Goal: Task Accomplishment & Management: Use online tool/utility

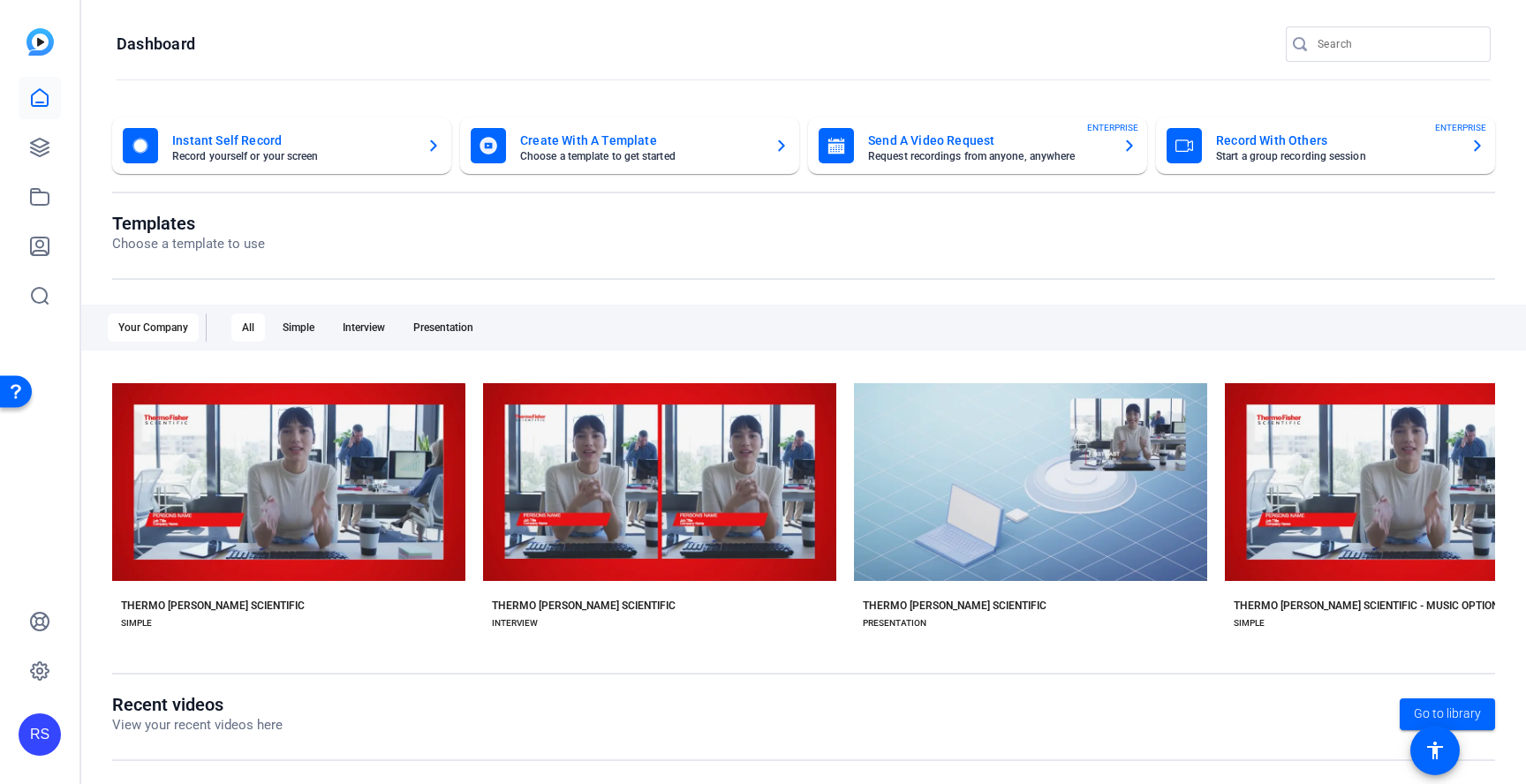
click at [1365, 56] on div at bounding box center [1396, 44] width 159 height 35
type input "compliance week"
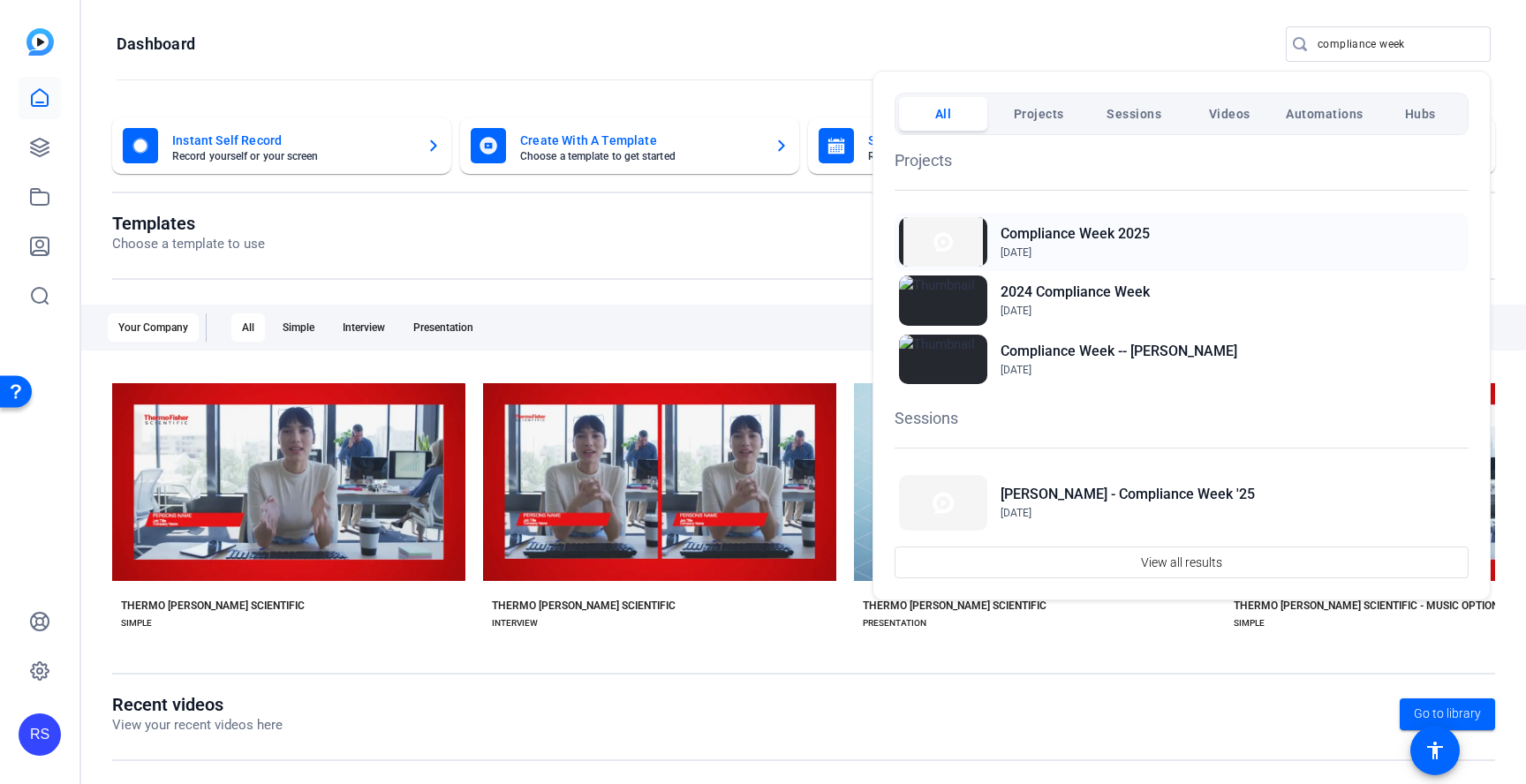
click at [1133, 230] on h2 "Compliance Week 2025" at bounding box center [1074, 234] width 149 height 21
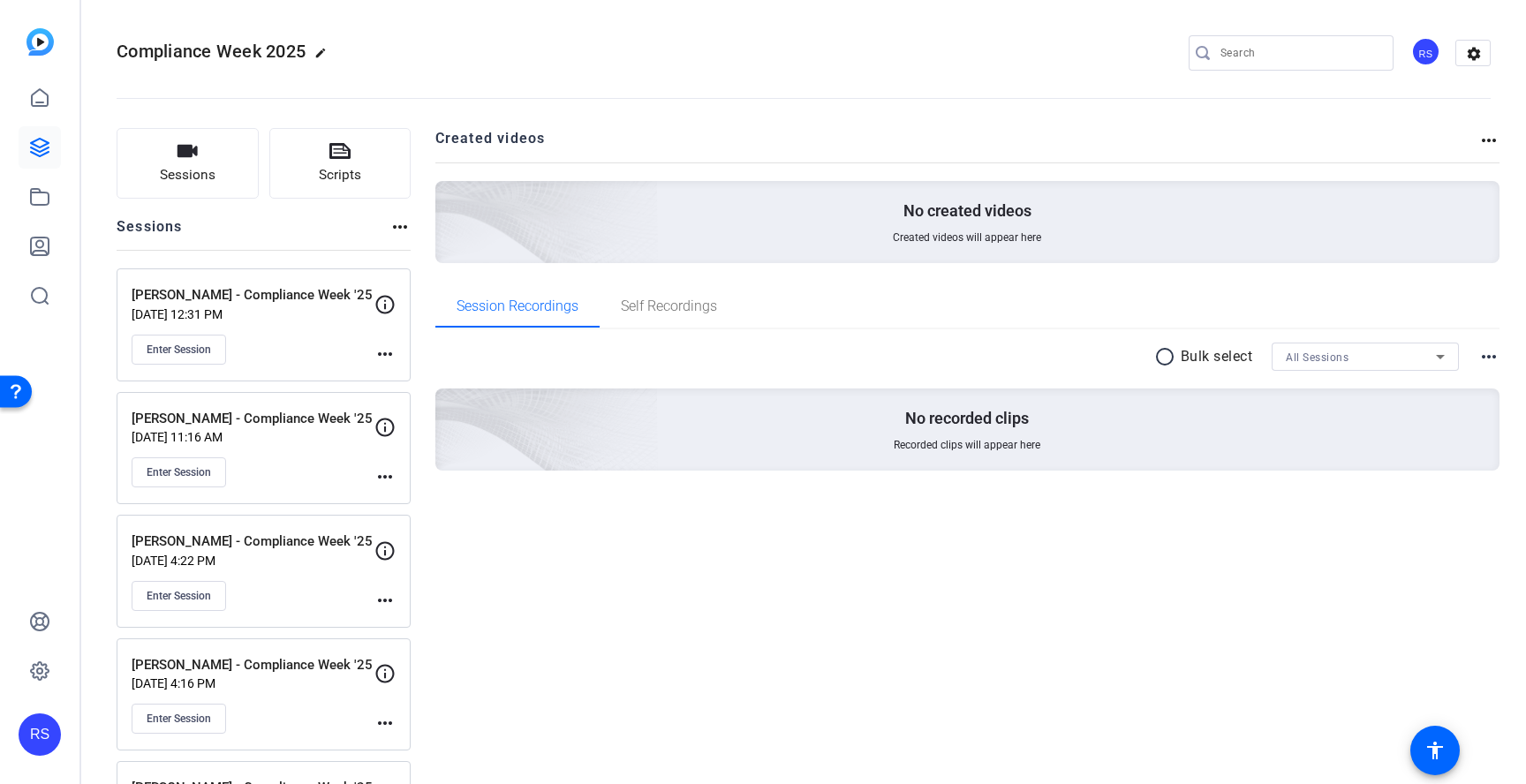
scroll to position [111, 0]
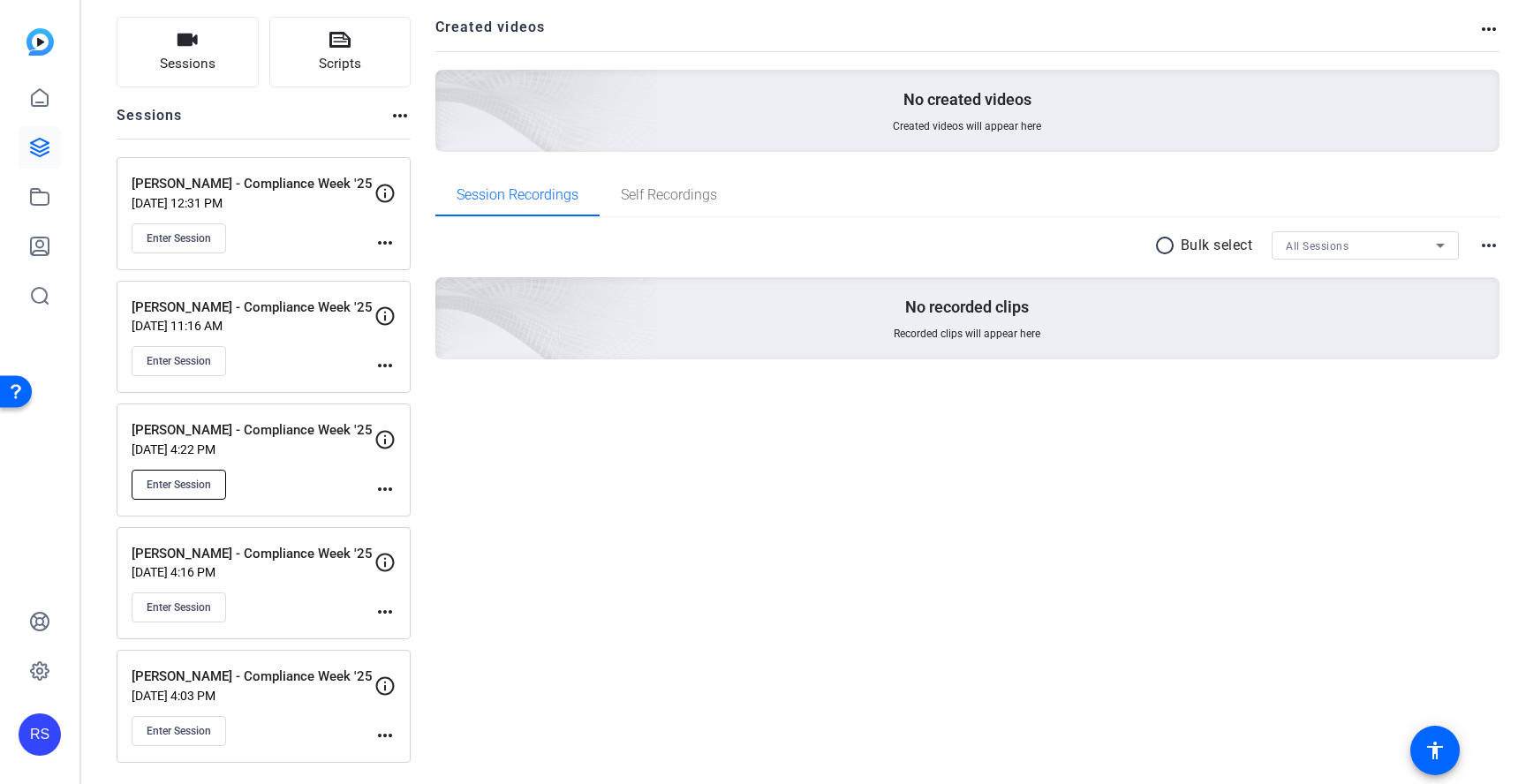
click at [190, 484] on span "Enter Session" at bounding box center [179, 484] width 65 height 14
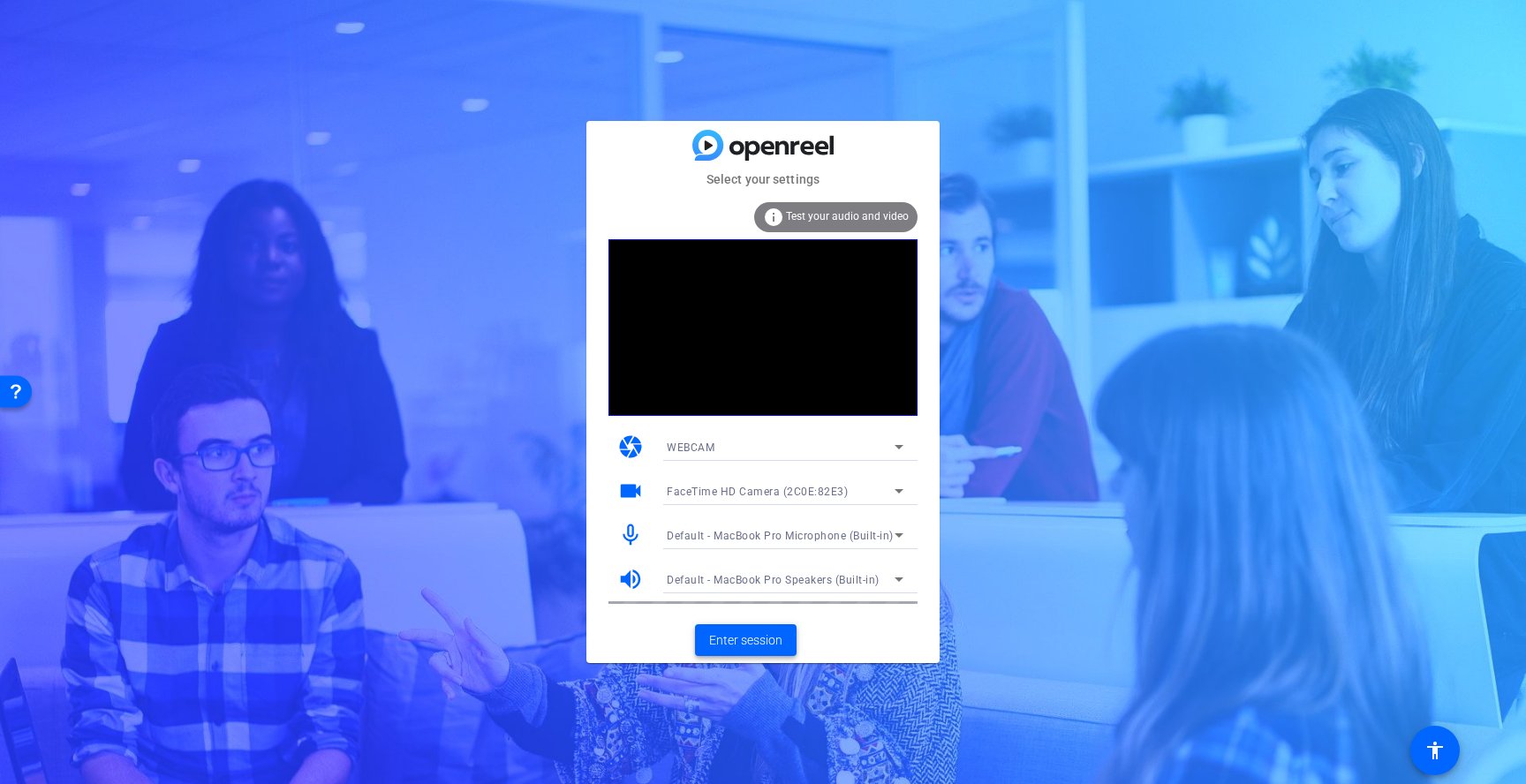
click at [772, 643] on span "Enter session" at bounding box center [745, 641] width 73 height 19
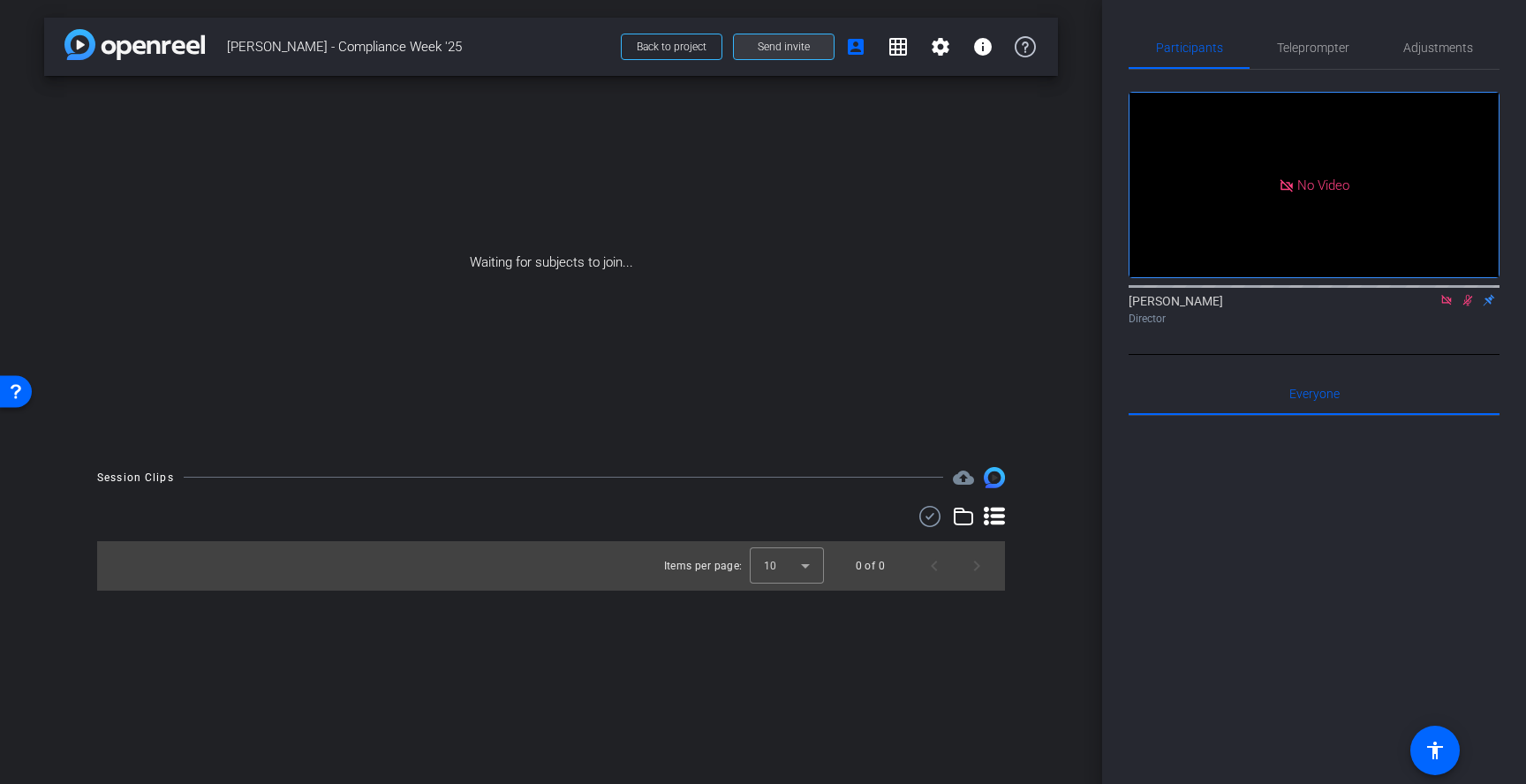
click at [800, 47] on span "Send invite" at bounding box center [783, 47] width 52 height 14
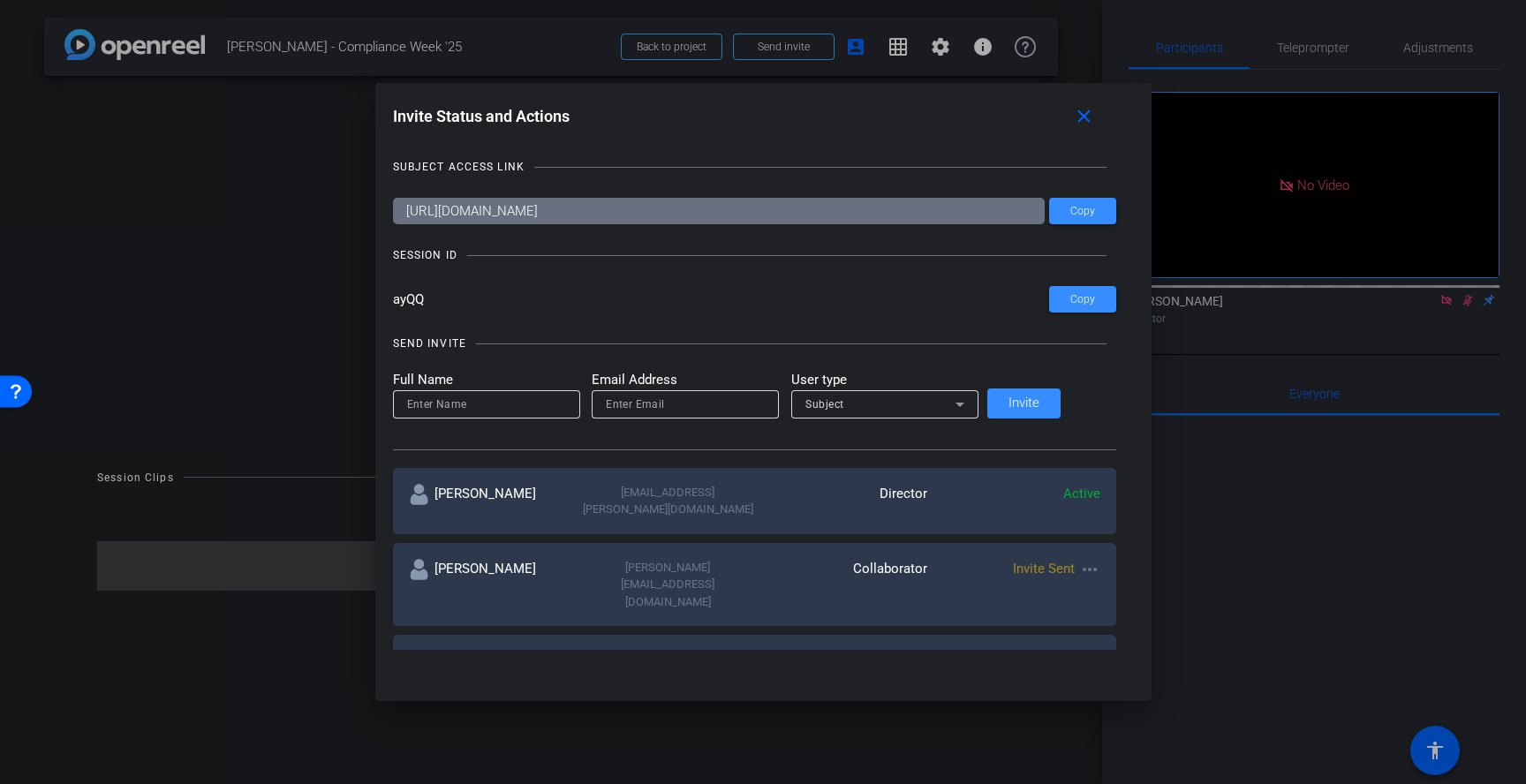
click at [1079, 561] on mat-icon "more_horiz" at bounding box center [1090, 569] width 21 height 21
click at [1108, 600] on span "Re-Send Invite" at bounding box center [1130, 604] width 132 height 21
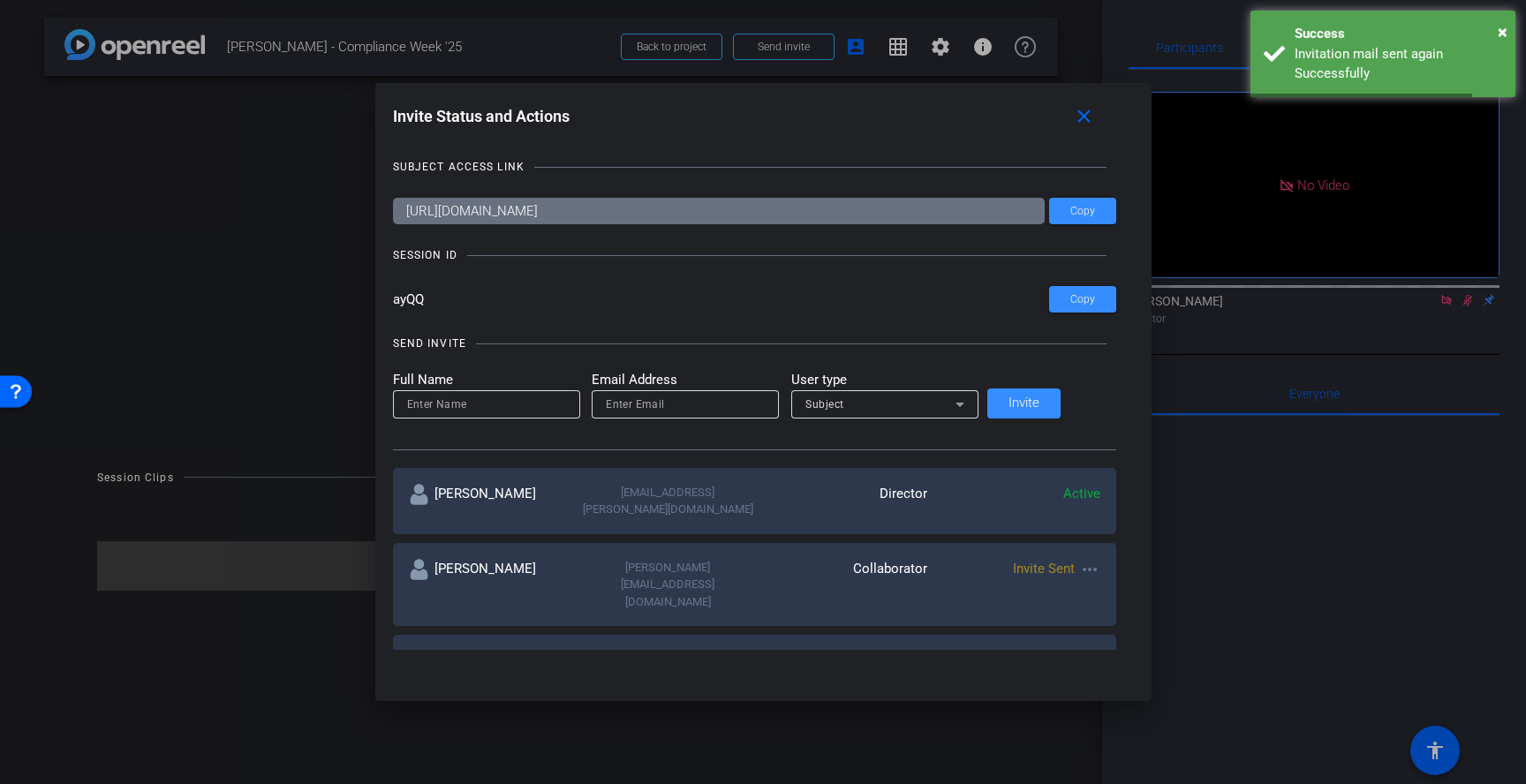
click at [1079, 650] on mat-icon "more_horiz" at bounding box center [1090, 660] width 21 height 21
click at [1098, 670] on span "Re-Send Invite" at bounding box center [1130, 667] width 132 height 21
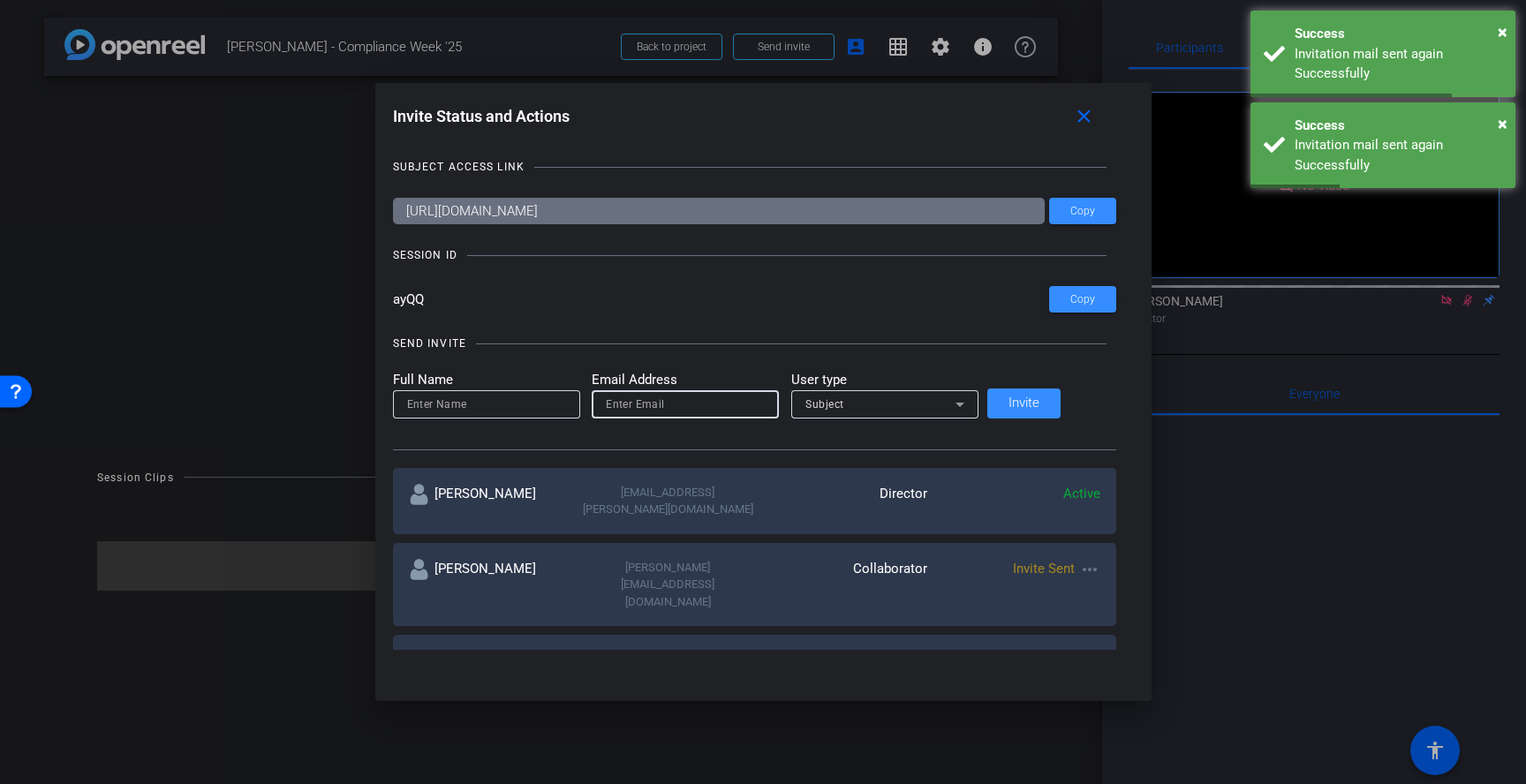
click at [673, 409] on input "email" at bounding box center [685, 404] width 159 height 21
paste input "jesse.stivender@thermofisher.com"
type input "jesse.stivender@thermofisher.com"
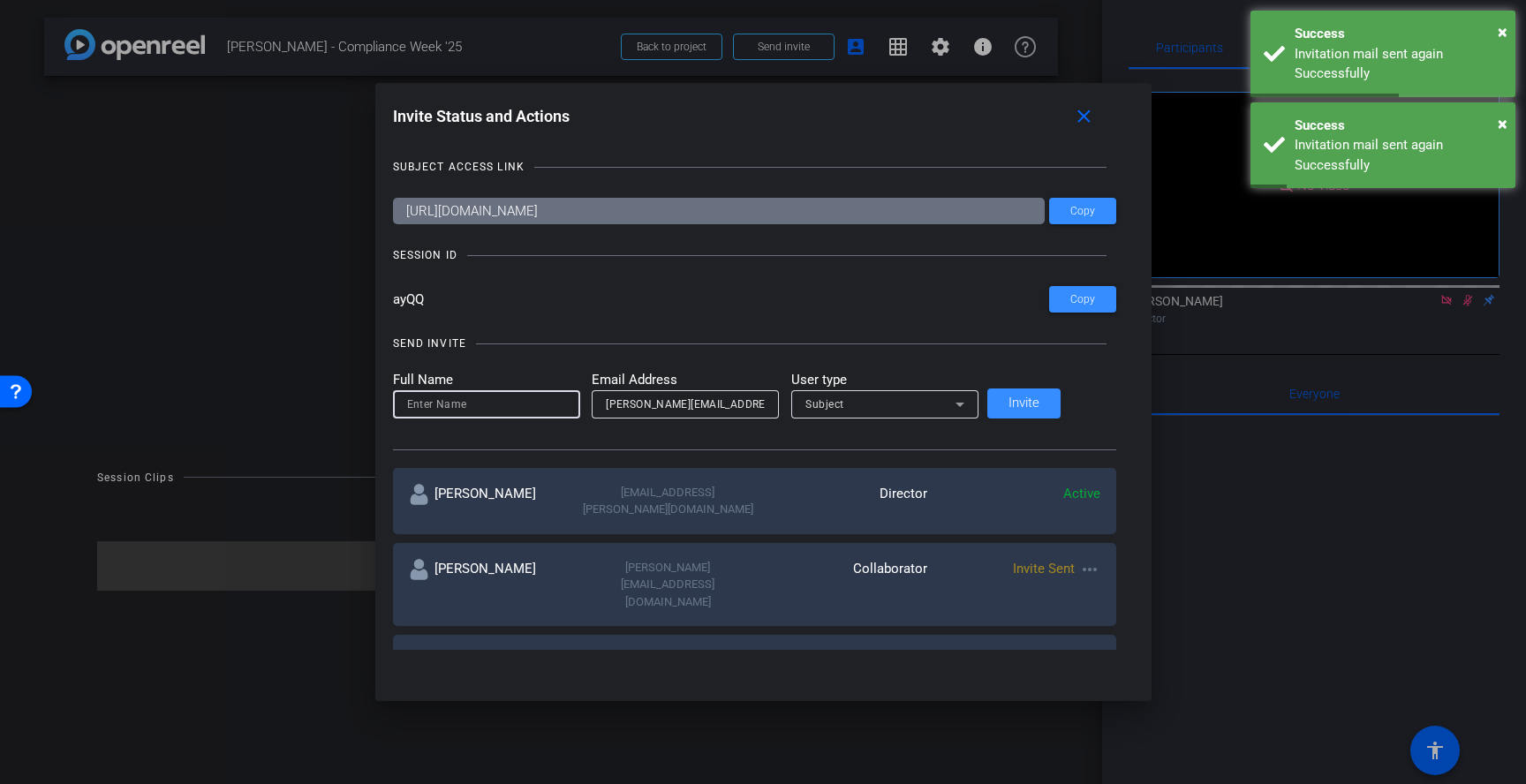
click at [512, 407] on input at bounding box center [486, 404] width 159 height 21
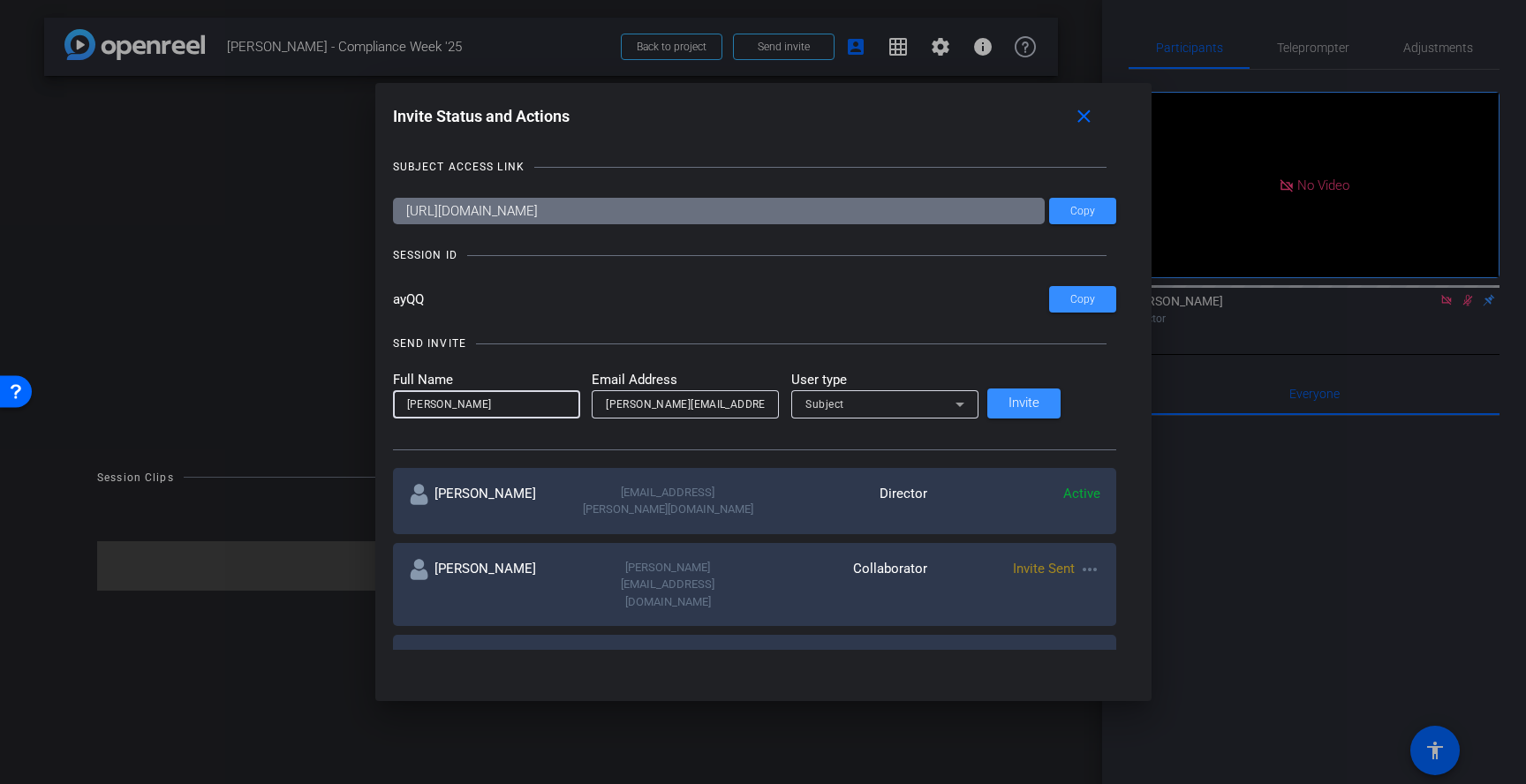
type input "Jesse Stivender"
click at [956, 406] on div "Subject" at bounding box center [880, 403] width 150 height 22
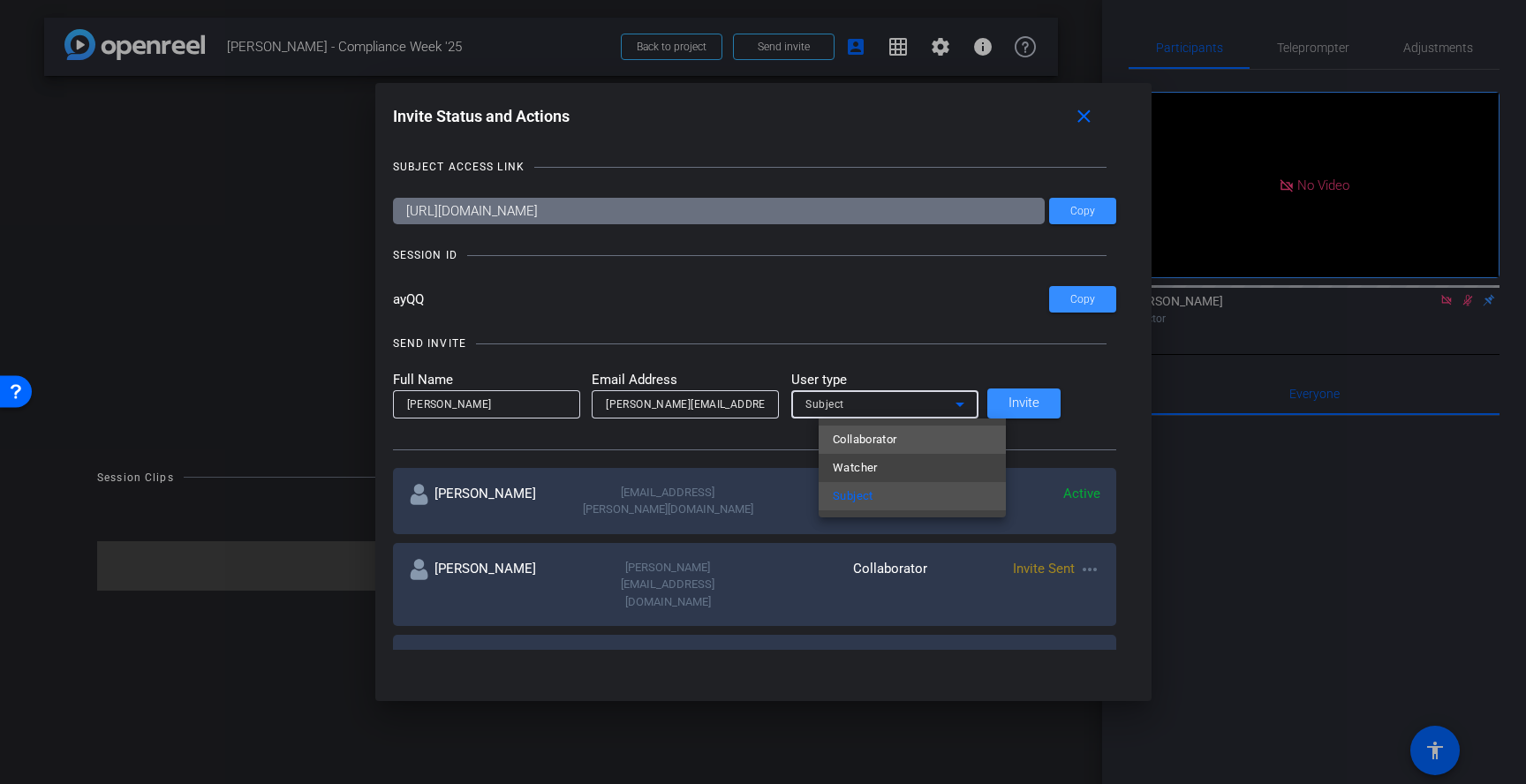
click at [943, 438] on mat-option "Collaborator" at bounding box center [912, 440] width 187 height 29
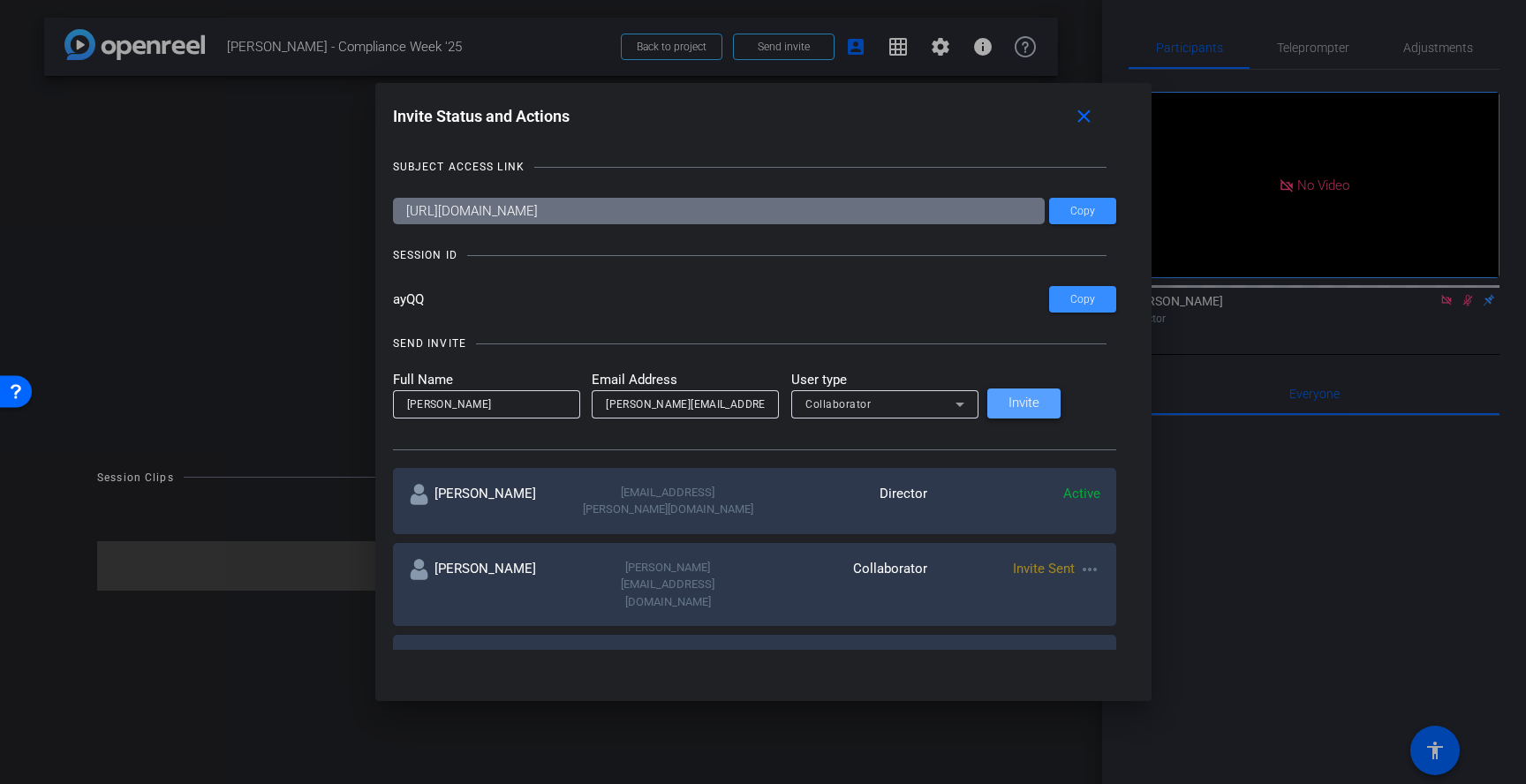
click at [1039, 401] on span "Invite" at bounding box center [1023, 403] width 31 height 13
click at [694, 405] on input "email" at bounding box center [685, 404] width 159 height 21
paste input "jorge.barreno@thermofisher.com"
type input "jorge.barreno@thermofisher.com"
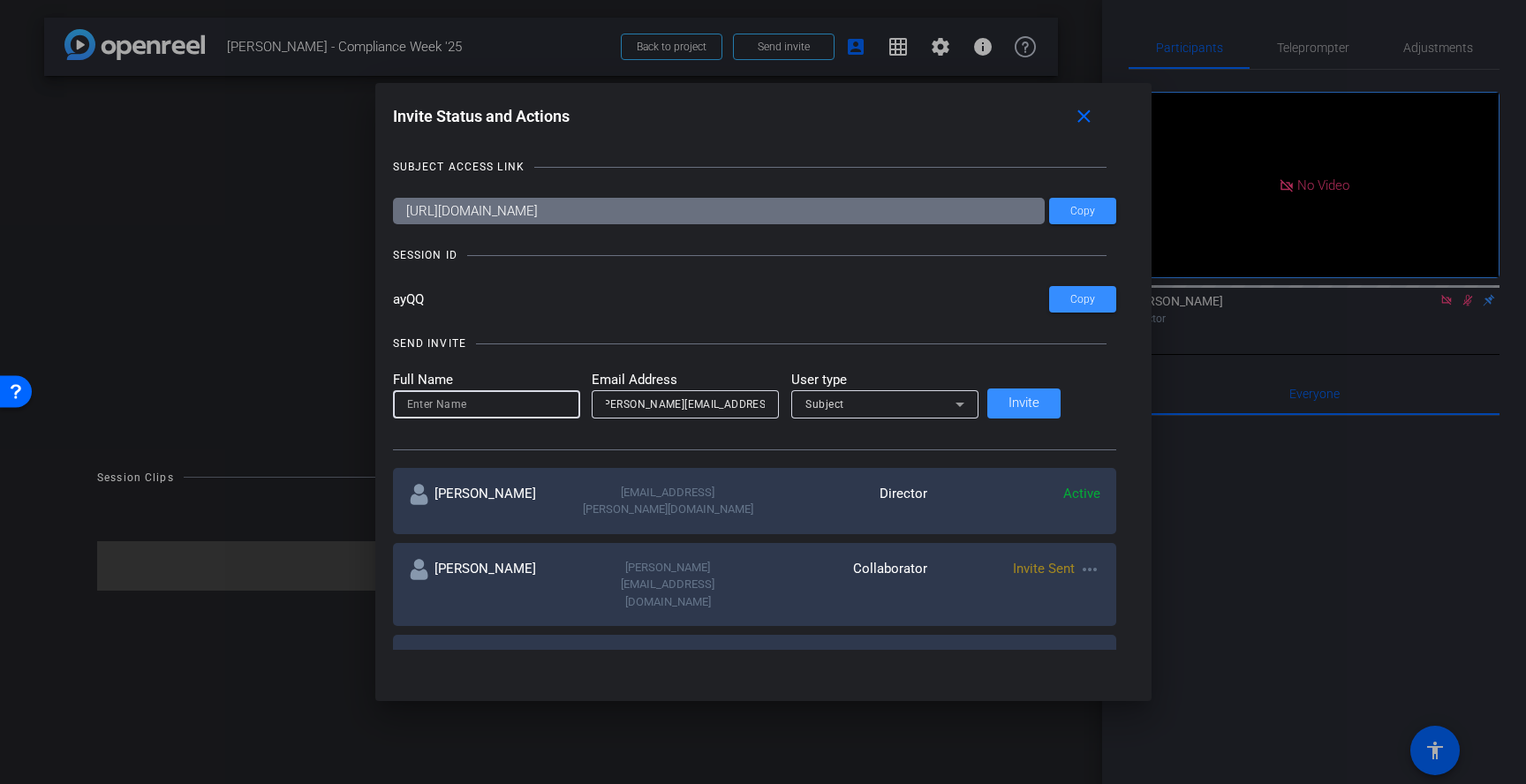
click at [559, 402] on input at bounding box center [486, 404] width 159 height 21
type input "Jorge Barreno"
click at [878, 411] on div "Subject" at bounding box center [880, 403] width 150 height 22
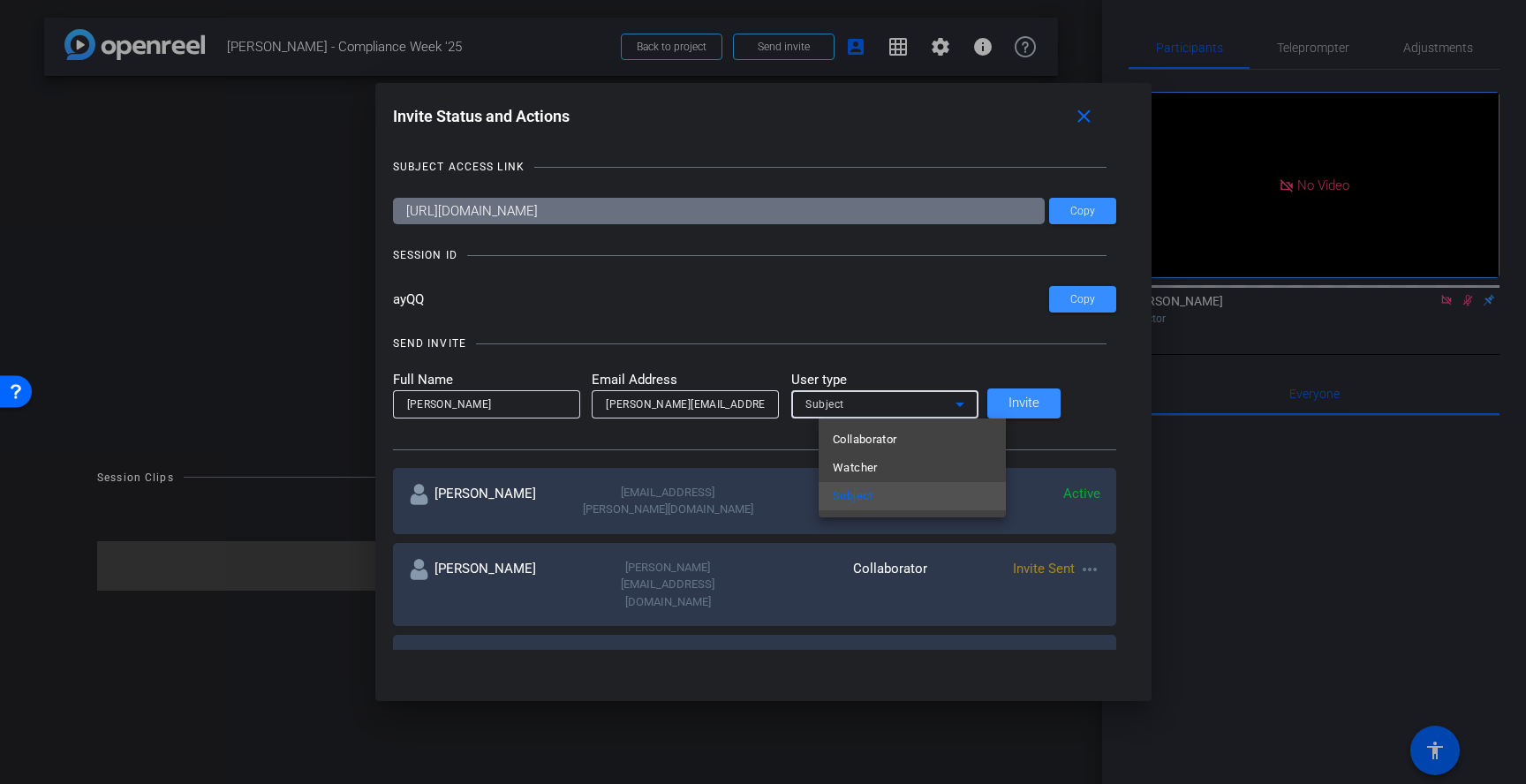
drag, startPoint x: 889, startPoint y: 435, endPoint x: 914, endPoint y: 436, distance: 25.0
click at [892, 435] on span "Collaborator" at bounding box center [865, 439] width 65 height 21
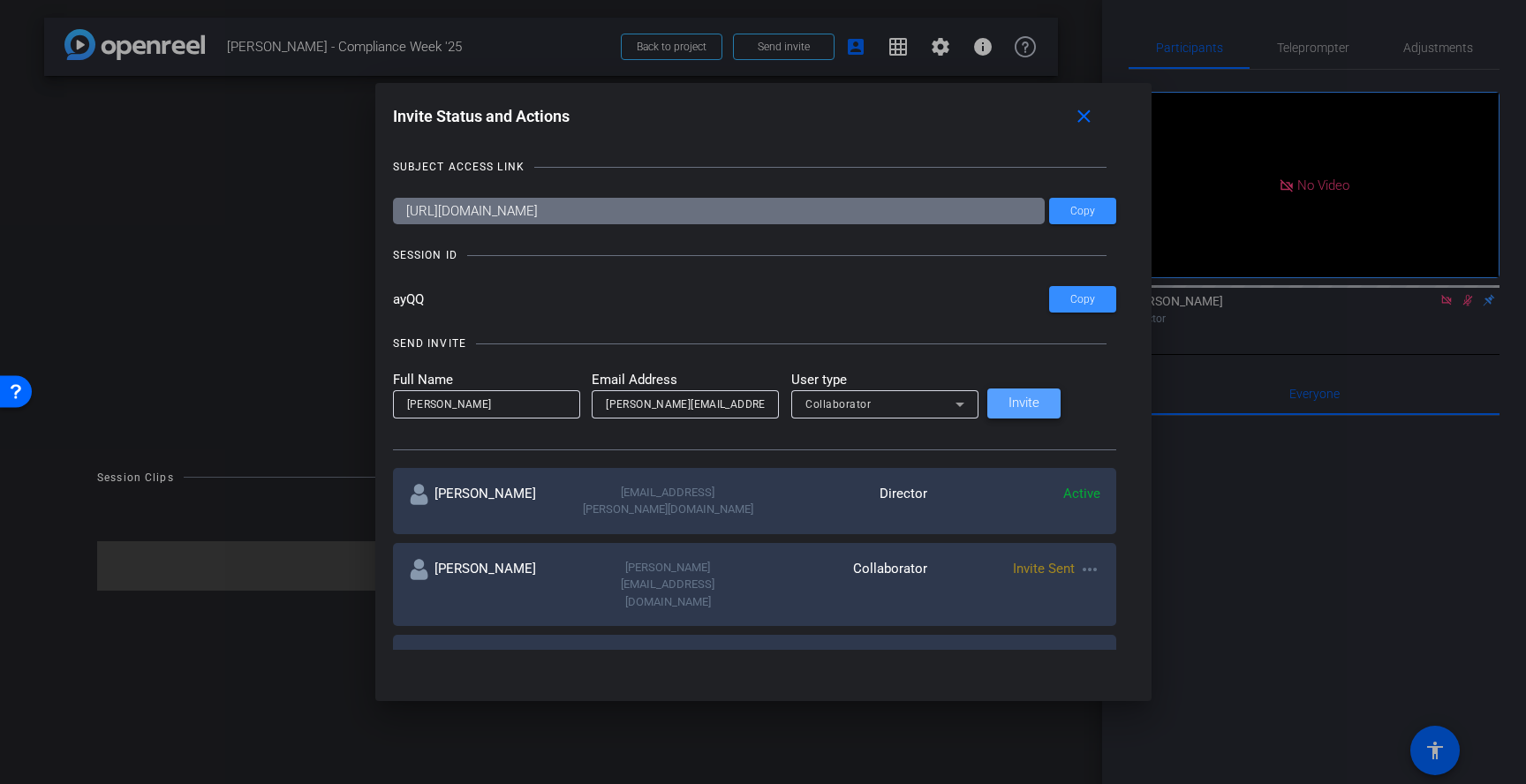
click at [1039, 403] on span "Invite" at bounding box center [1023, 403] width 31 height 13
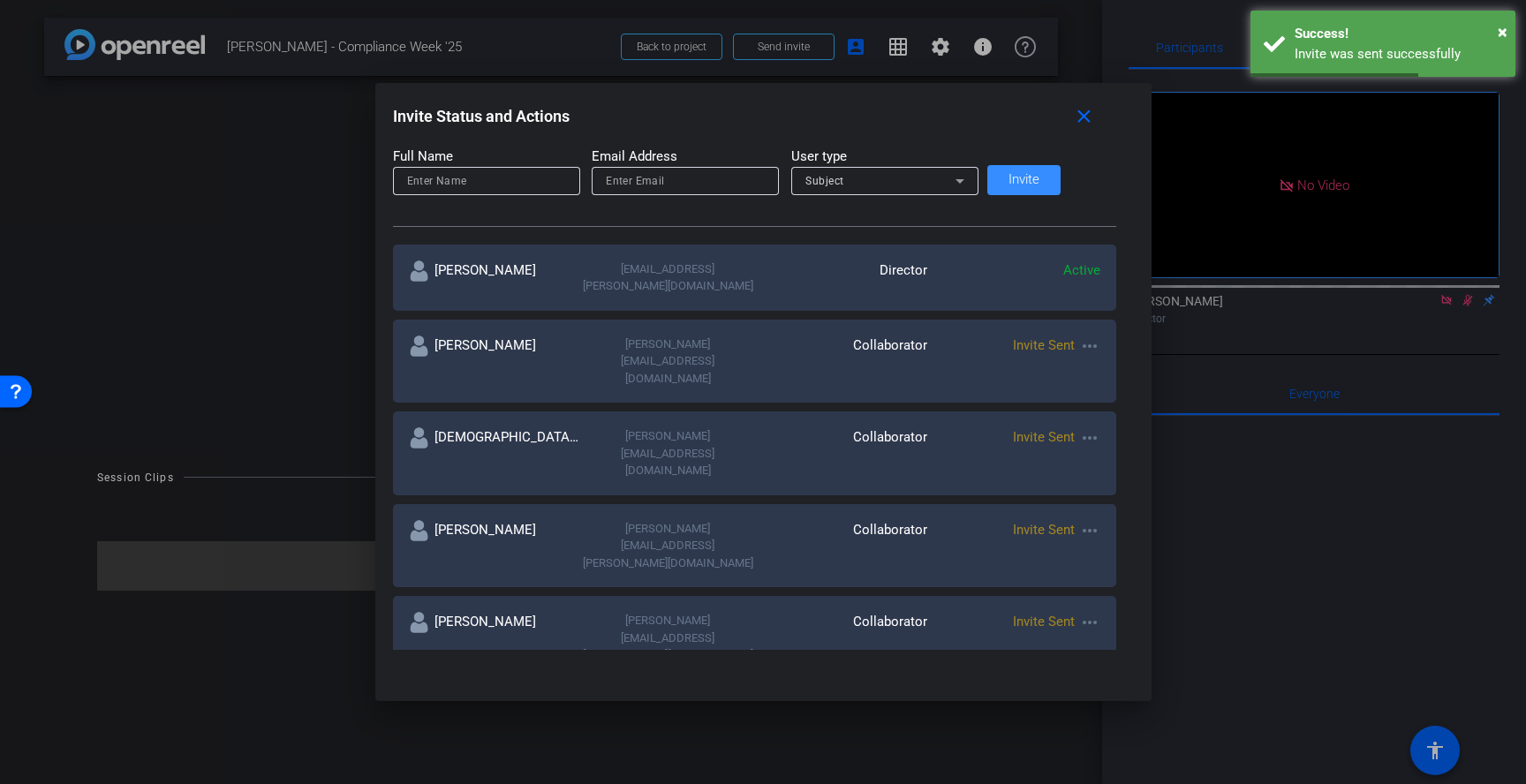
scroll to position [228, 0]
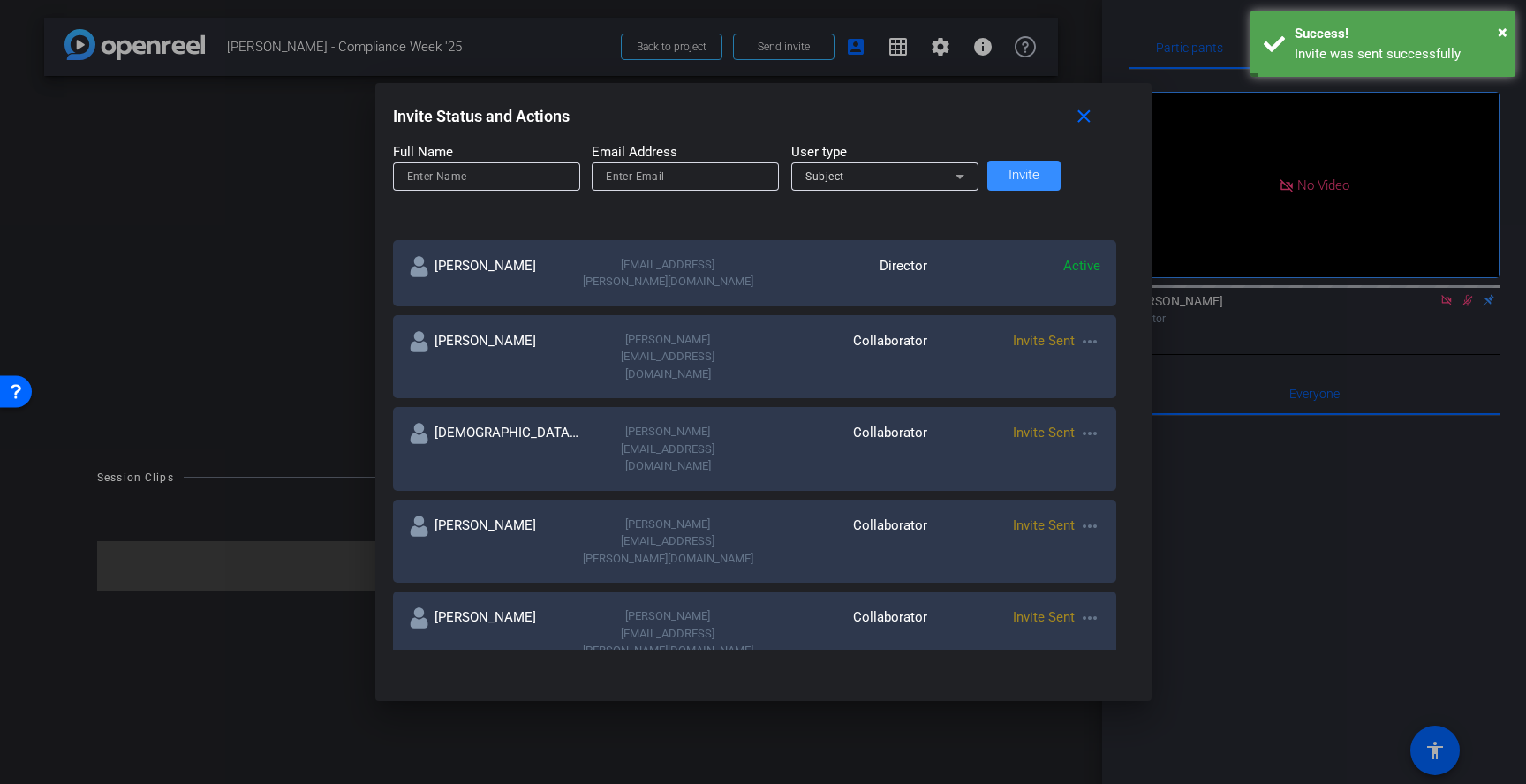
click at [1079, 699] on mat-icon "more_horiz" at bounding box center [1090, 710] width 21 height 21
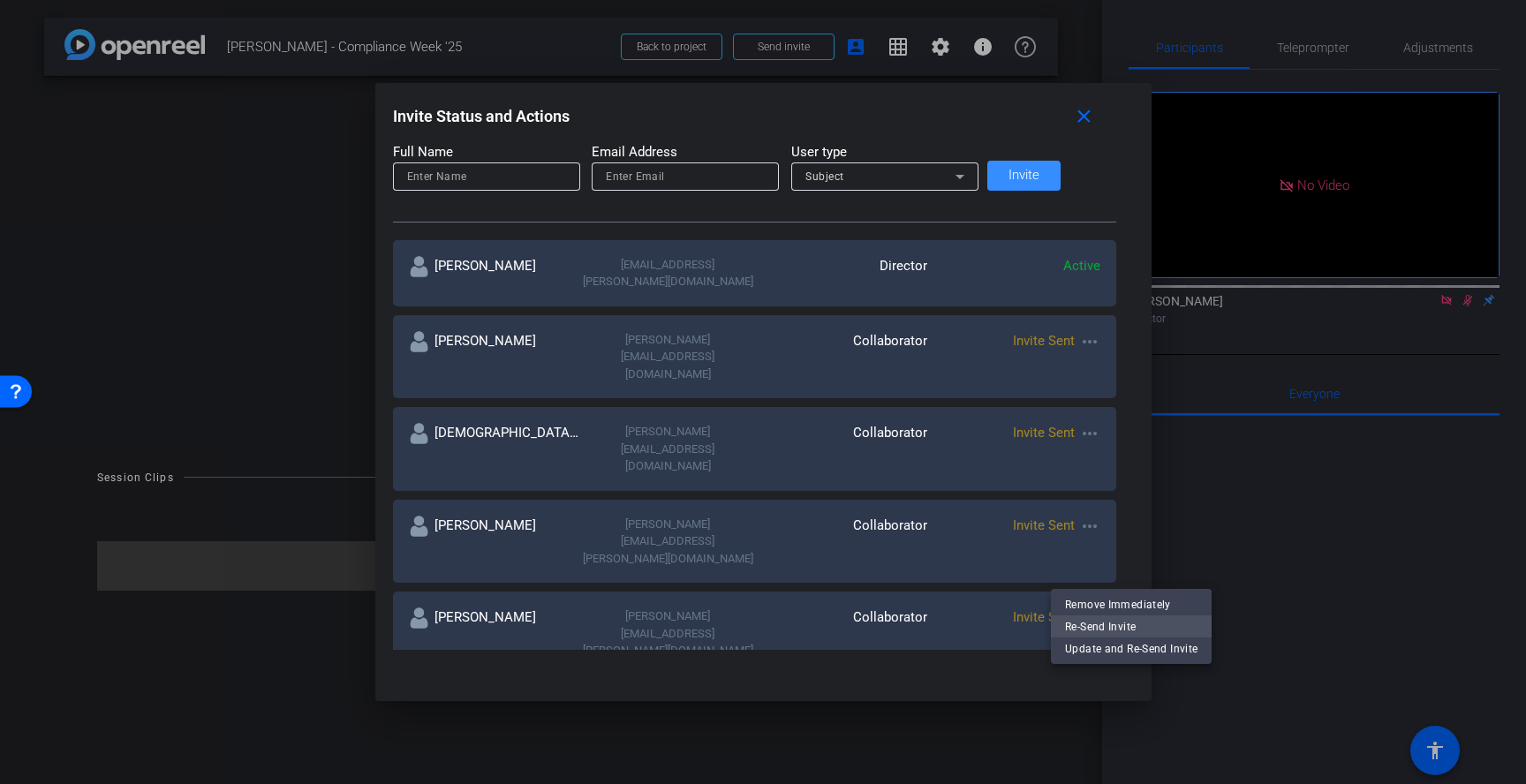
click at [1091, 621] on span "Re-Send Invite" at bounding box center [1130, 625] width 132 height 21
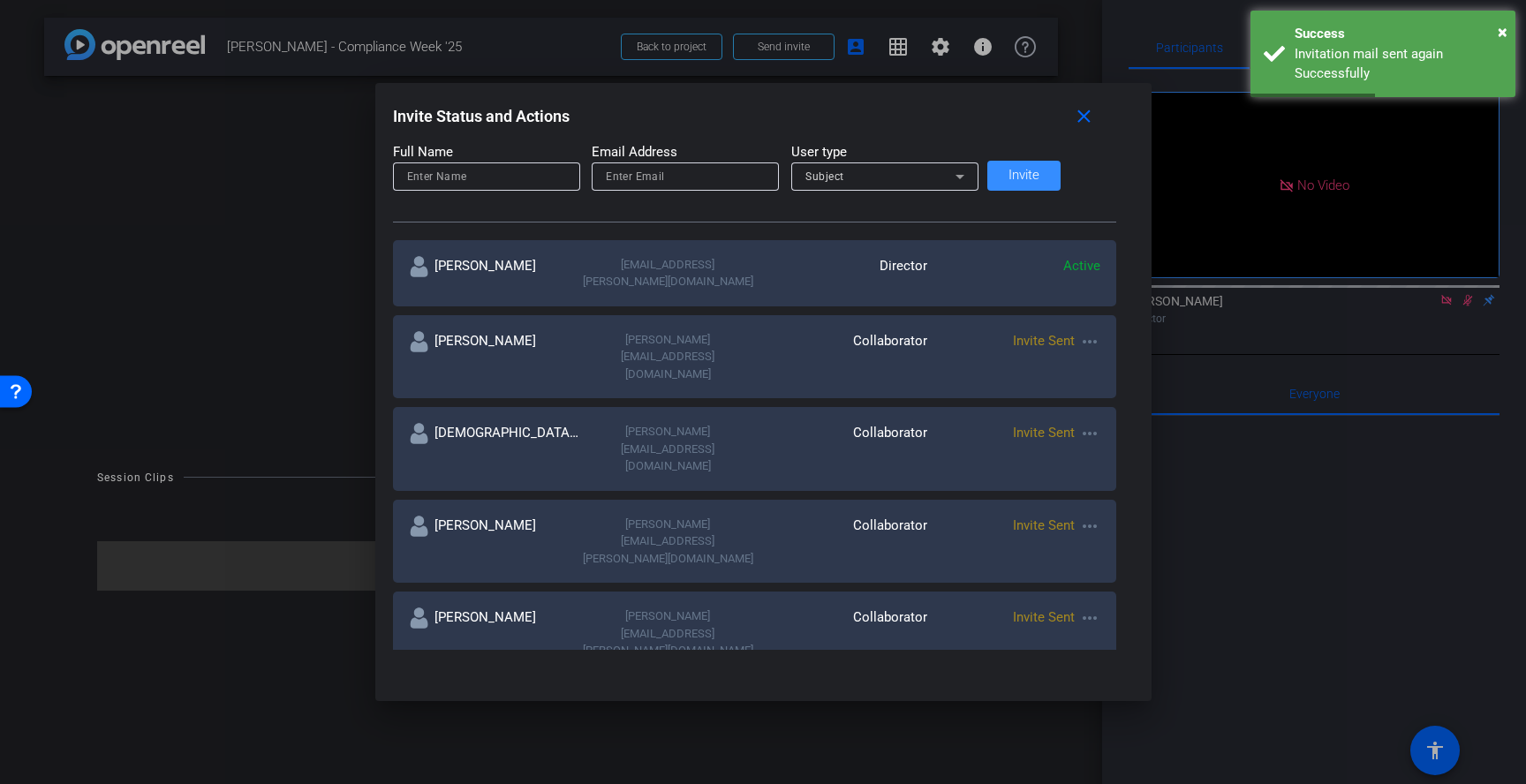
click at [141, 296] on div at bounding box center [763, 392] width 1526 height 784
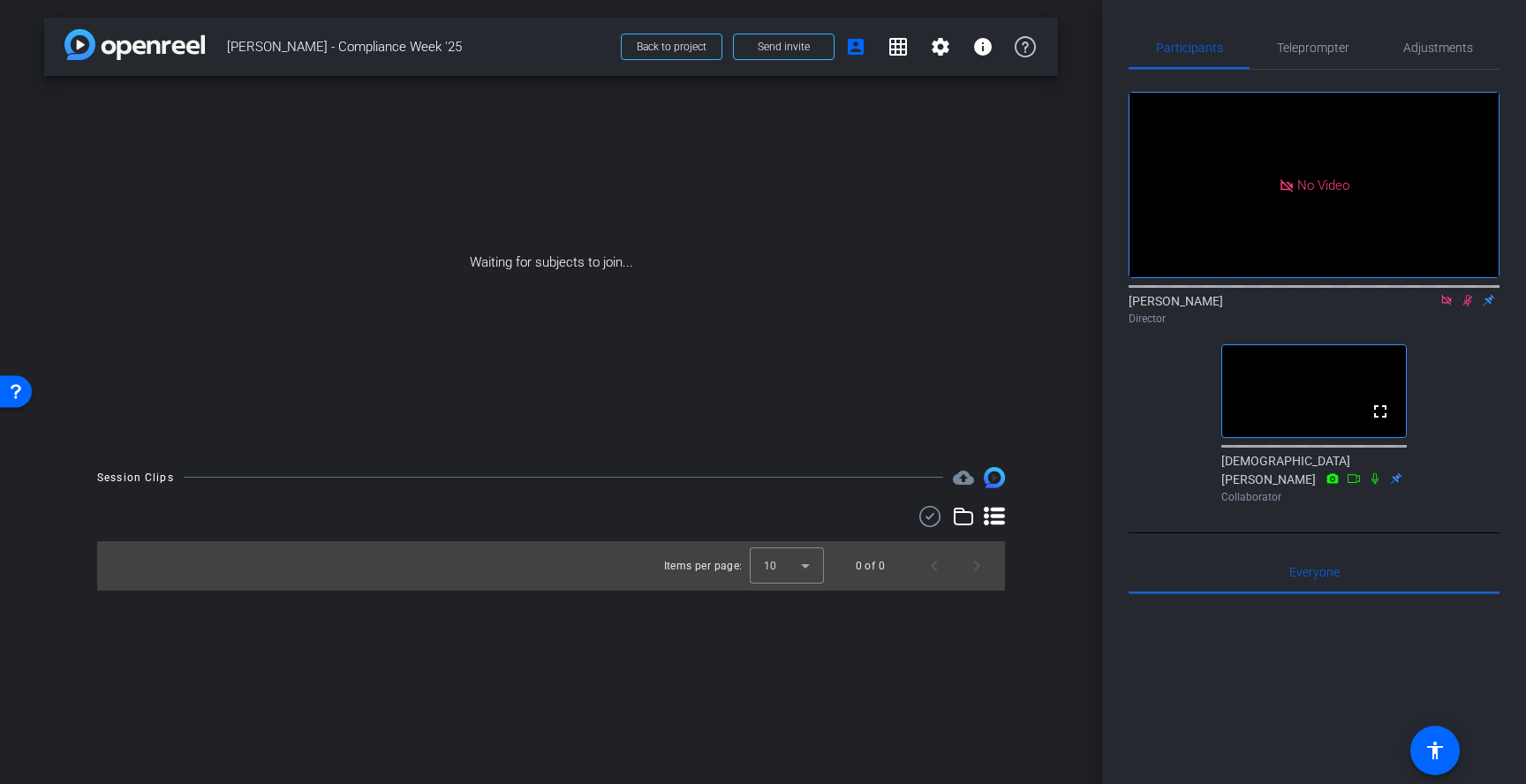
click at [1446, 306] on icon at bounding box center [1446, 299] width 14 height 12
drag, startPoint x: 1442, startPoint y: 326, endPoint x: 1447, endPoint y: 335, distance: 10.3
click at [1444, 306] on icon at bounding box center [1446, 300] width 10 height 11
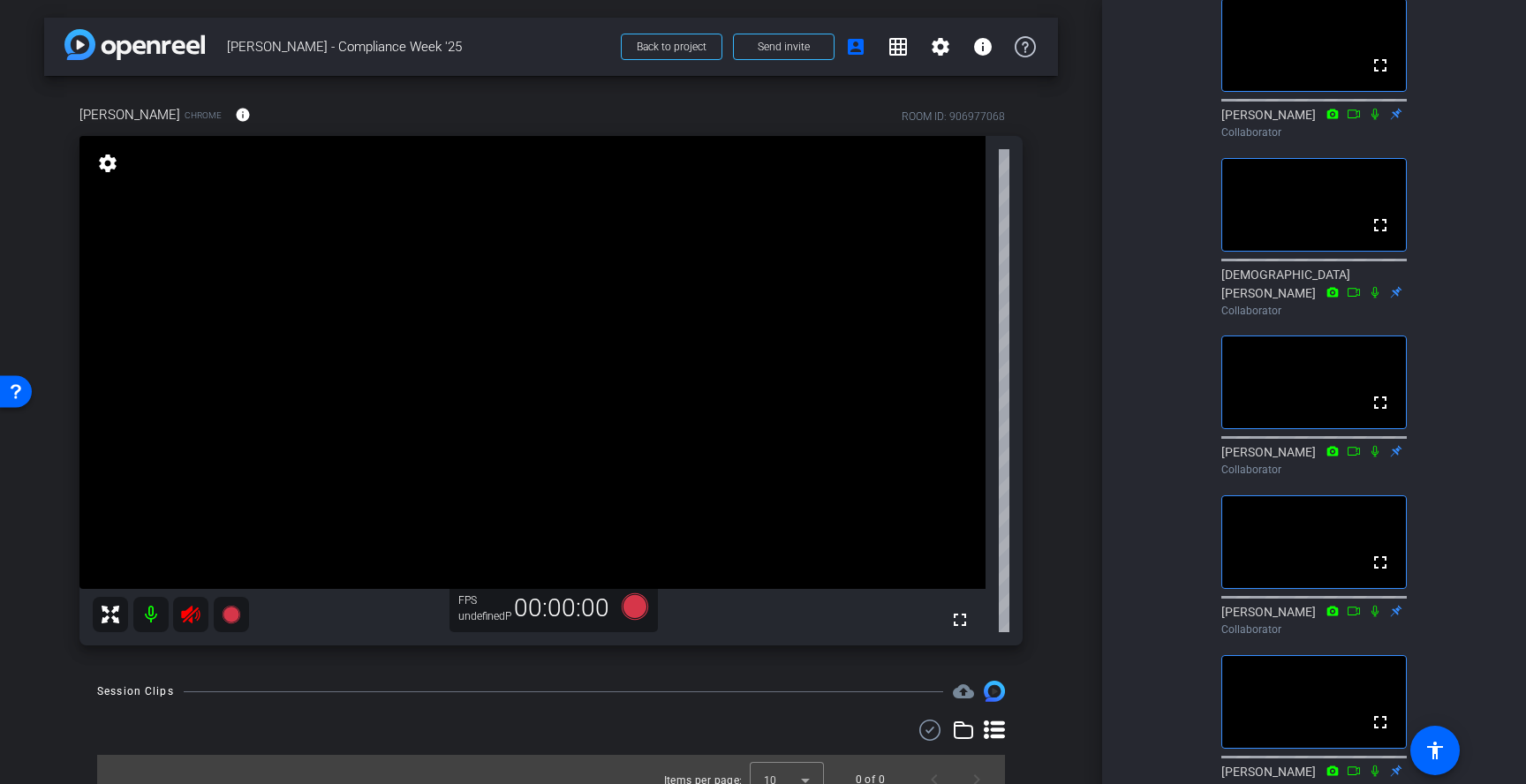
scroll to position [341, 0]
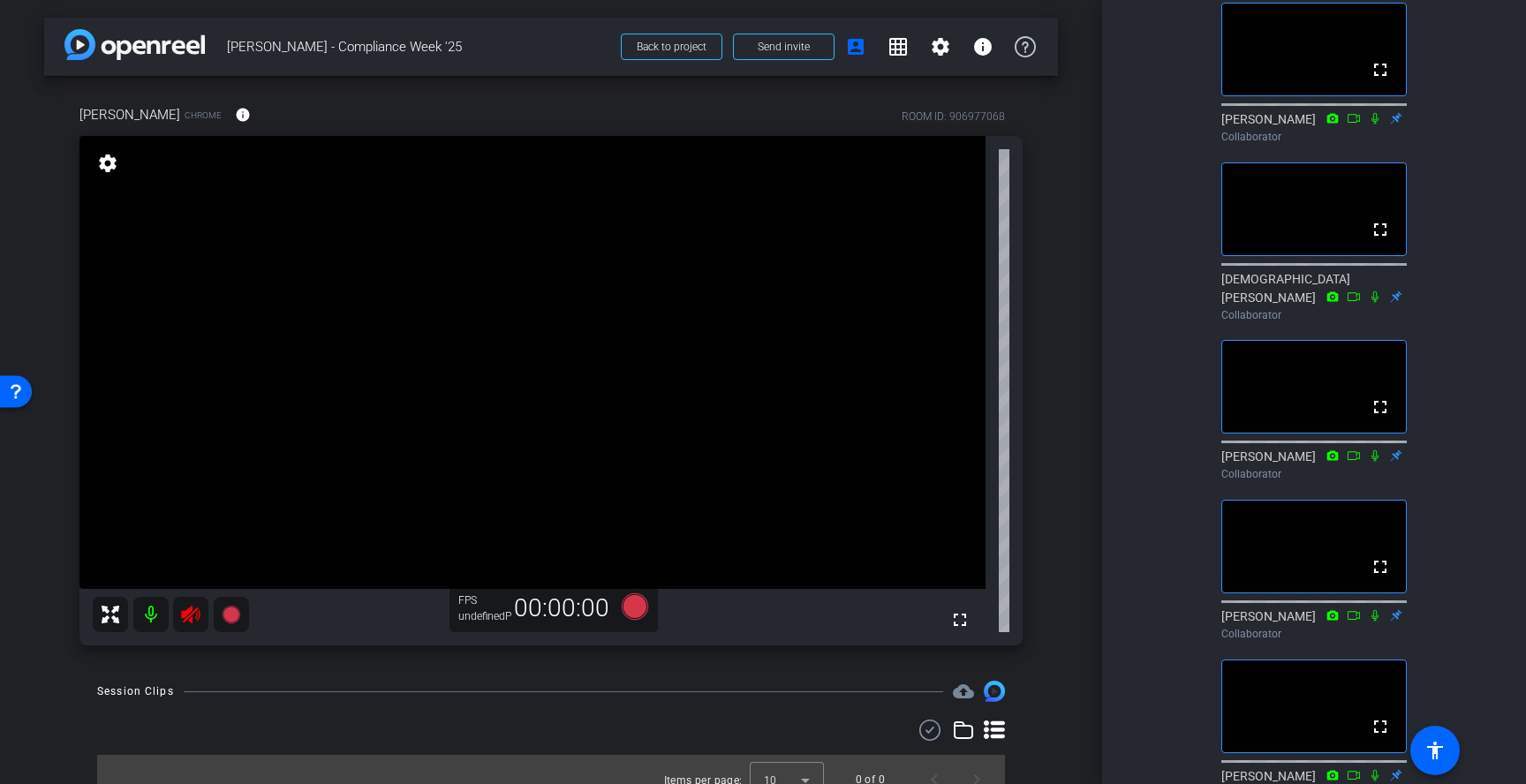
click at [196, 618] on icon at bounding box center [190, 614] width 21 height 21
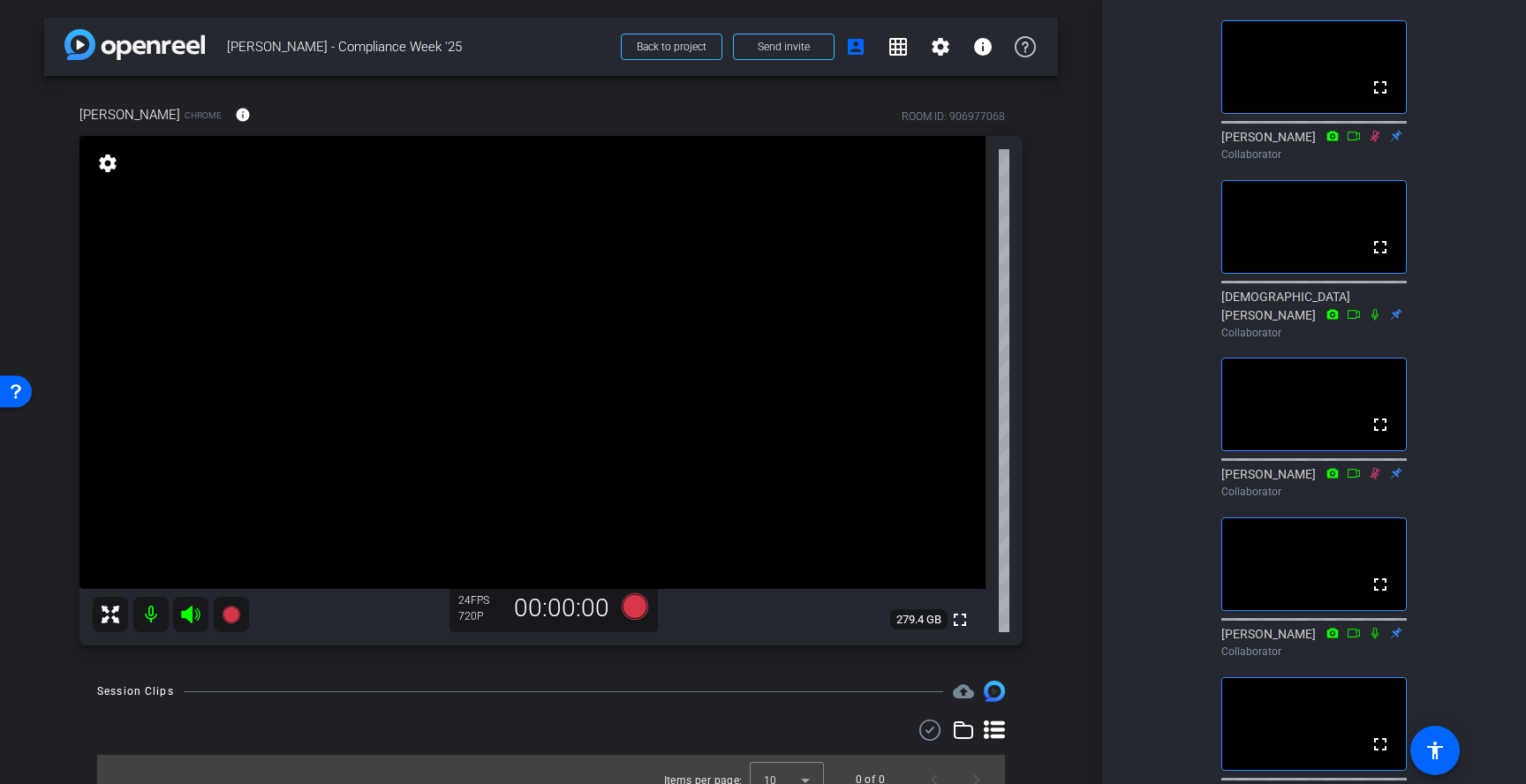
scroll to position [402, 0]
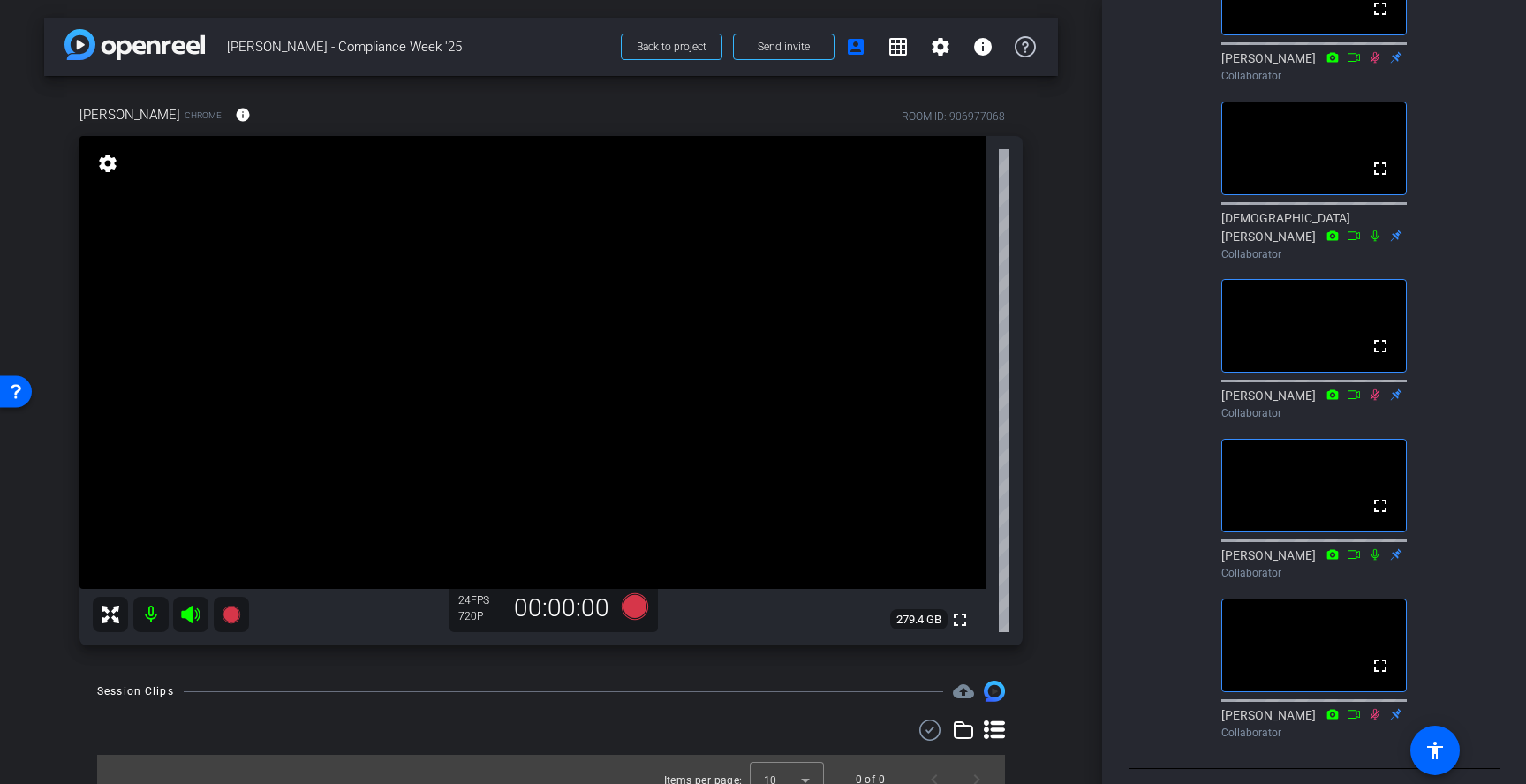
click at [1377, 563] on mat-icon at bounding box center [1375, 554] width 21 height 16
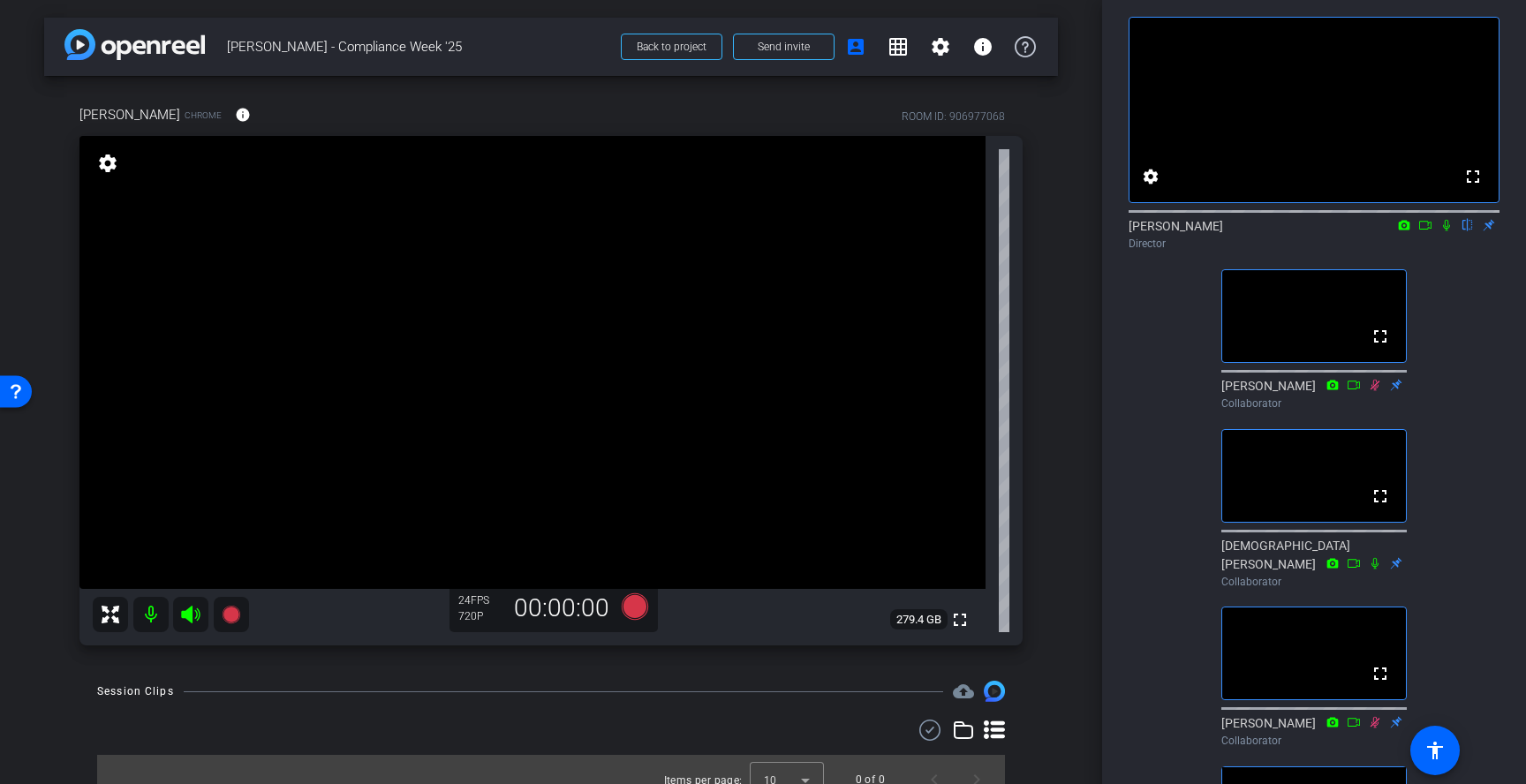
scroll to position [0, 0]
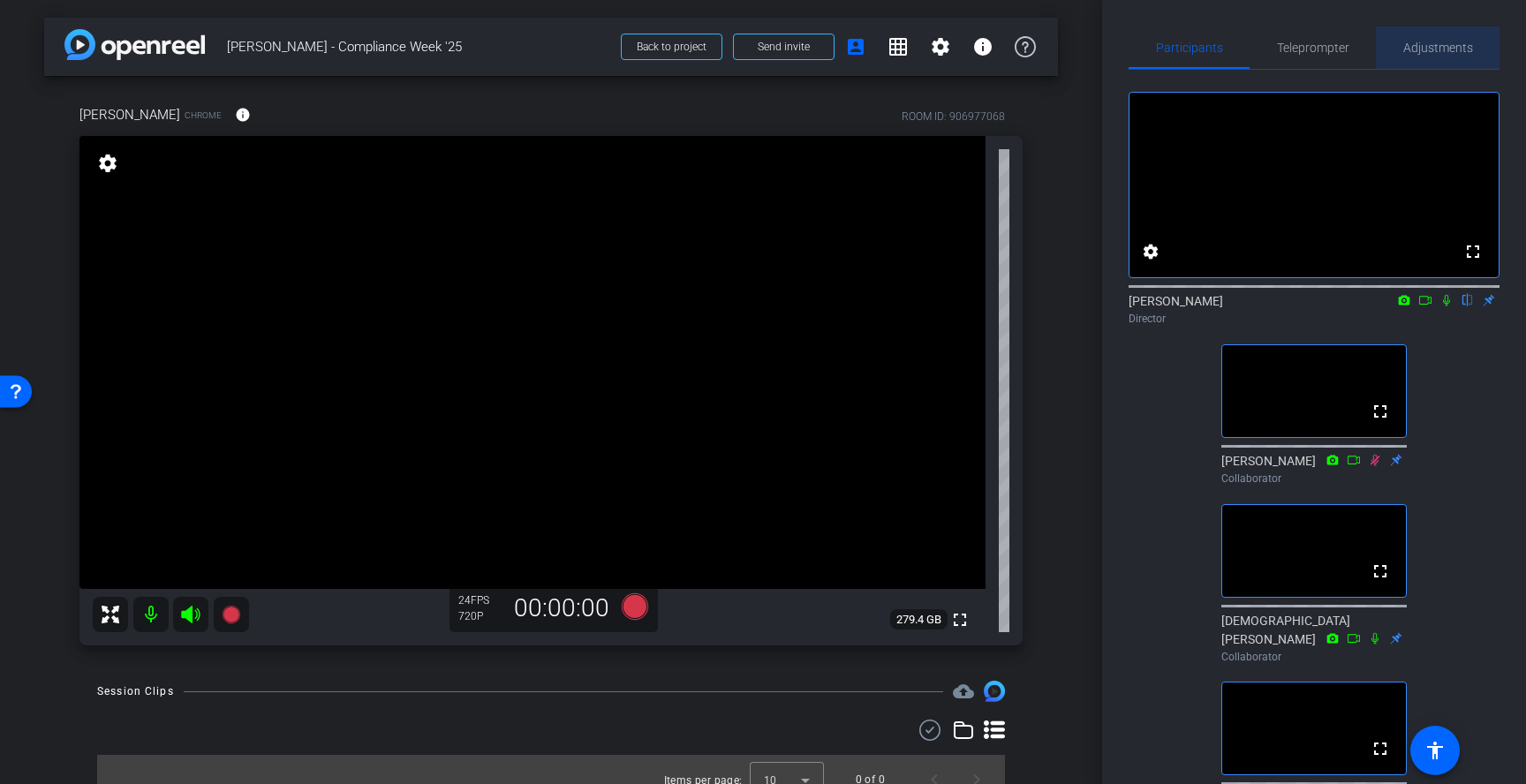
click at [1441, 53] on span "Adjustments" at bounding box center [1438, 48] width 69 height 12
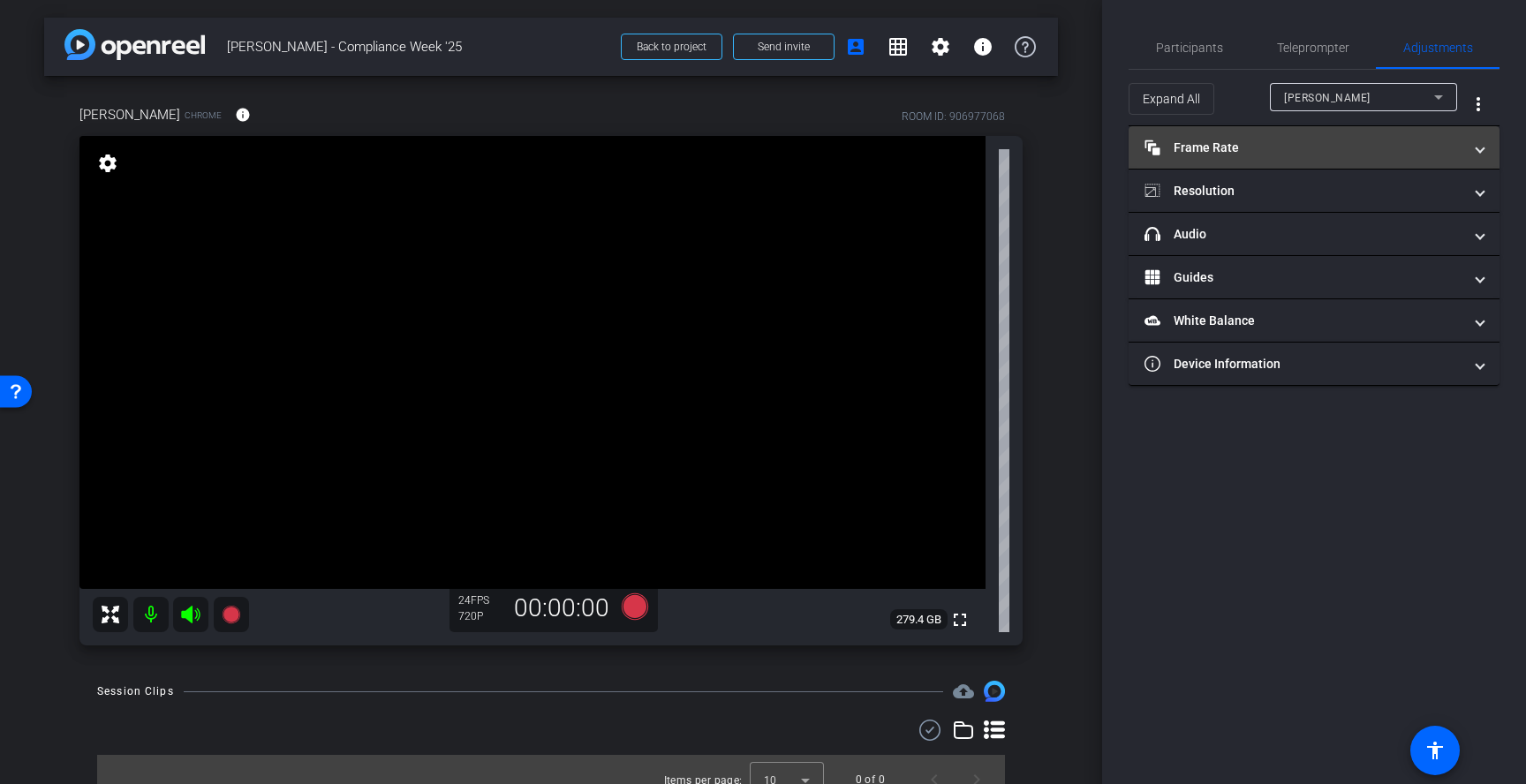
click at [1353, 141] on mat-panel-title "Frame Rate Frame Rate" at bounding box center [1303, 148] width 318 height 19
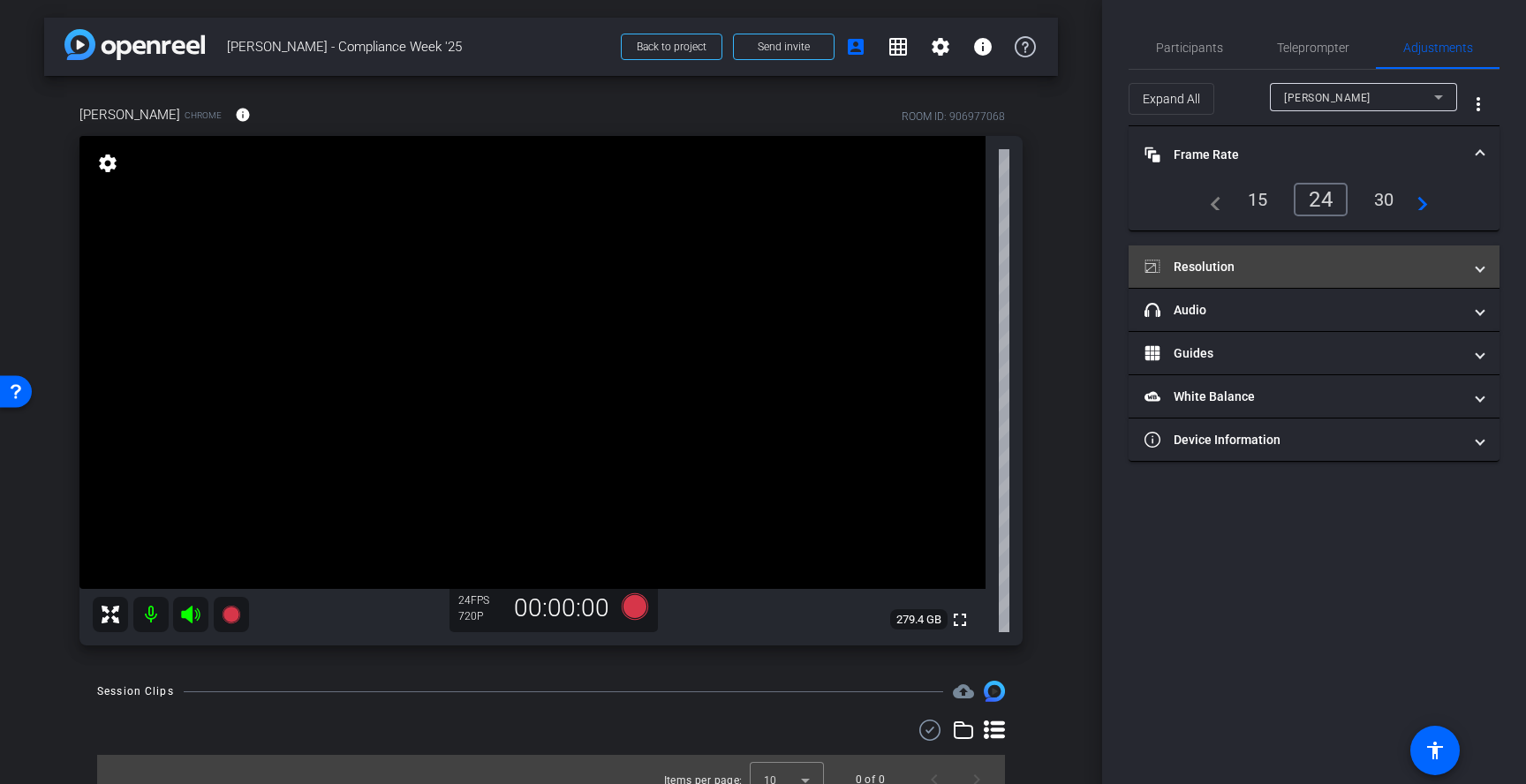
click at [1296, 258] on mat-panel-title "Resolution" at bounding box center [1303, 267] width 318 height 19
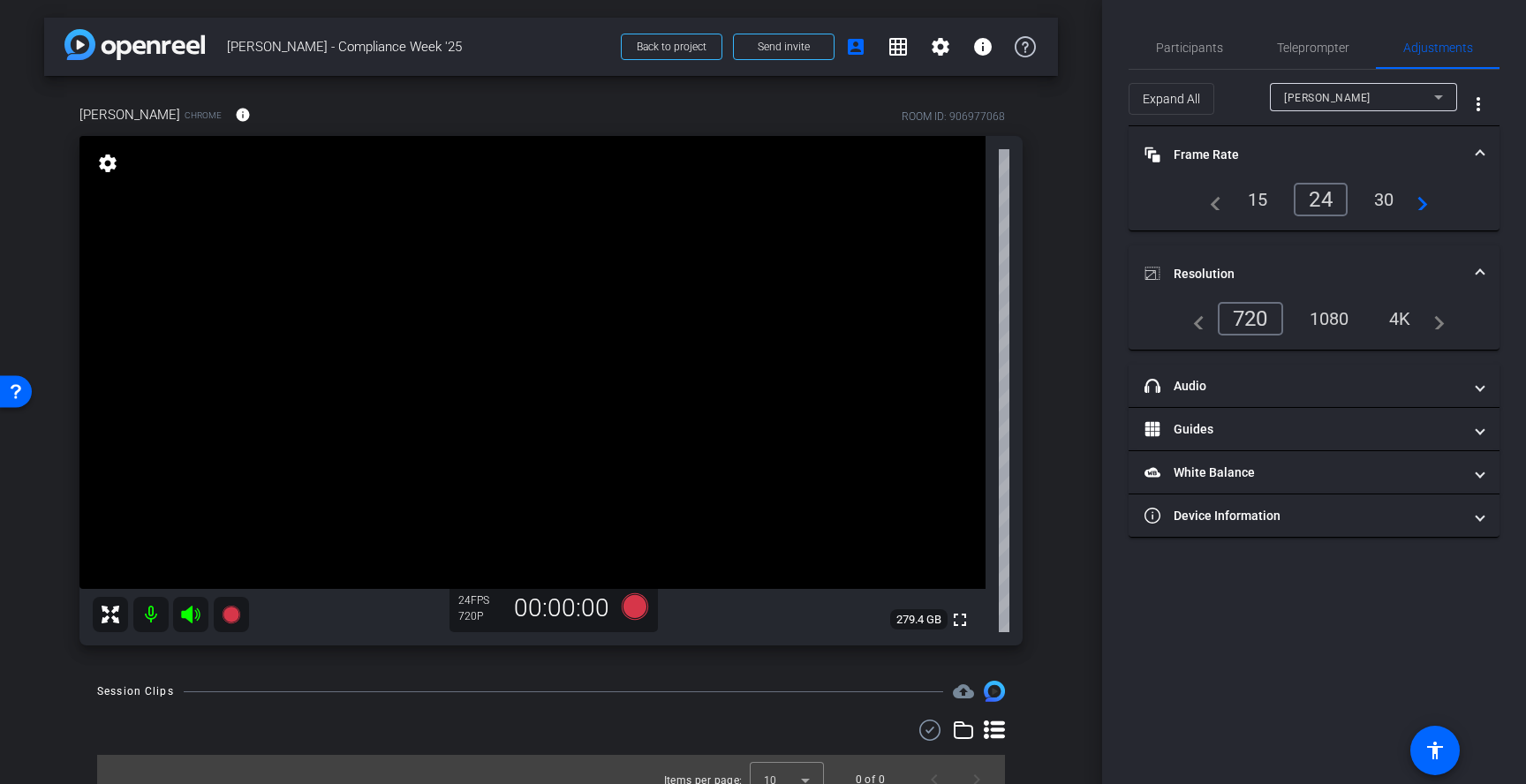
click at [1337, 319] on div "1080" at bounding box center [1329, 318] width 67 height 30
click at [1212, 56] on span "Participants" at bounding box center [1189, 48] width 68 height 43
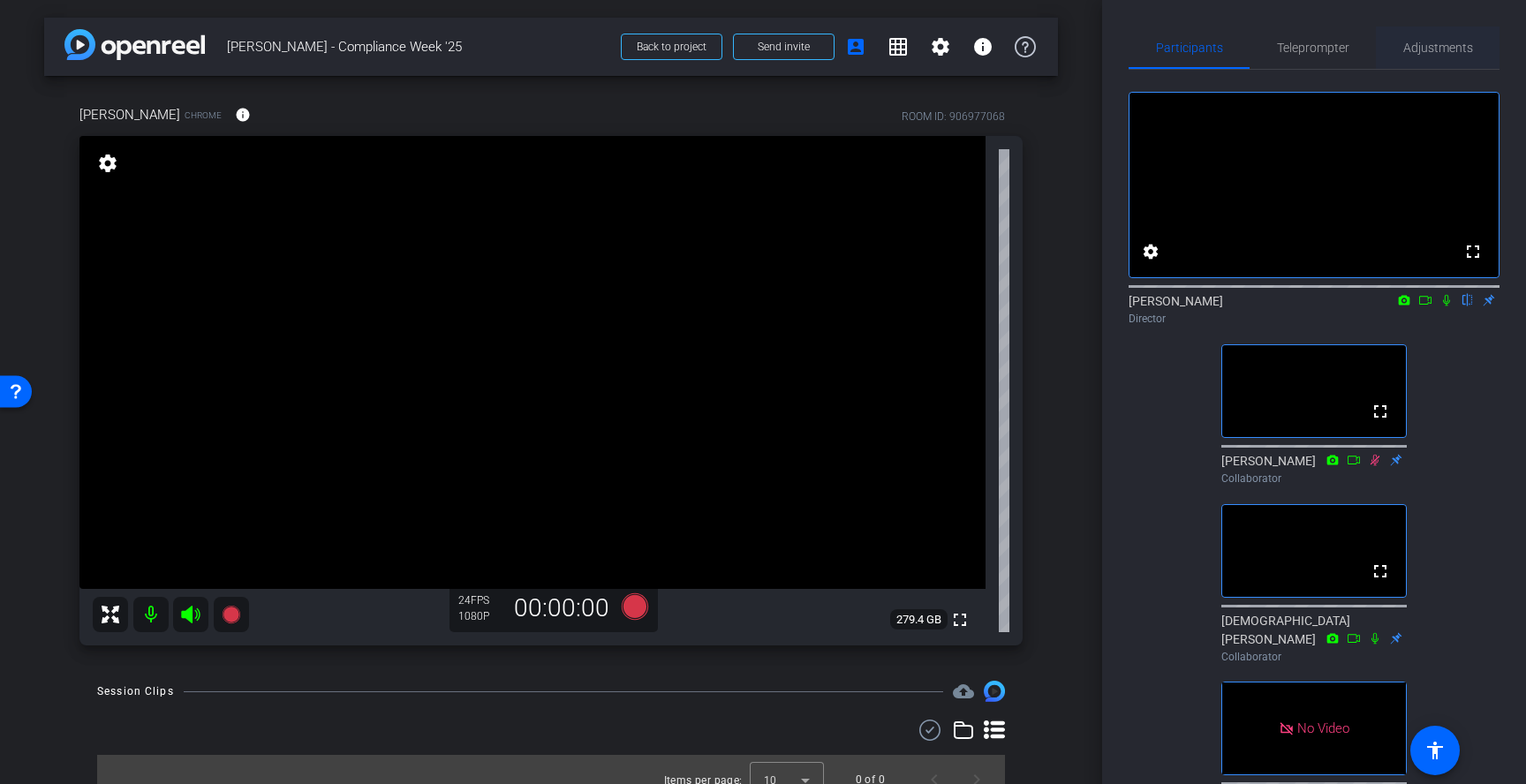
click at [1466, 44] on span "Adjustments" at bounding box center [1438, 48] width 69 height 12
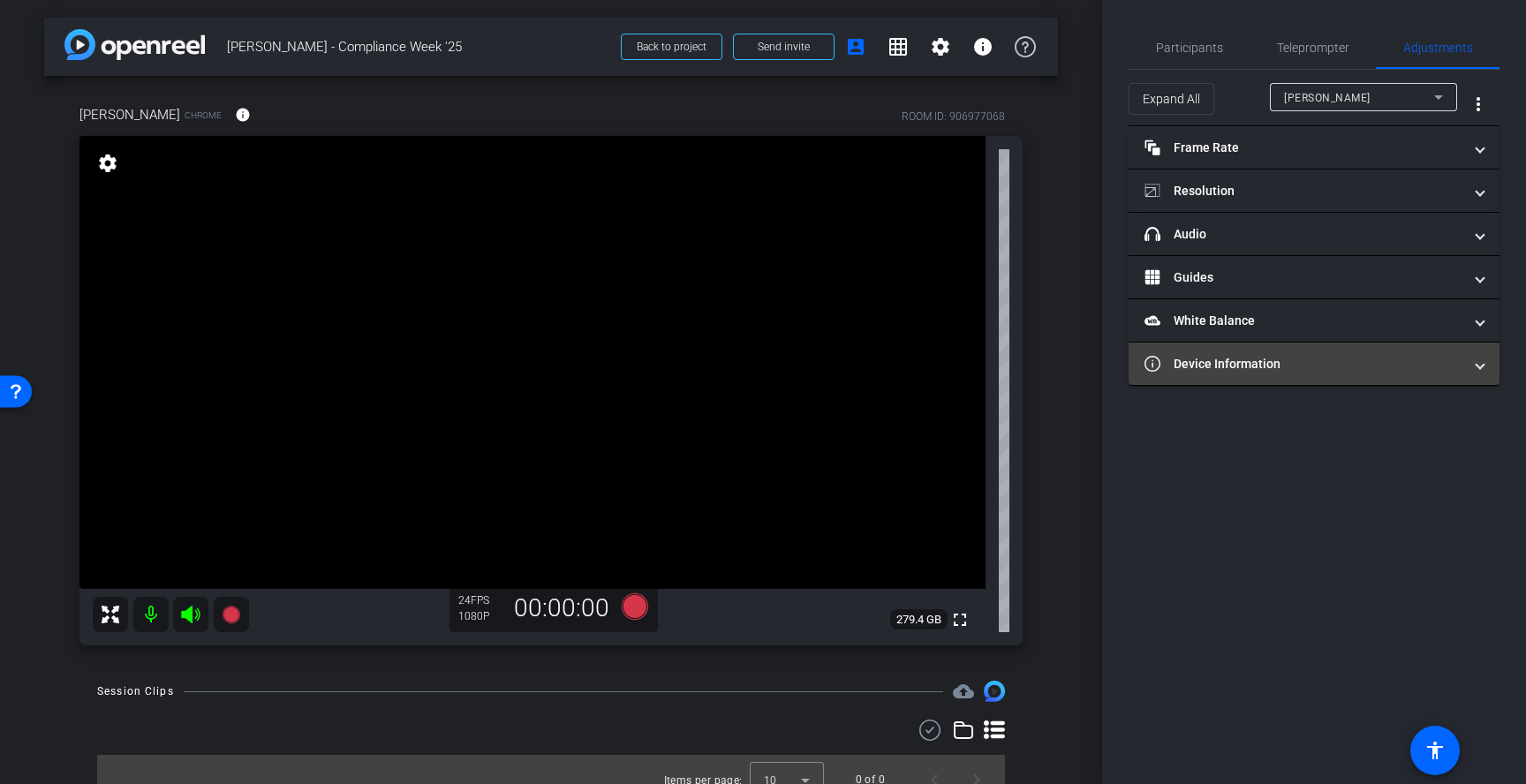
click at [1295, 373] on mat-expansion-panel-header "Device Information" at bounding box center [1314, 363] width 371 height 43
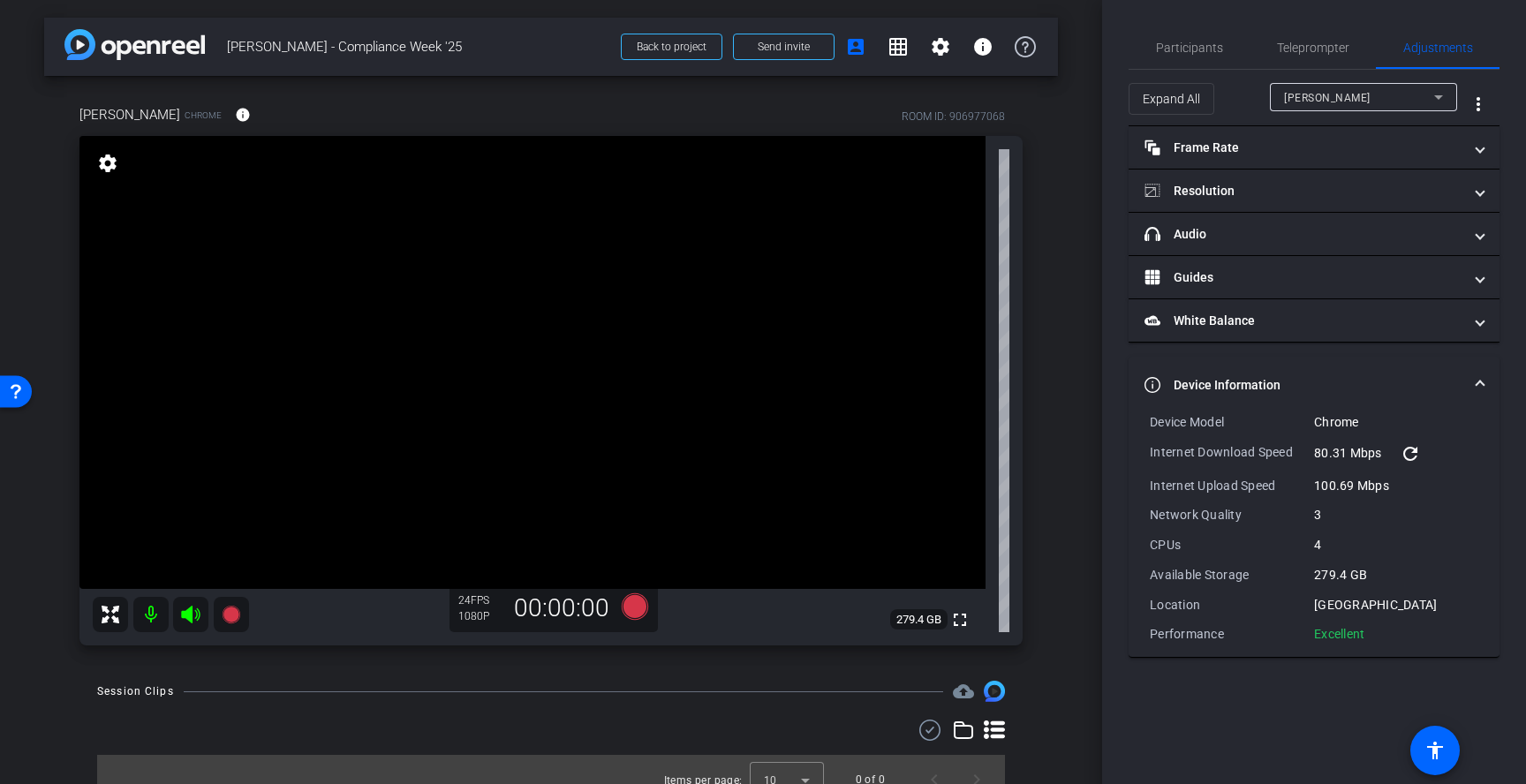
click at [1471, 385] on span "Device Information" at bounding box center [1309, 386] width 332 height 19
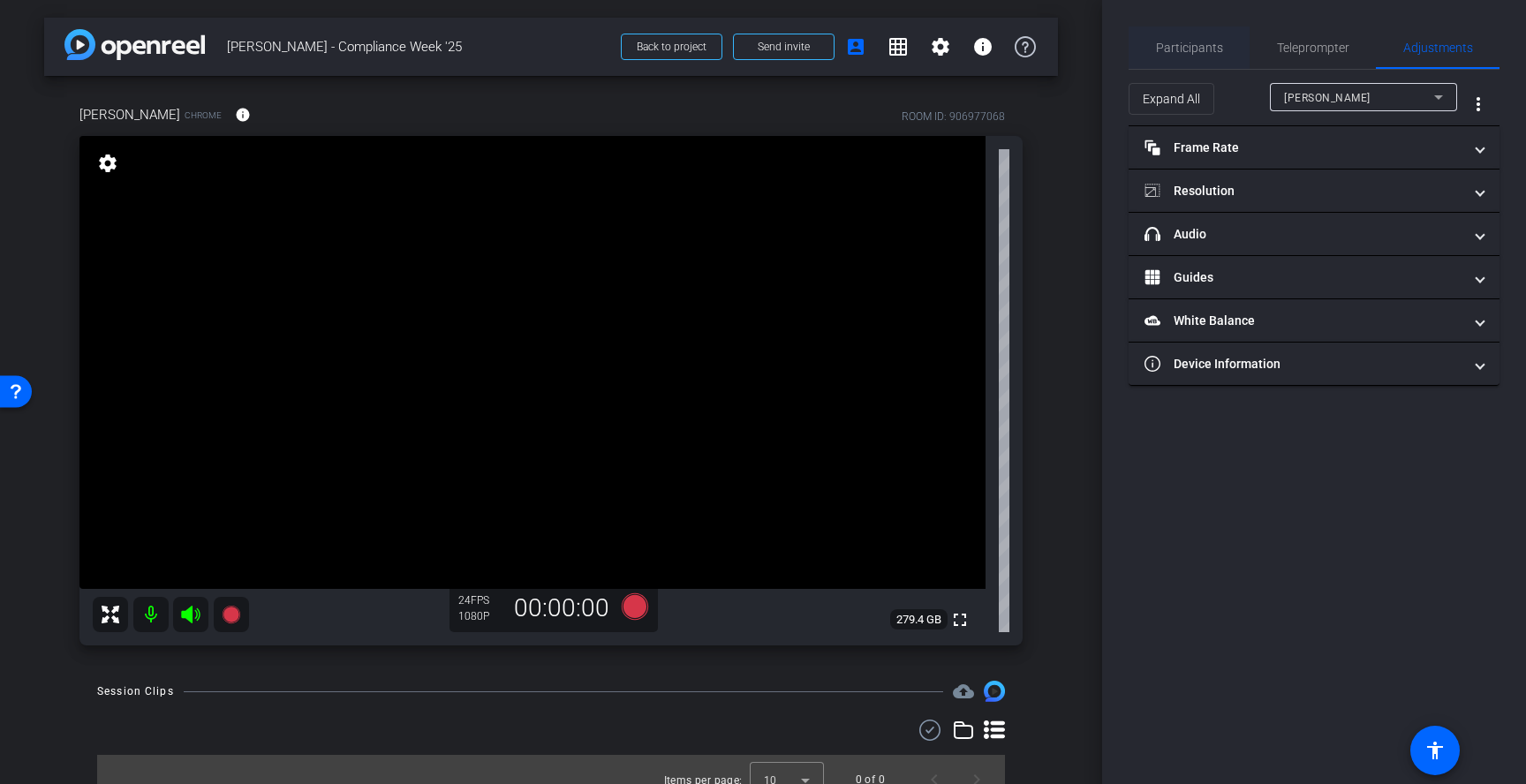
click at [1194, 49] on span "Participants" at bounding box center [1189, 48] width 68 height 12
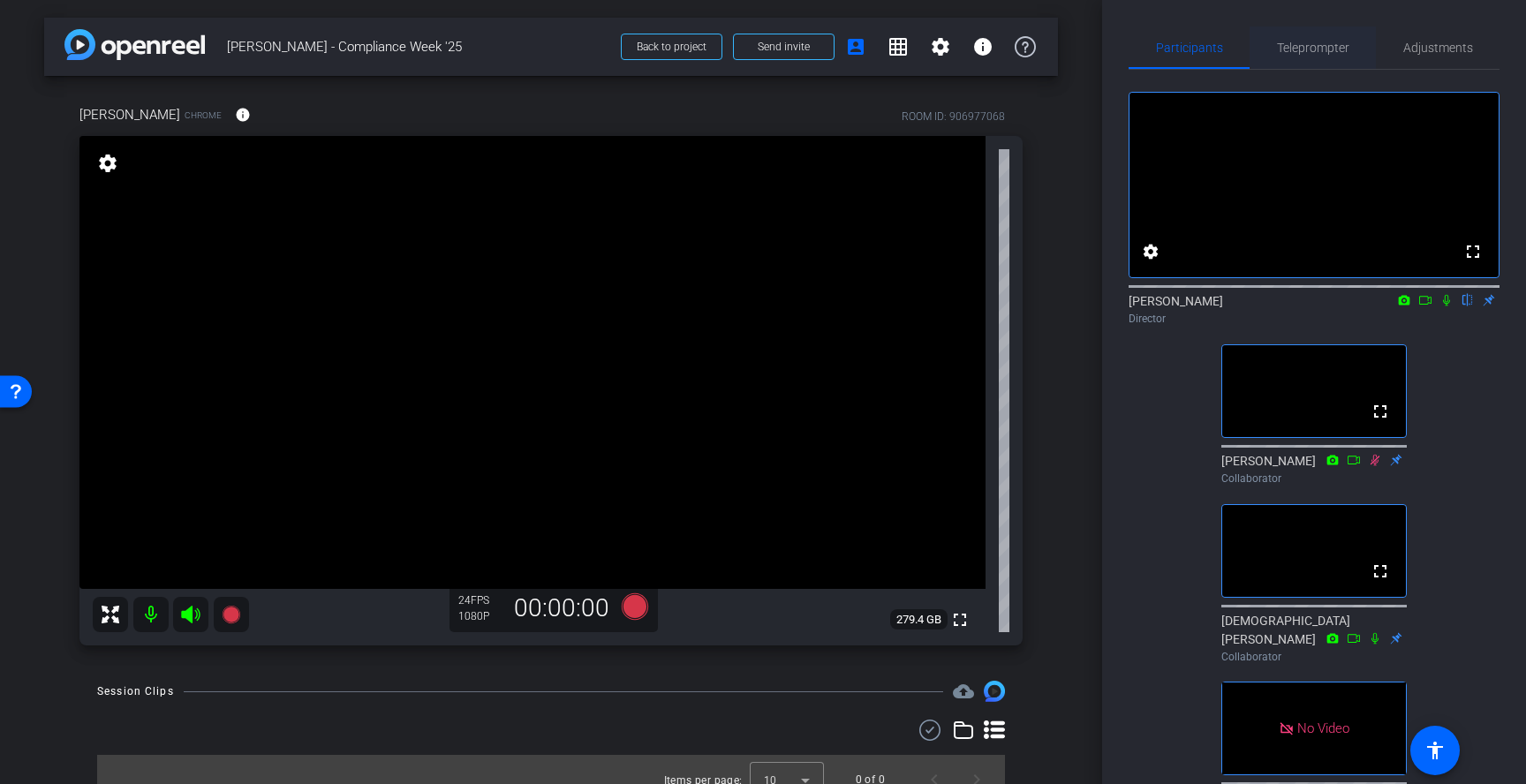
click at [1329, 47] on span "Teleprompter" at bounding box center [1313, 48] width 72 height 12
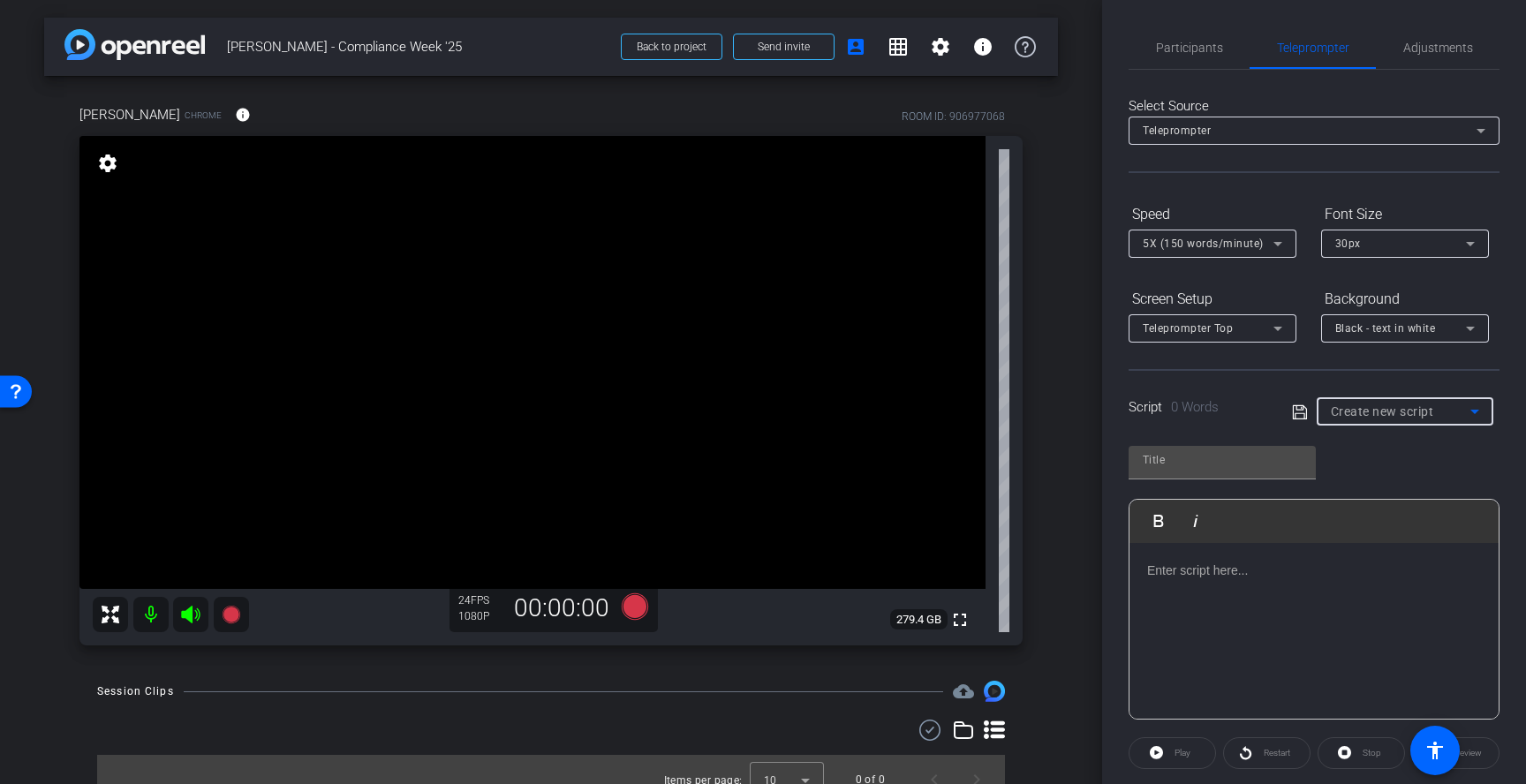
click at [1478, 405] on icon at bounding box center [1475, 411] width 21 height 21
click at [1432, 478] on mat-option "Lisa" at bounding box center [1405, 475] width 177 height 29
type input "Lisa"
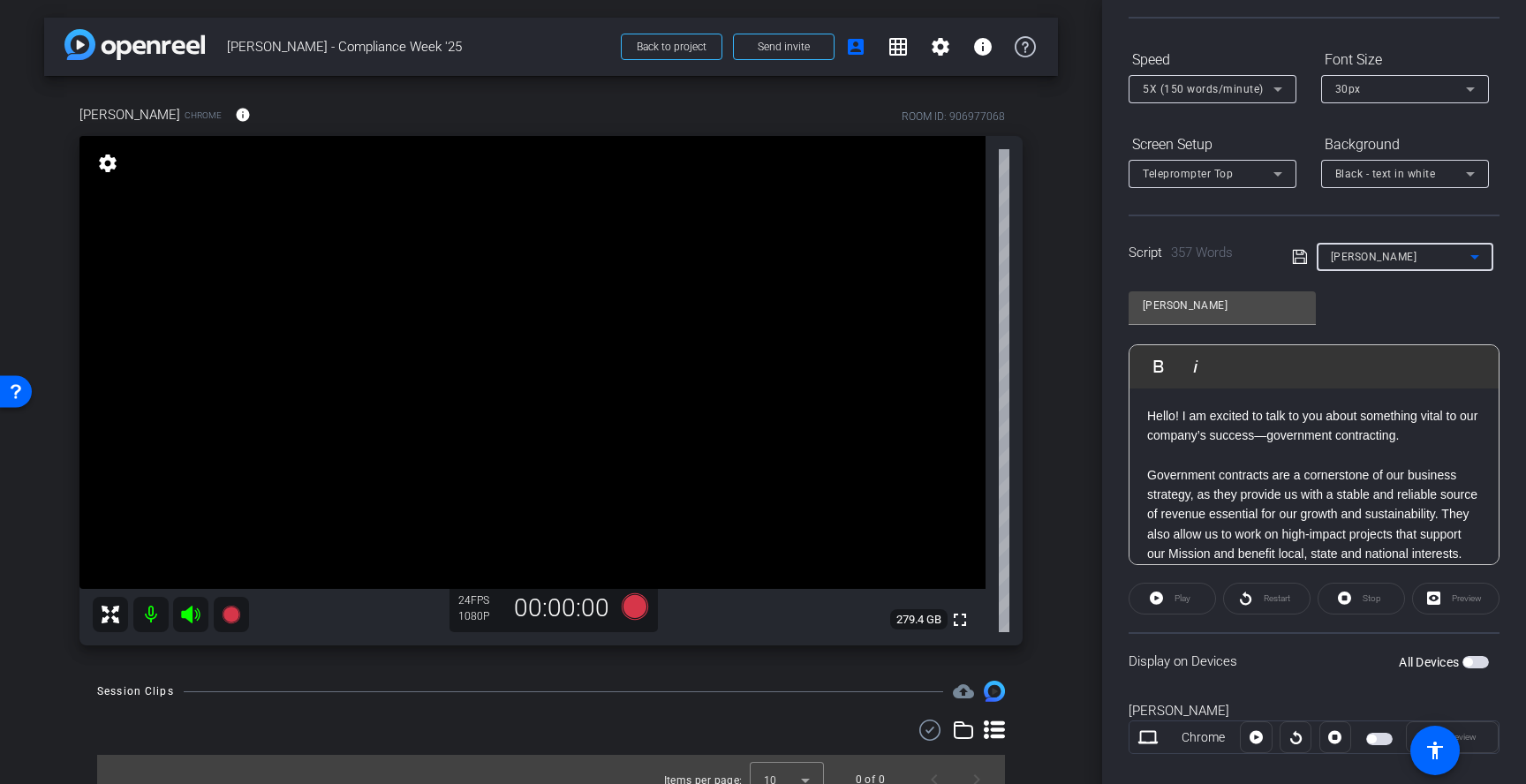
scroll to position [181, 0]
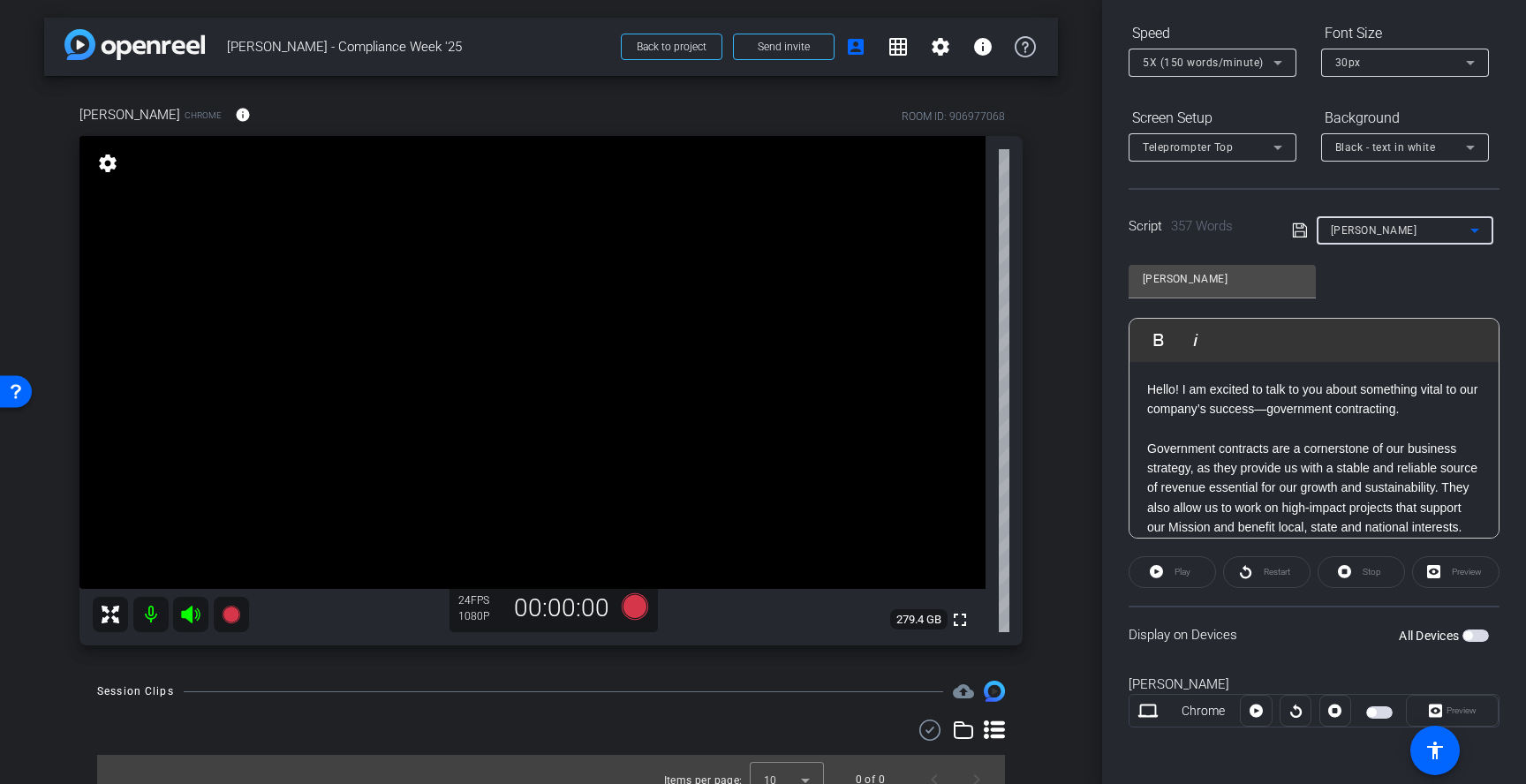
click at [1477, 638] on span "button" at bounding box center [1476, 635] width 27 height 12
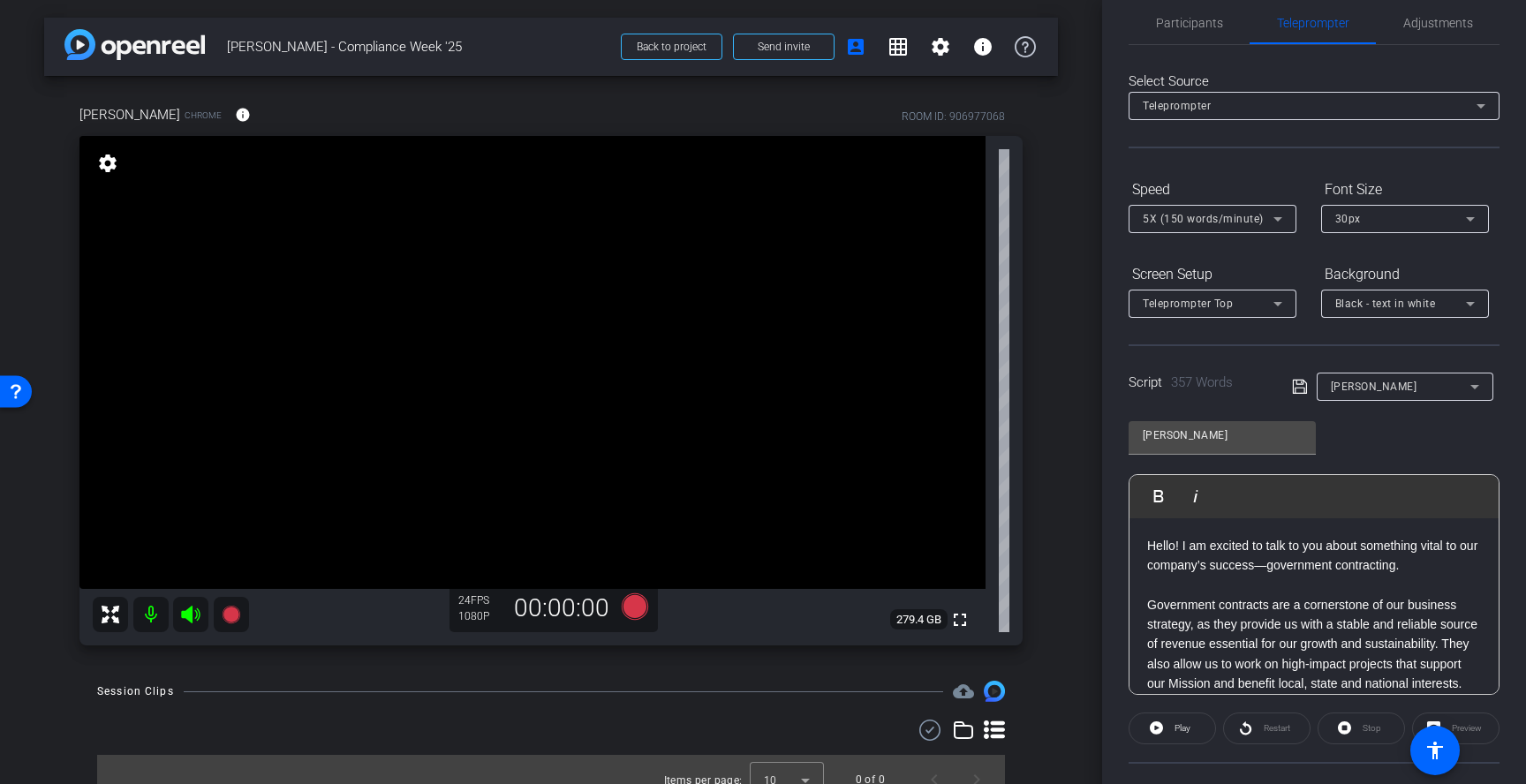
scroll to position [0, 0]
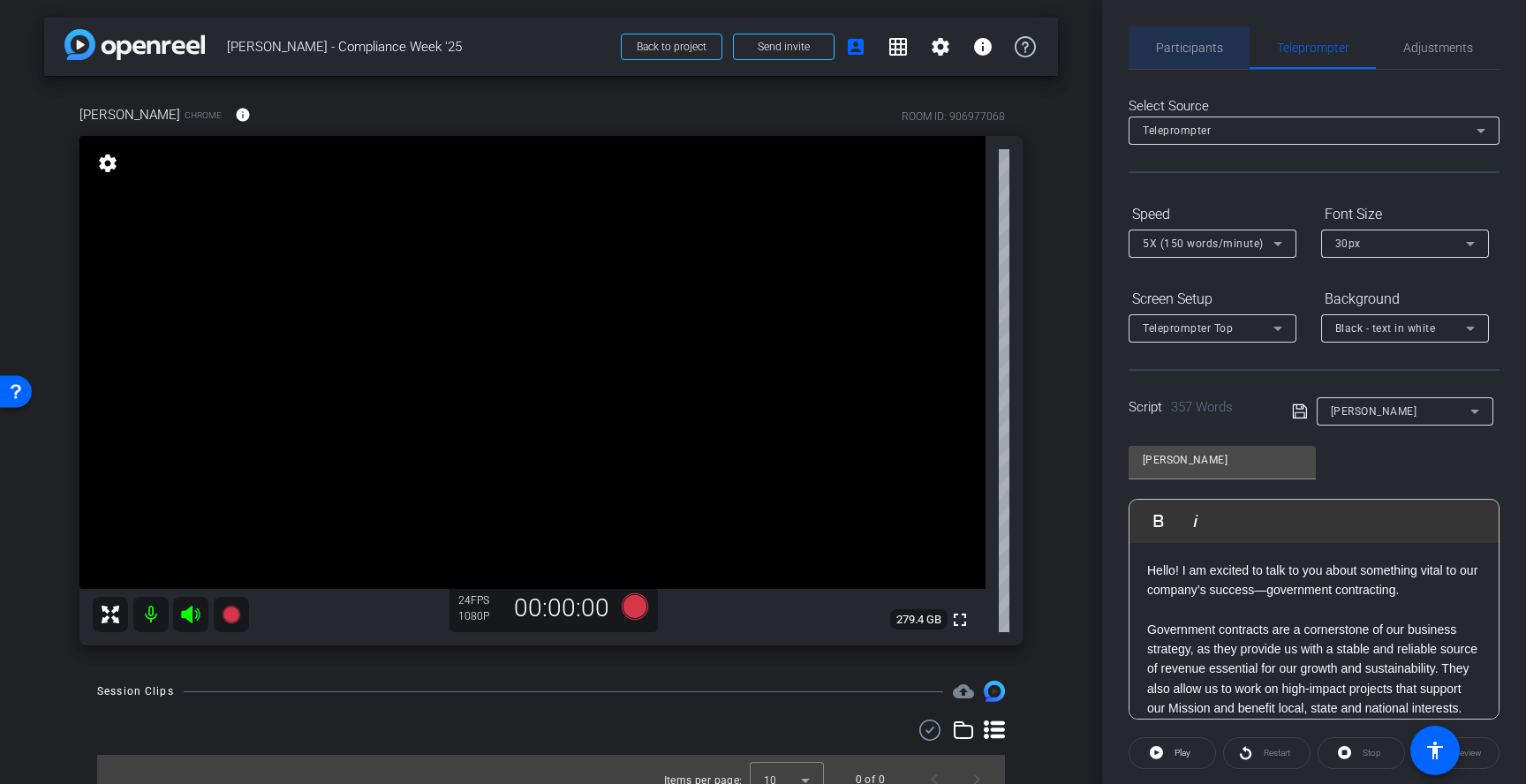
click at [1206, 57] on span "Participants" at bounding box center [1189, 48] width 68 height 43
click at [1207, 48] on span "Participants" at bounding box center [1189, 48] width 68 height 12
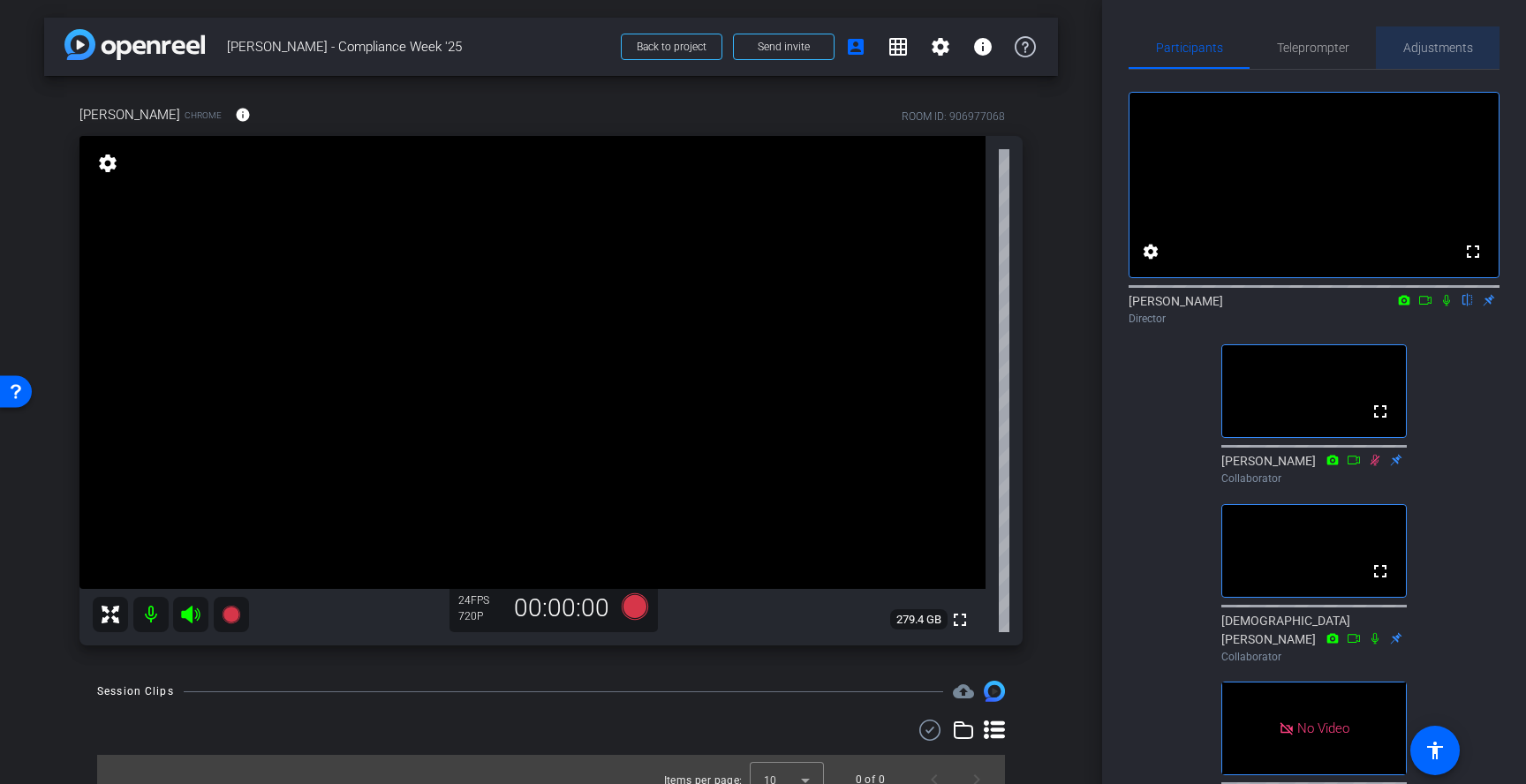
click at [1456, 57] on span "Adjustments" at bounding box center [1438, 48] width 69 height 43
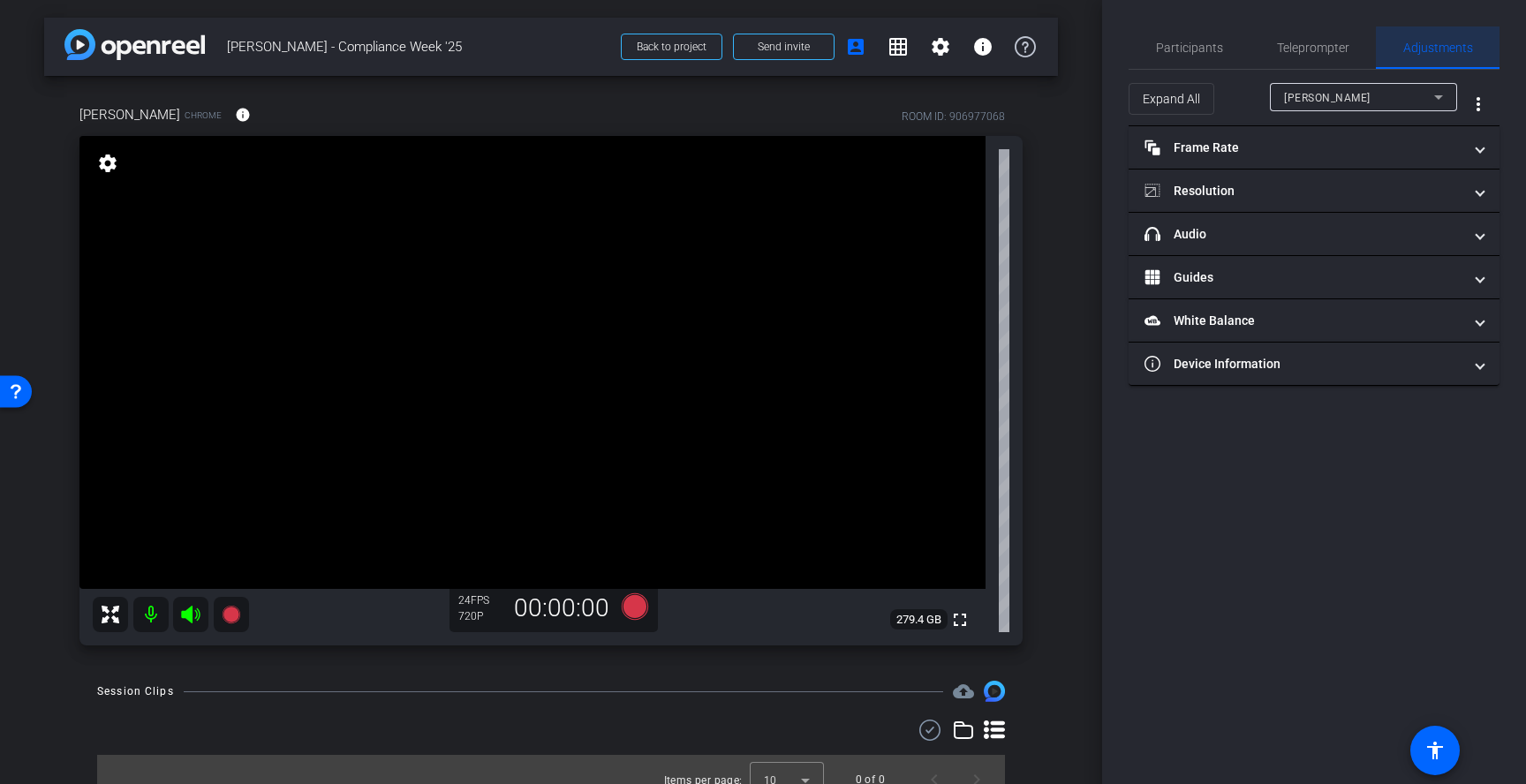
click at [1456, 56] on span "Adjustments" at bounding box center [1438, 48] width 69 height 43
click at [1312, 32] on span "Teleprompter" at bounding box center [1313, 48] width 72 height 43
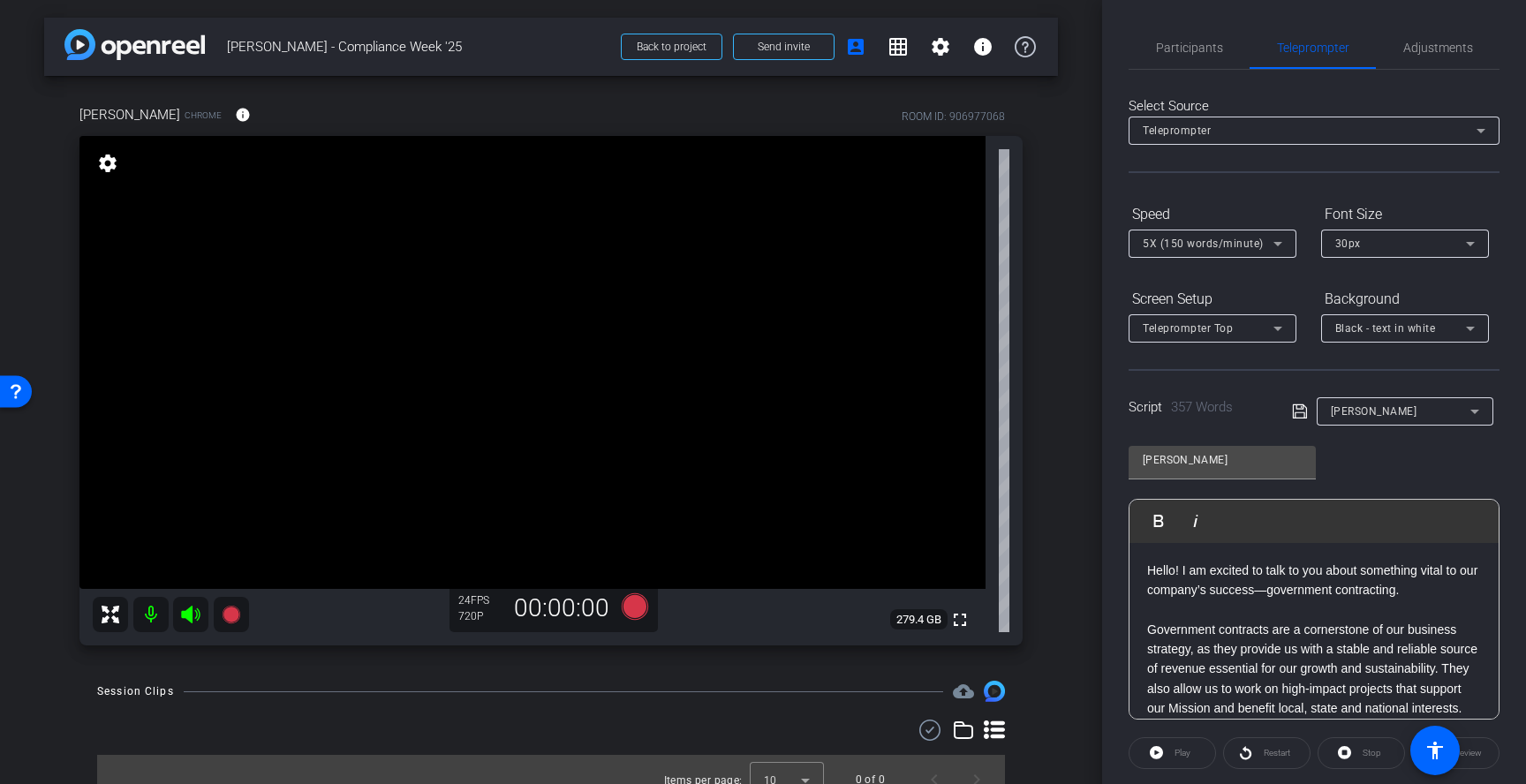
scroll to position [181, 0]
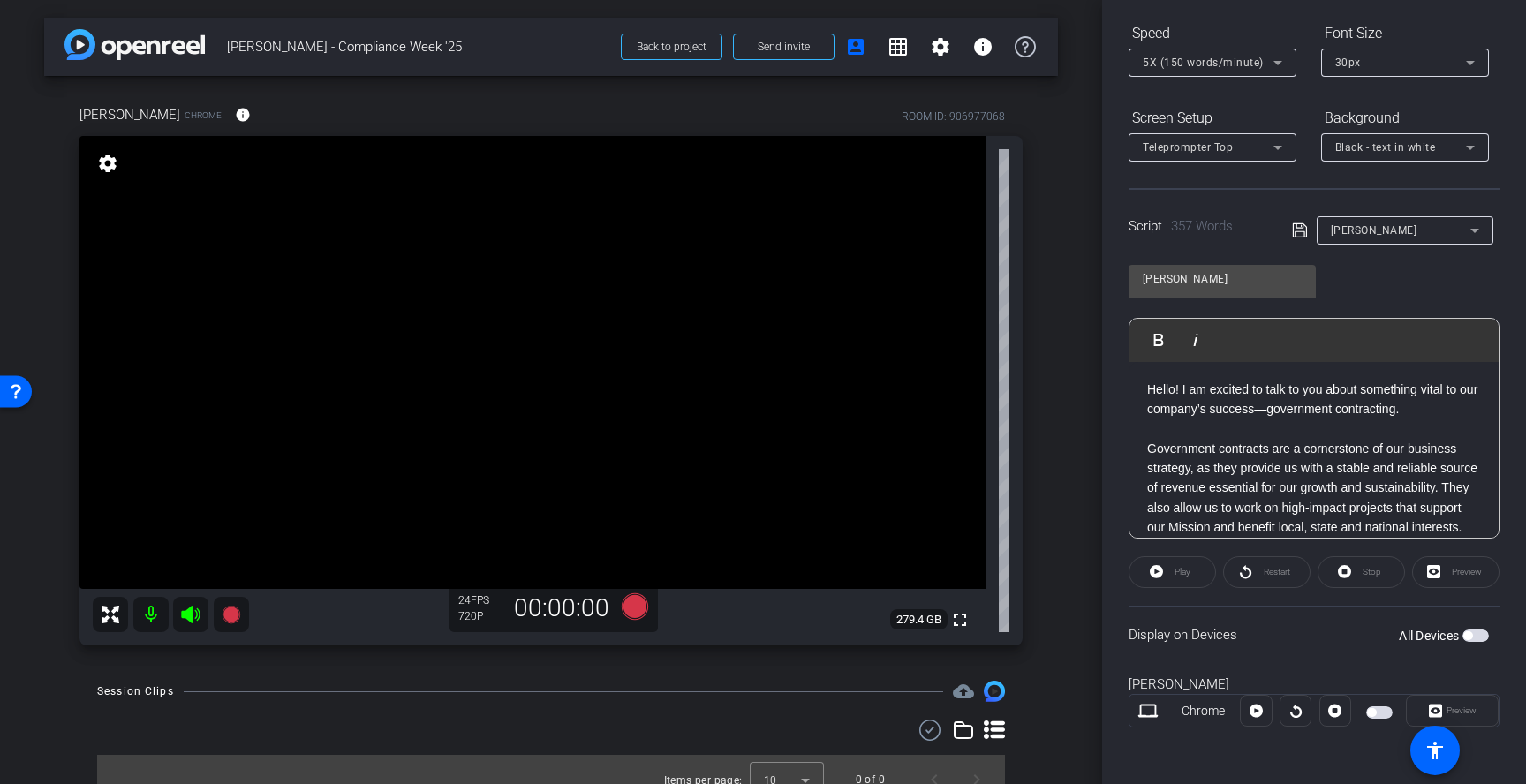
click at [1478, 632] on span "button" at bounding box center [1476, 635] width 27 height 12
click at [1450, 698] on span "Preview" at bounding box center [1458, 711] width 34 height 25
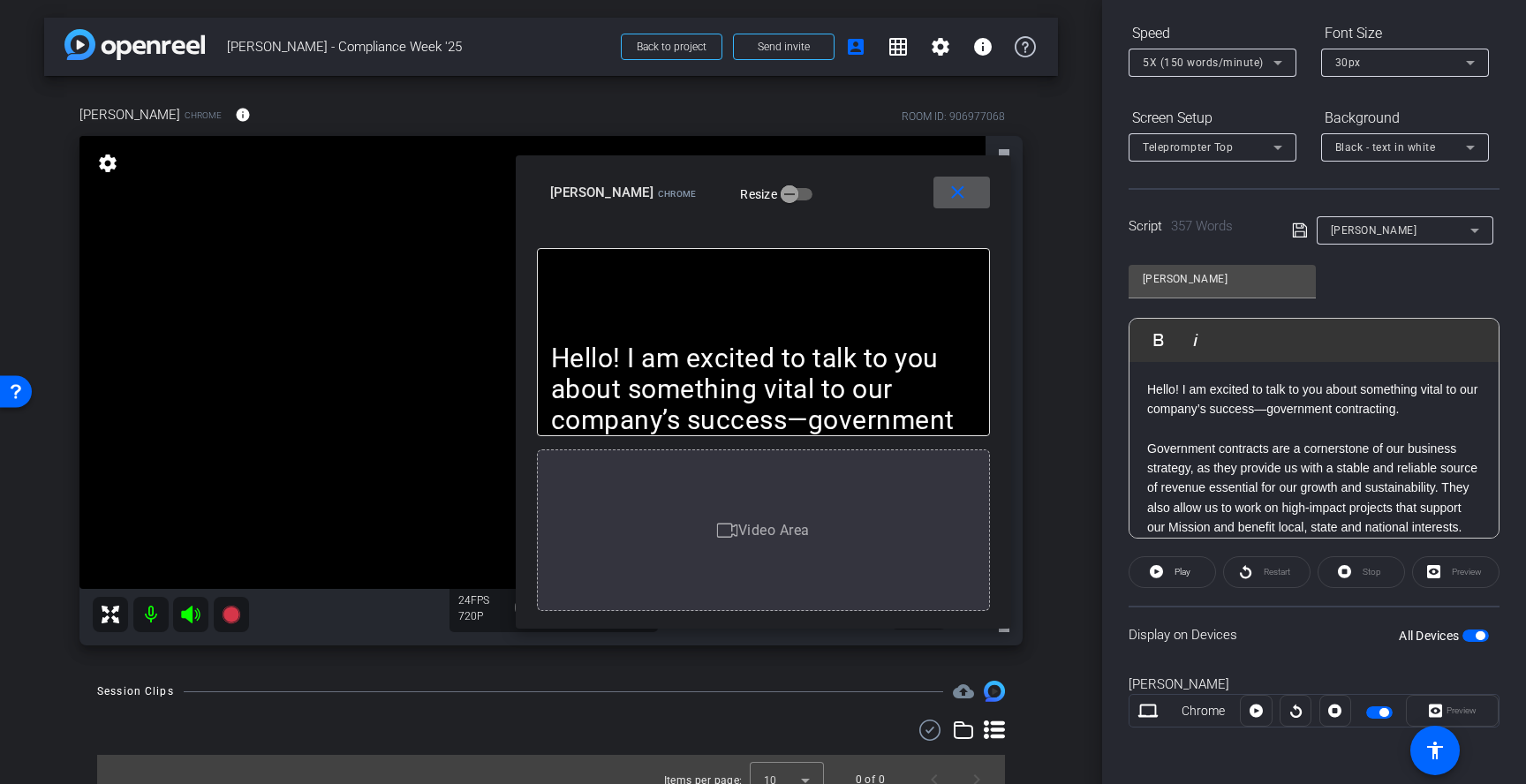
click at [1247, 143] on div "Teleprompter Top" at bounding box center [1207, 146] width 130 height 22
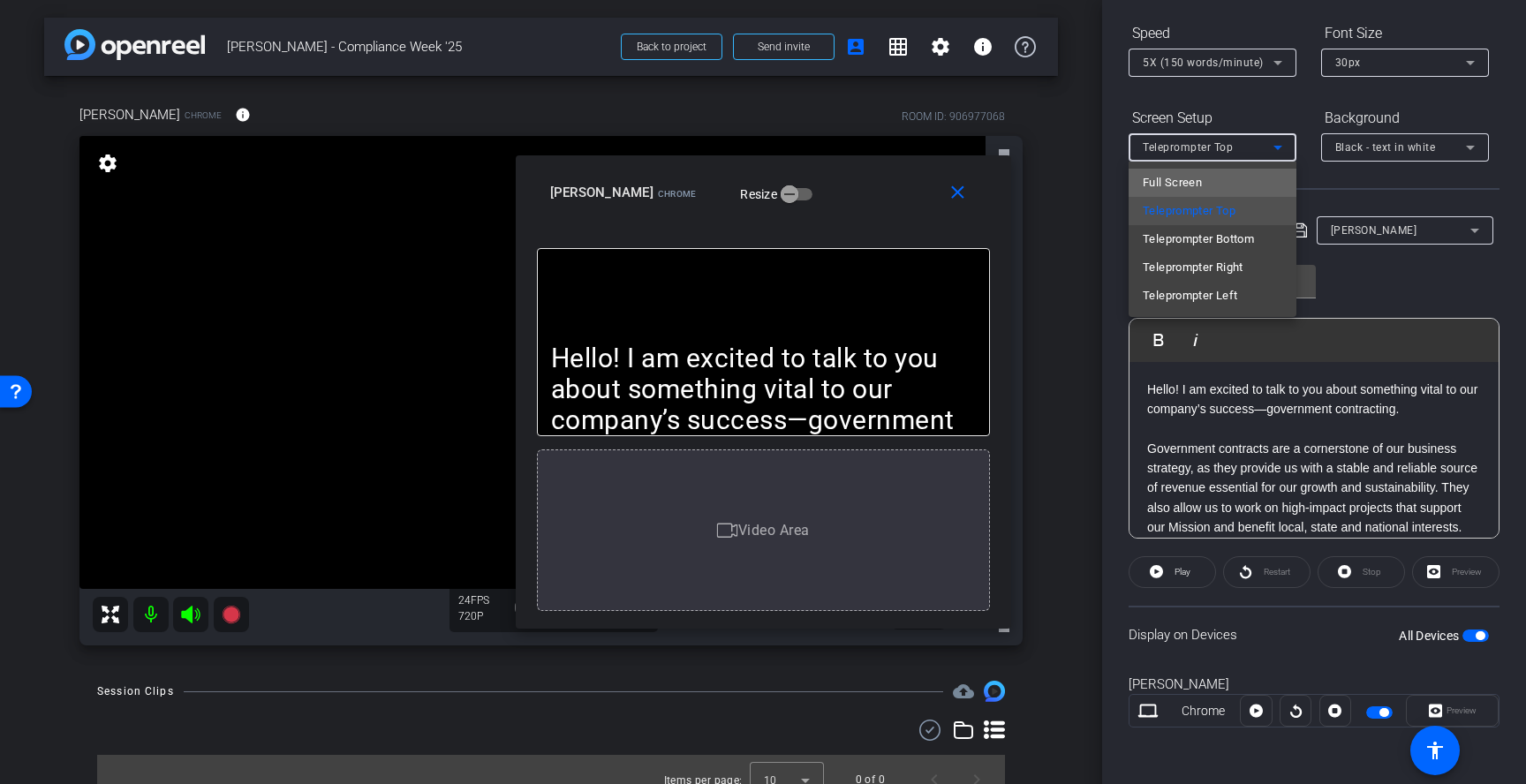
click at [1230, 185] on mat-option "Full Screen" at bounding box center [1212, 182] width 167 height 29
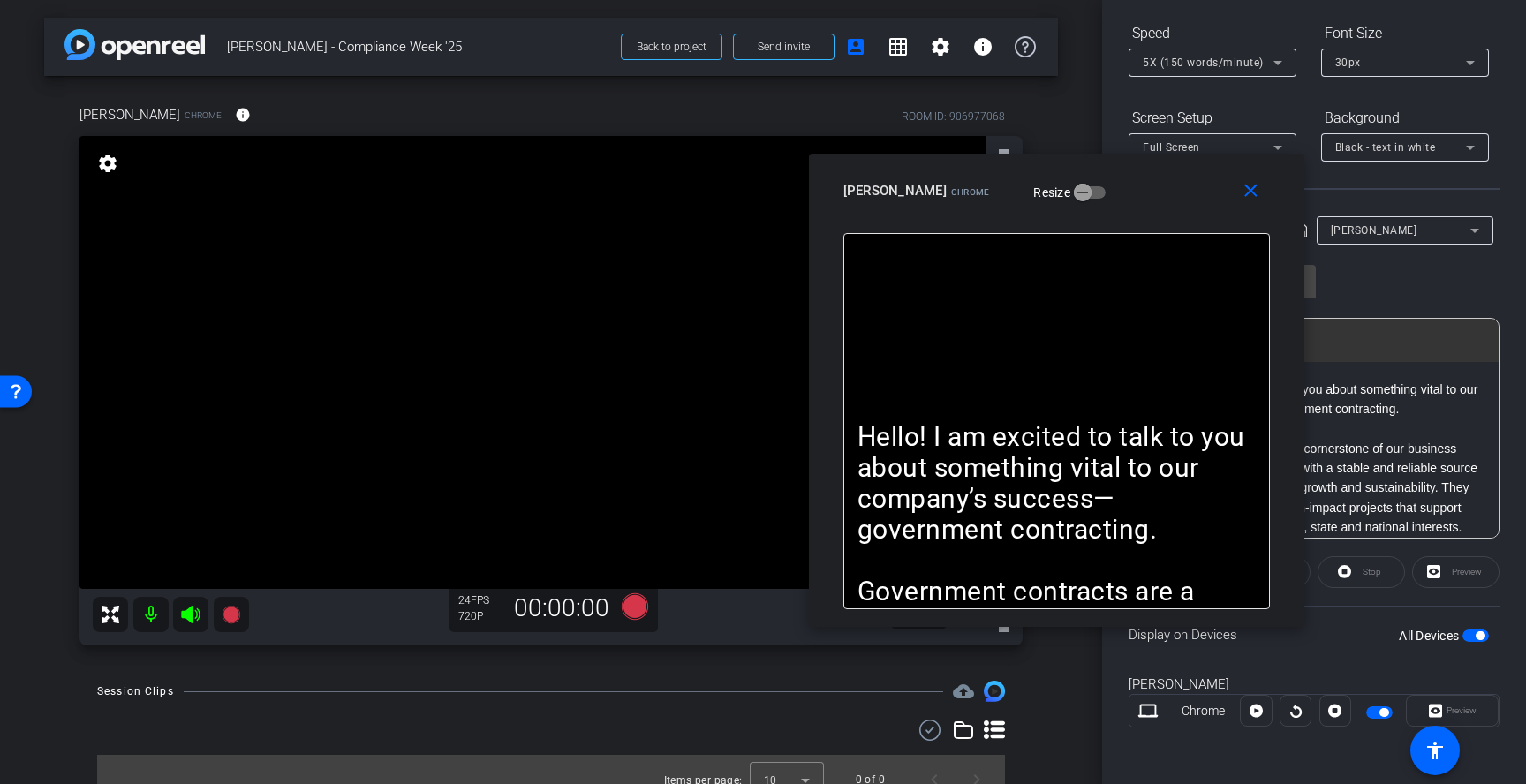
drag, startPoint x: 915, startPoint y: 222, endPoint x: 1198, endPoint y: 220, distance: 283.0
click at [1198, 220] on div "close Lisa Calandro Chrome Resize" at bounding box center [1056, 194] width 495 height 80
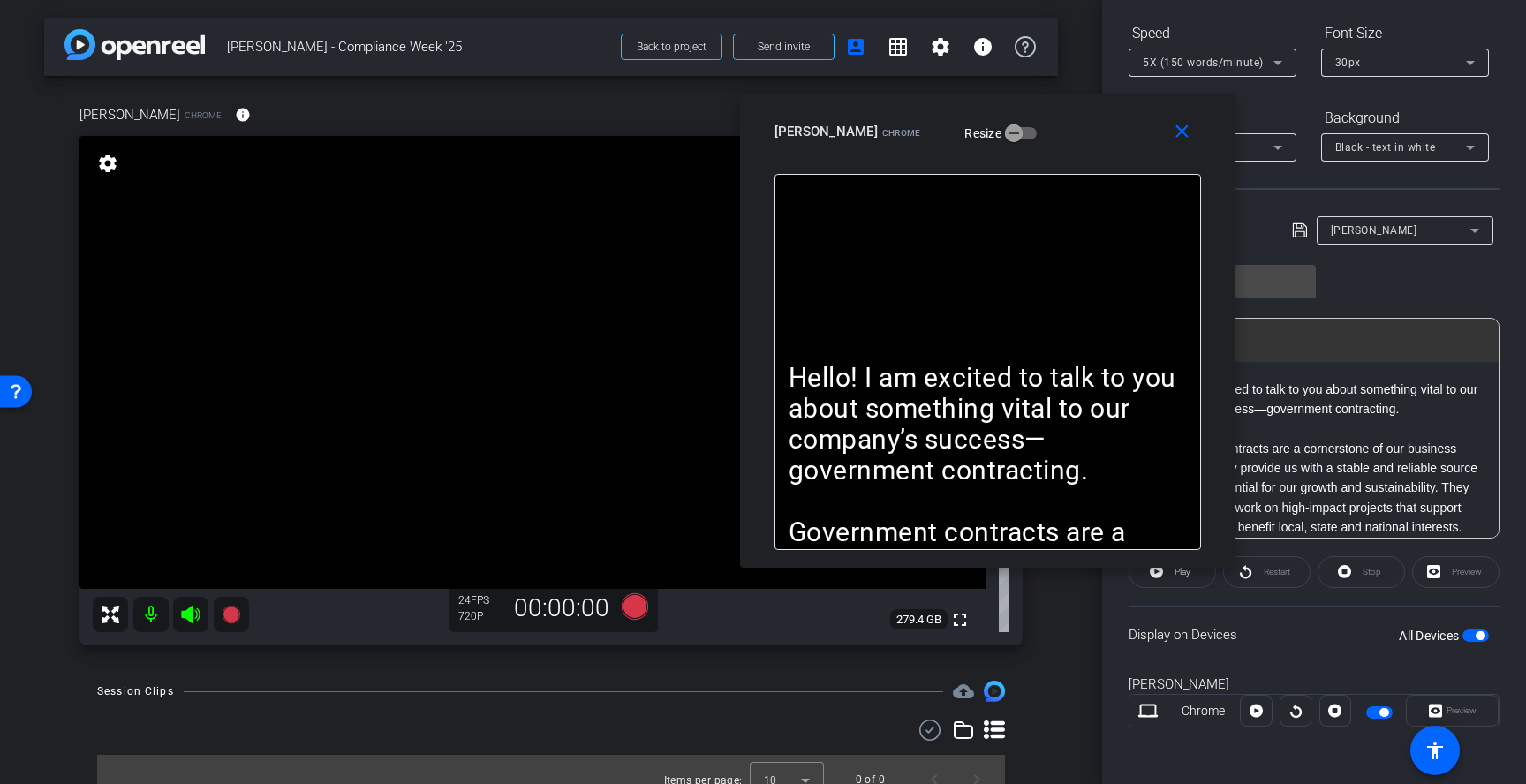
drag, startPoint x: 1182, startPoint y: 201, endPoint x: 1111, endPoint y: 140, distance: 93.6
click at [1111, 140] on div "Lisa Calandro Chrome Resize" at bounding box center [994, 131] width 439 height 31
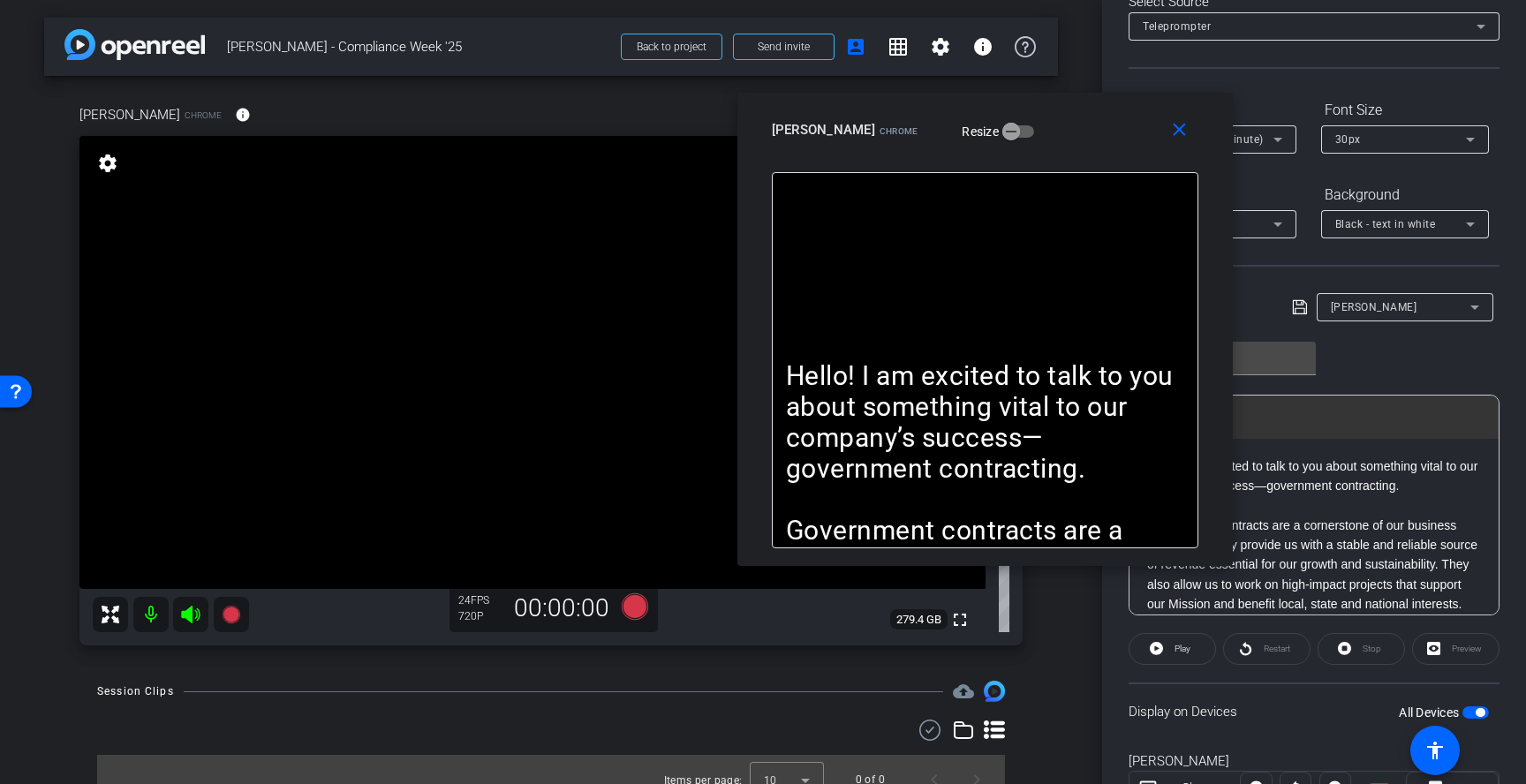
scroll to position [65, 0]
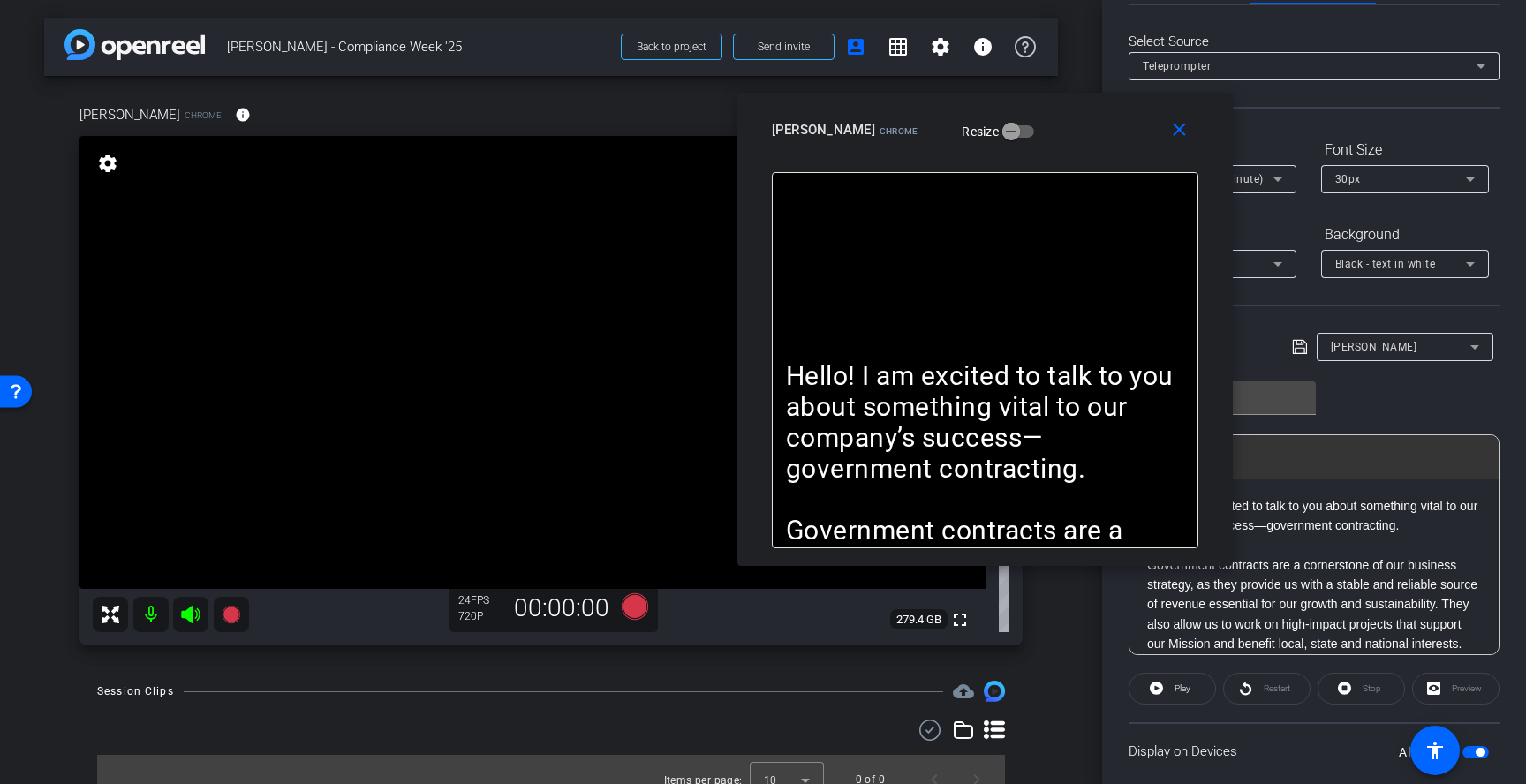
drag, startPoint x: 1111, startPoint y: 146, endPoint x: 1061, endPoint y: 124, distance: 54.6
click at [1061, 124] on div "close Lisa Calandro Chrome Resize" at bounding box center [984, 133] width 495 height 80
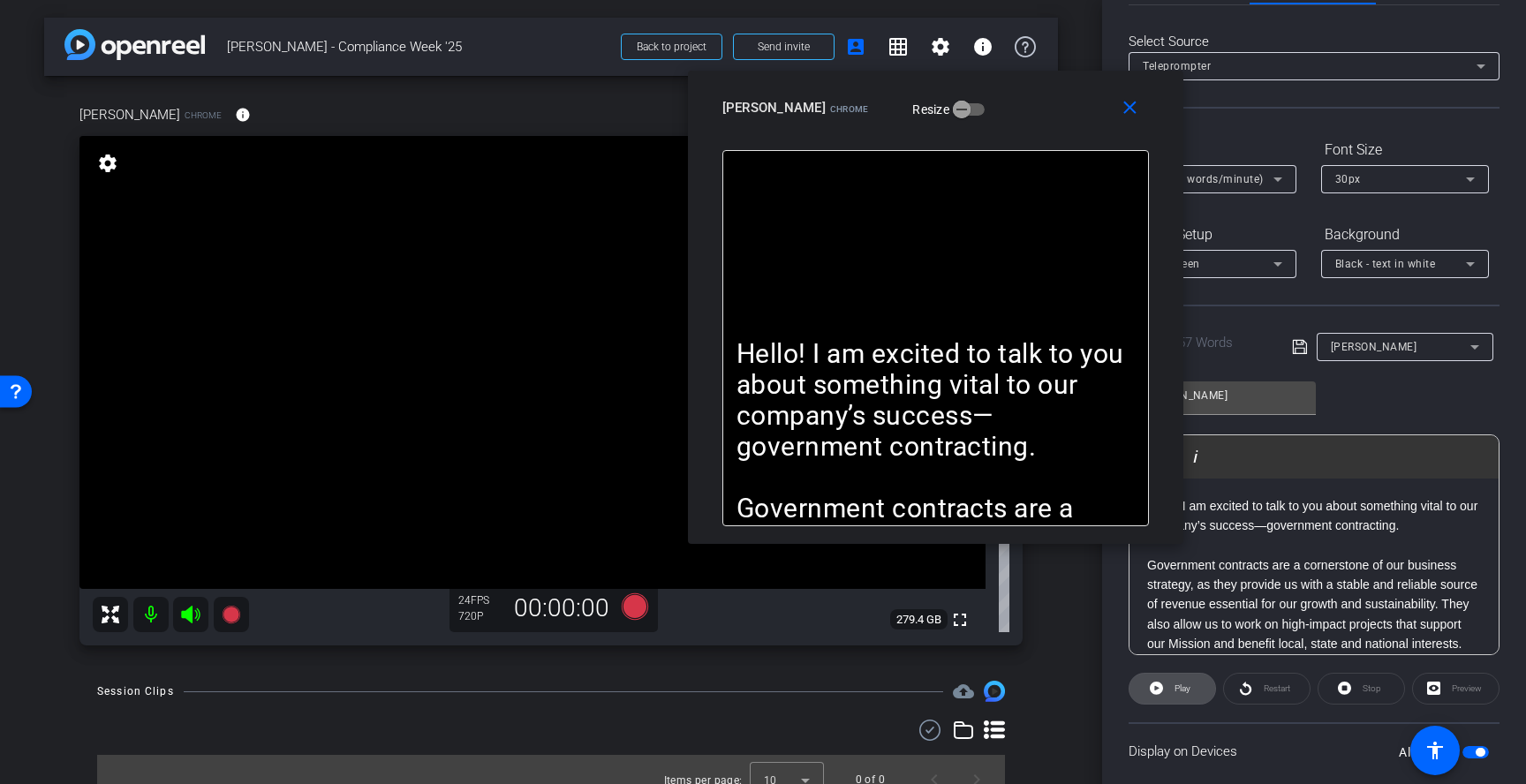
click at [1172, 685] on span "Play" at bounding box center [1179, 688] width 20 height 25
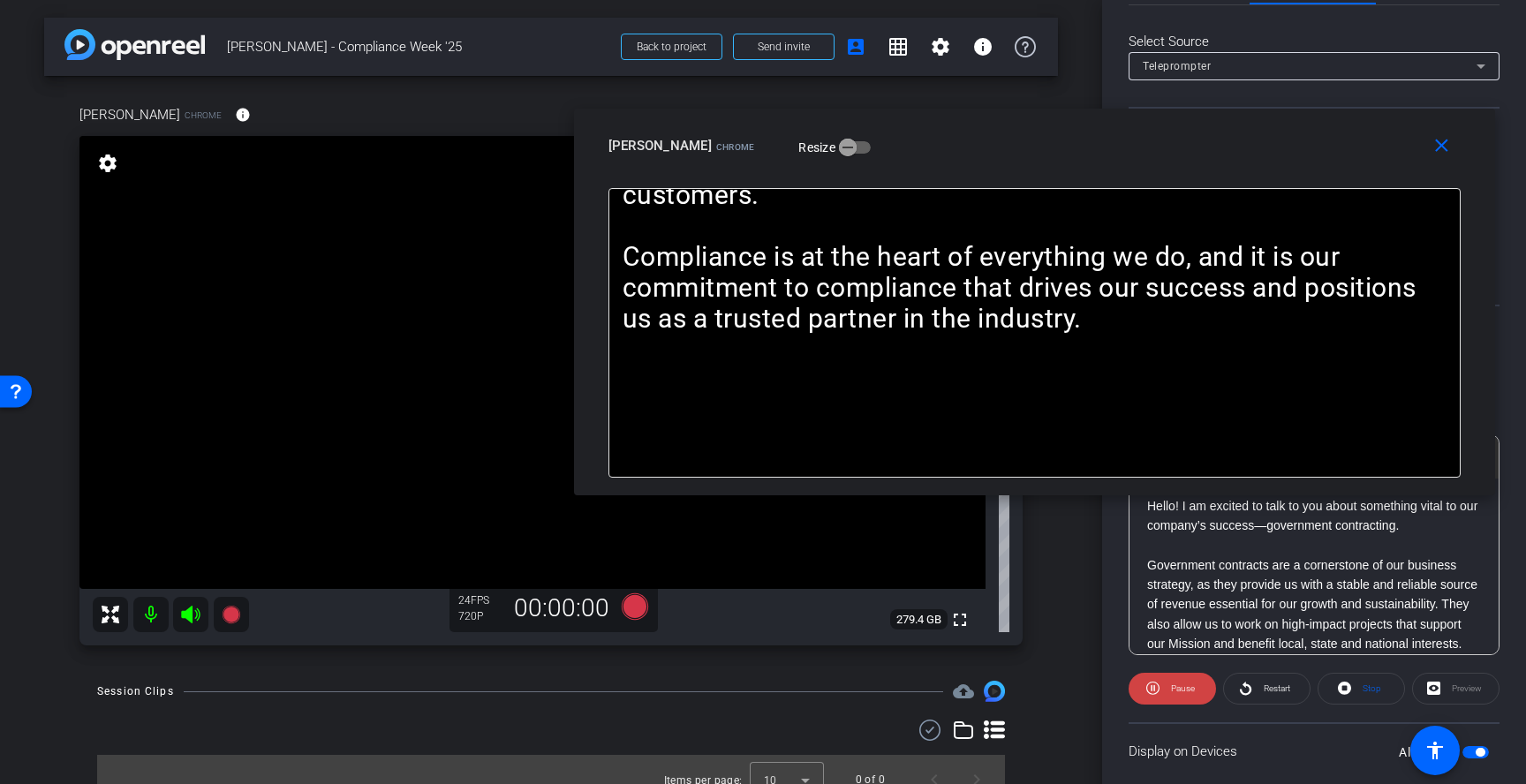
drag, startPoint x: 995, startPoint y: 143, endPoint x: 1087, endPoint y: 118, distance: 95.3
click at [1088, 130] on div "Lisa Calandro Chrome Resize" at bounding box center [1041, 145] width 865 height 31
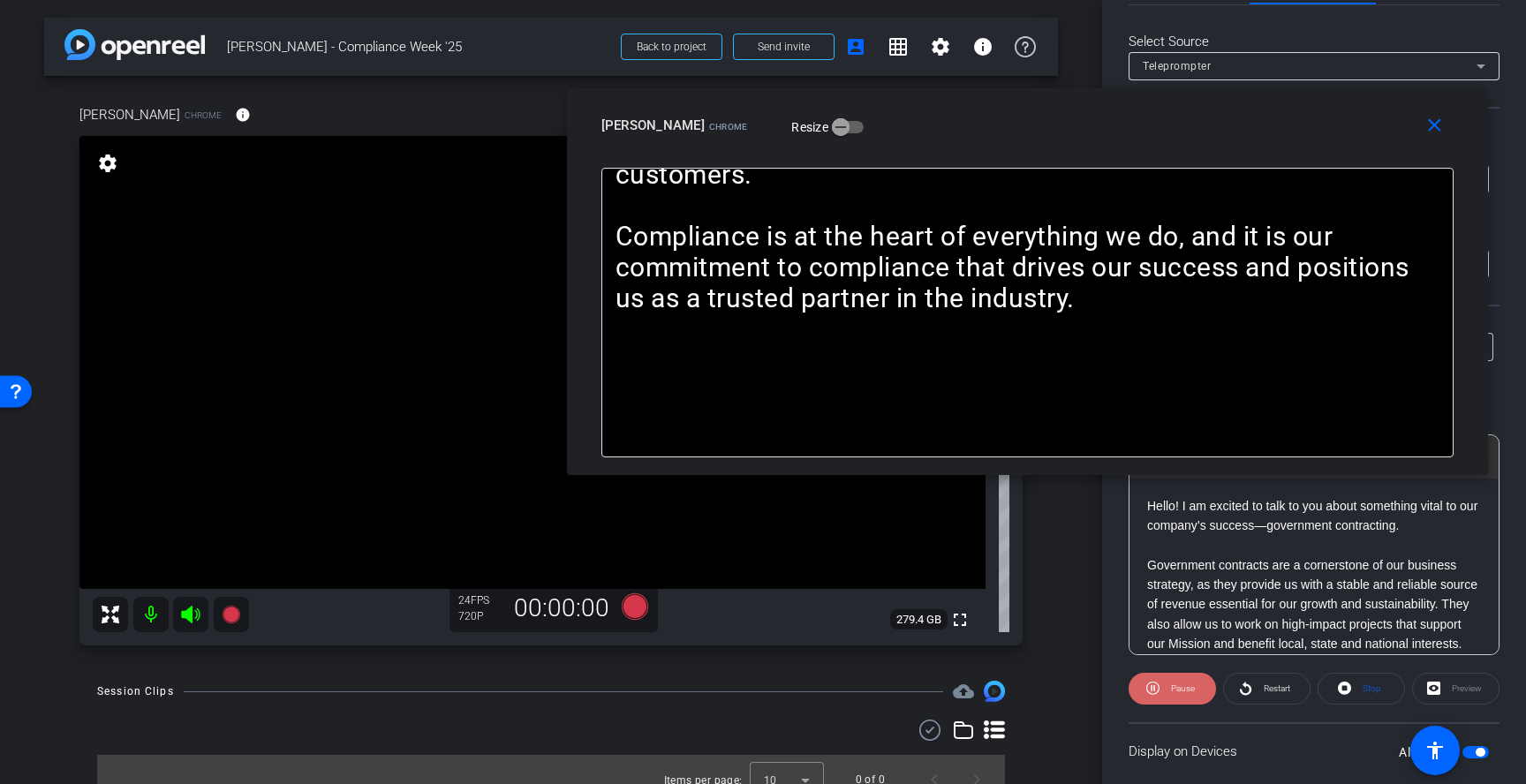
click at [1185, 693] on span "Pause" at bounding box center [1181, 688] width 29 height 25
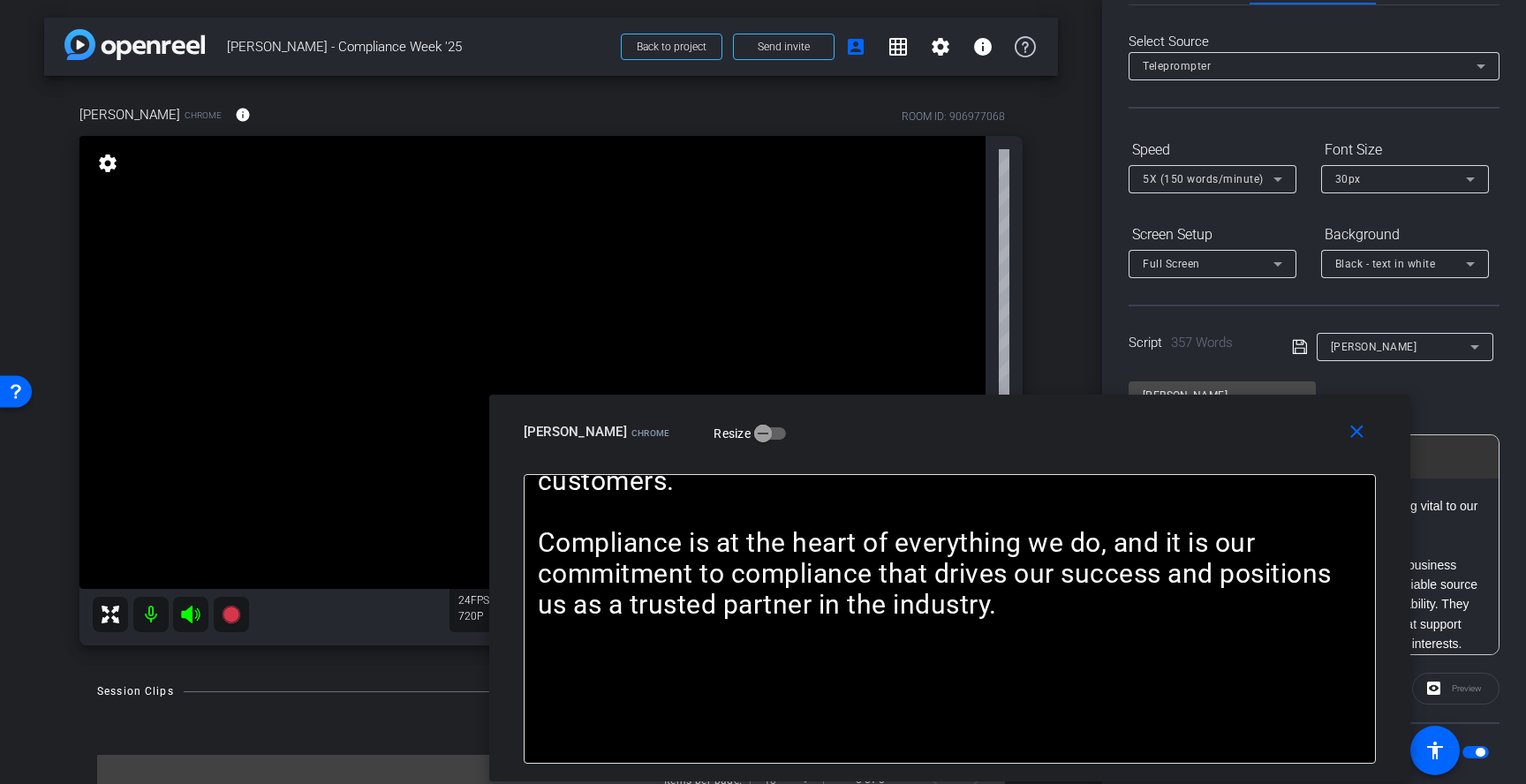
drag, startPoint x: 1133, startPoint y: 145, endPoint x: 1056, endPoint y: 451, distance: 315.5
click at [1056, 451] on div "close Lisa Calandro Chrome Resize" at bounding box center [949, 434] width 921 height 80
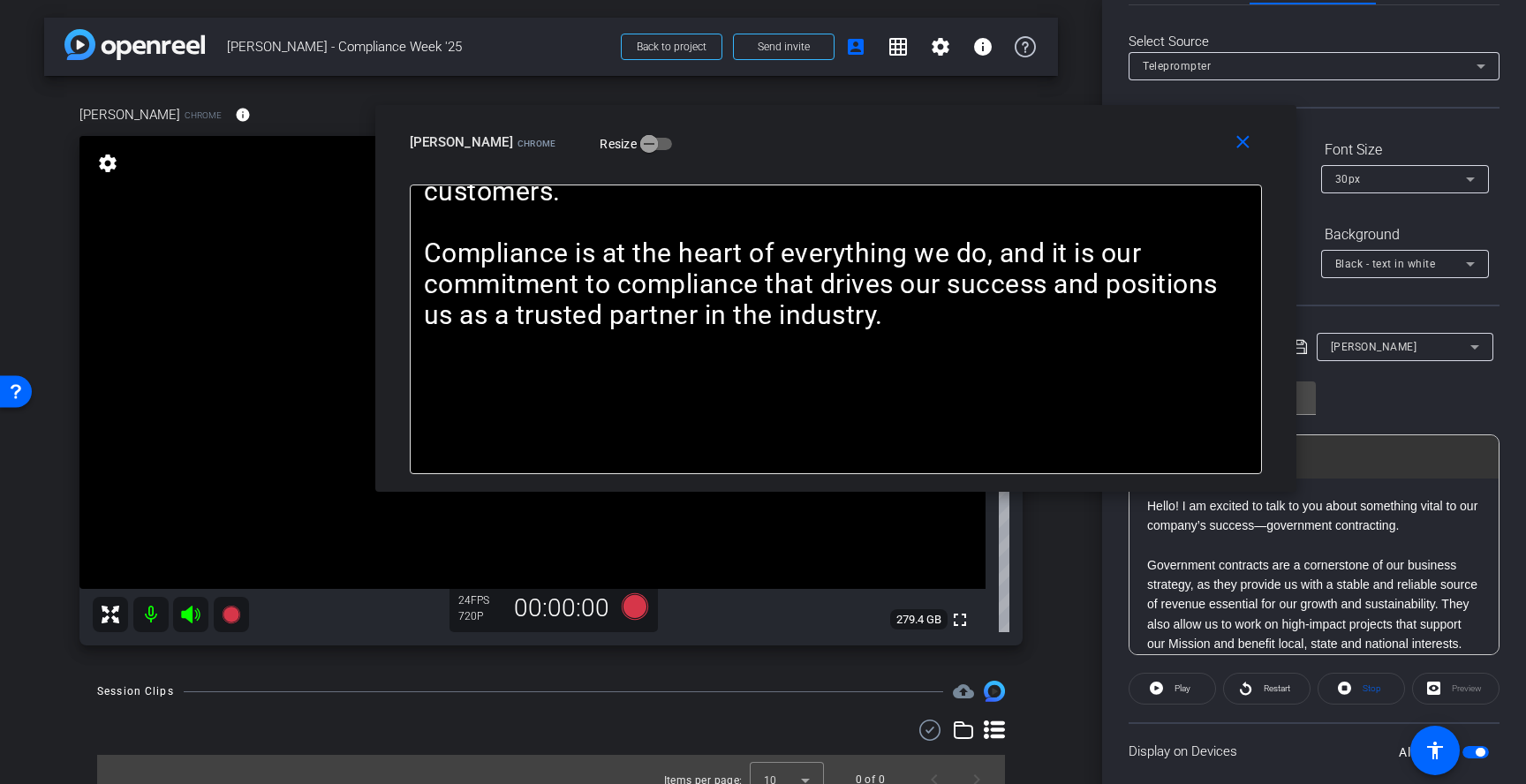
drag, startPoint x: 1077, startPoint y: 439, endPoint x: 965, endPoint y: 151, distance: 309.0
click at [965, 151] on div "Lisa Calandro Chrome Resize" at bounding box center [842, 142] width 865 height 31
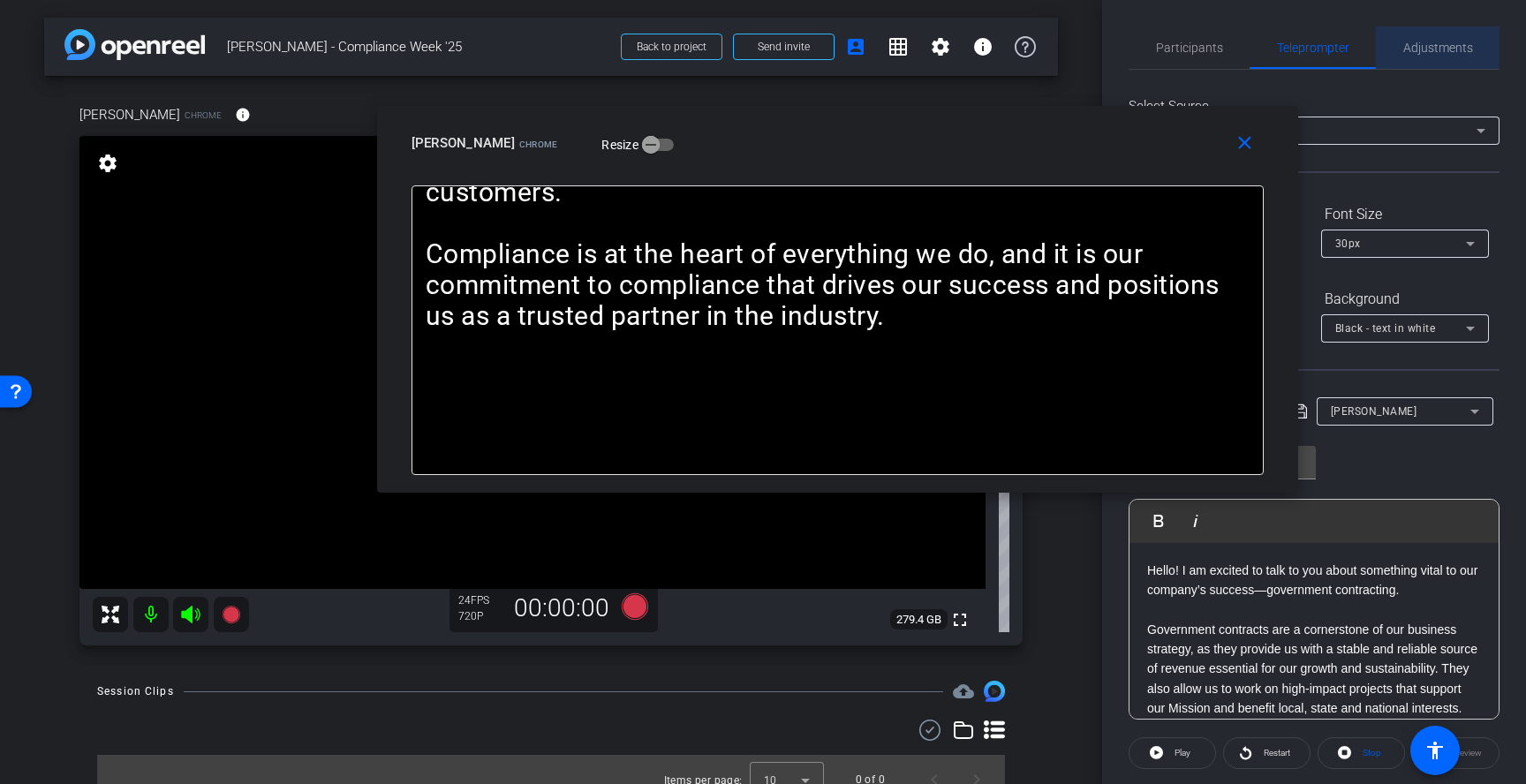
click at [1447, 55] on span "Adjustments" at bounding box center [1438, 48] width 69 height 43
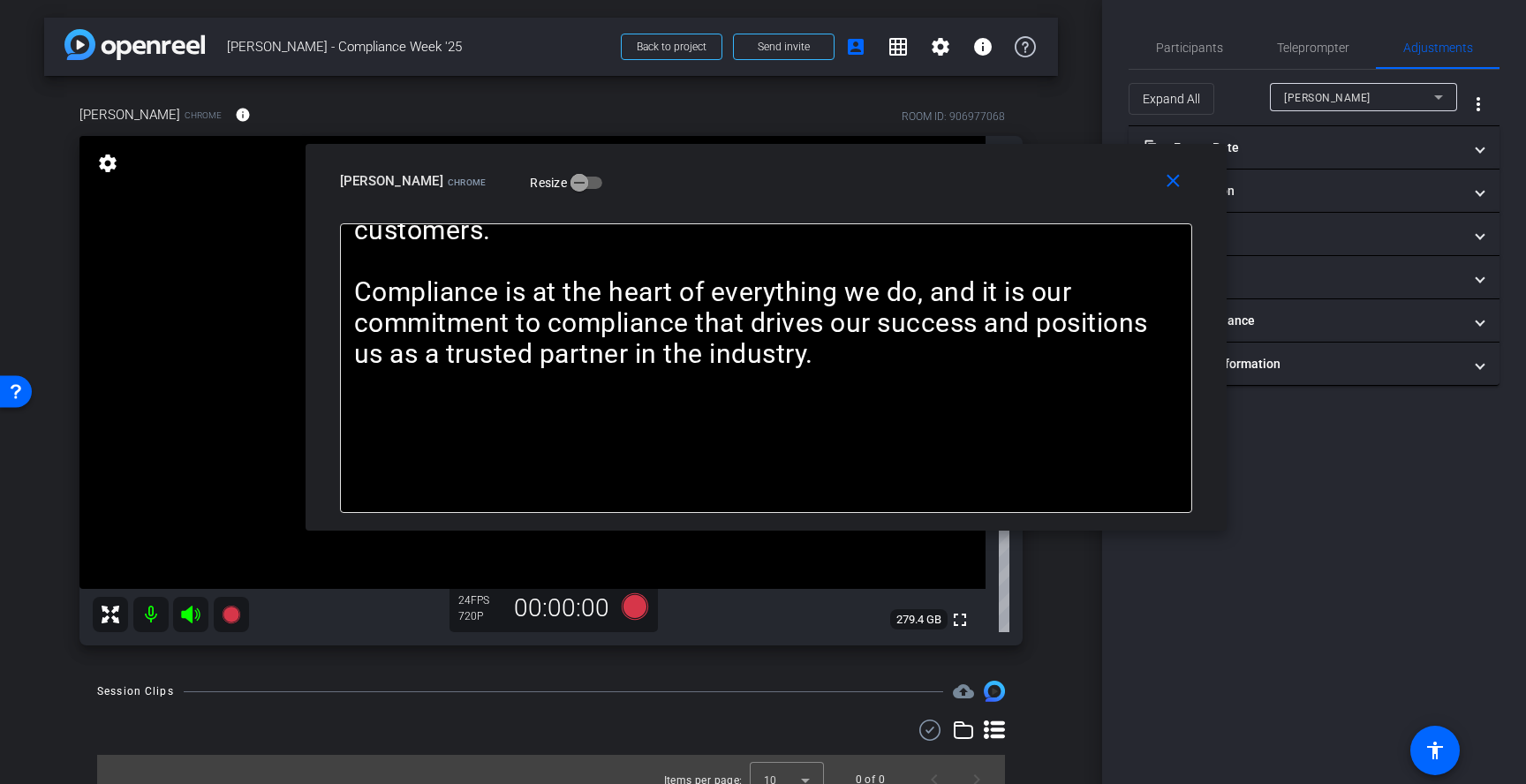
drag, startPoint x: 1133, startPoint y: 158, endPoint x: 1006, endPoint y: 226, distance: 144.1
click at [1006, 223] on div "close Lisa Calandro Chrome Resize" at bounding box center [765, 183] width 921 height 80
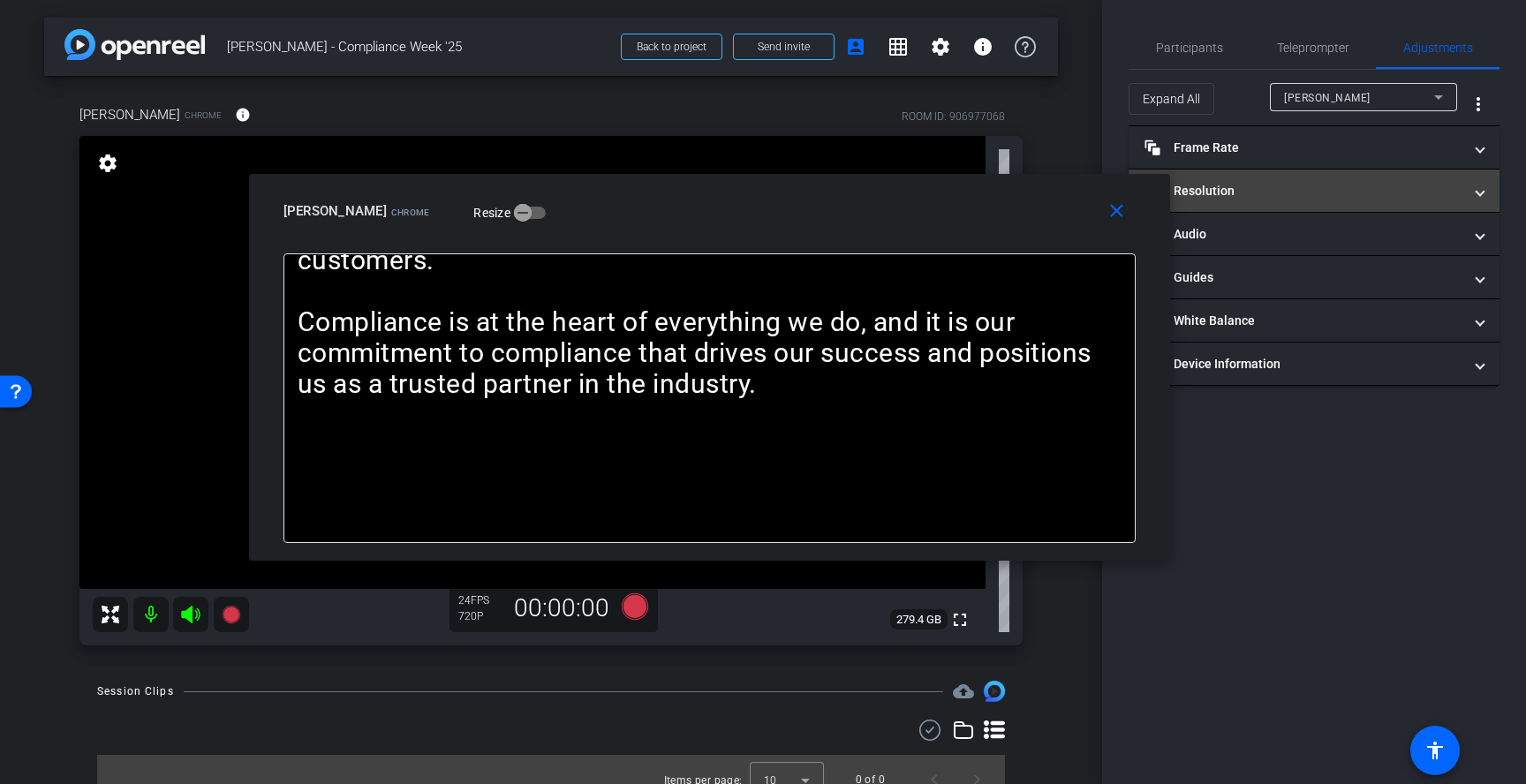
click at [1317, 184] on mat-panel-title "Resolution" at bounding box center [1303, 191] width 318 height 19
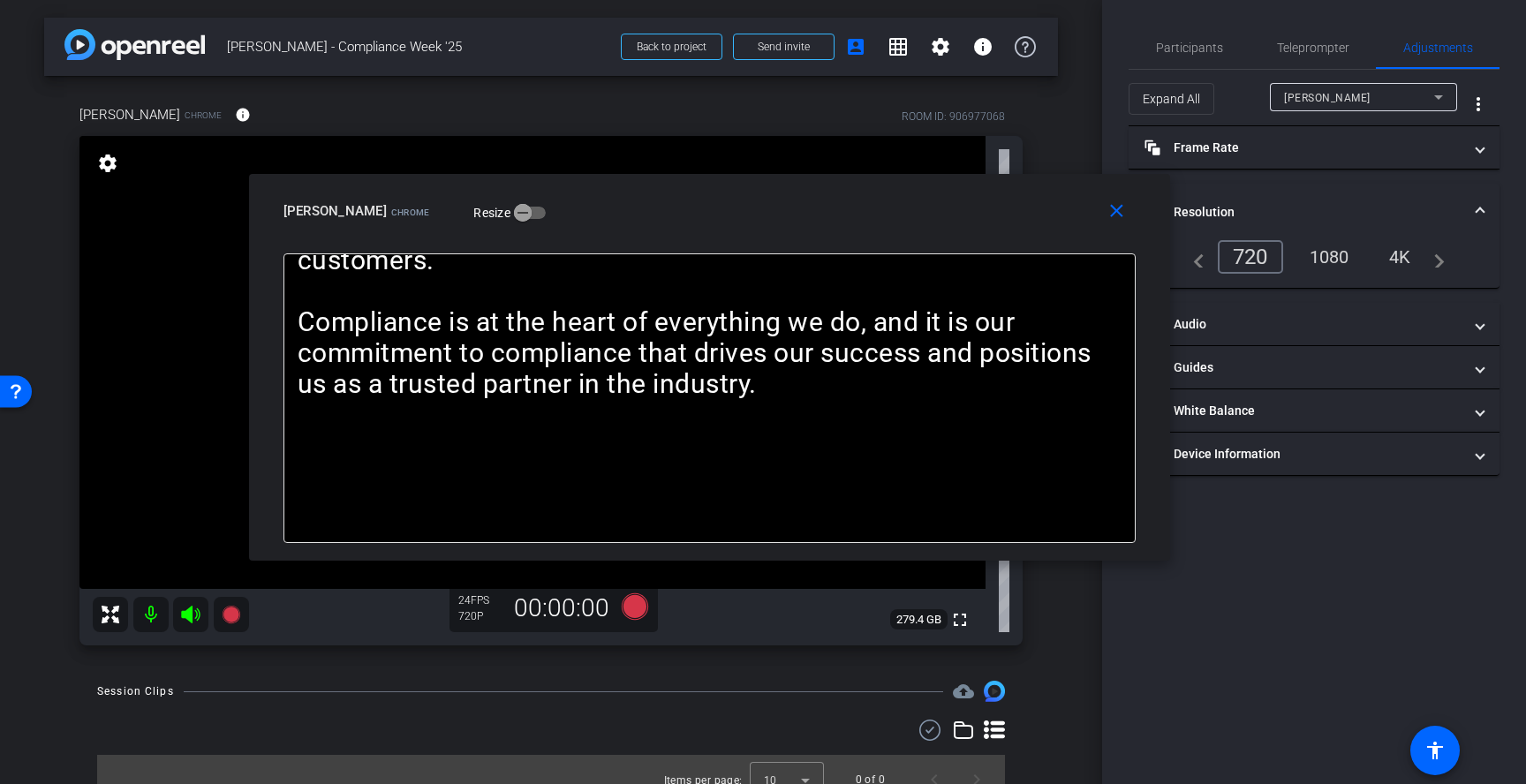
click at [1329, 251] on div "1080" at bounding box center [1329, 257] width 67 height 30
click at [1211, 46] on span "Participants" at bounding box center [1189, 48] width 68 height 12
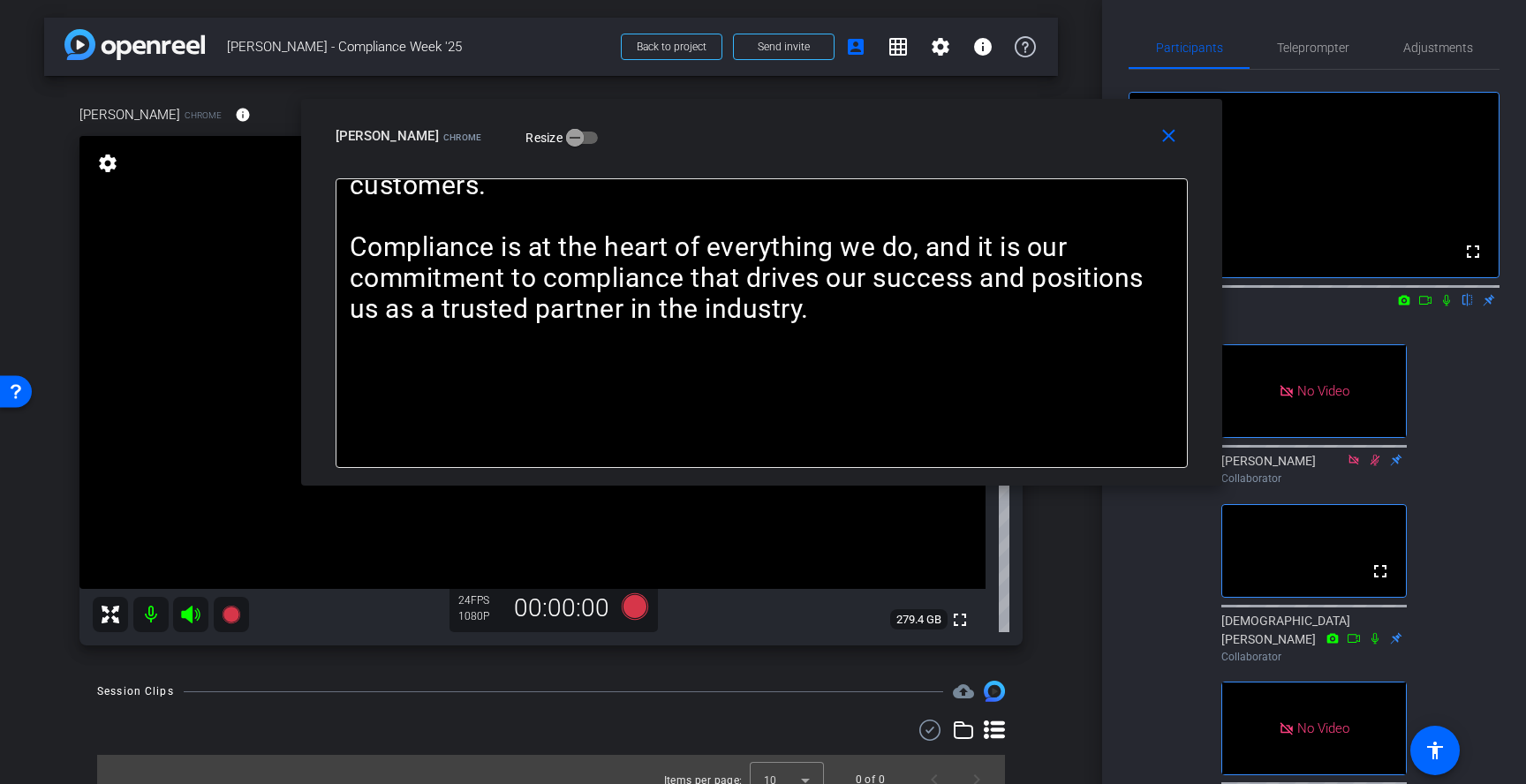
drag, startPoint x: 902, startPoint y: 225, endPoint x: 955, endPoint y: 152, distance: 90.2
click at [955, 152] on div "Lisa Calandro Chrome Resize" at bounding box center [768, 135] width 865 height 31
click at [1322, 56] on span "Teleprompter" at bounding box center [1313, 48] width 72 height 43
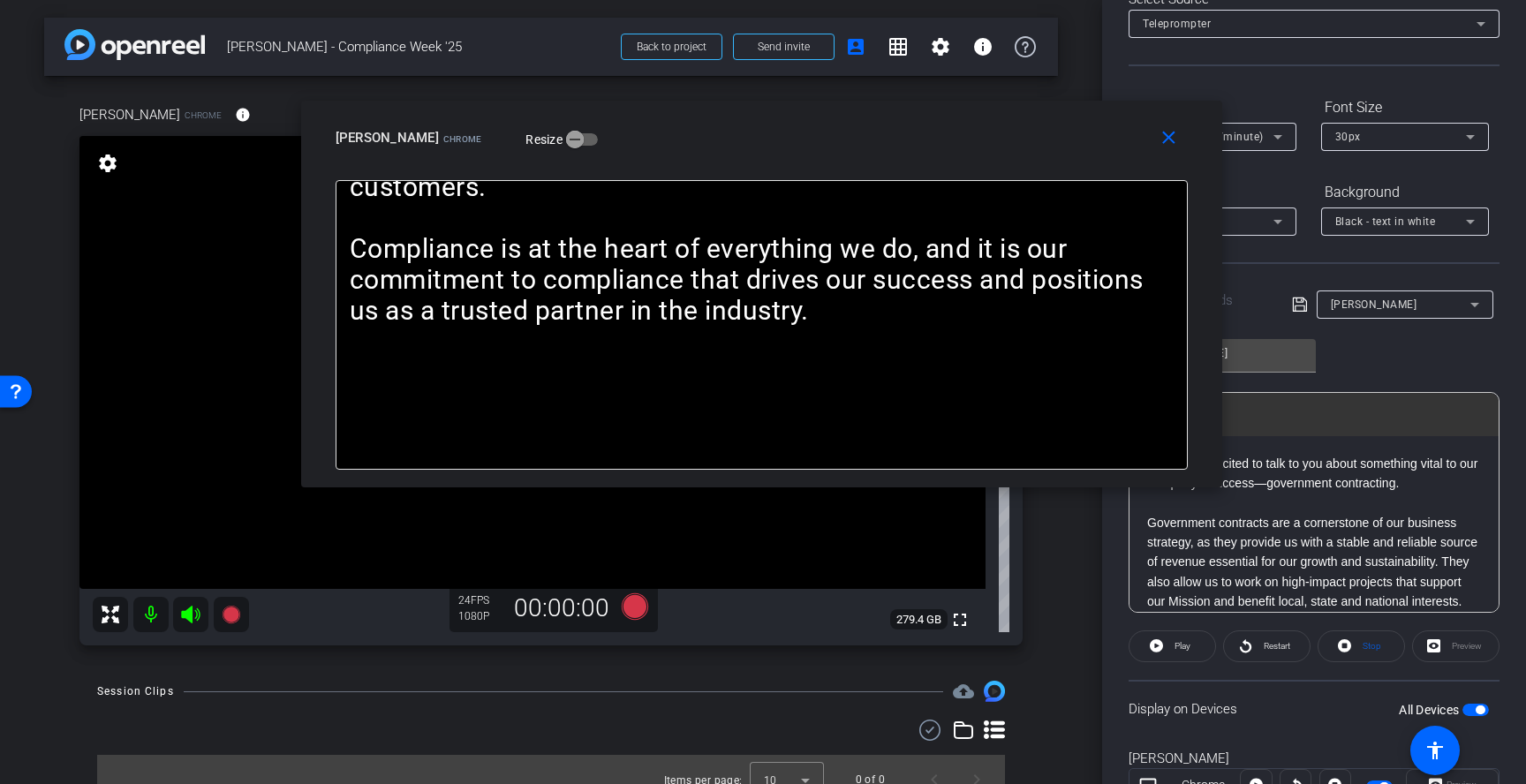
scroll to position [123, 0]
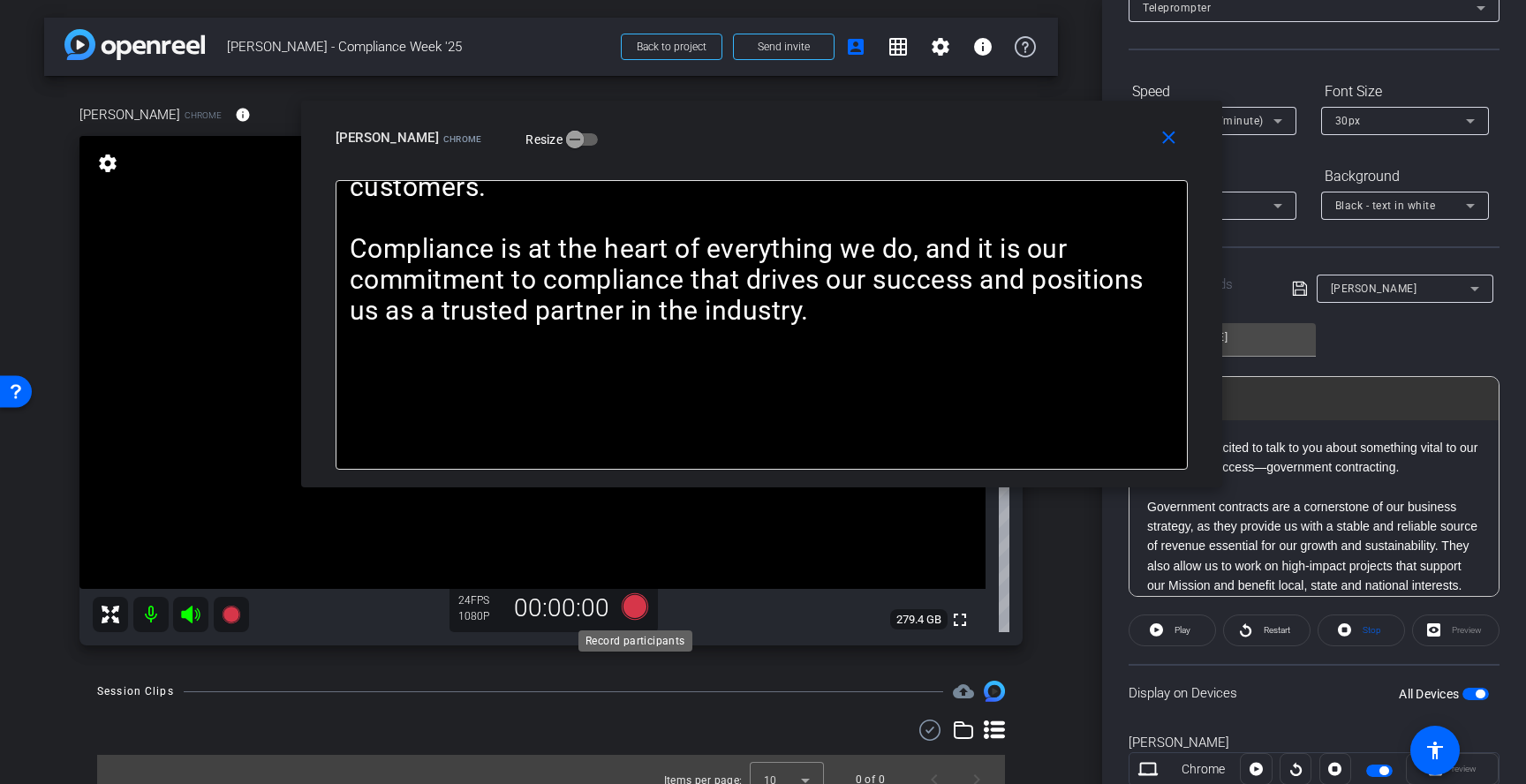
click at [640, 611] on icon at bounding box center [635, 606] width 27 height 27
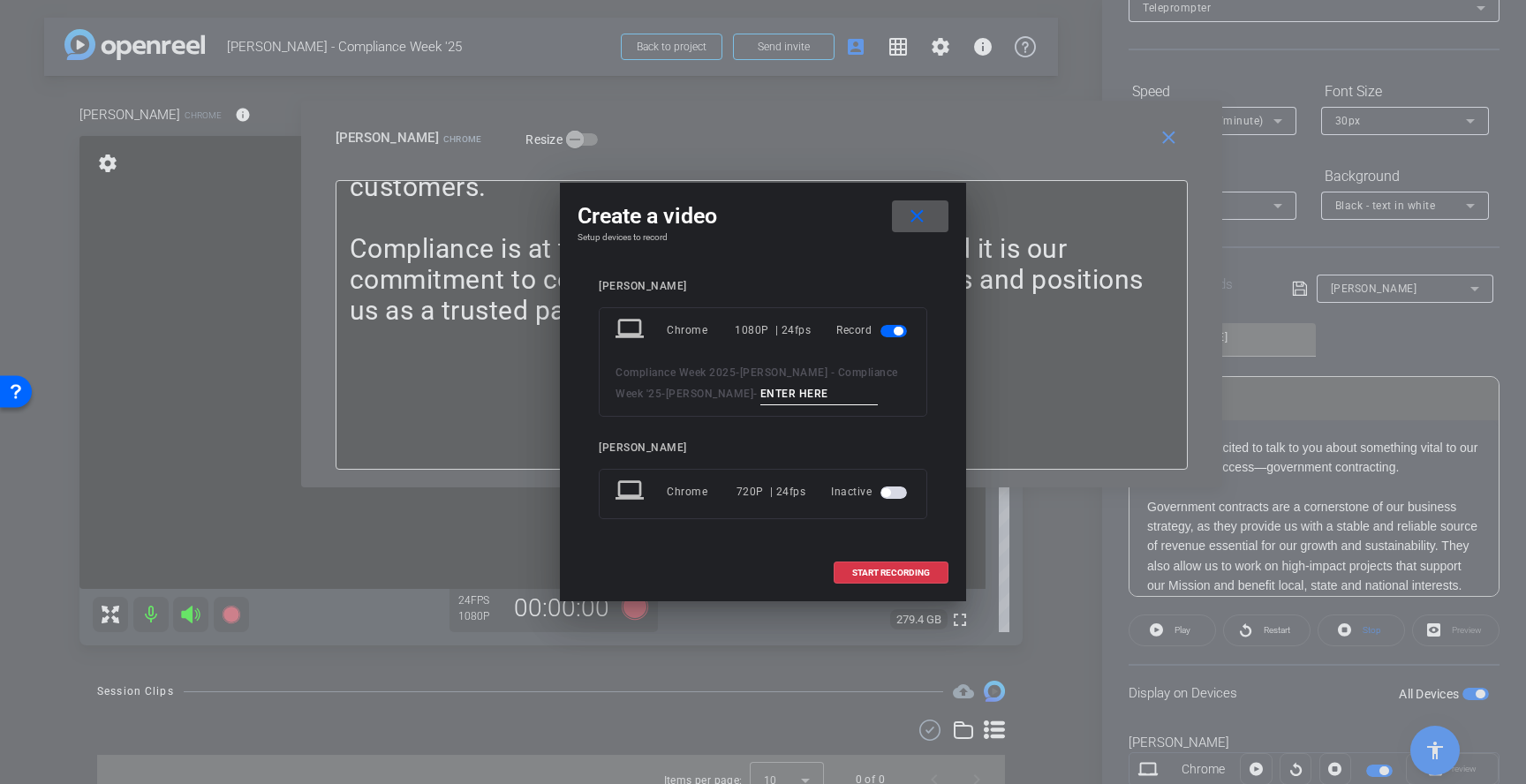
click at [793, 395] on input at bounding box center [820, 393] width 118 height 22
type input "1"
click at [918, 569] on span "START RECORDING" at bounding box center [891, 572] width 78 height 9
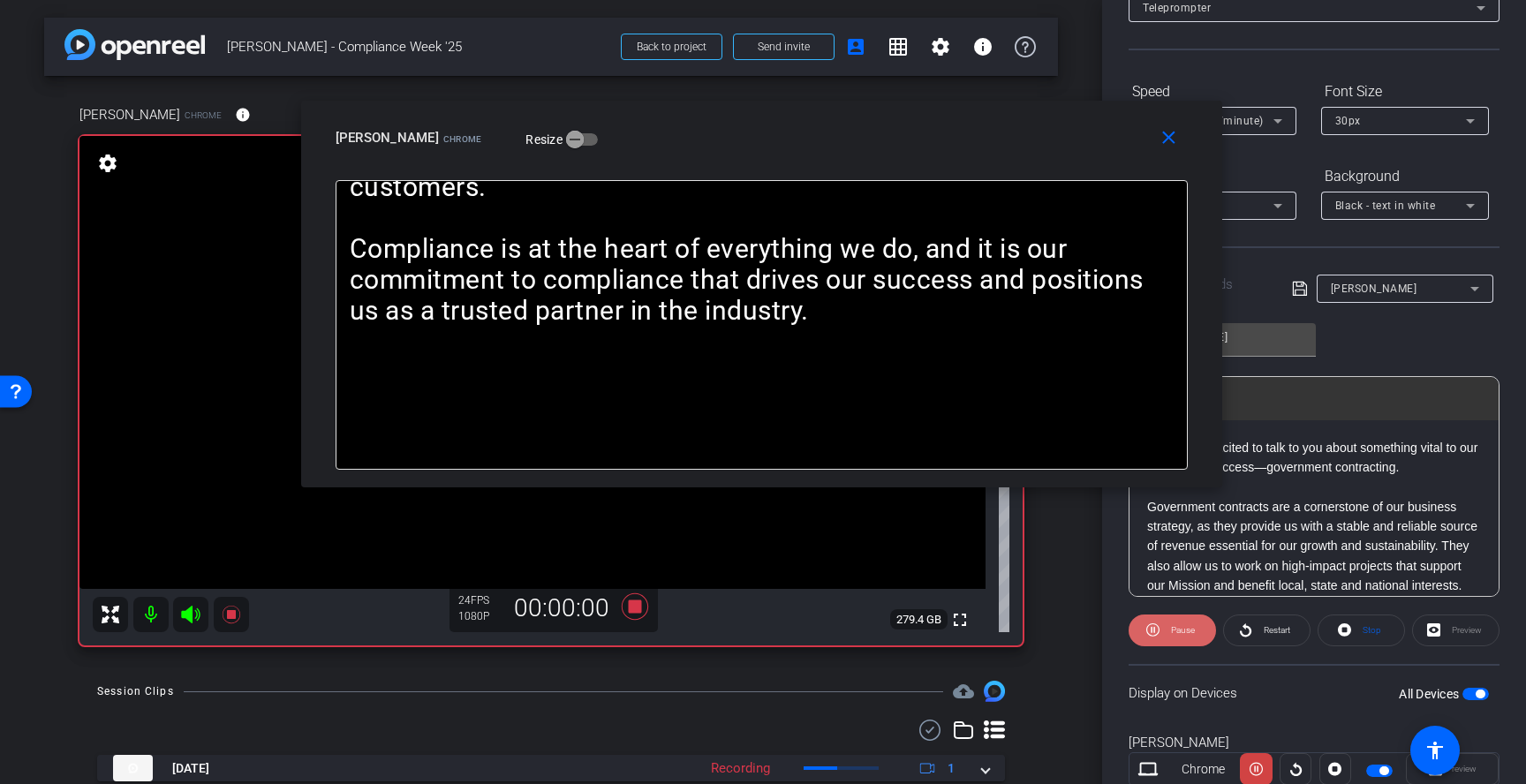
click at [1145, 630] on span at bounding box center [1172, 630] width 87 height 43
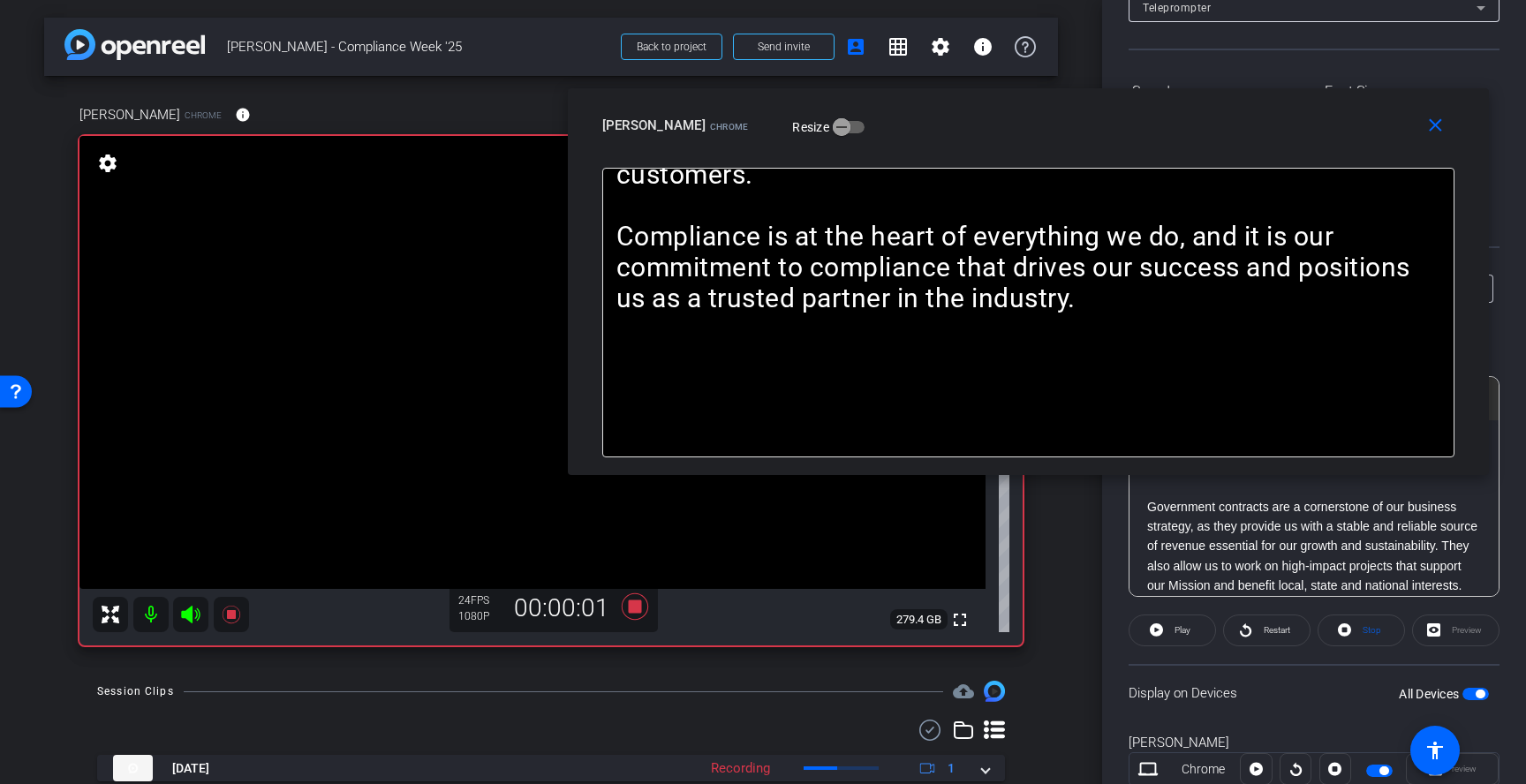
drag, startPoint x: 896, startPoint y: 143, endPoint x: 1170, endPoint y: 133, distance: 274.2
click at [1170, 133] on div "Lisa Calandro Chrome Resize" at bounding box center [1034, 124] width 865 height 31
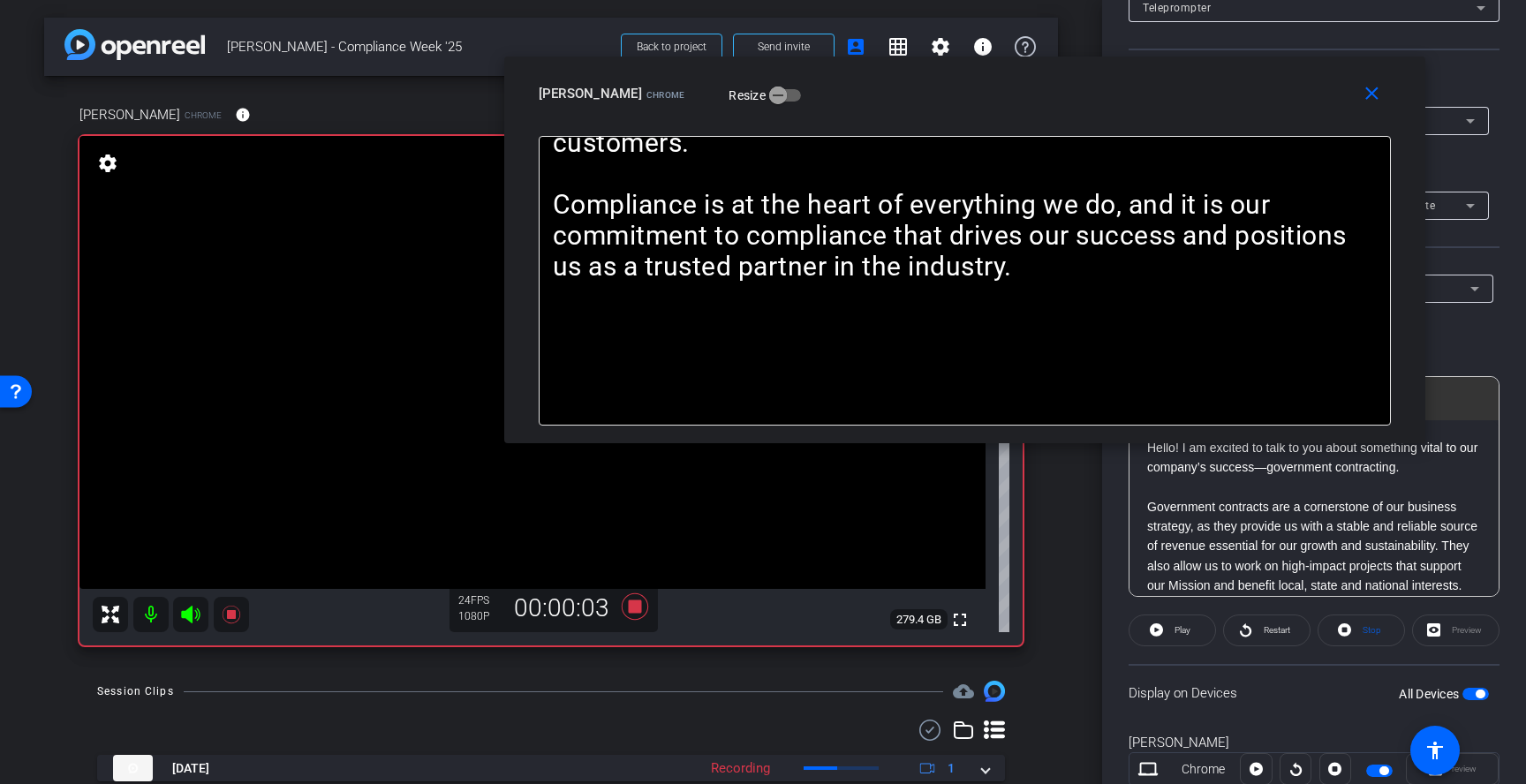
drag, startPoint x: 1028, startPoint y: 151, endPoint x: 954, endPoint y: 117, distance: 81.4
click at [954, 117] on div "close Lisa Calandro Chrome Resize" at bounding box center [964, 96] width 921 height 80
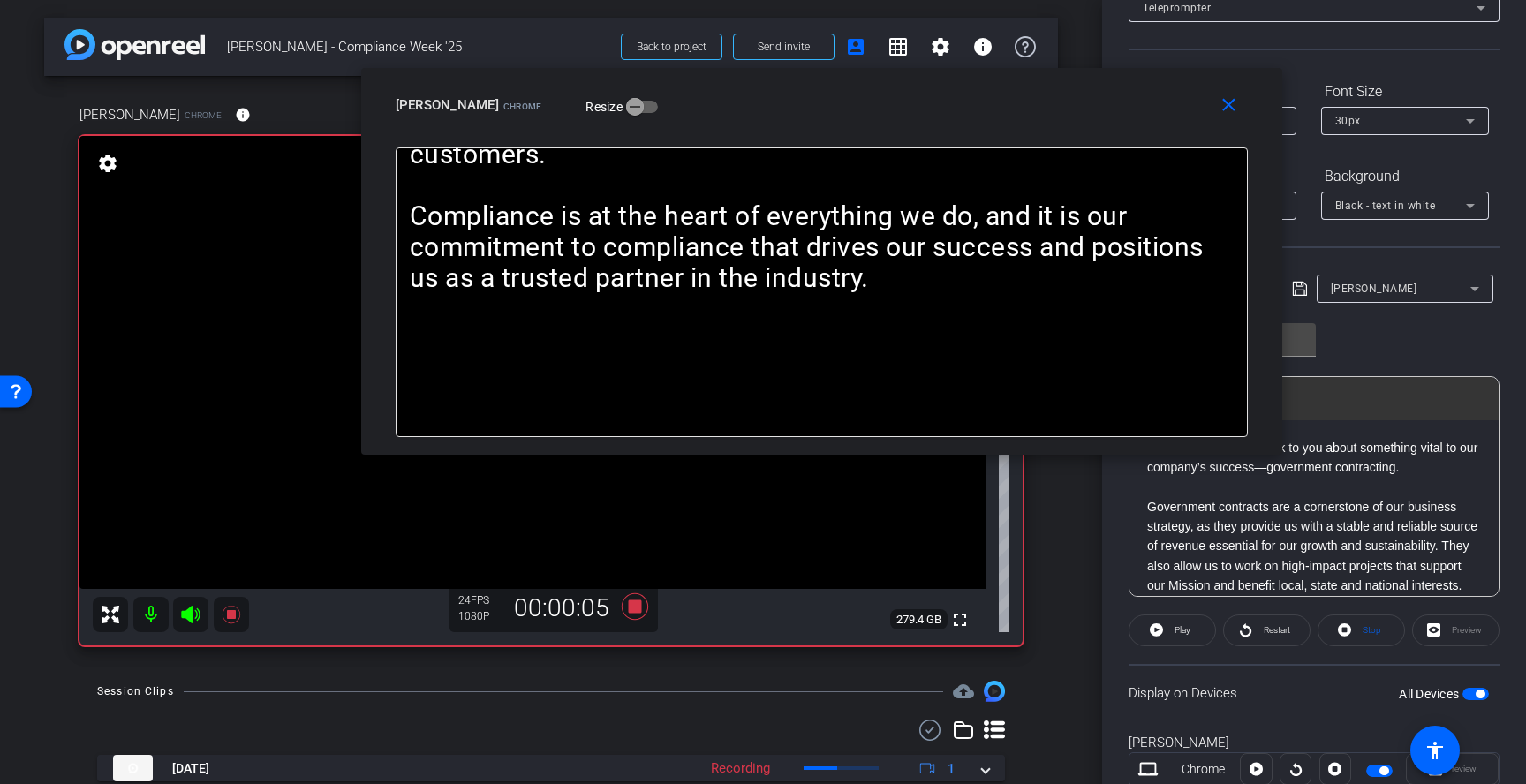
drag, startPoint x: 1094, startPoint y: 105, endPoint x: 889, endPoint y: 125, distance: 206.0
click at [889, 121] on div "Lisa Calandro Chrome Resize" at bounding box center [828, 105] width 865 height 31
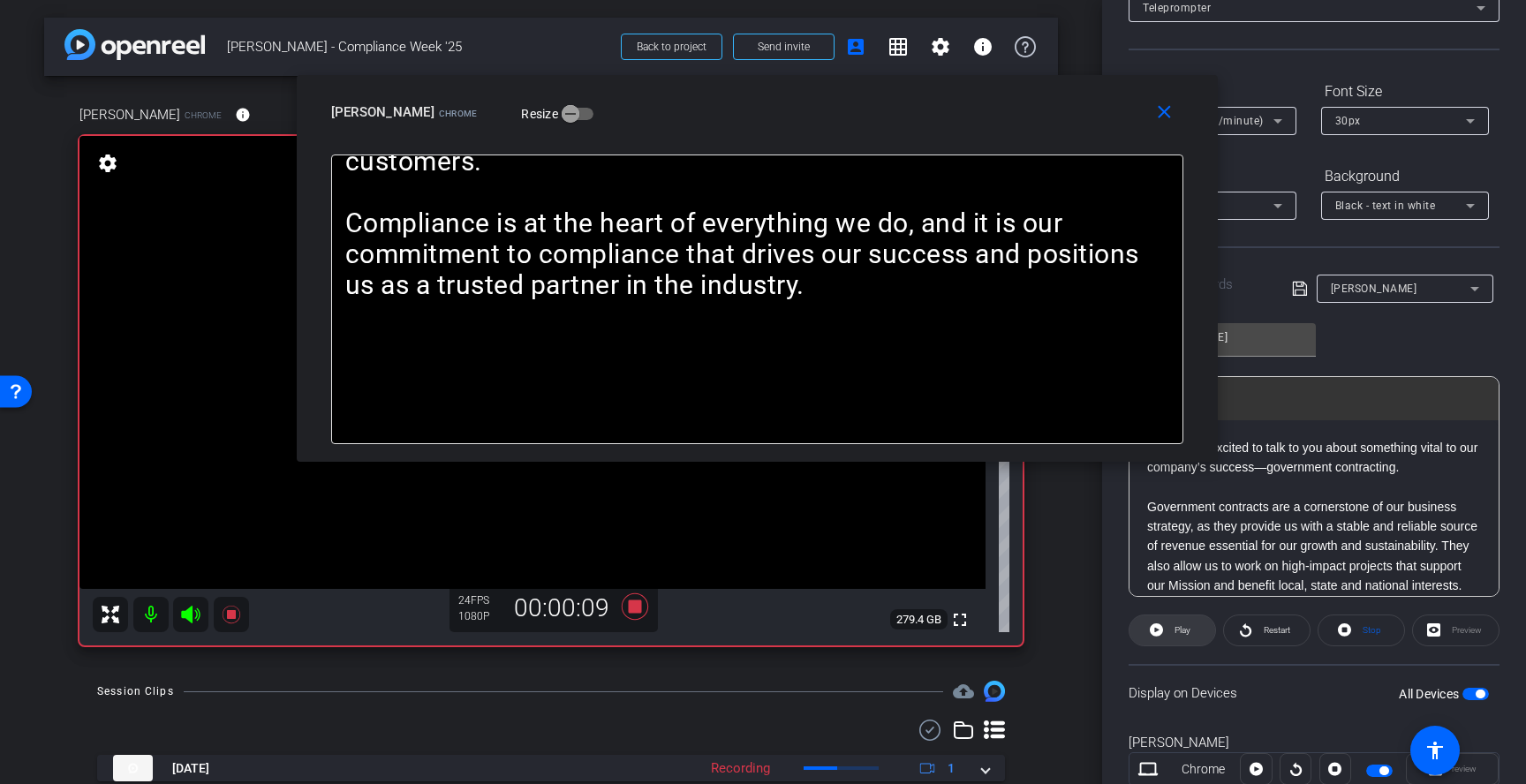
click at [1157, 636] on icon at bounding box center [1156, 630] width 13 height 13
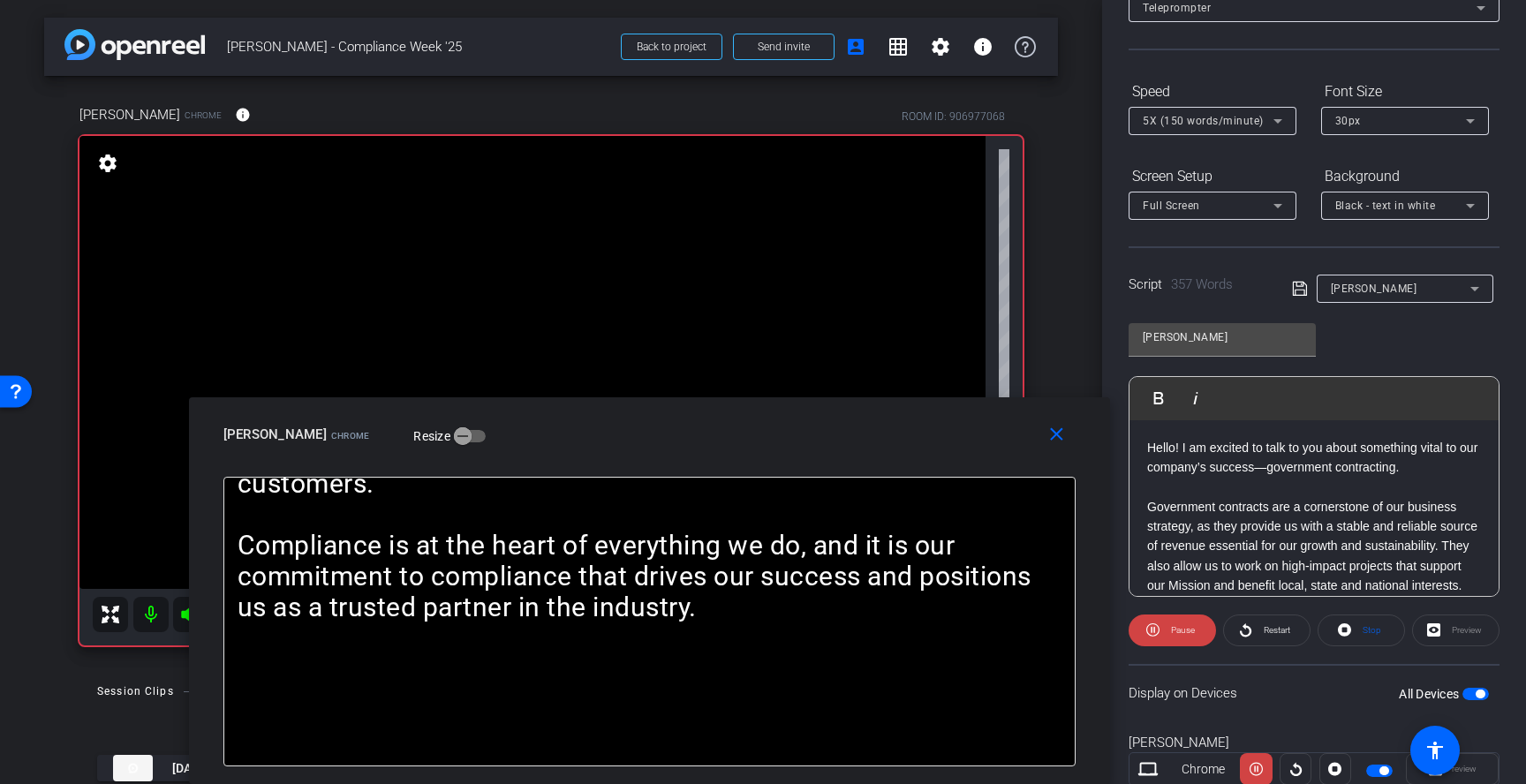
drag, startPoint x: 972, startPoint y: 130, endPoint x: 864, endPoint y: 471, distance: 357.7
click at [864, 471] on div "close Lisa Calandro Chrome Resize" at bounding box center [649, 437] width 921 height 80
click at [1243, 129] on div "5X (150 words/minute)" at bounding box center [1207, 120] width 130 height 22
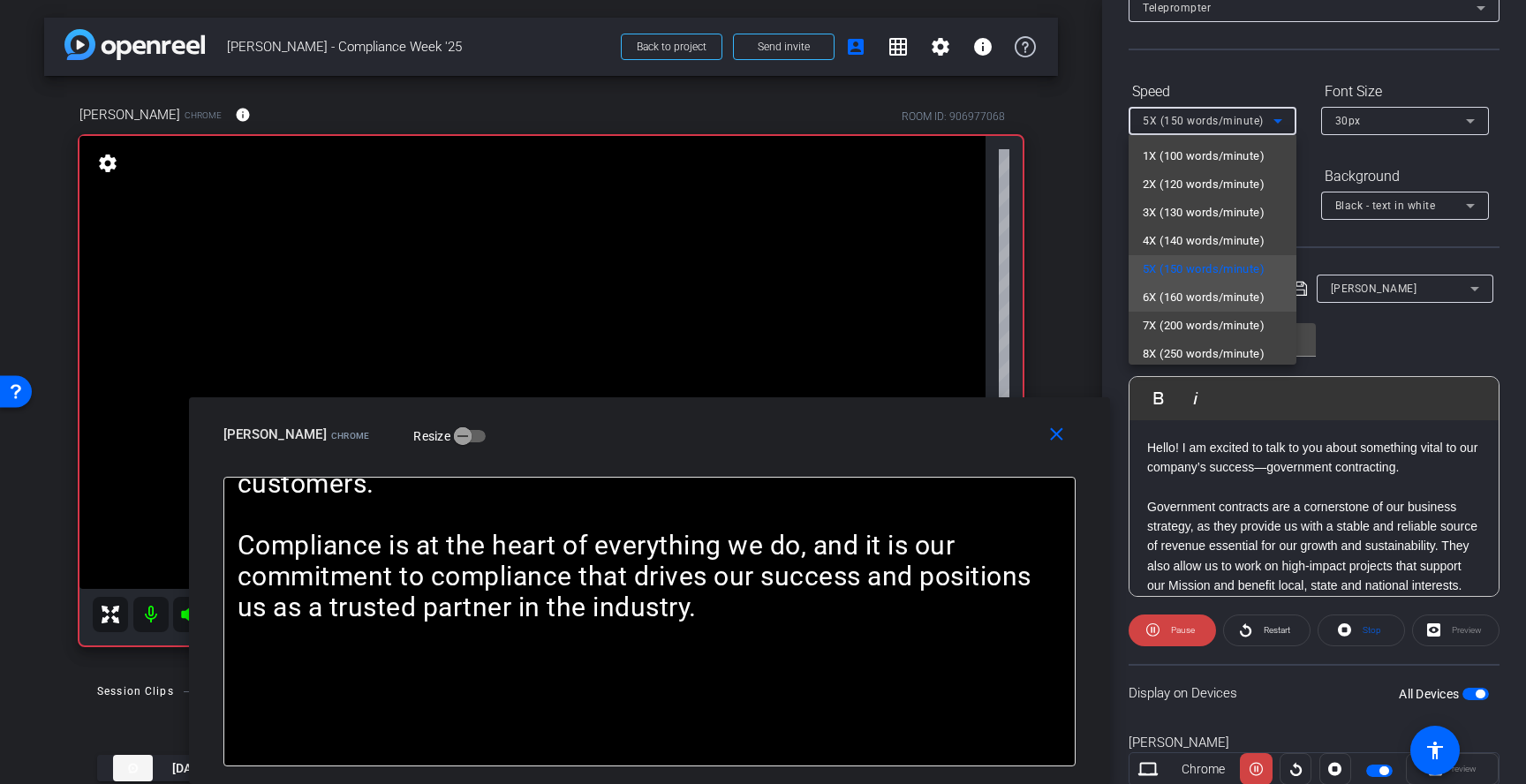
click at [1207, 303] on span "6X (160 words/minute)" at bounding box center [1204, 297] width 122 height 21
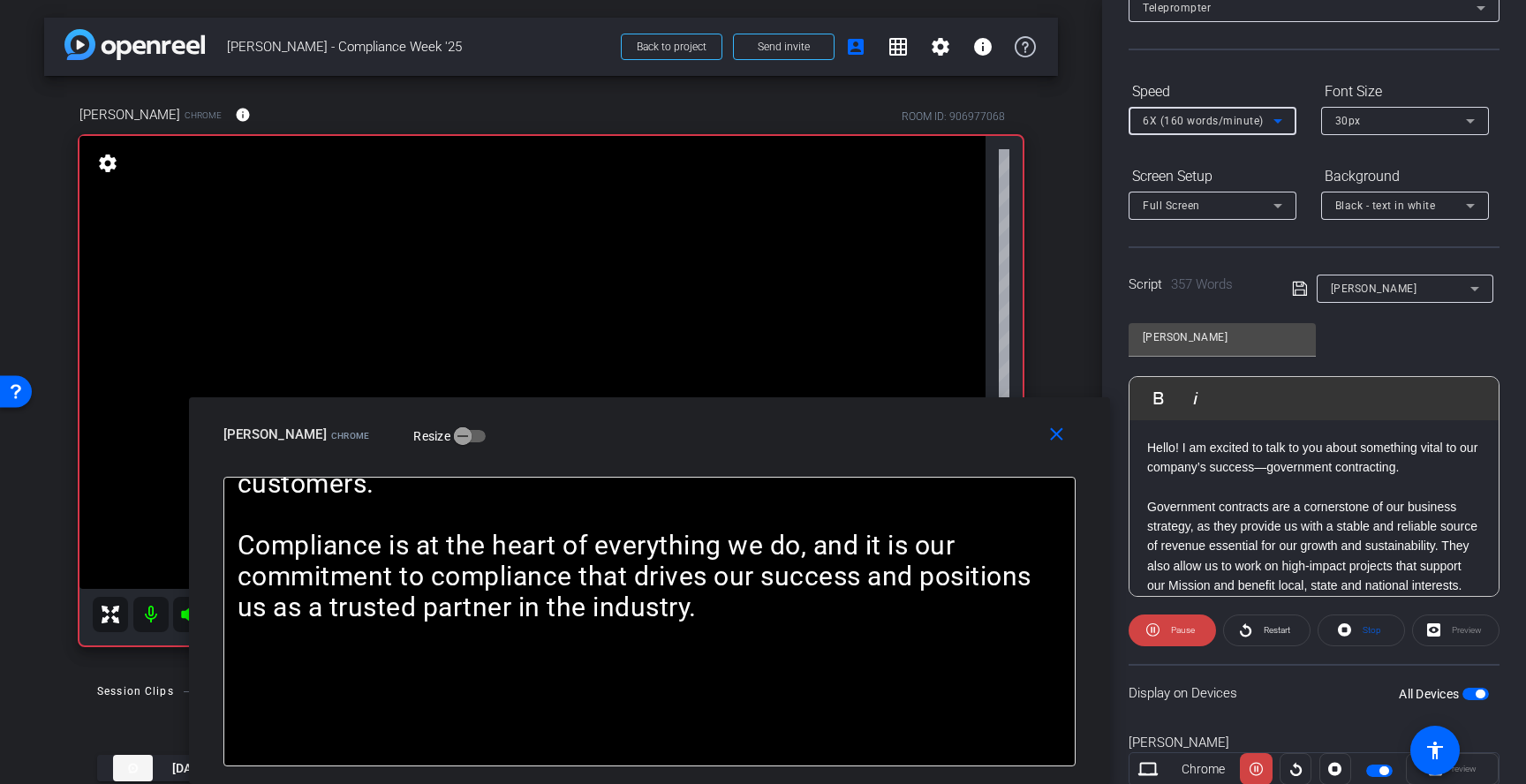
click at [1214, 122] on span "6X (160 words/minute)" at bounding box center [1203, 121] width 121 height 12
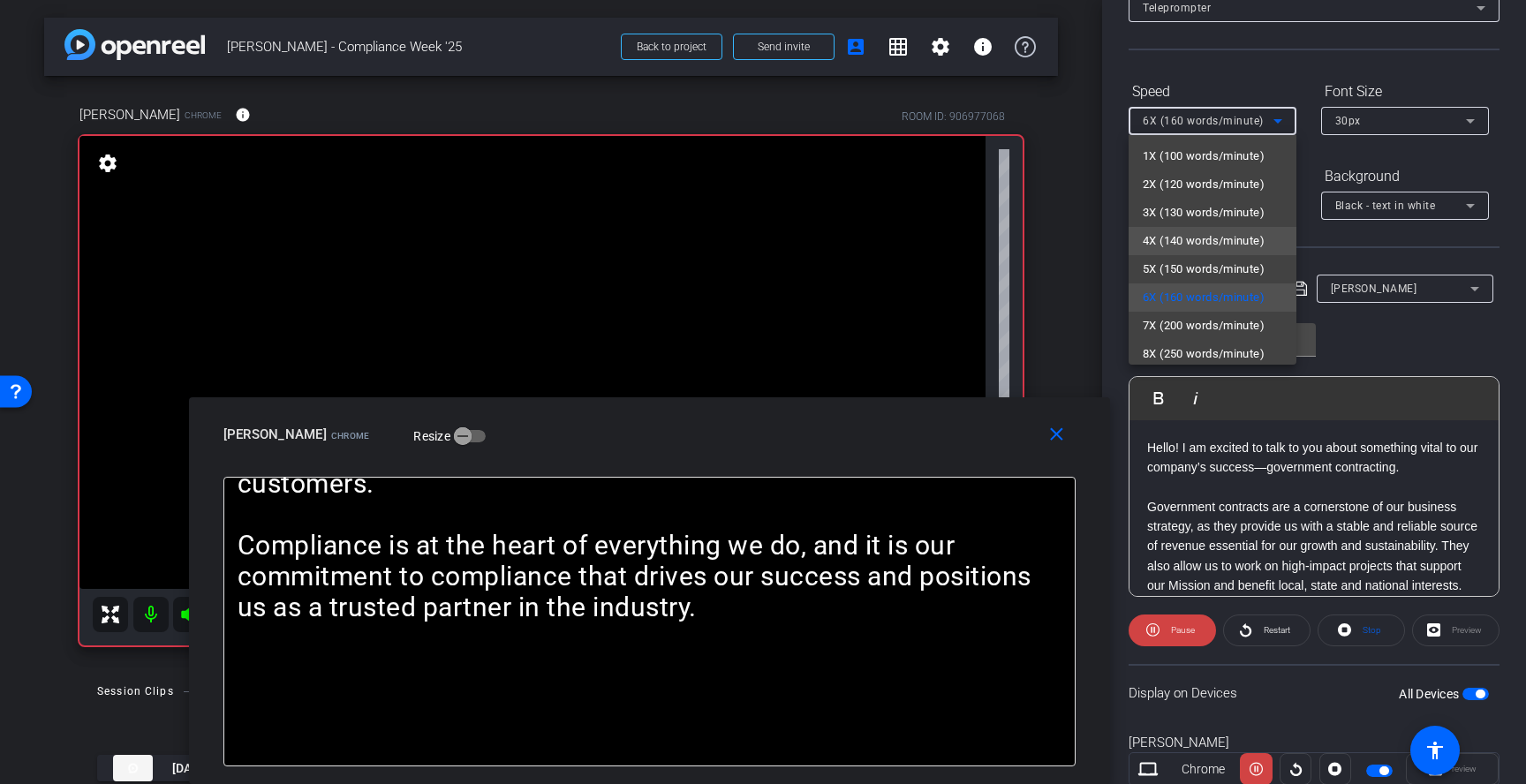
click at [1181, 235] on span "4X (140 words/minute)" at bounding box center [1204, 240] width 122 height 21
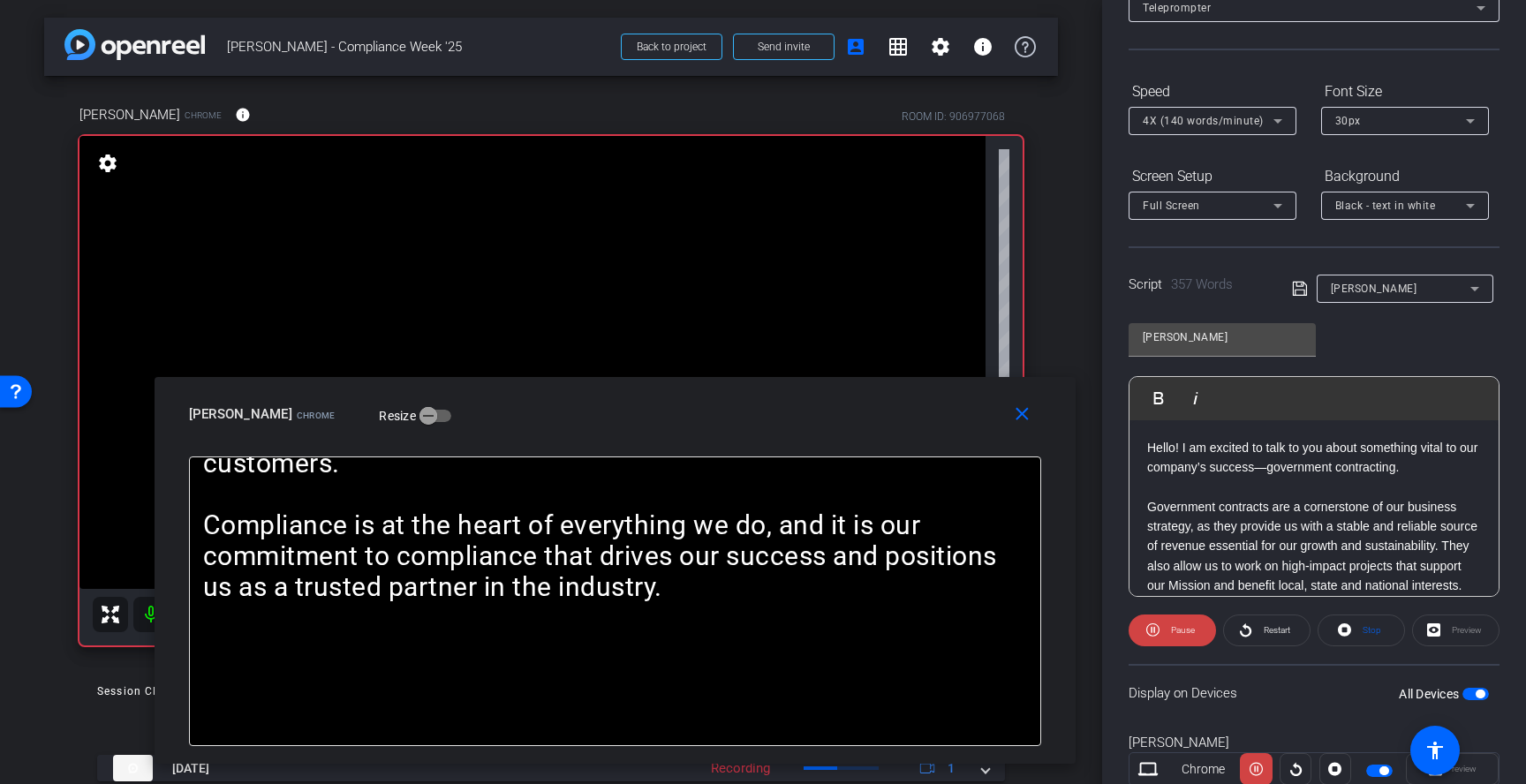
drag, startPoint x: 982, startPoint y: 437, endPoint x: 947, endPoint y: 417, distance: 40.3
click at [947, 417] on div "Lisa Calandro Chrome Resize" at bounding box center [622, 413] width 865 height 31
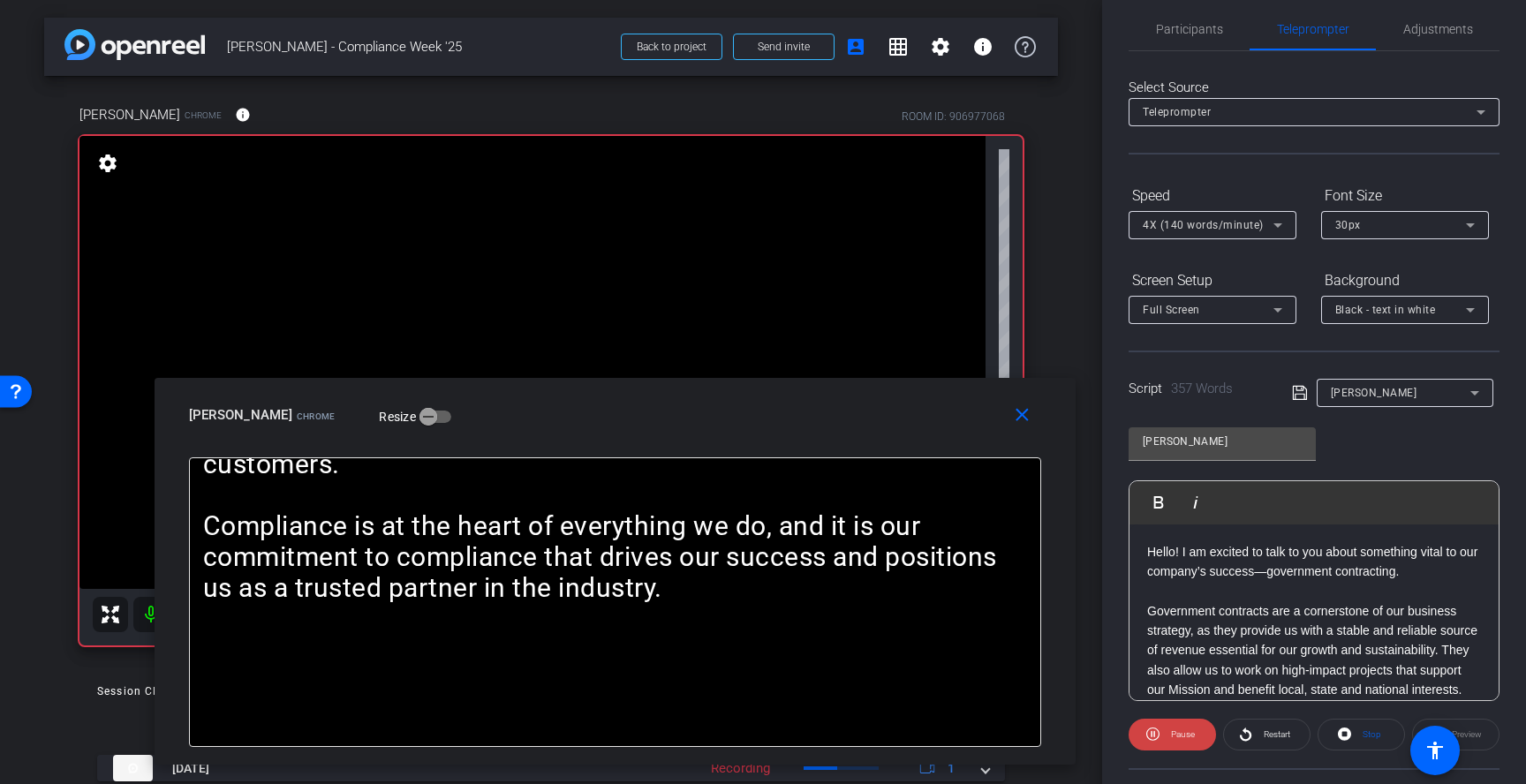
scroll to position [0, 0]
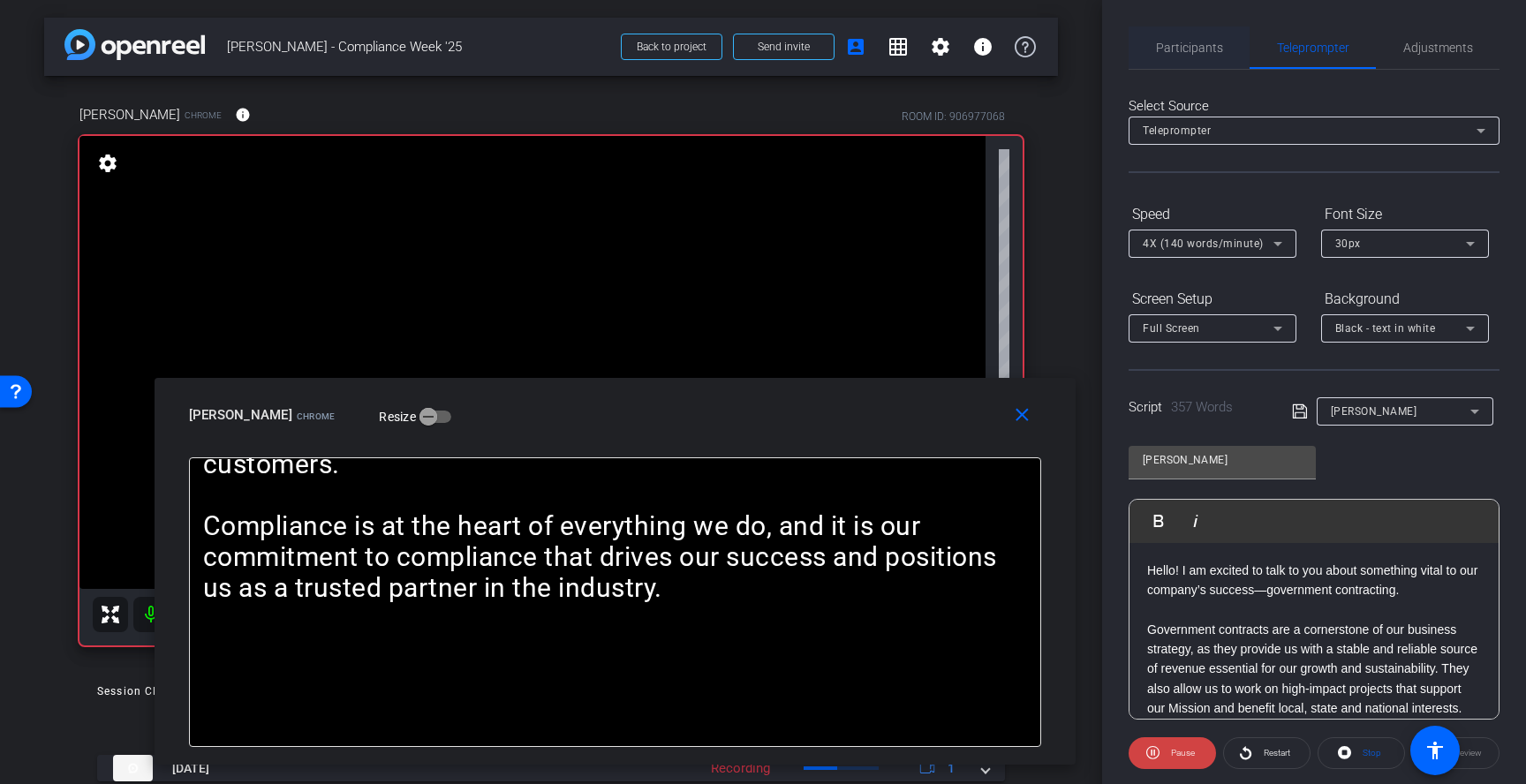
click at [1209, 58] on span "Participants" at bounding box center [1189, 48] width 68 height 43
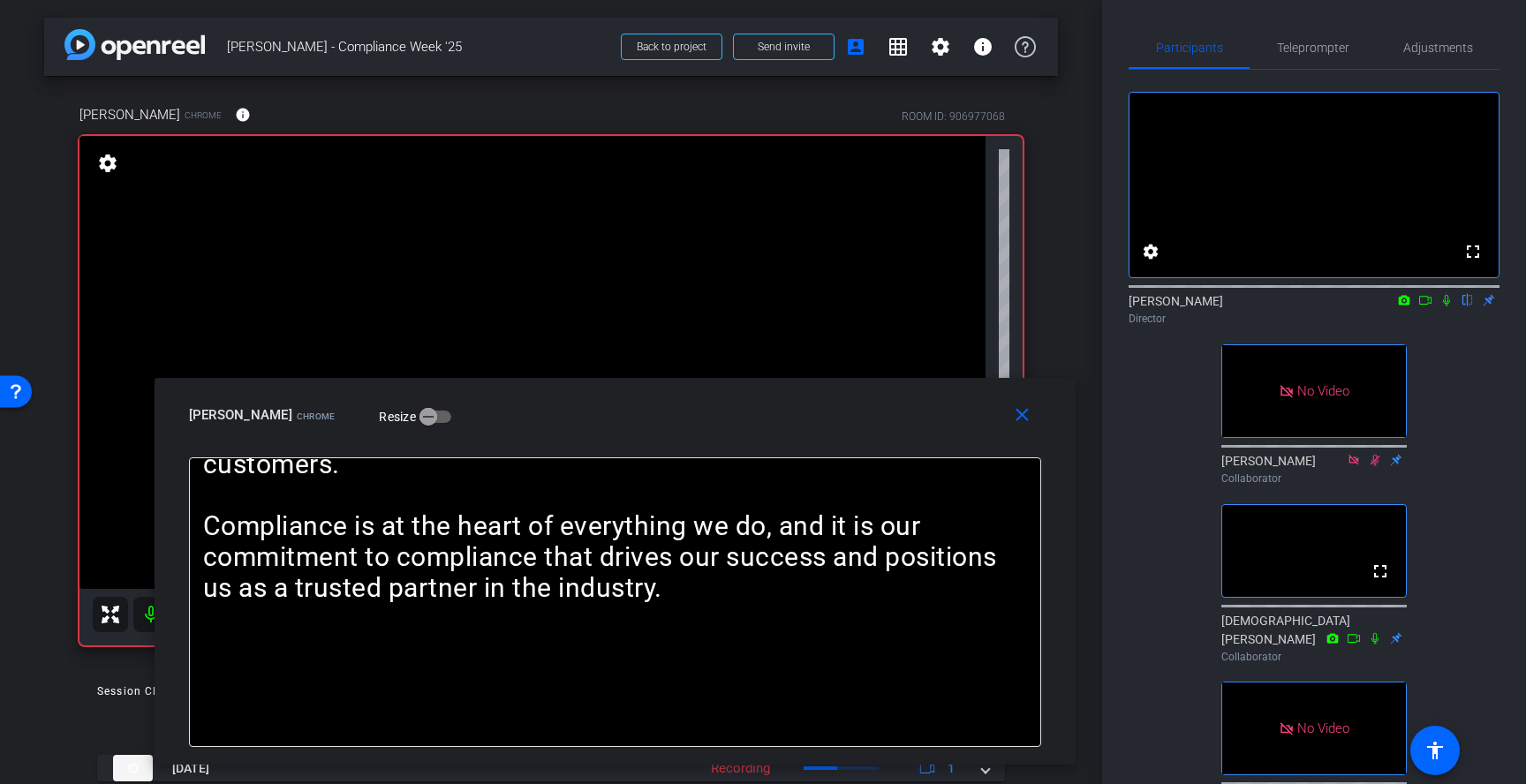
click at [1374, 644] on icon at bounding box center [1374, 638] width 14 height 12
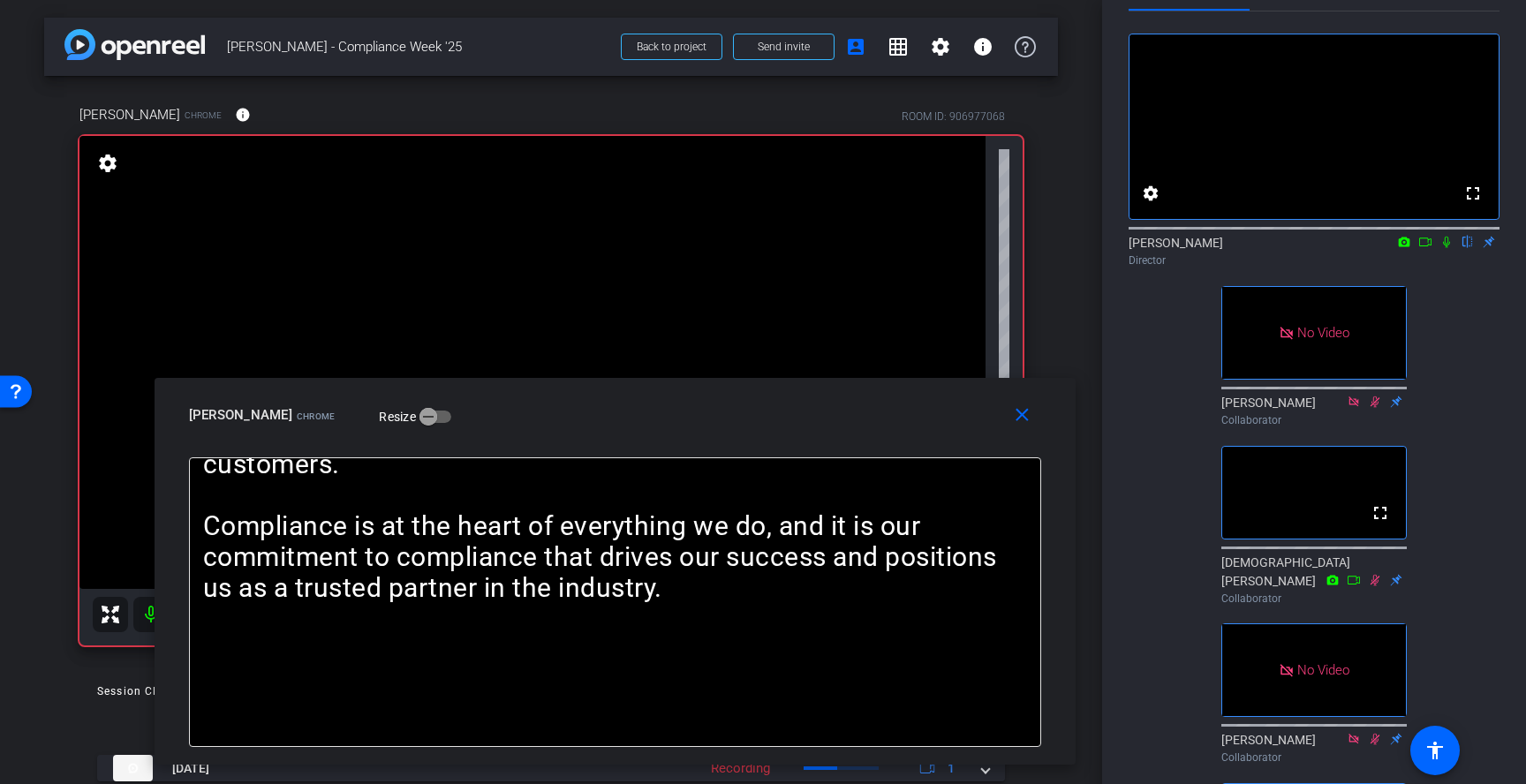
scroll to position [23, 0]
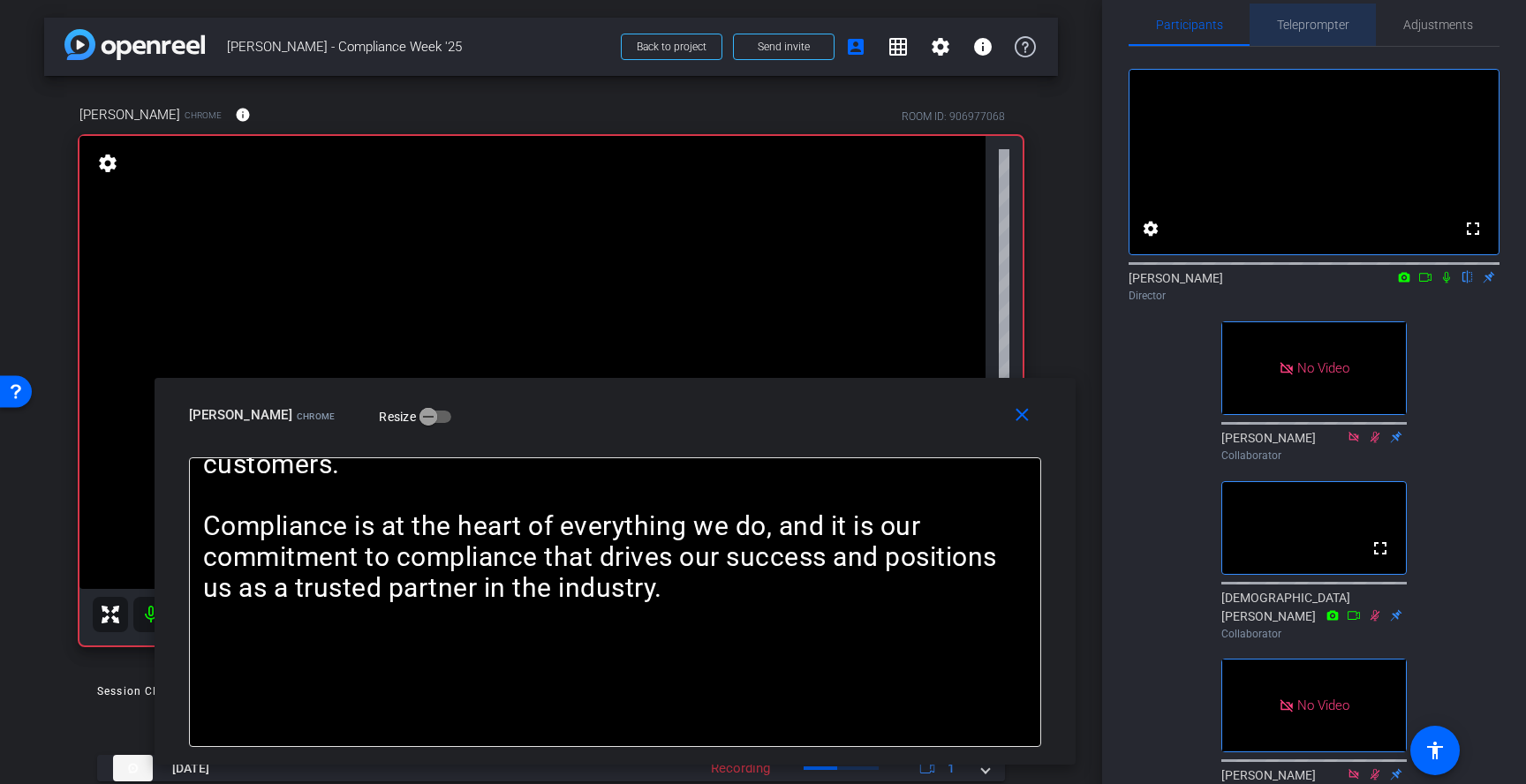
click at [1334, 29] on span "Teleprompter" at bounding box center [1313, 25] width 72 height 12
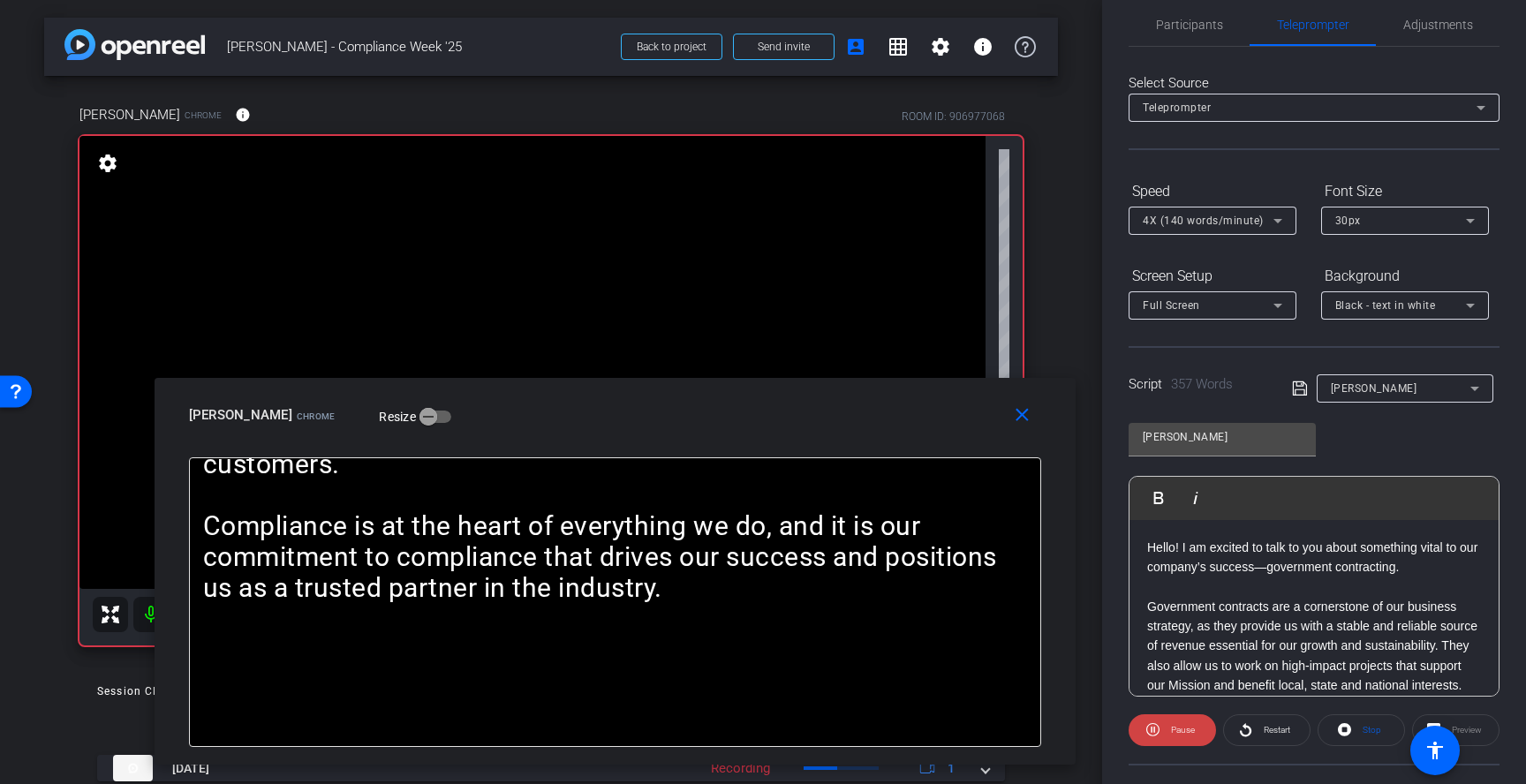
click at [1174, 220] on span "4X (140 words/minute)" at bounding box center [1203, 220] width 121 height 12
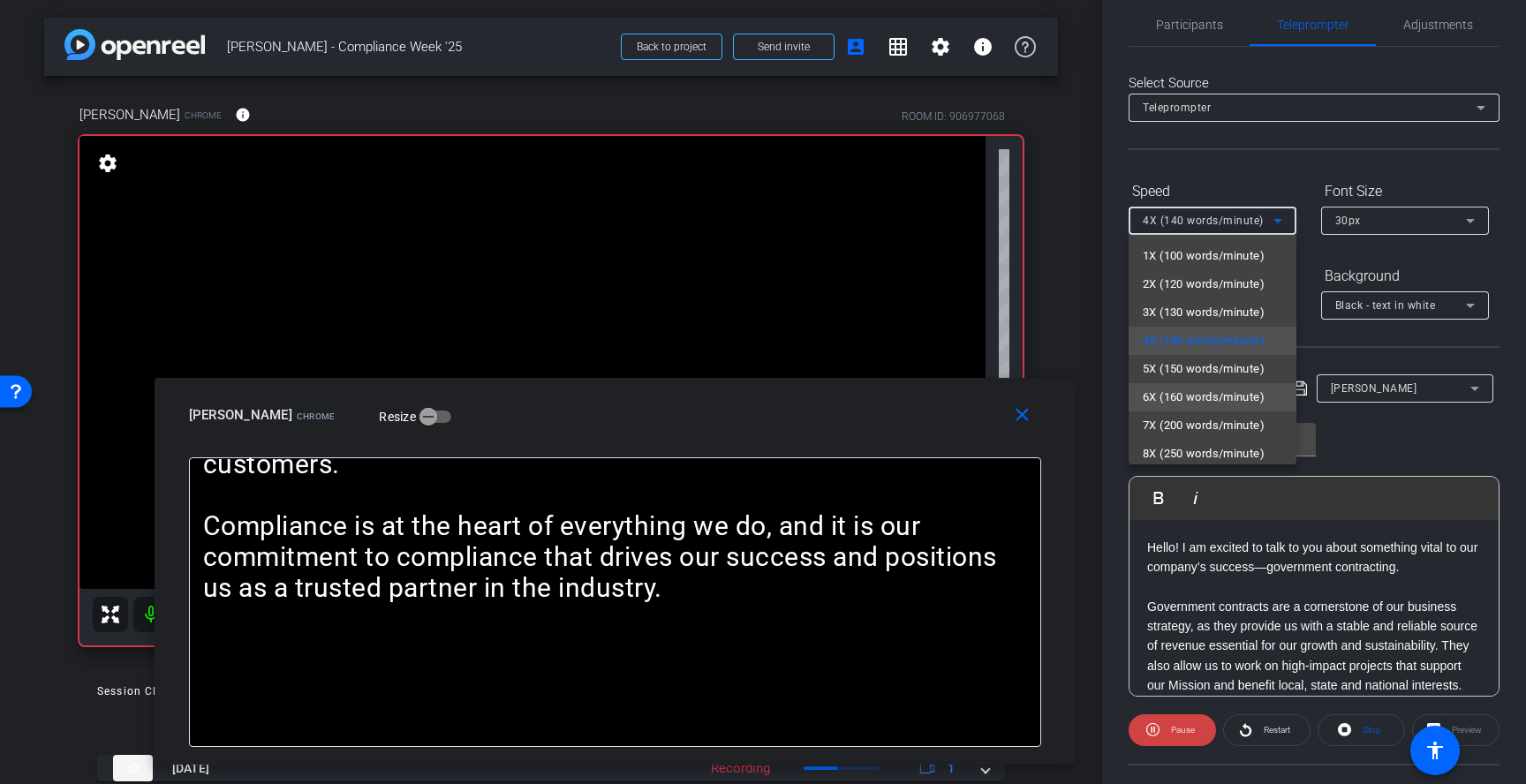
click at [1176, 393] on span "6X (160 words/minute)" at bounding box center [1204, 397] width 122 height 21
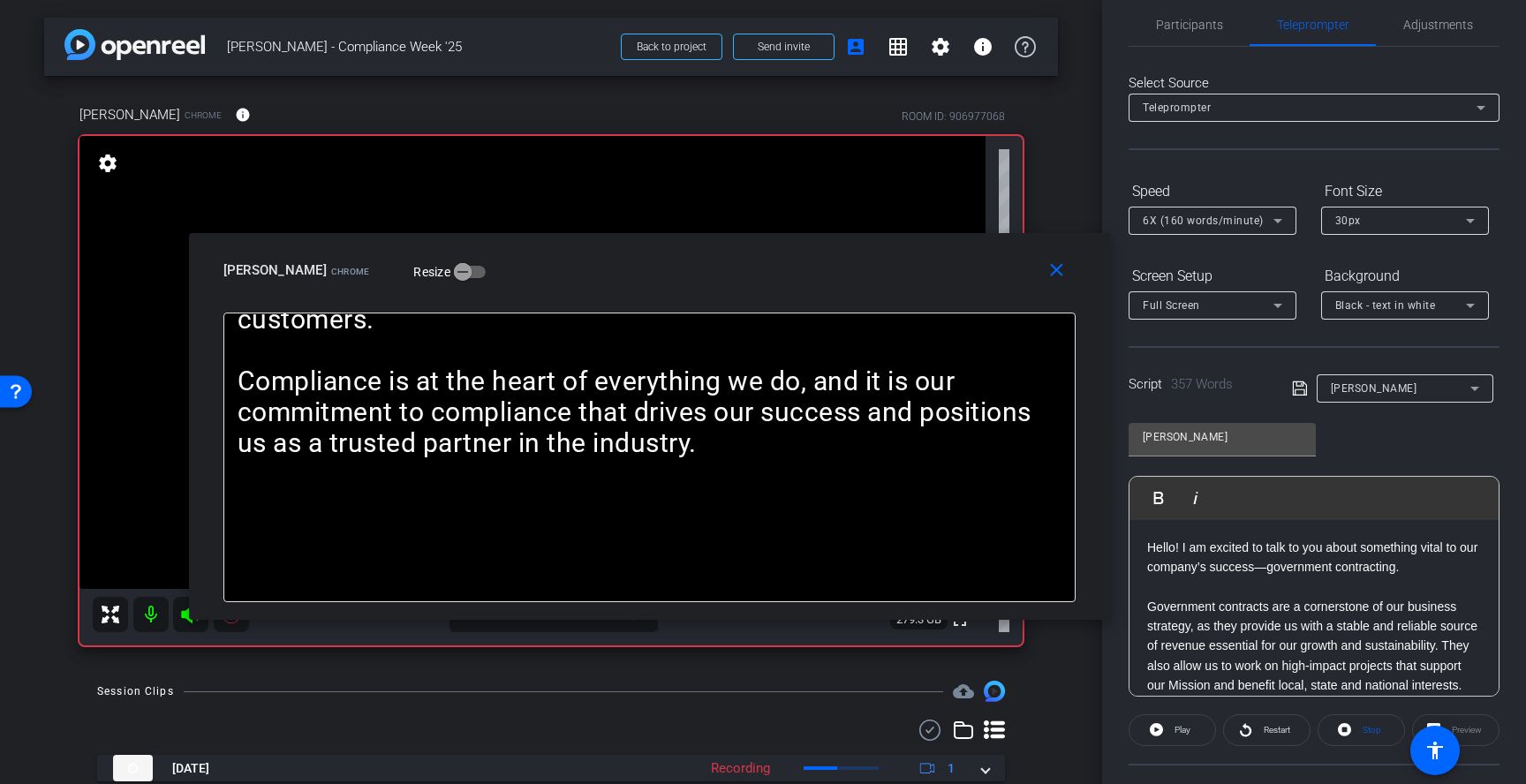
drag, startPoint x: 925, startPoint y: 438, endPoint x: 995, endPoint y: 204, distance: 244.2
click at [995, 233] on div "close Lisa Calandro Chrome Resize" at bounding box center [649, 273] width 921 height 80
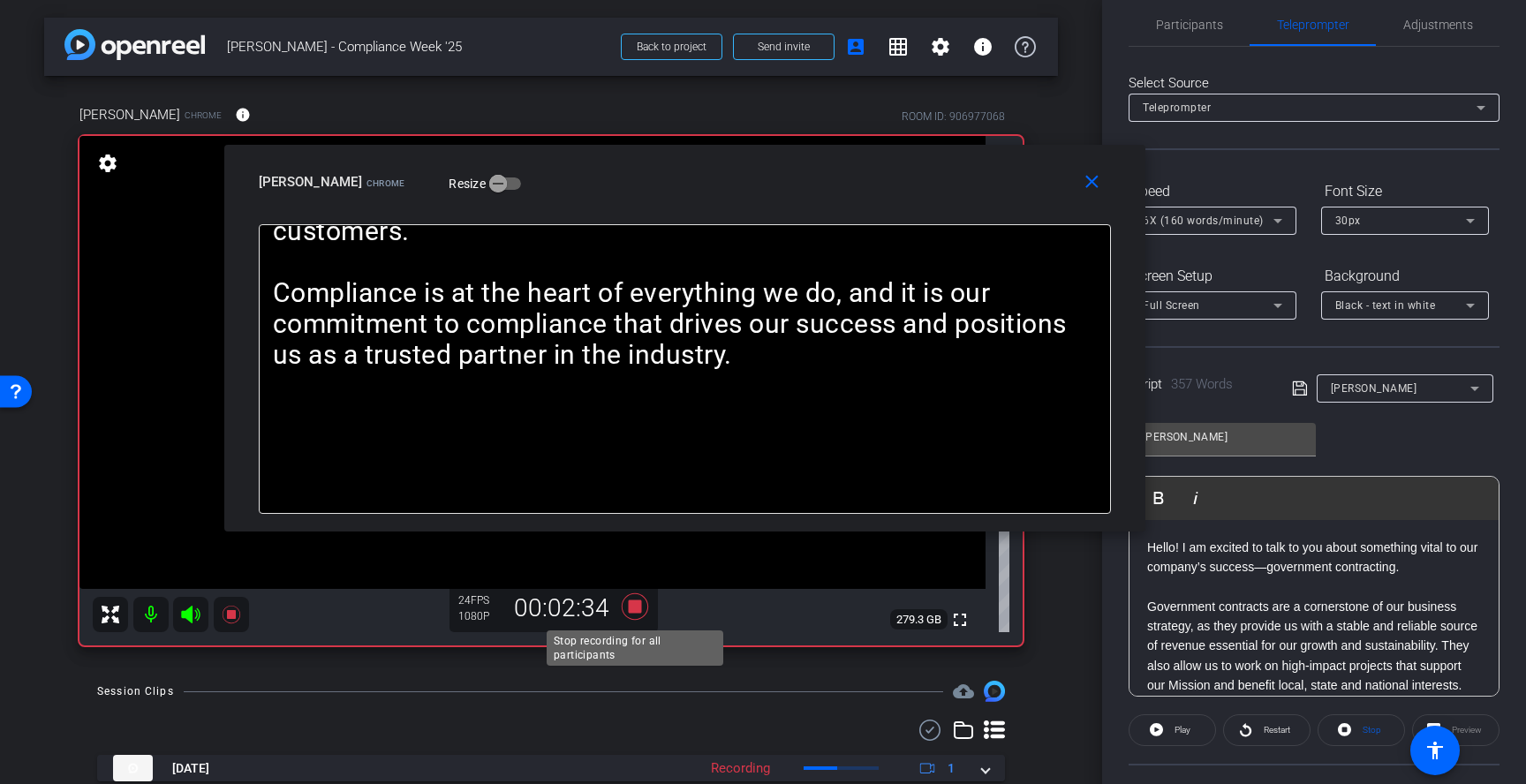
click at [639, 611] on icon at bounding box center [635, 606] width 27 height 27
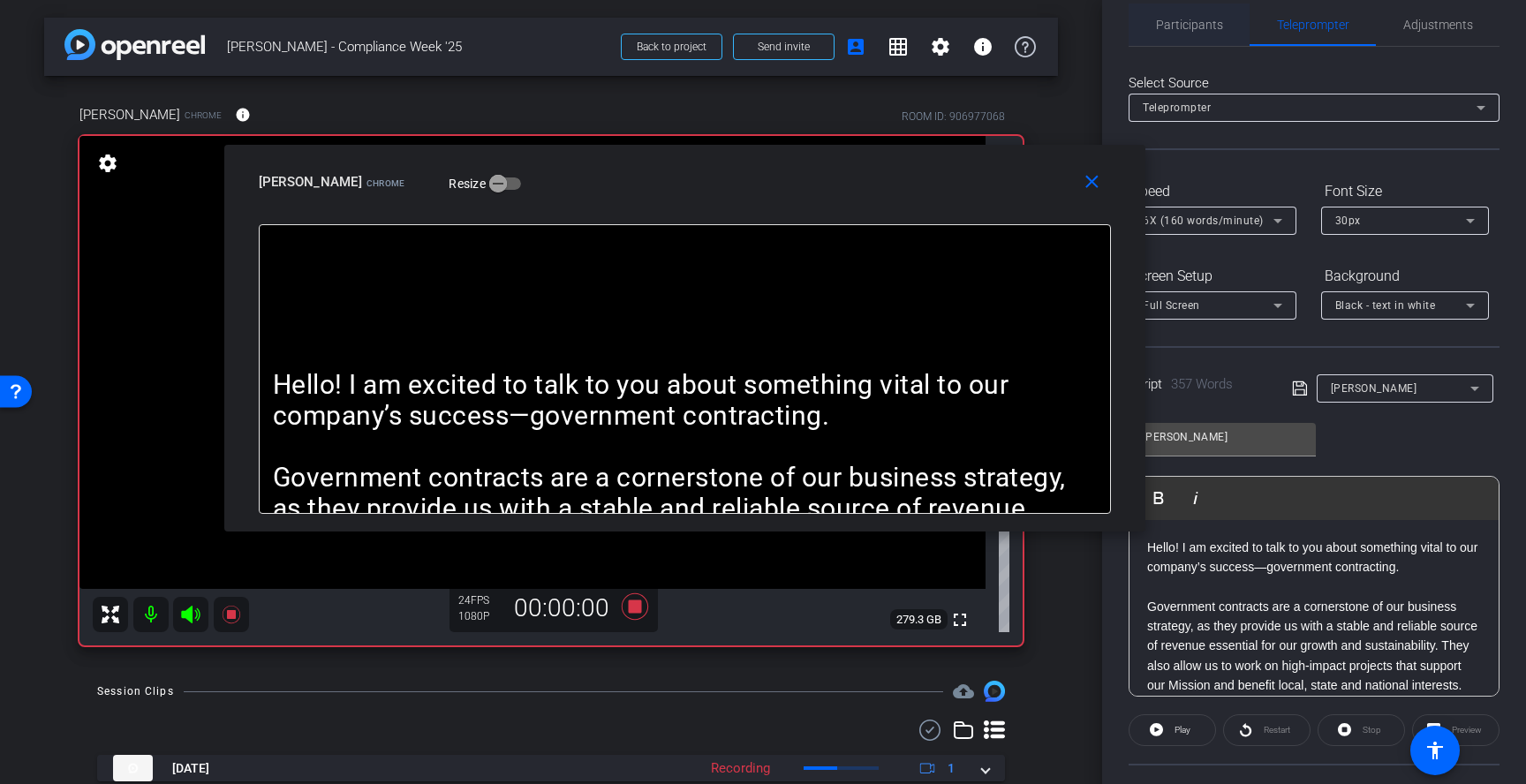
click at [1191, 31] on span "Participants" at bounding box center [1189, 25] width 68 height 12
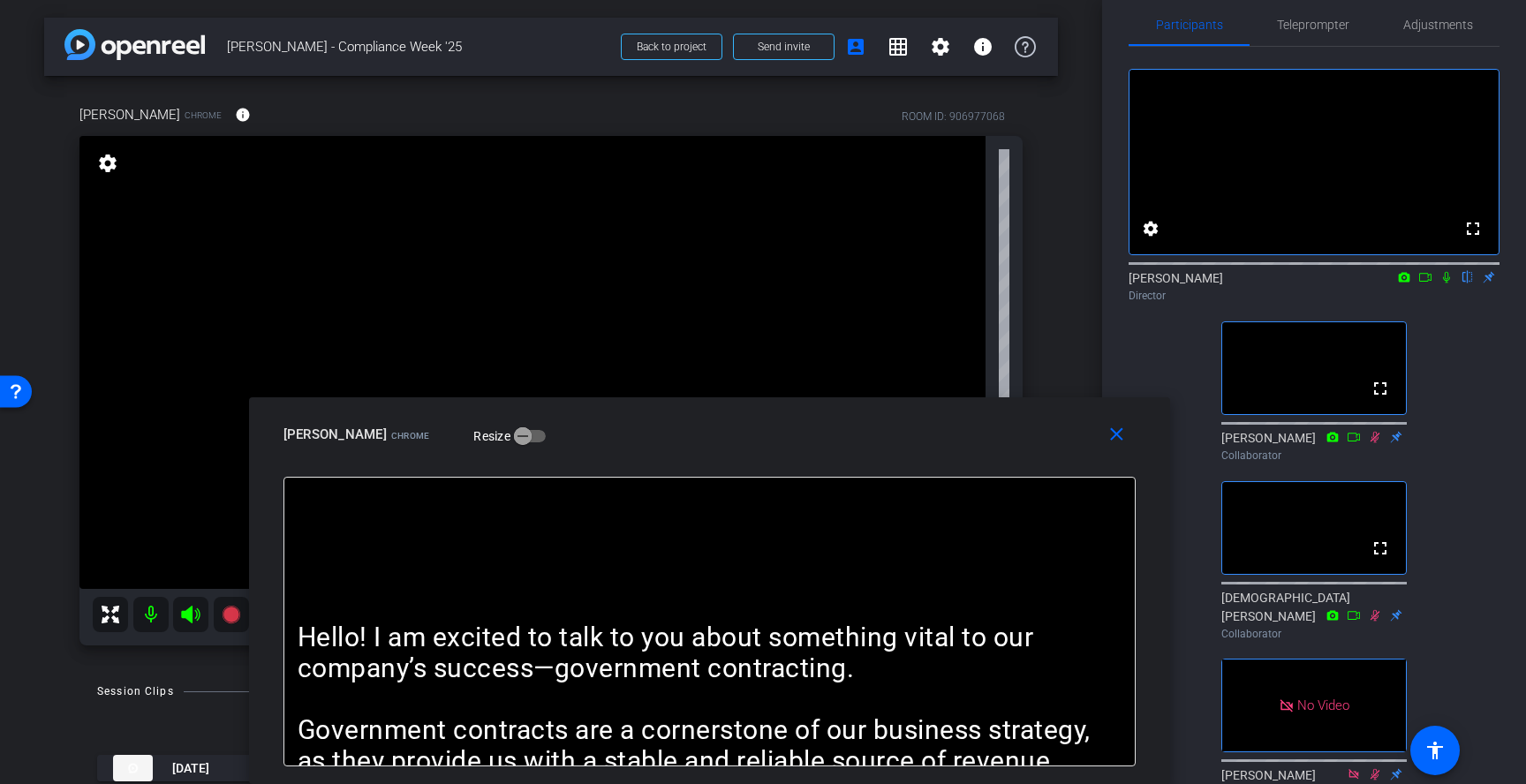
drag, startPoint x: 958, startPoint y: 185, endPoint x: 983, endPoint y: 461, distance: 277.1
click at [983, 461] on div "close Lisa Calandro Chrome Resize" at bounding box center [709, 437] width 921 height 80
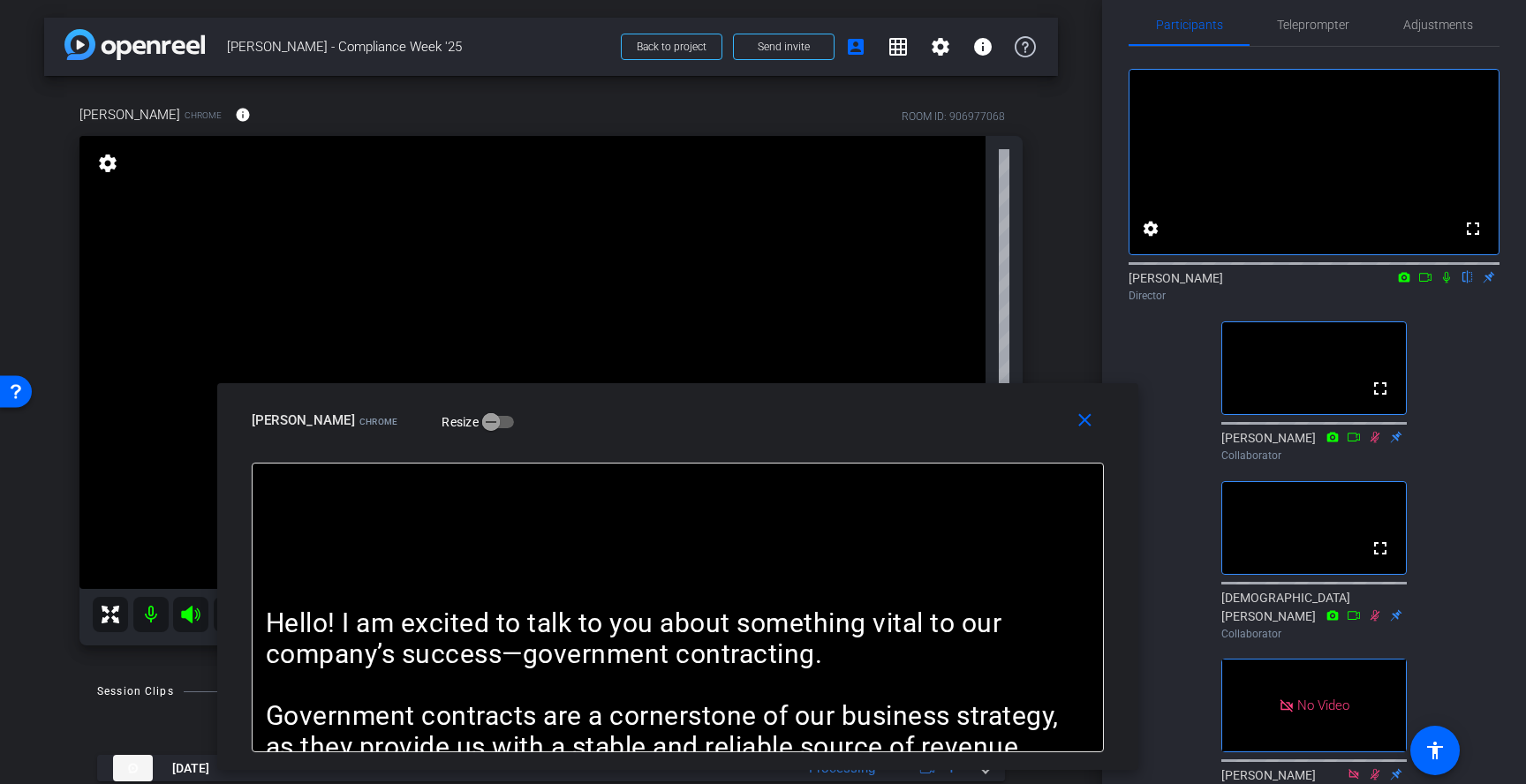
drag, startPoint x: 923, startPoint y: 450, endPoint x: 896, endPoint y: 467, distance: 31.9
click at [896, 463] on div "close Lisa Calandro Chrome Resize" at bounding box center [677, 423] width 921 height 80
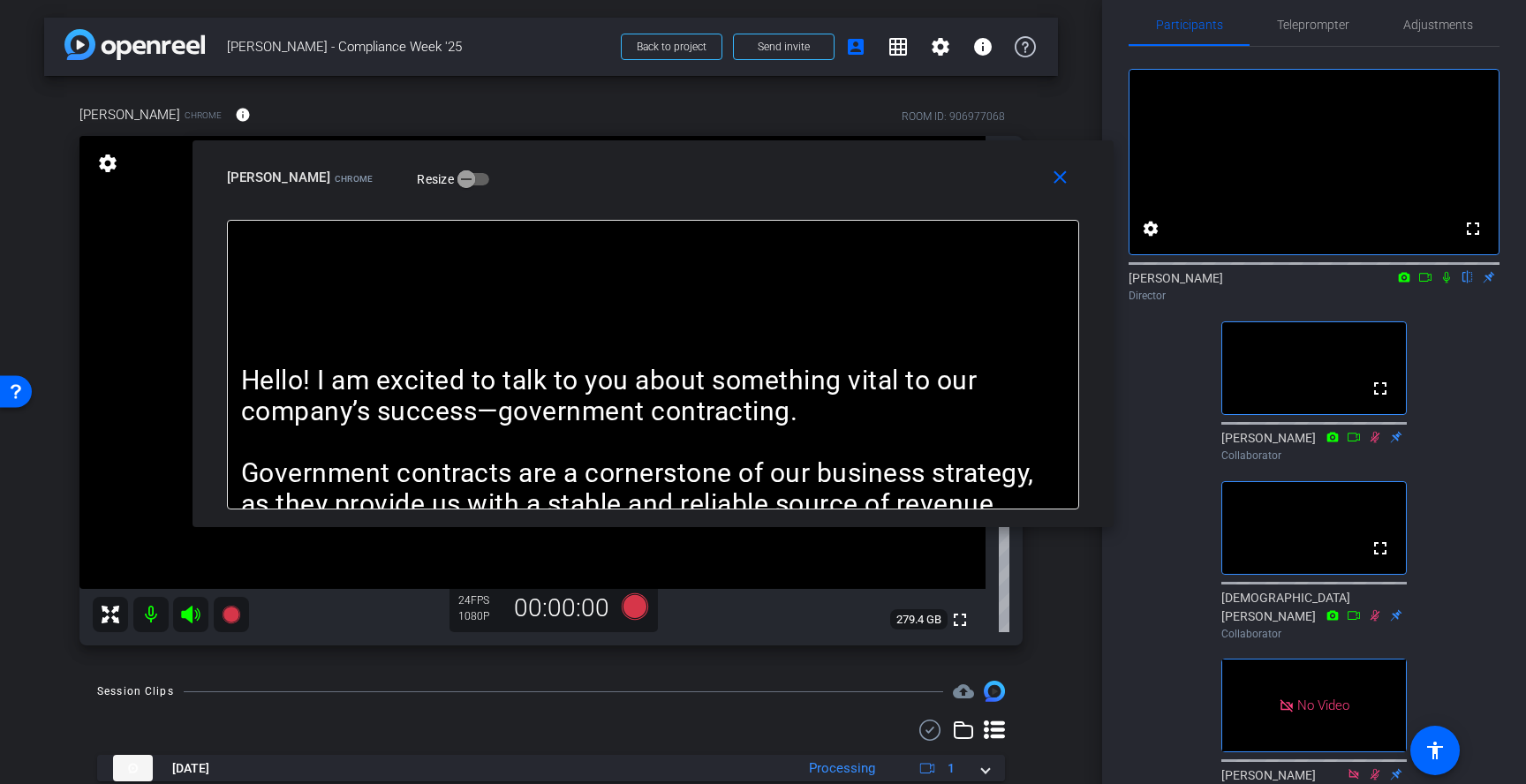
drag, startPoint x: 888, startPoint y: 454, endPoint x: 860, endPoint y: 198, distance: 257.5
click at [860, 198] on div "close Lisa Calandro Chrome Resize" at bounding box center [652, 181] width 921 height 80
click at [644, 609] on icon at bounding box center [635, 606] width 27 height 27
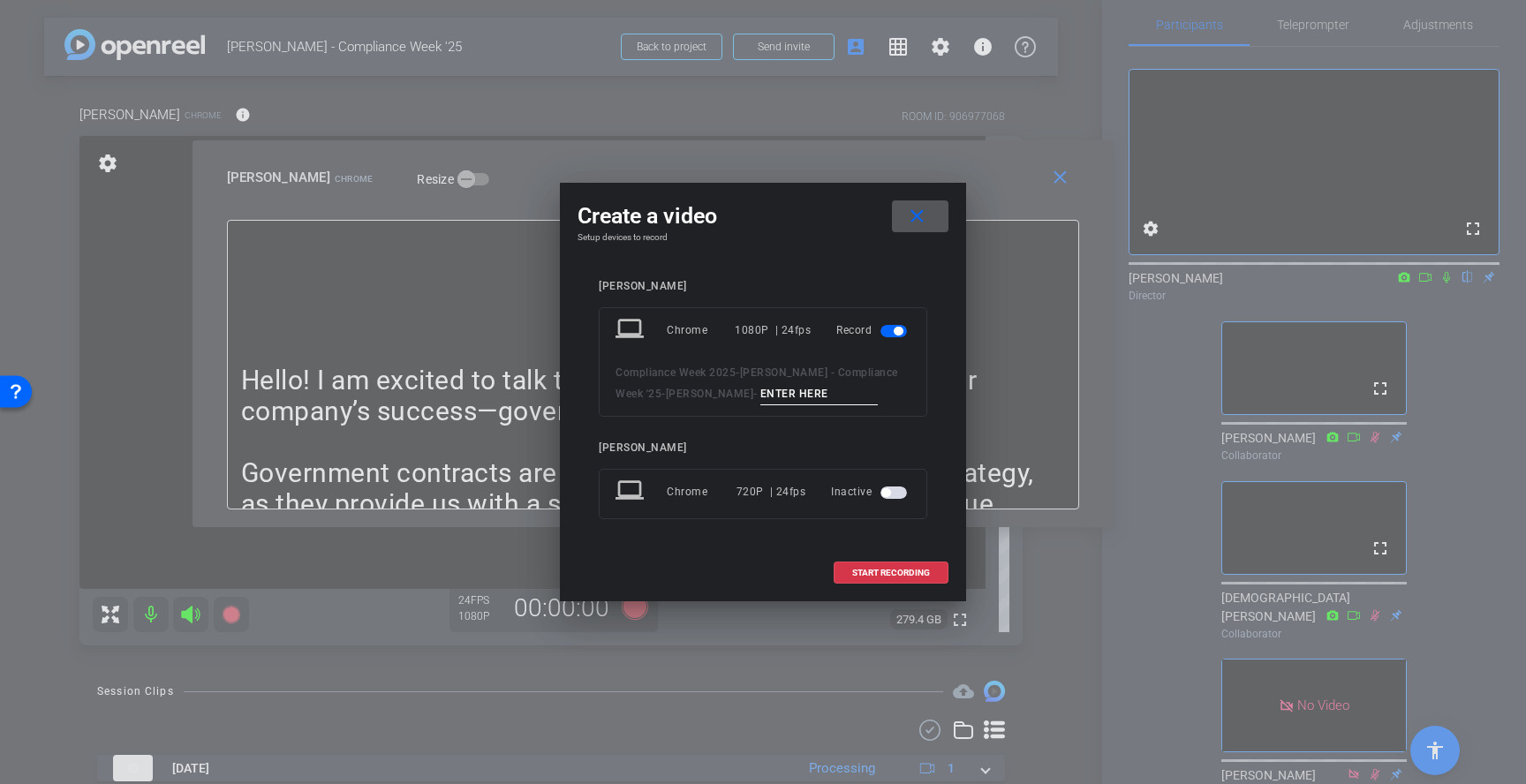
click at [785, 401] on input at bounding box center [820, 393] width 118 height 22
type input "2"
click at [884, 575] on span "START RECORDING" at bounding box center [891, 572] width 78 height 9
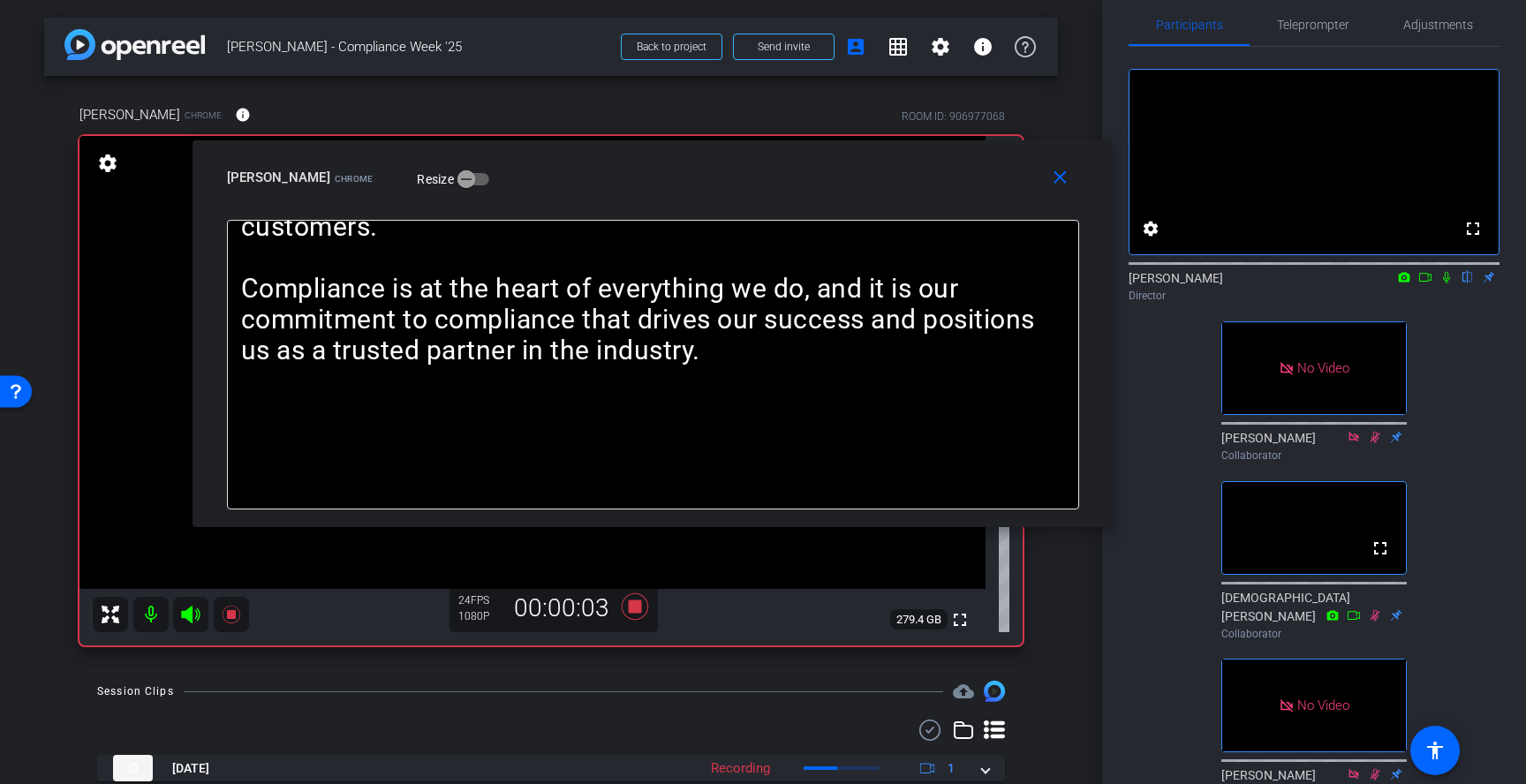
click at [1446, 283] on icon at bounding box center [1446, 277] width 14 height 12
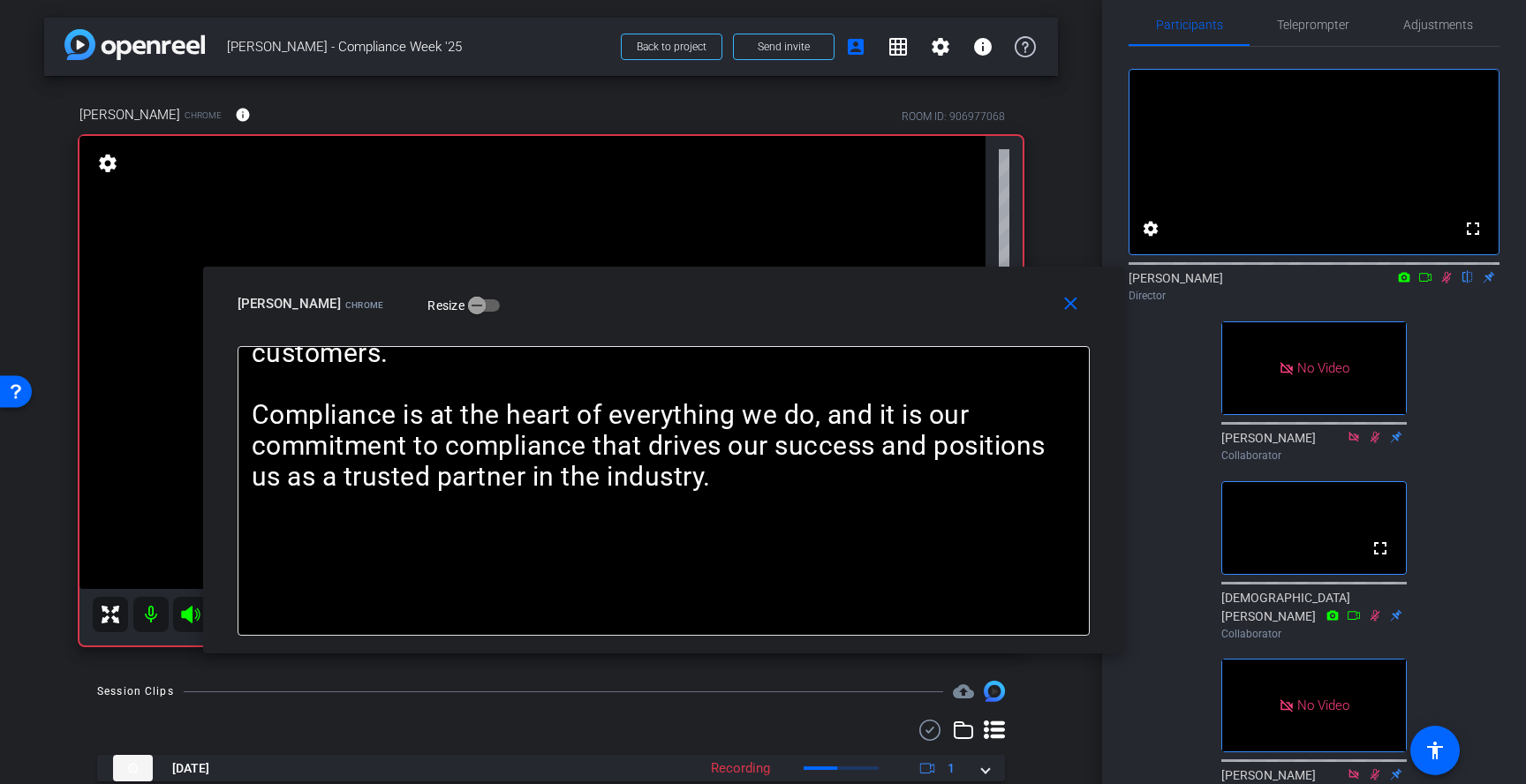
drag, startPoint x: 895, startPoint y: 193, endPoint x: 904, endPoint y: 319, distance: 126.3
click at [904, 319] on div "close Lisa Calandro Chrome Resize" at bounding box center [664, 306] width 921 height 80
click at [1282, 23] on span "Teleprompter" at bounding box center [1313, 25] width 72 height 12
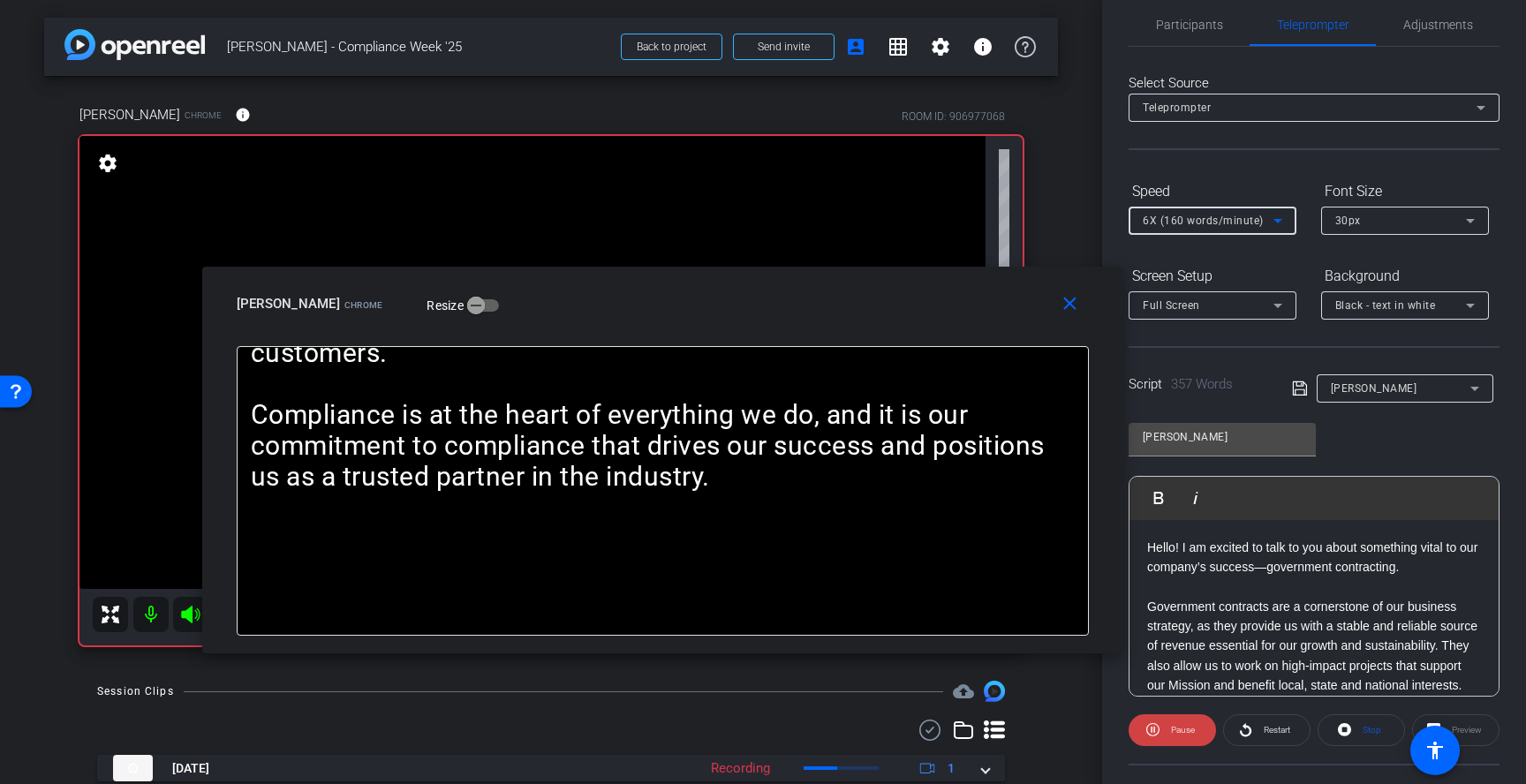
click at [1222, 219] on span "6X (160 words/minute)" at bounding box center [1203, 220] width 121 height 12
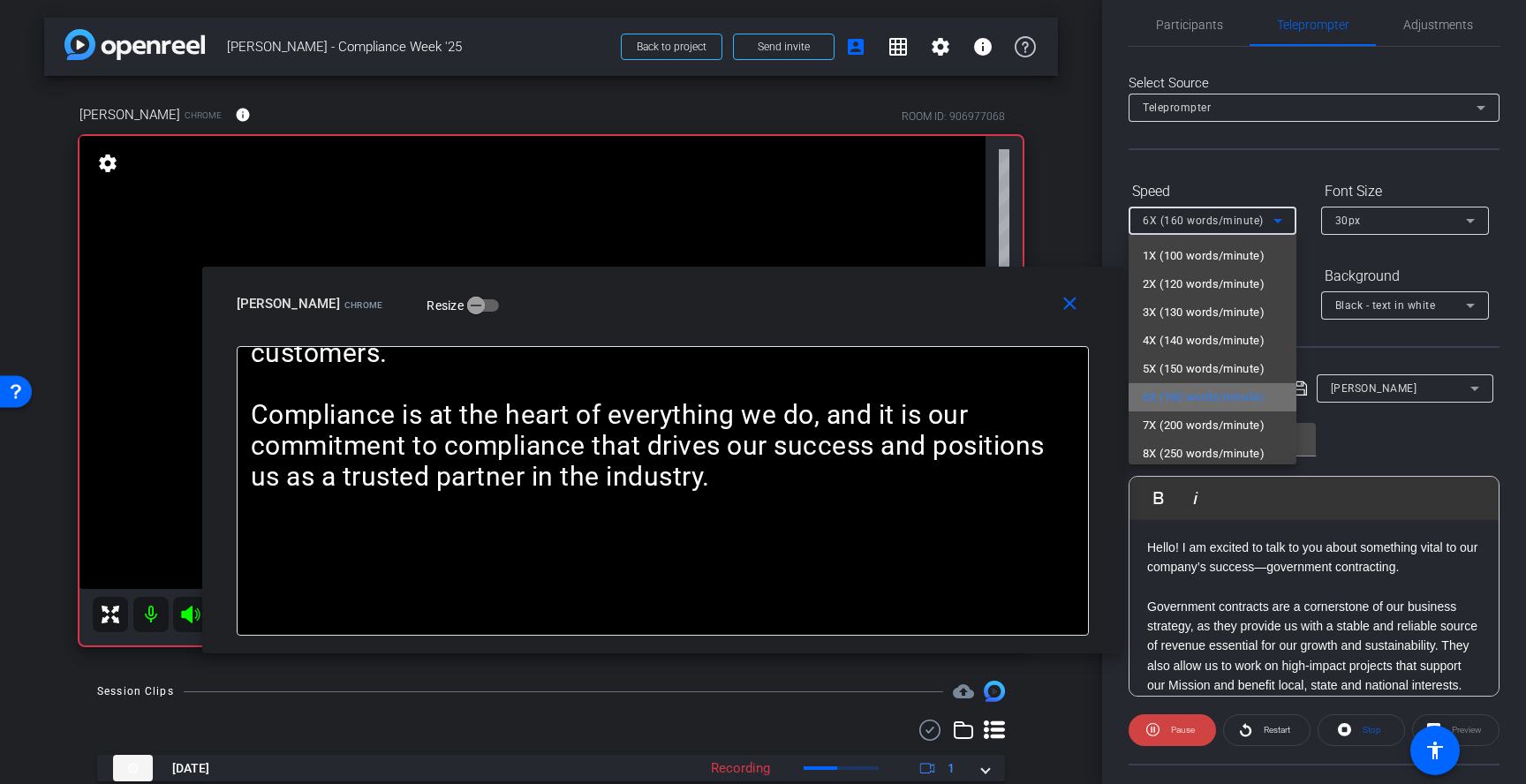
click at [1147, 391] on span "6X (160 words/minute)" at bounding box center [1204, 397] width 122 height 21
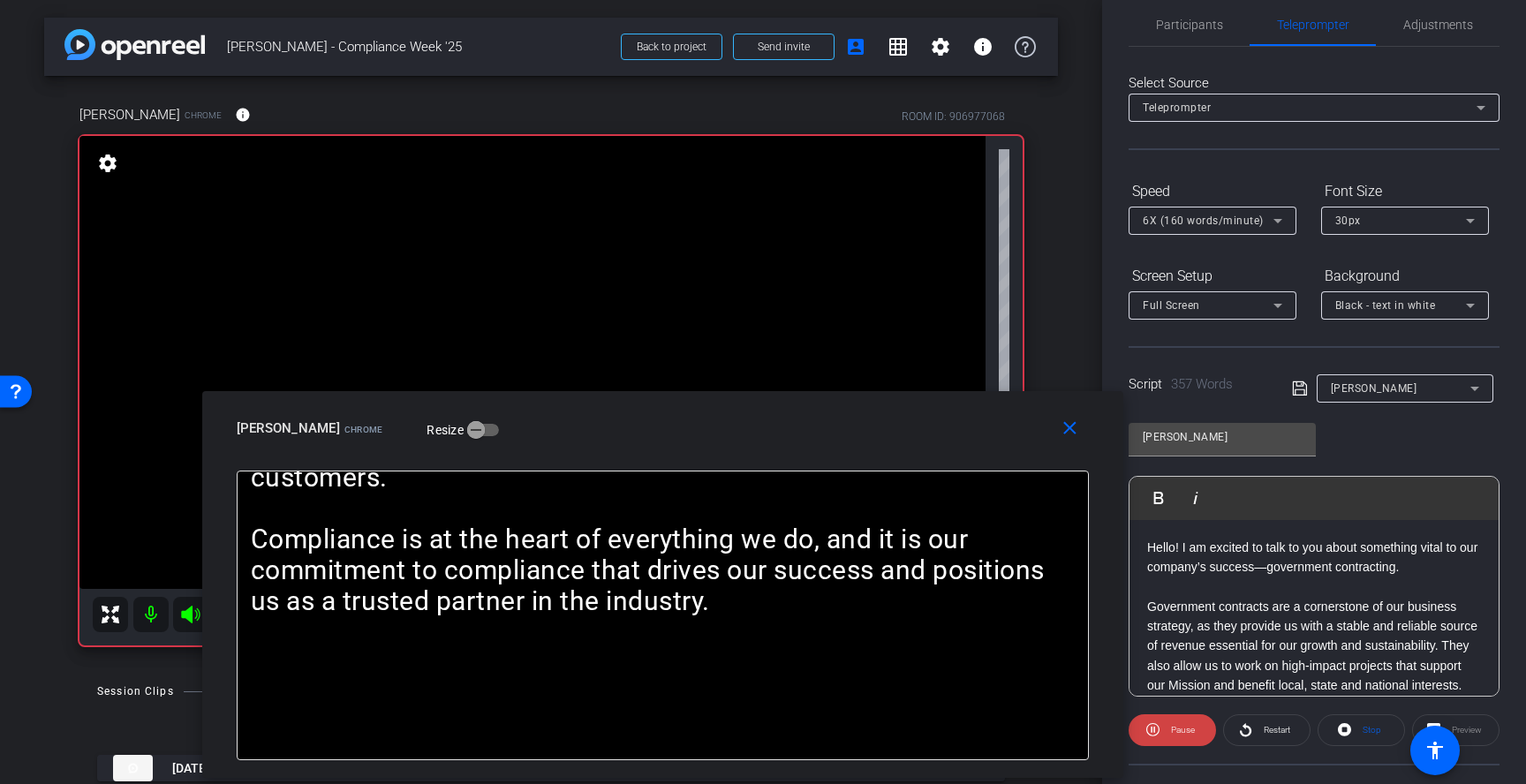
drag, startPoint x: 870, startPoint y: 318, endPoint x: 871, endPoint y: 443, distance: 125.0
click at [871, 443] on div "close Lisa Calandro Chrome Resize" at bounding box center [663, 430] width 921 height 80
click at [1227, 214] on div "6X (160 words/minute)" at bounding box center [1207, 220] width 130 height 22
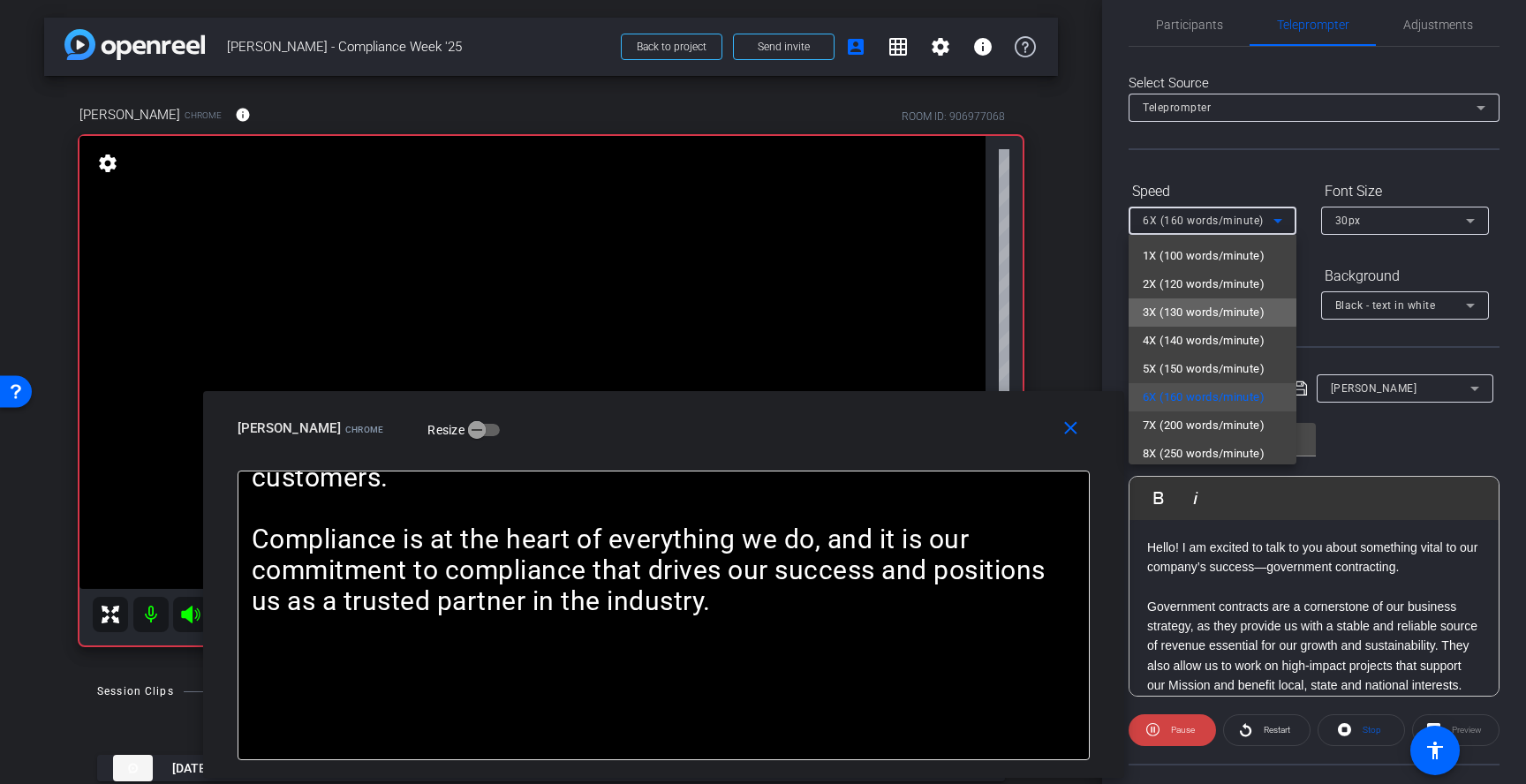
click at [1193, 312] on span "3X (130 words/minute)" at bounding box center [1204, 313] width 122 height 21
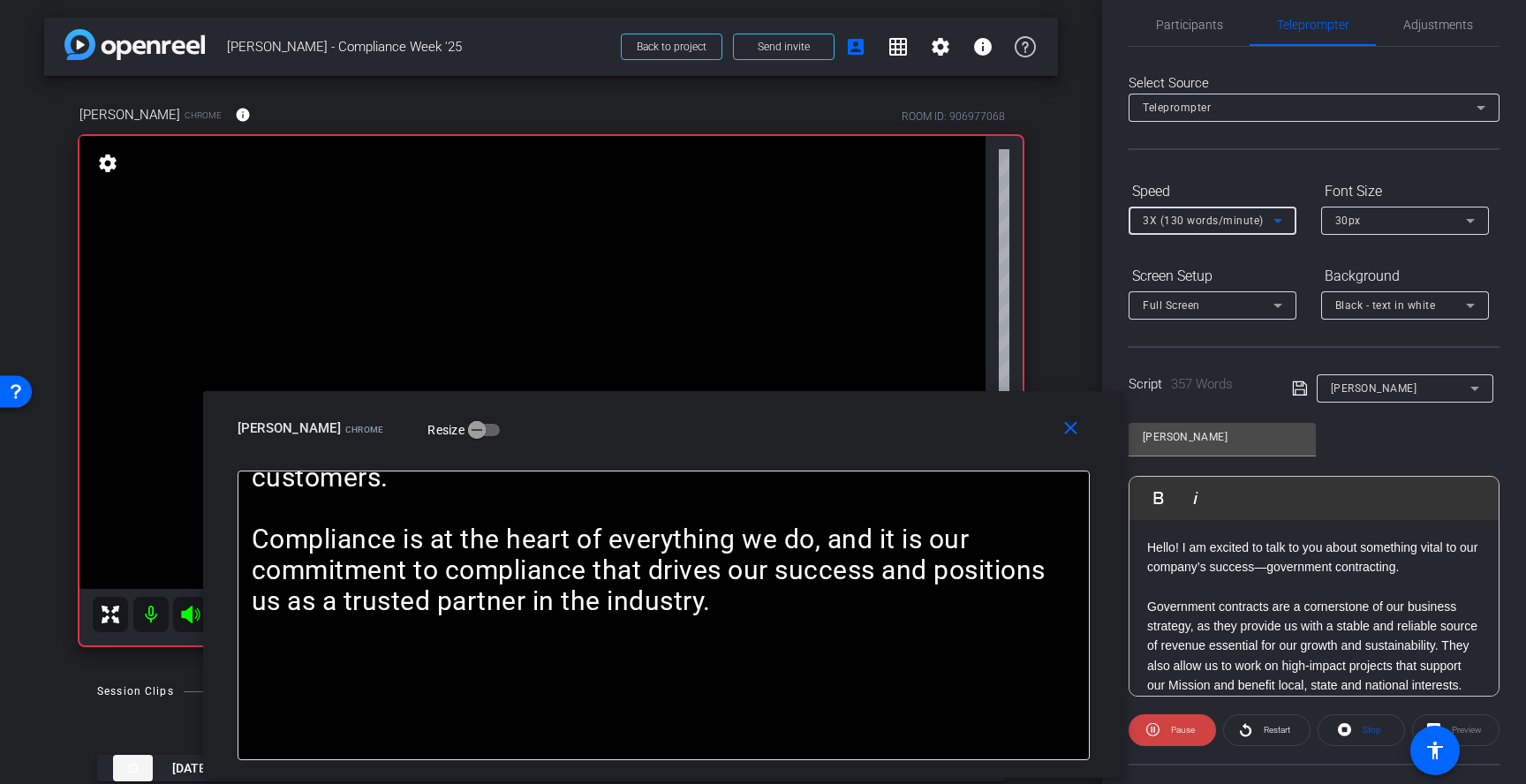
click at [1205, 218] on span "3X (130 words/minute)" at bounding box center [1203, 220] width 121 height 12
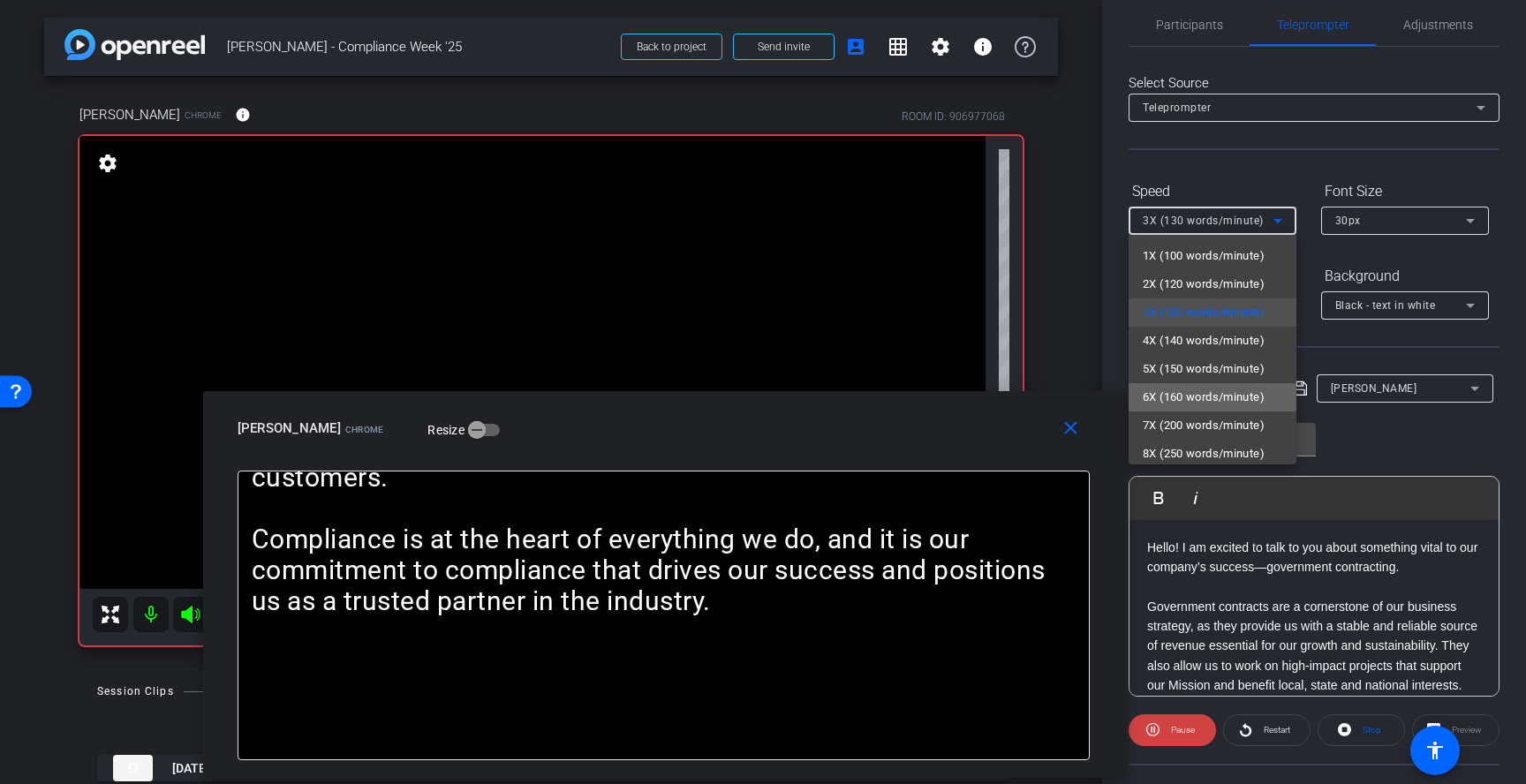
click at [1169, 394] on span "6X (160 words/minute)" at bounding box center [1204, 397] width 122 height 21
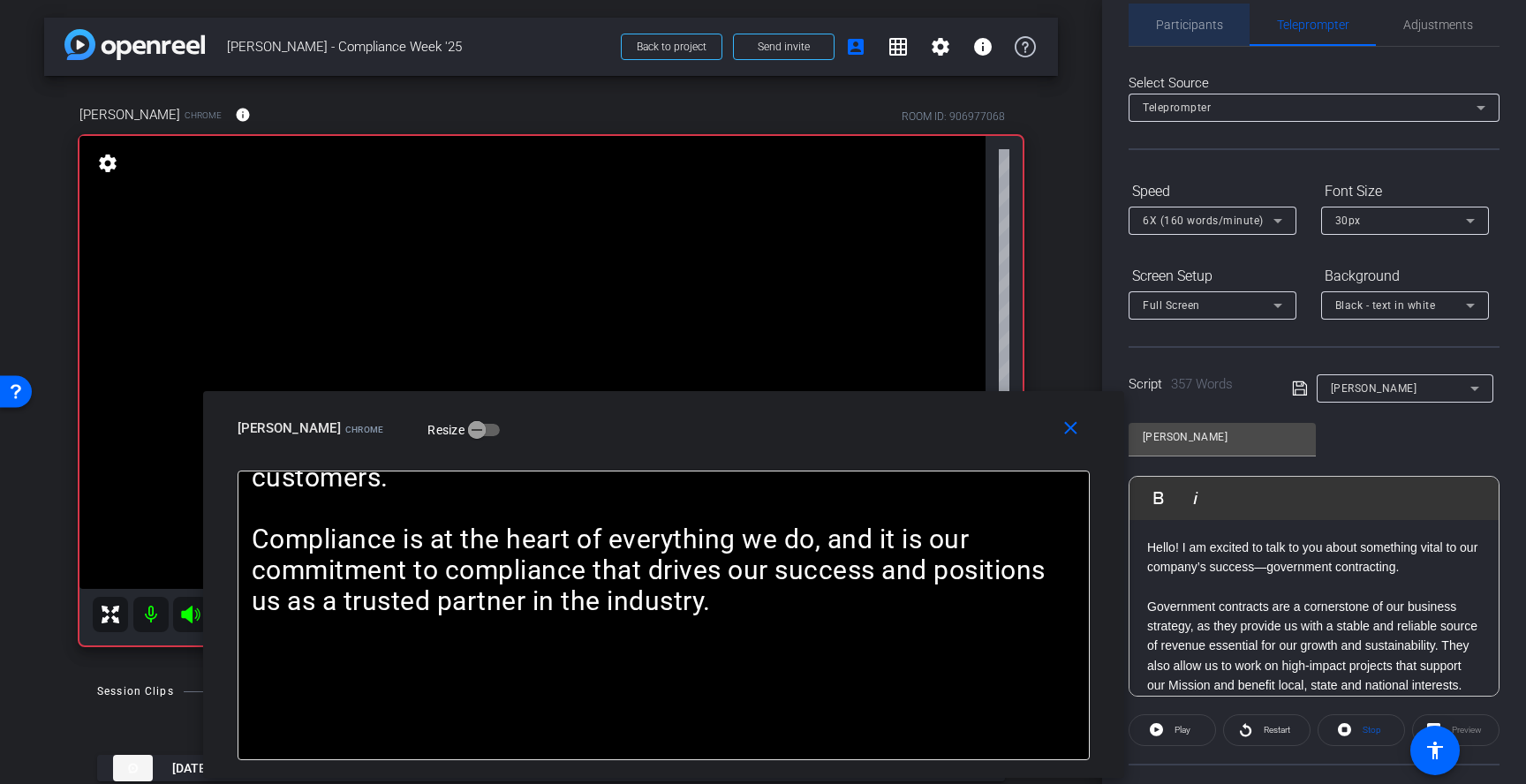
click at [1203, 16] on span "Participants" at bounding box center [1189, 25] width 68 height 43
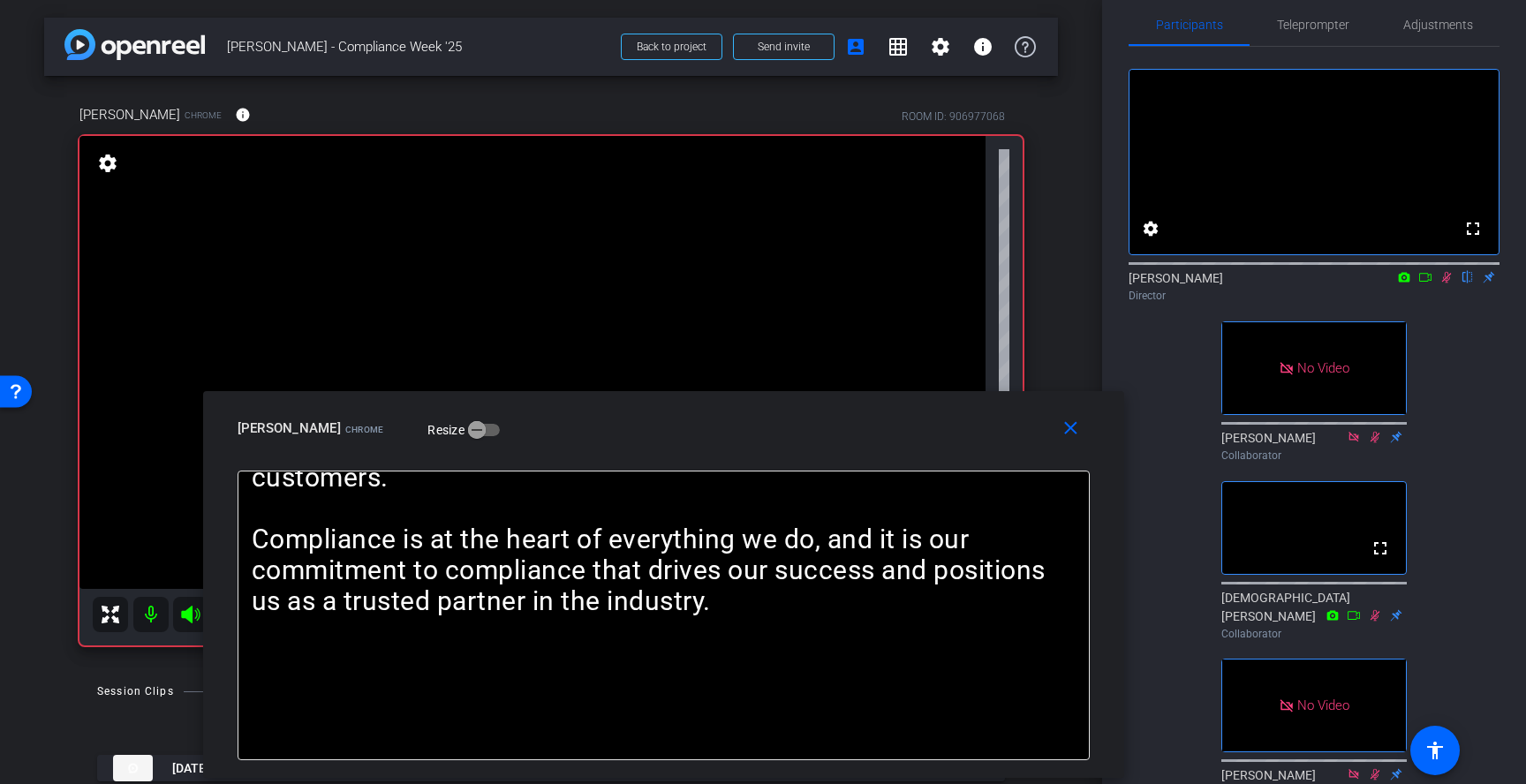
click at [1446, 283] on icon at bounding box center [1446, 277] width 10 height 11
click at [1072, 431] on mat-icon "close" at bounding box center [1070, 428] width 22 height 22
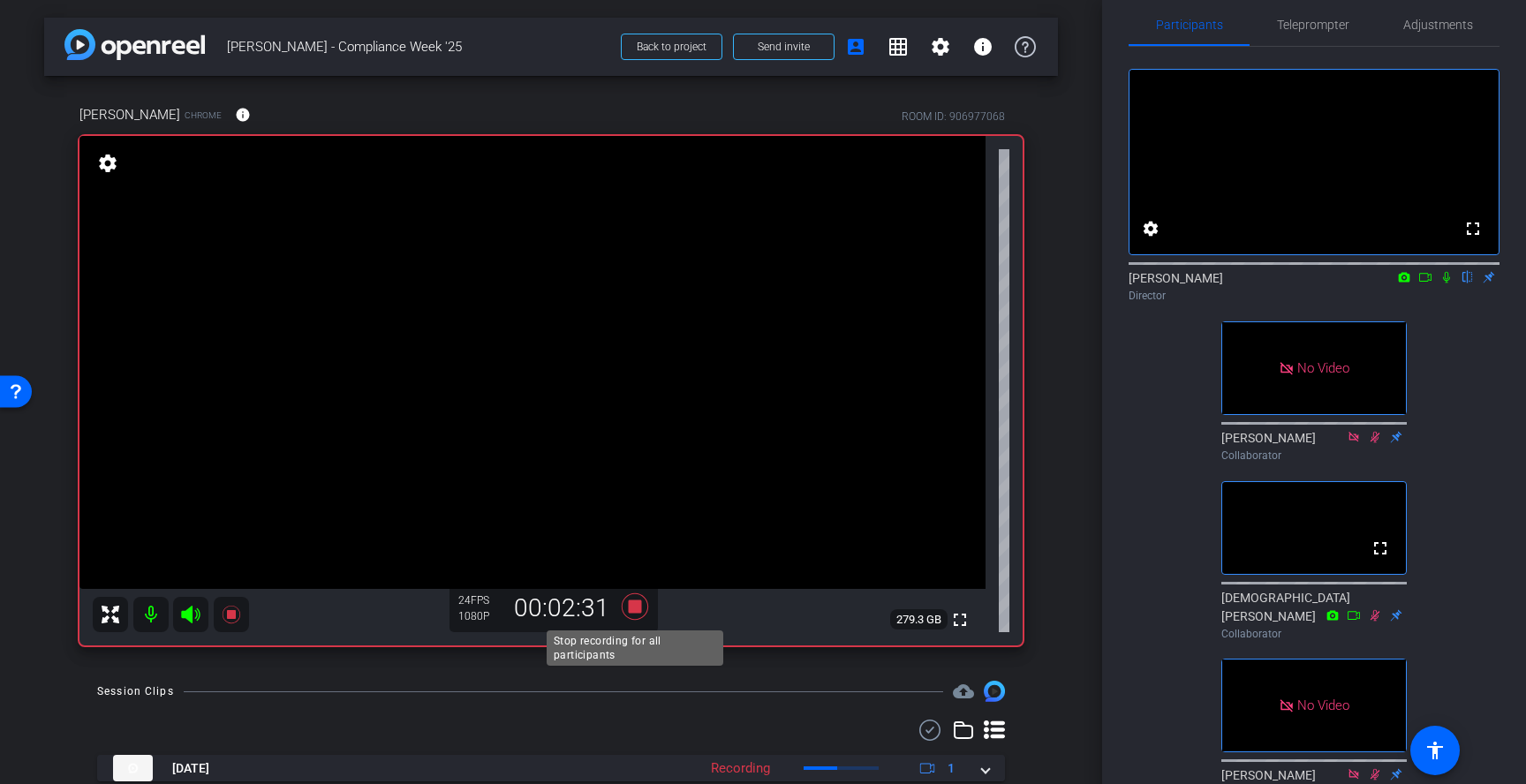
click at [635, 609] on icon at bounding box center [635, 606] width 27 height 27
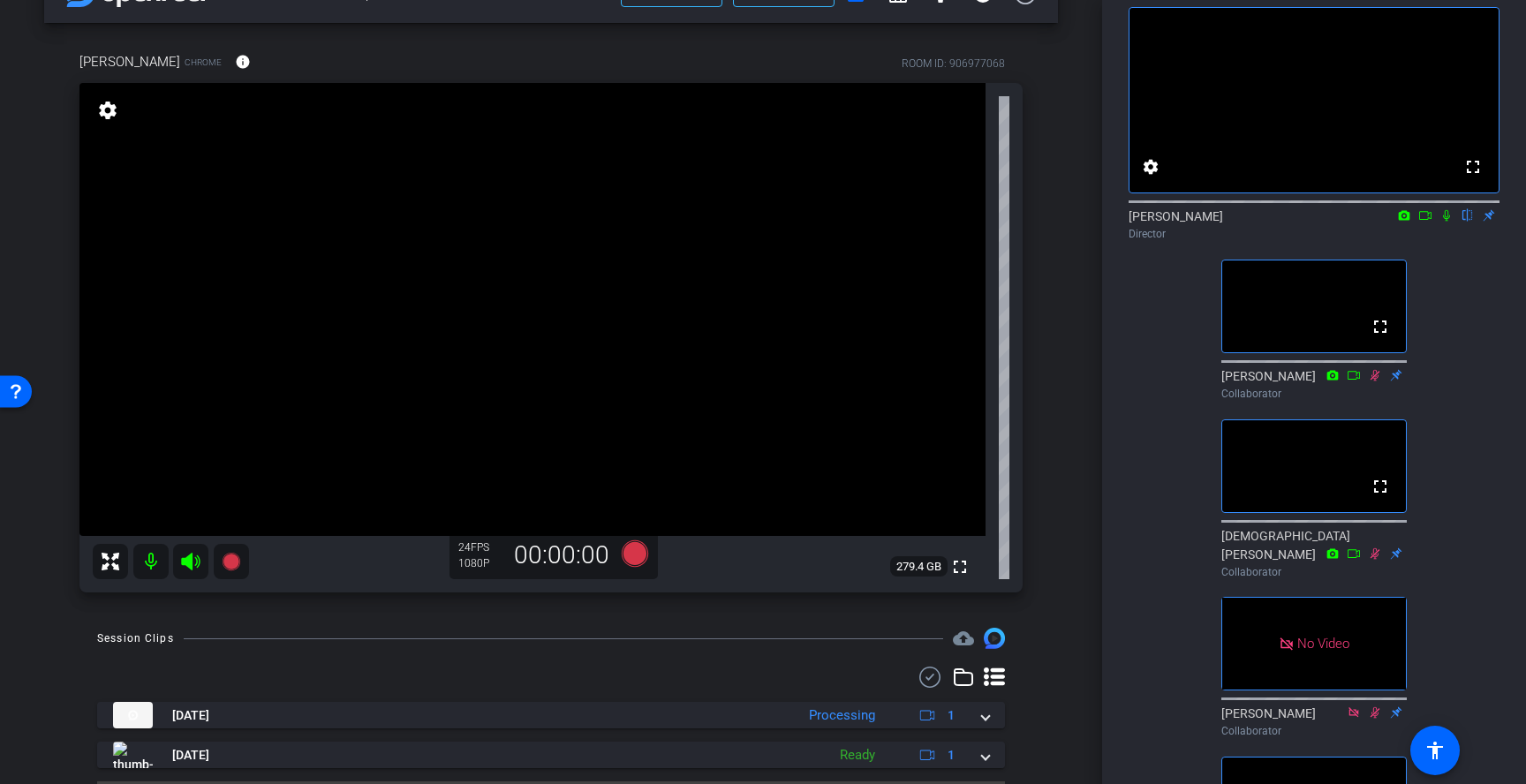
scroll to position [69, 0]
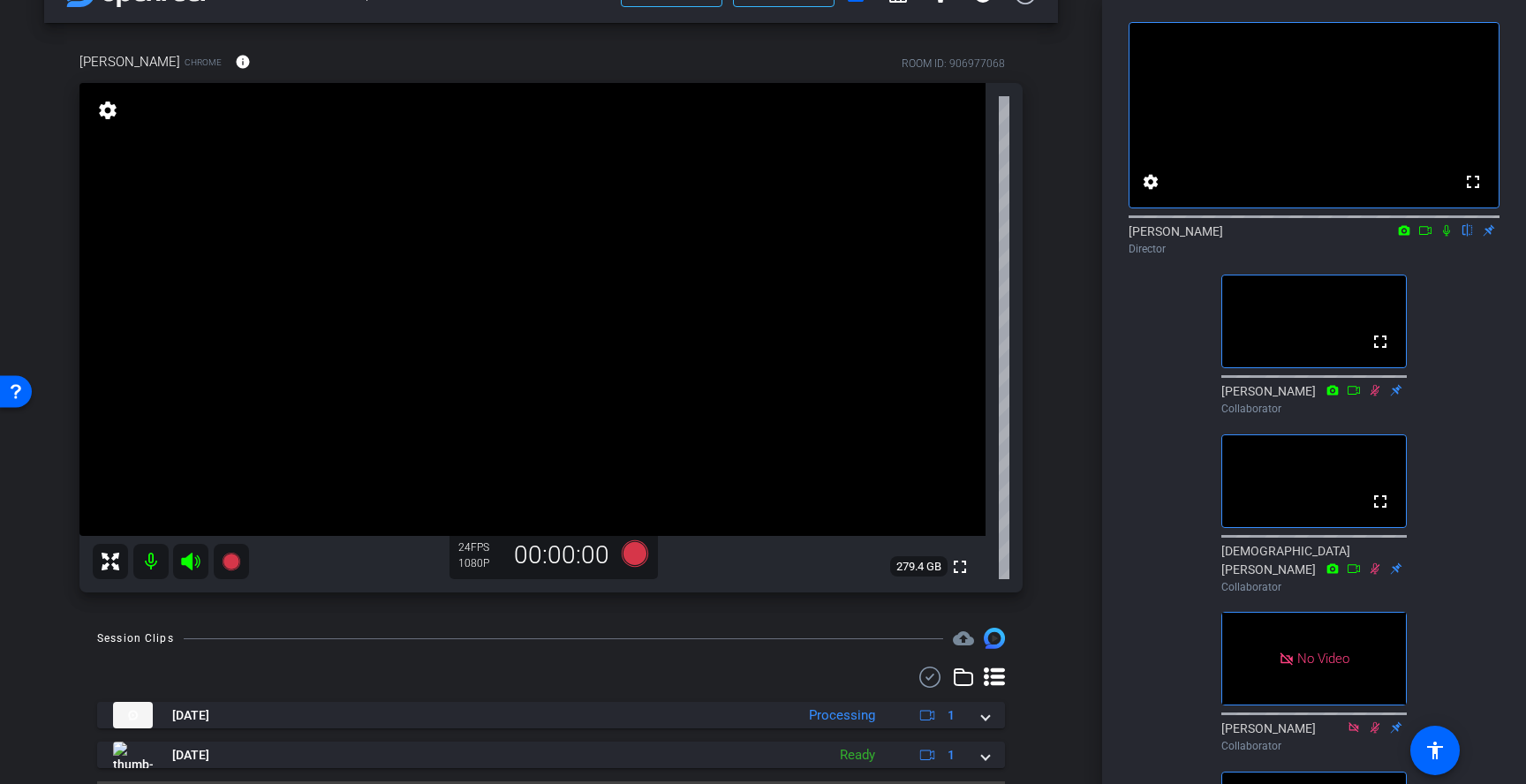
click at [1376, 395] on icon at bounding box center [1375, 390] width 10 height 11
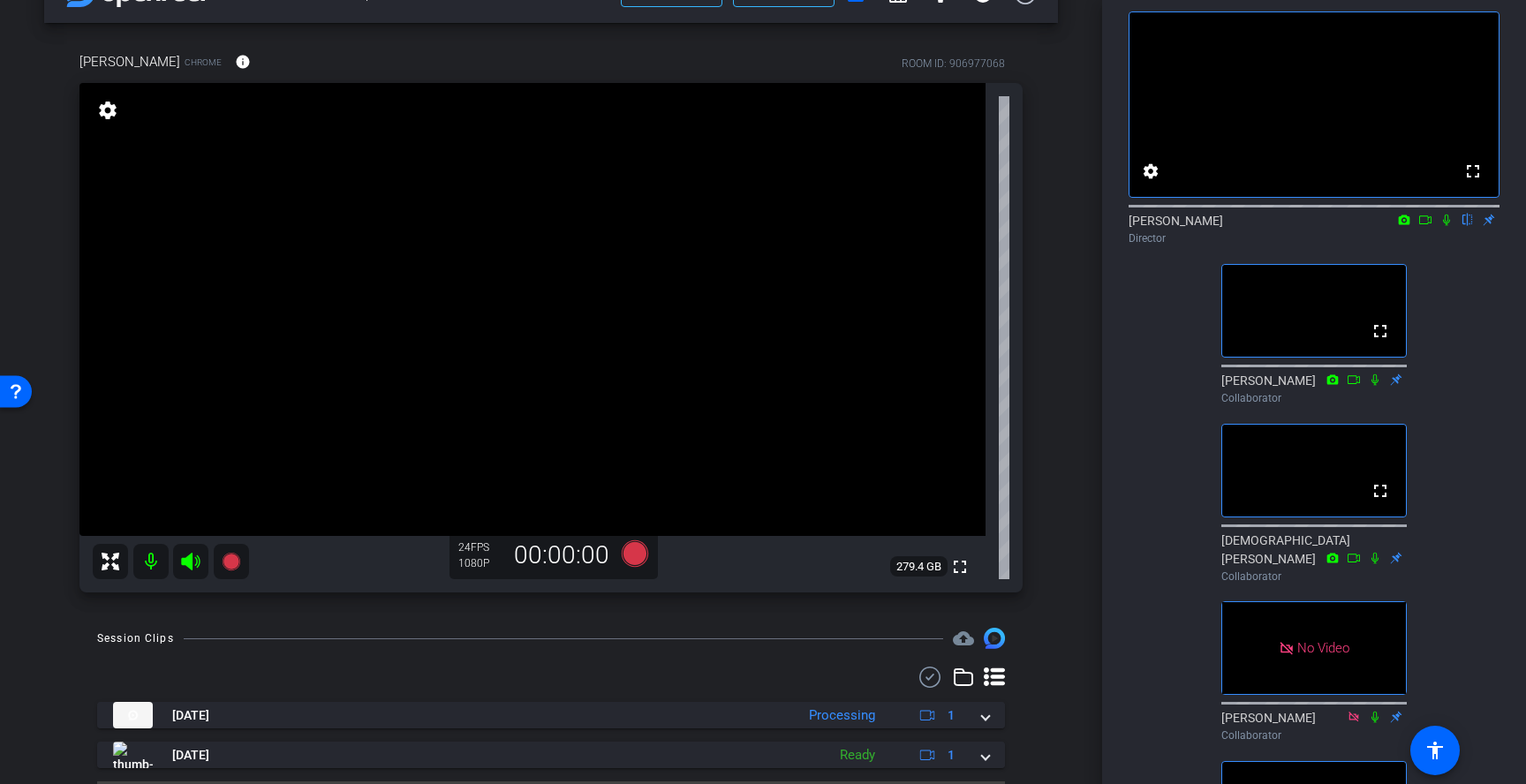
scroll to position [0, 0]
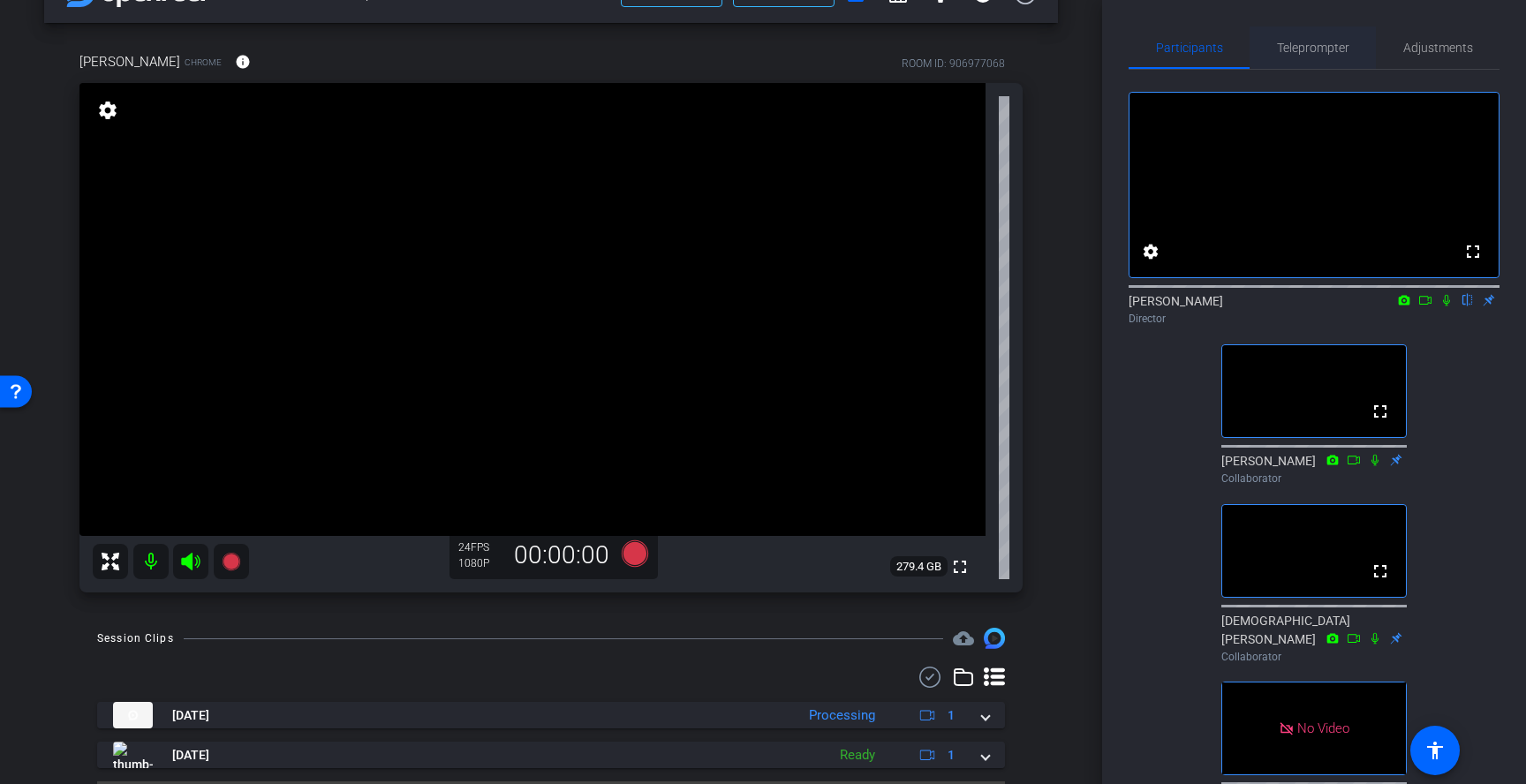
click at [1345, 45] on span "Teleprompter" at bounding box center [1313, 48] width 72 height 12
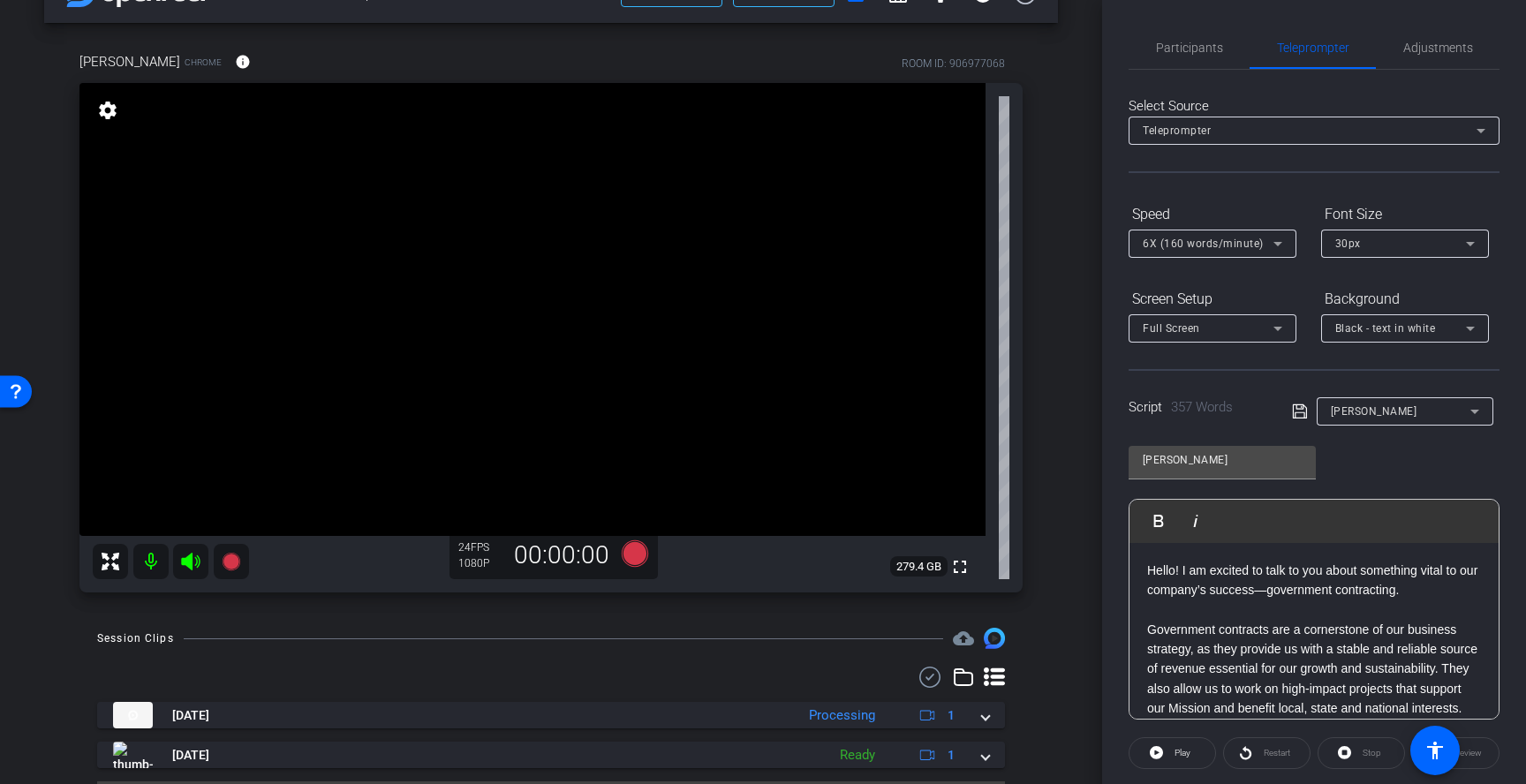
scroll to position [181, 0]
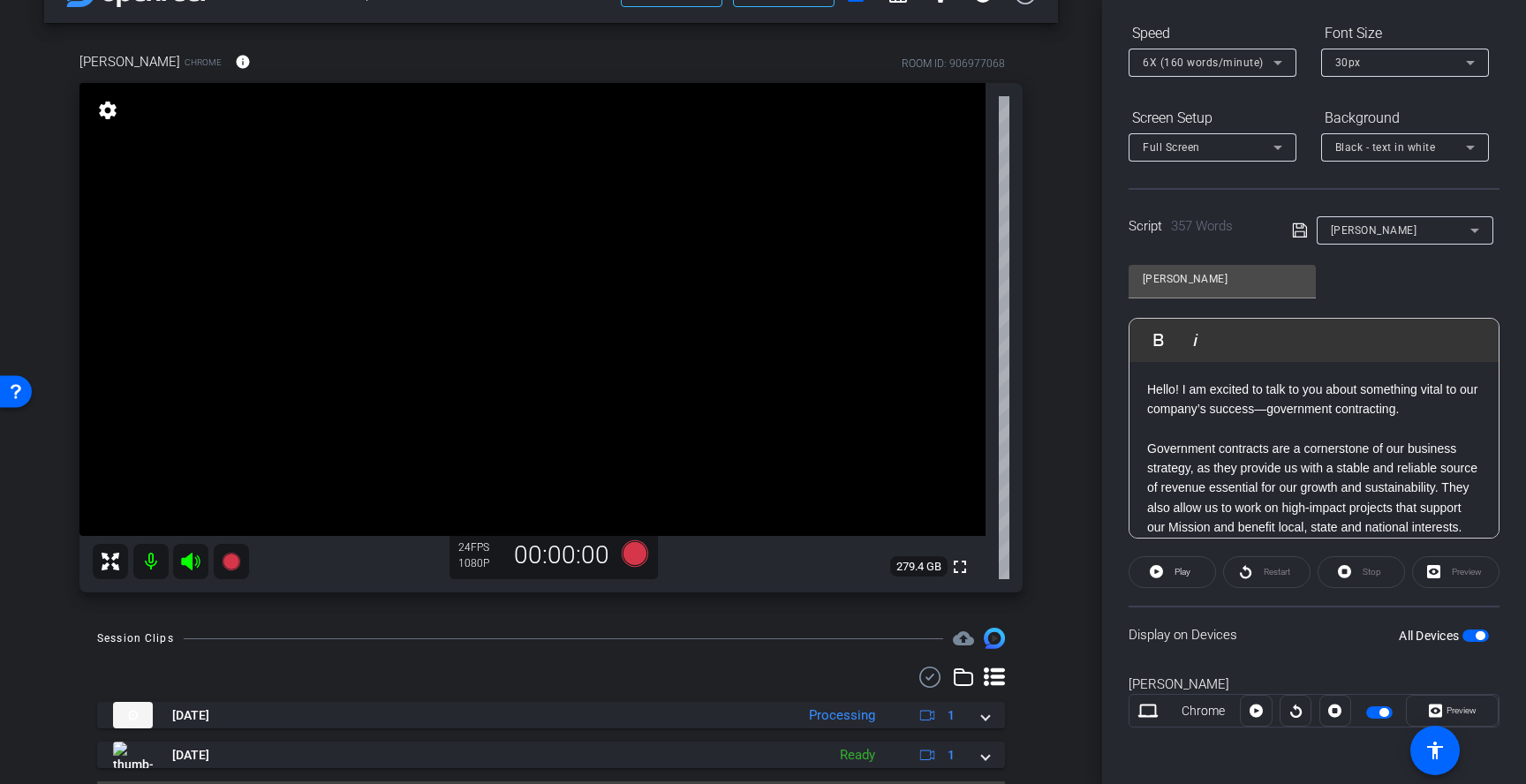
click at [1471, 640] on span "button" at bounding box center [1476, 635] width 27 height 12
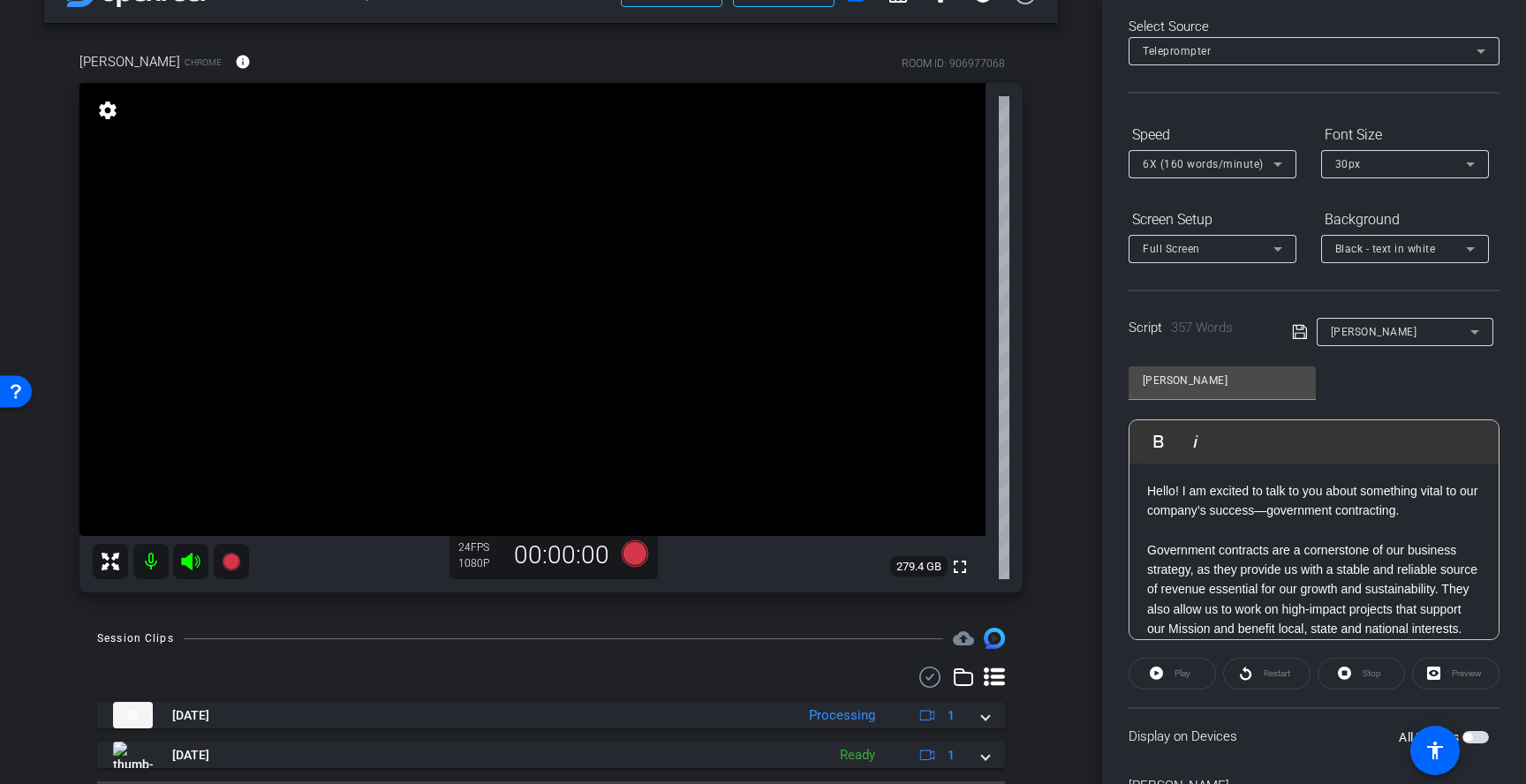
scroll to position [0, 0]
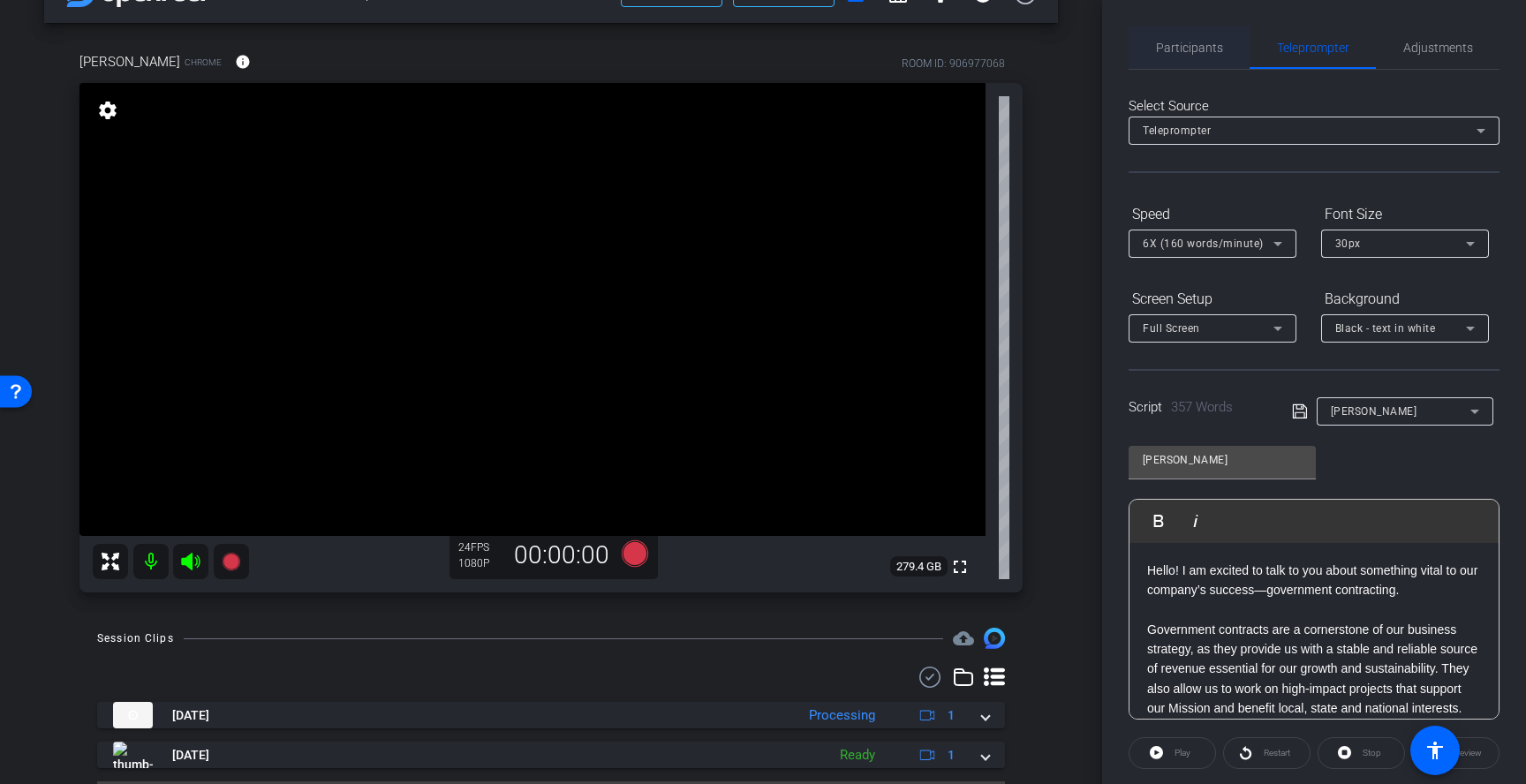
click at [1198, 59] on span "Participants" at bounding box center [1189, 48] width 68 height 43
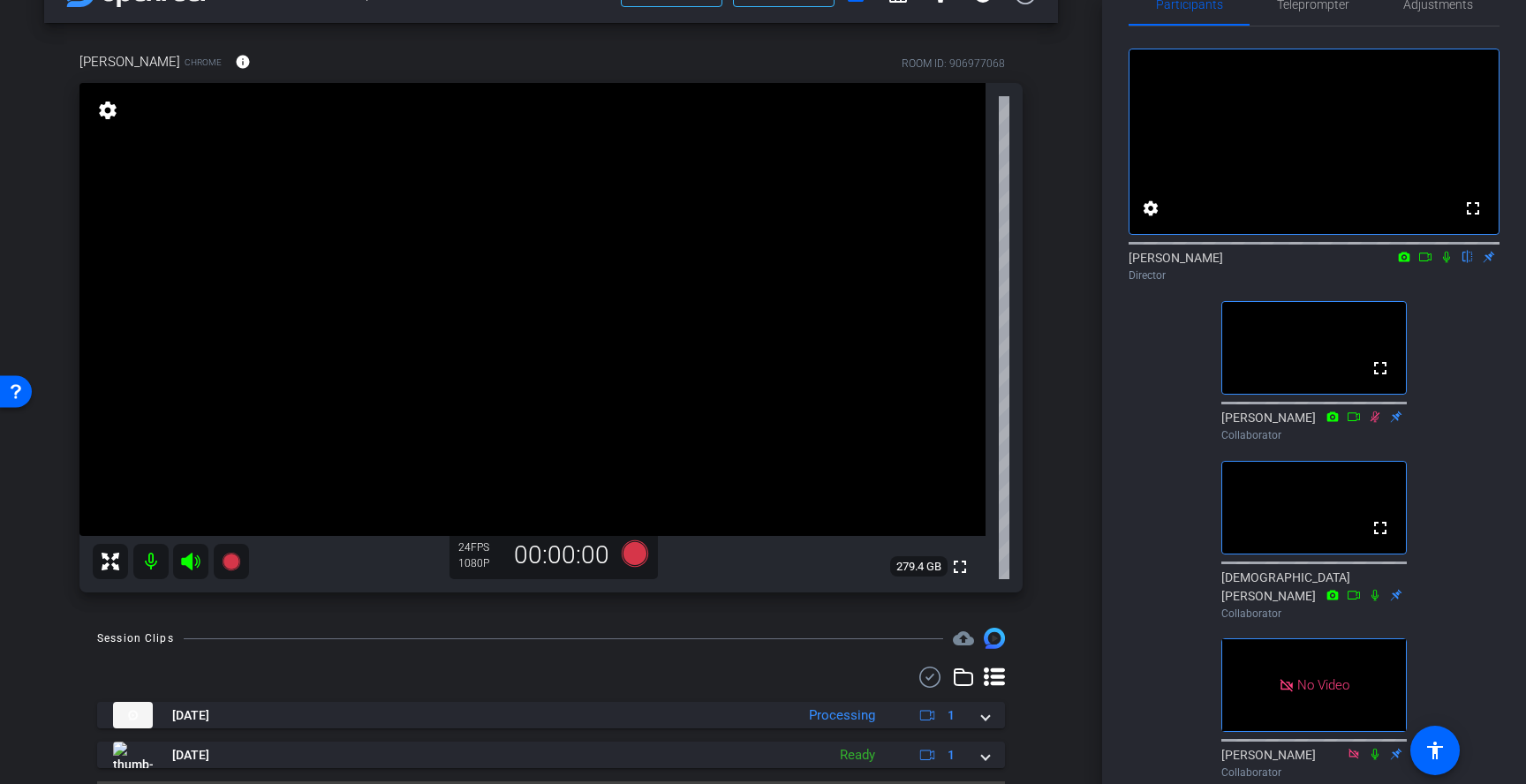
scroll to position [42, 0]
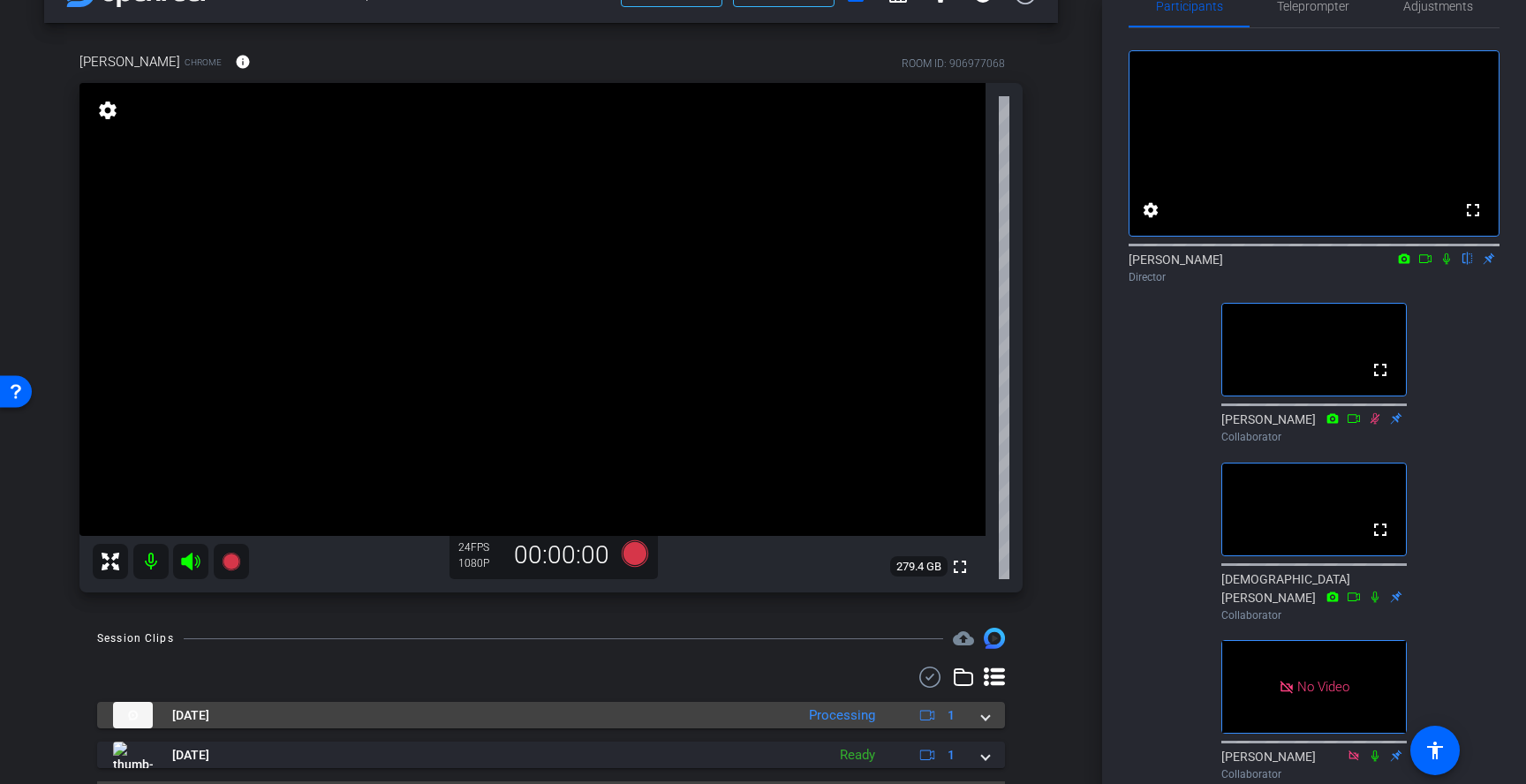
click at [984, 717] on span at bounding box center [985, 716] width 7 height 19
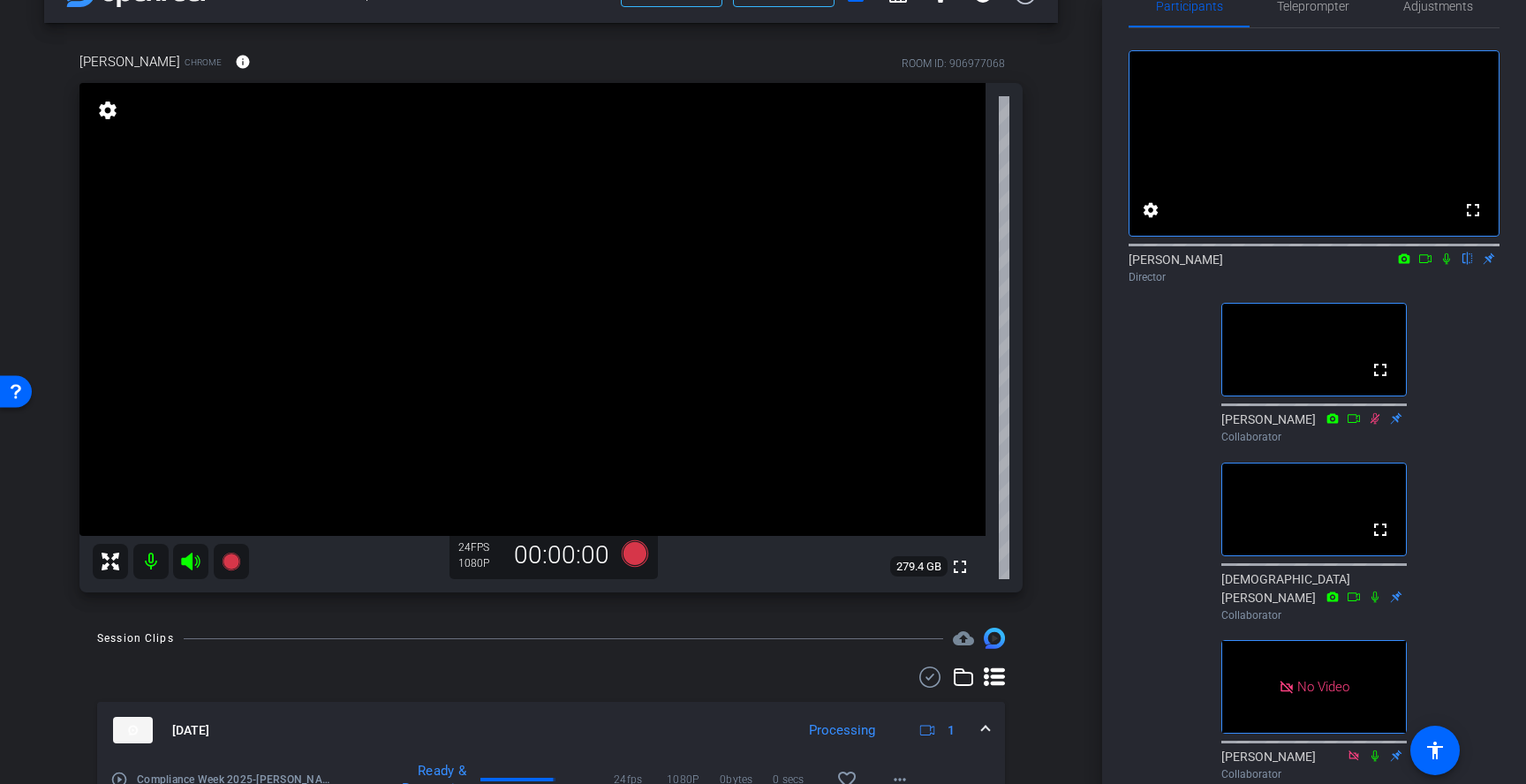
click at [987, 723] on span at bounding box center [985, 731] width 7 height 19
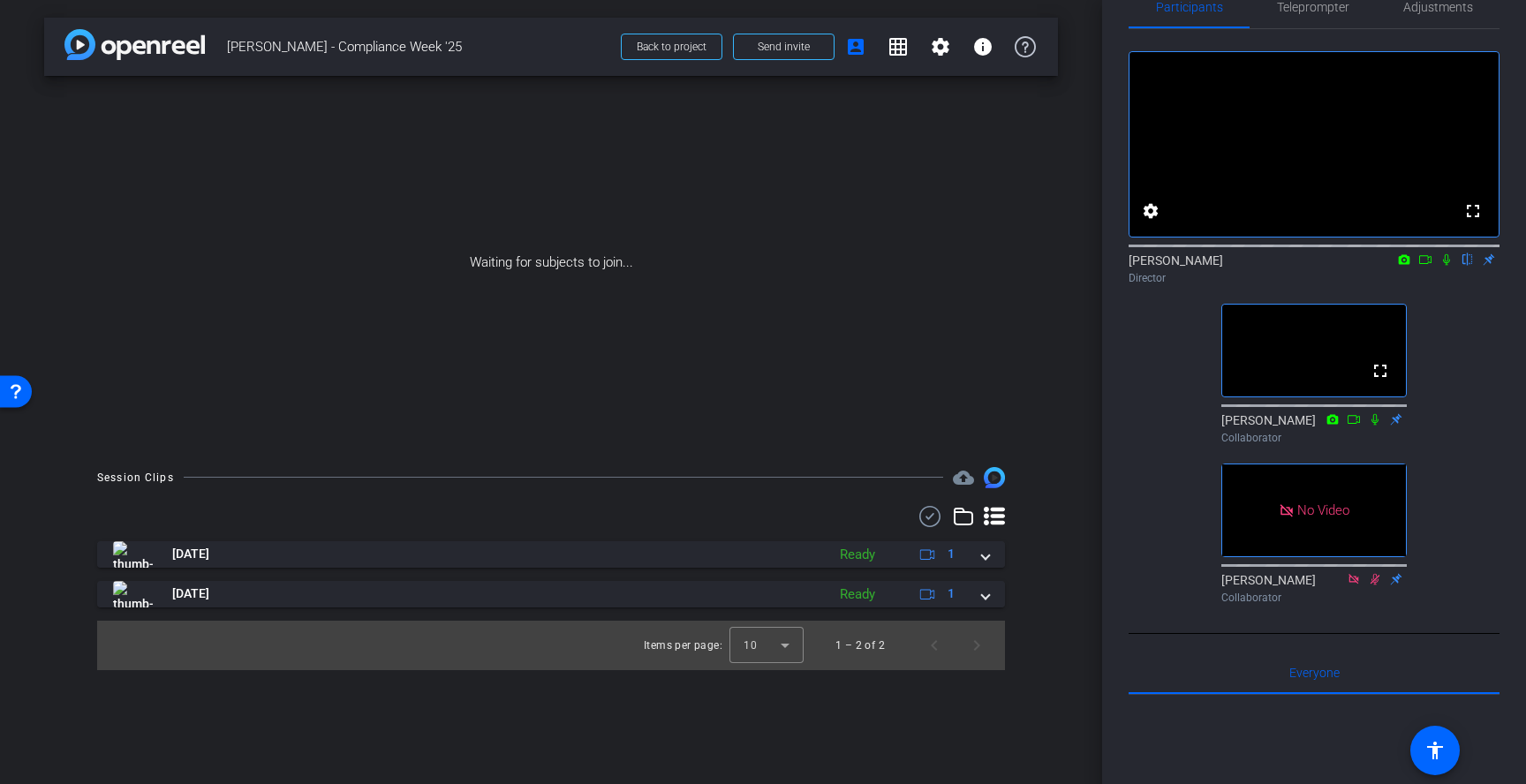
scroll to position [0, 0]
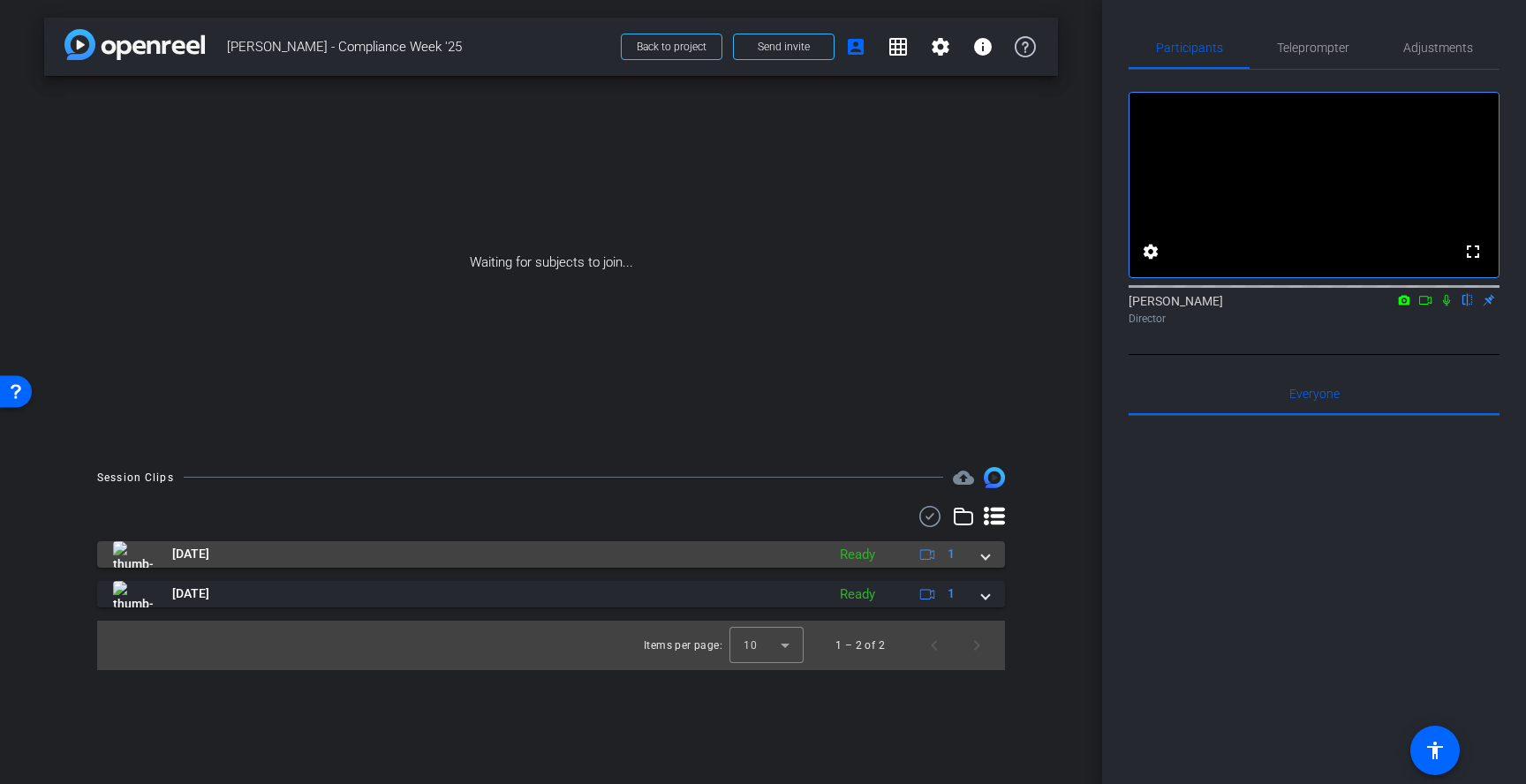
click at [978, 562] on div "Aug 14, 2025 Ready 1" at bounding box center [548, 554] width 869 height 27
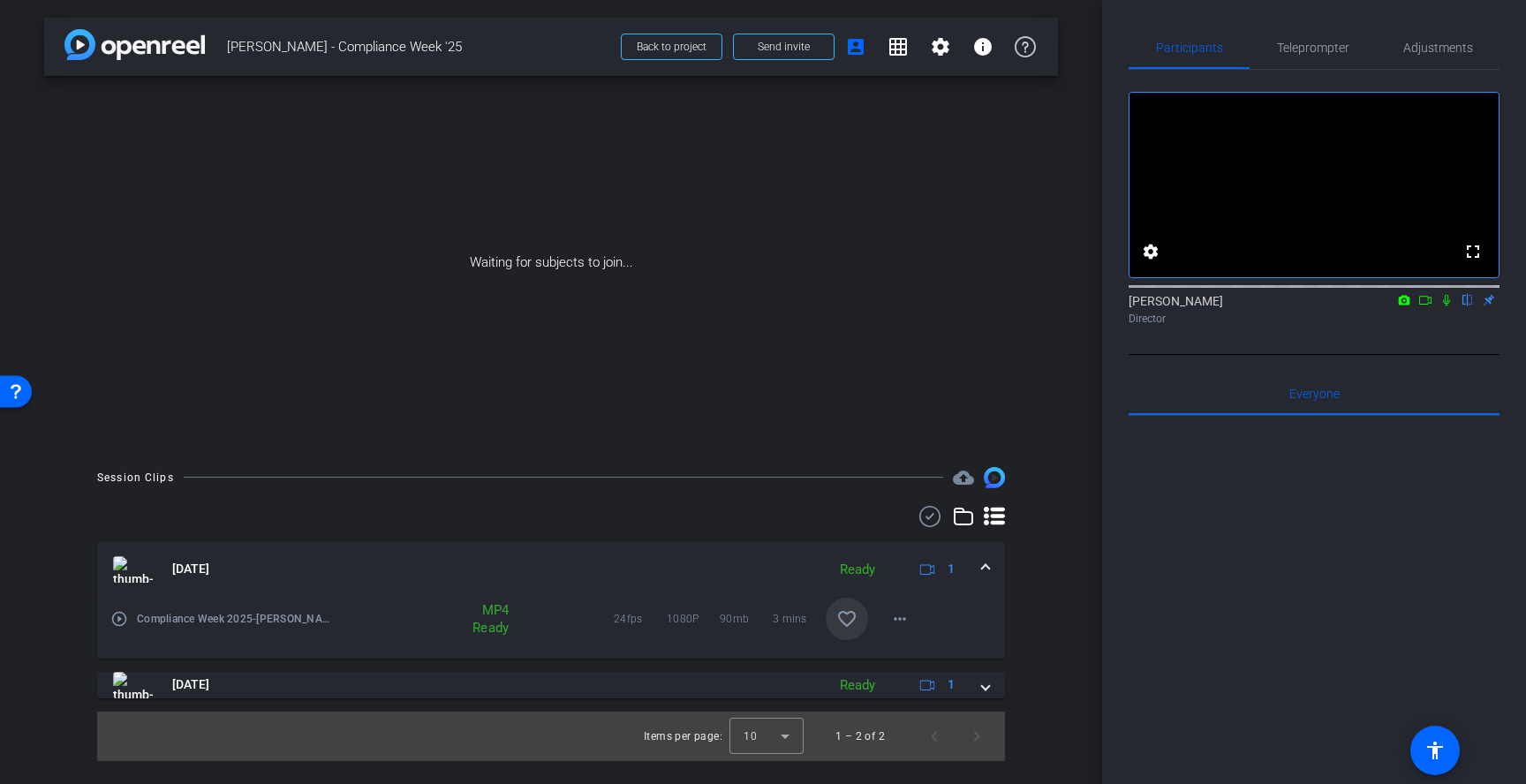
click at [839, 621] on mat-icon "favorite_border" at bounding box center [846, 619] width 21 height 21
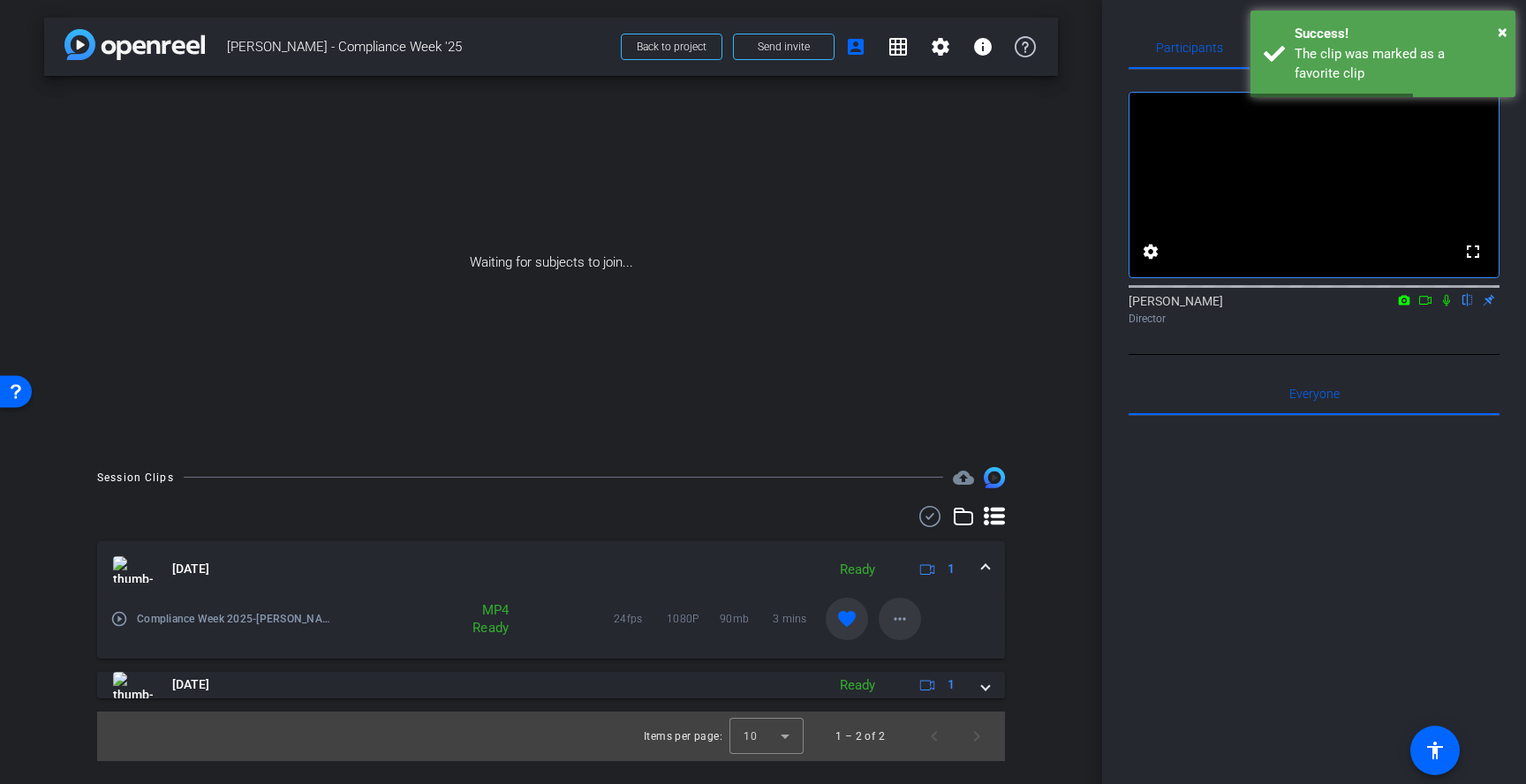
click at [896, 624] on mat-icon "more_horiz" at bounding box center [899, 619] width 21 height 21
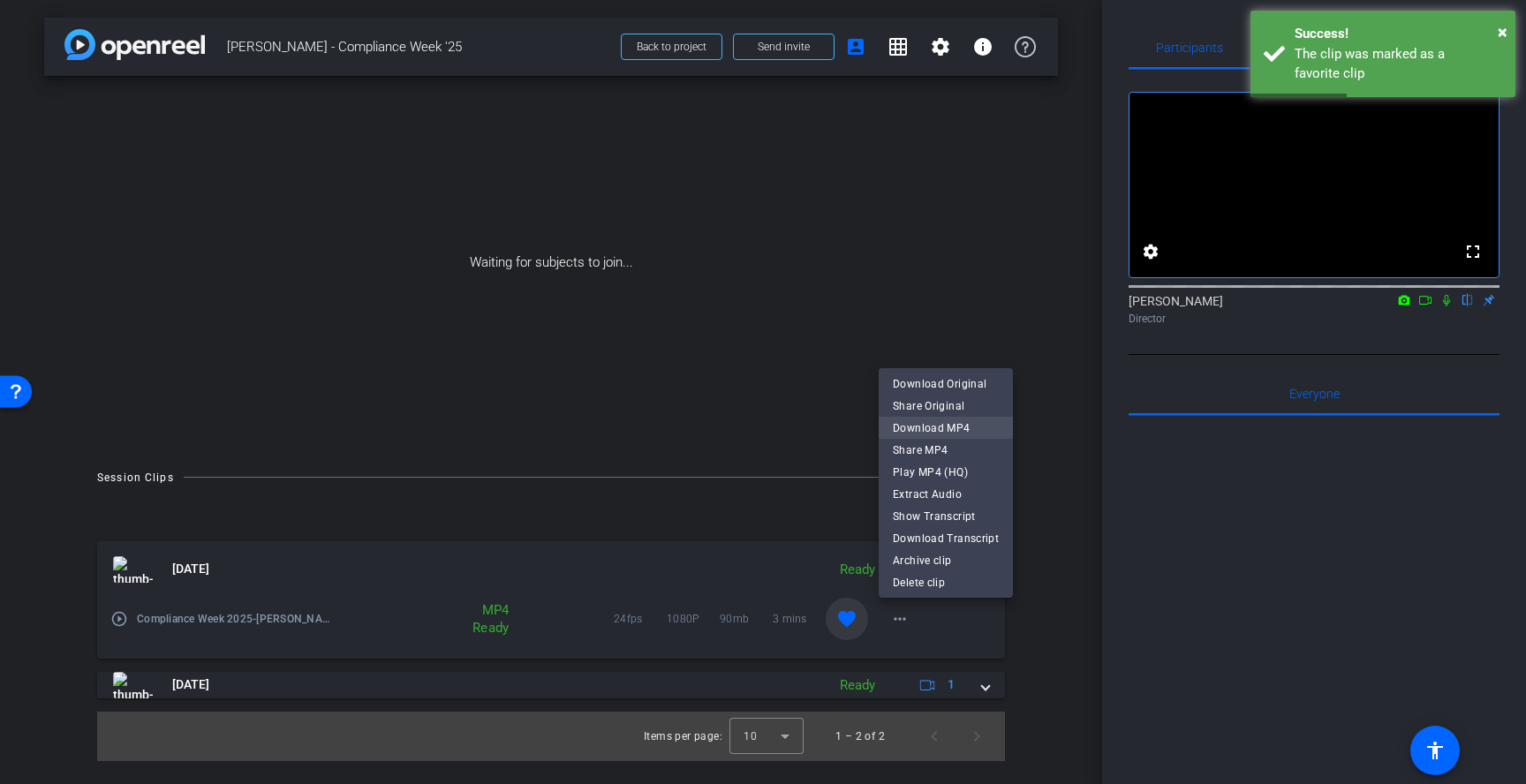
click at [977, 423] on span "Download MP4" at bounding box center [945, 428] width 106 height 21
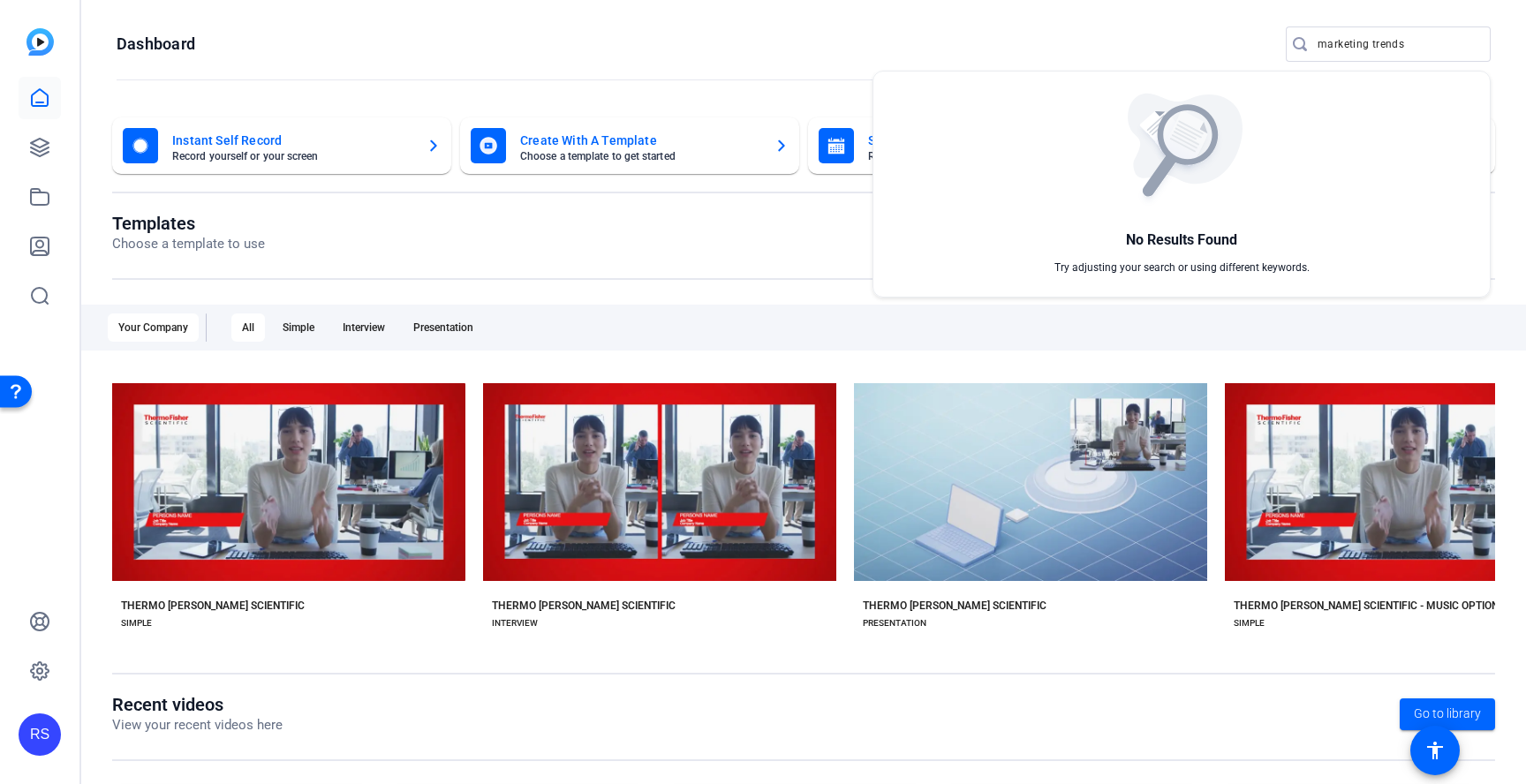
click at [1440, 39] on div at bounding box center [763, 392] width 1526 height 784
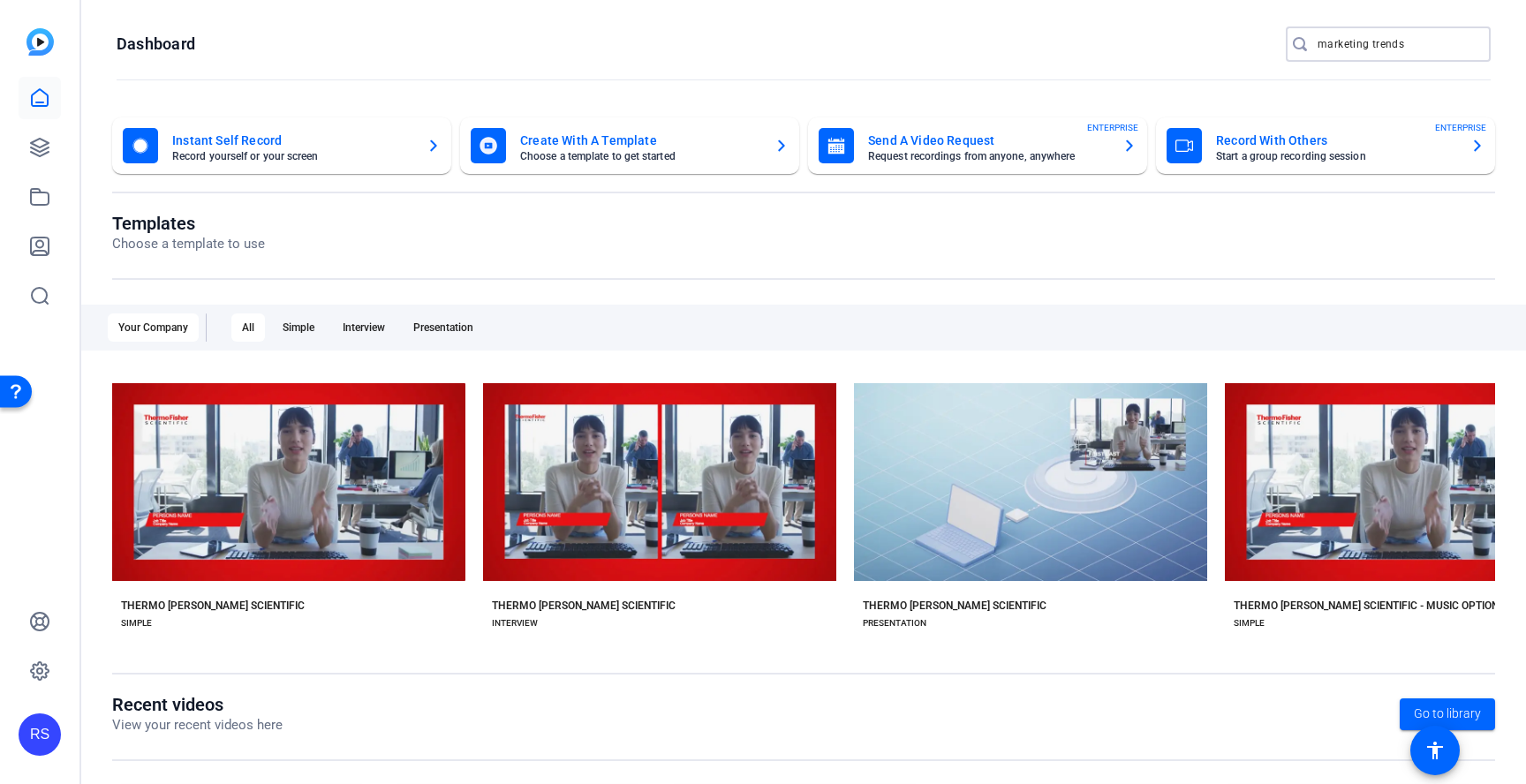
drag, startPoint x: 1439, startPoint y: 43, endPoint x: 1246, endPoint y: 45, distance: 193.0
click at [1246, 45] on openreel-page-title "Dashboard marketing trends" at bounding box center [803, 44] width 1374 height 35
type input "podcast"
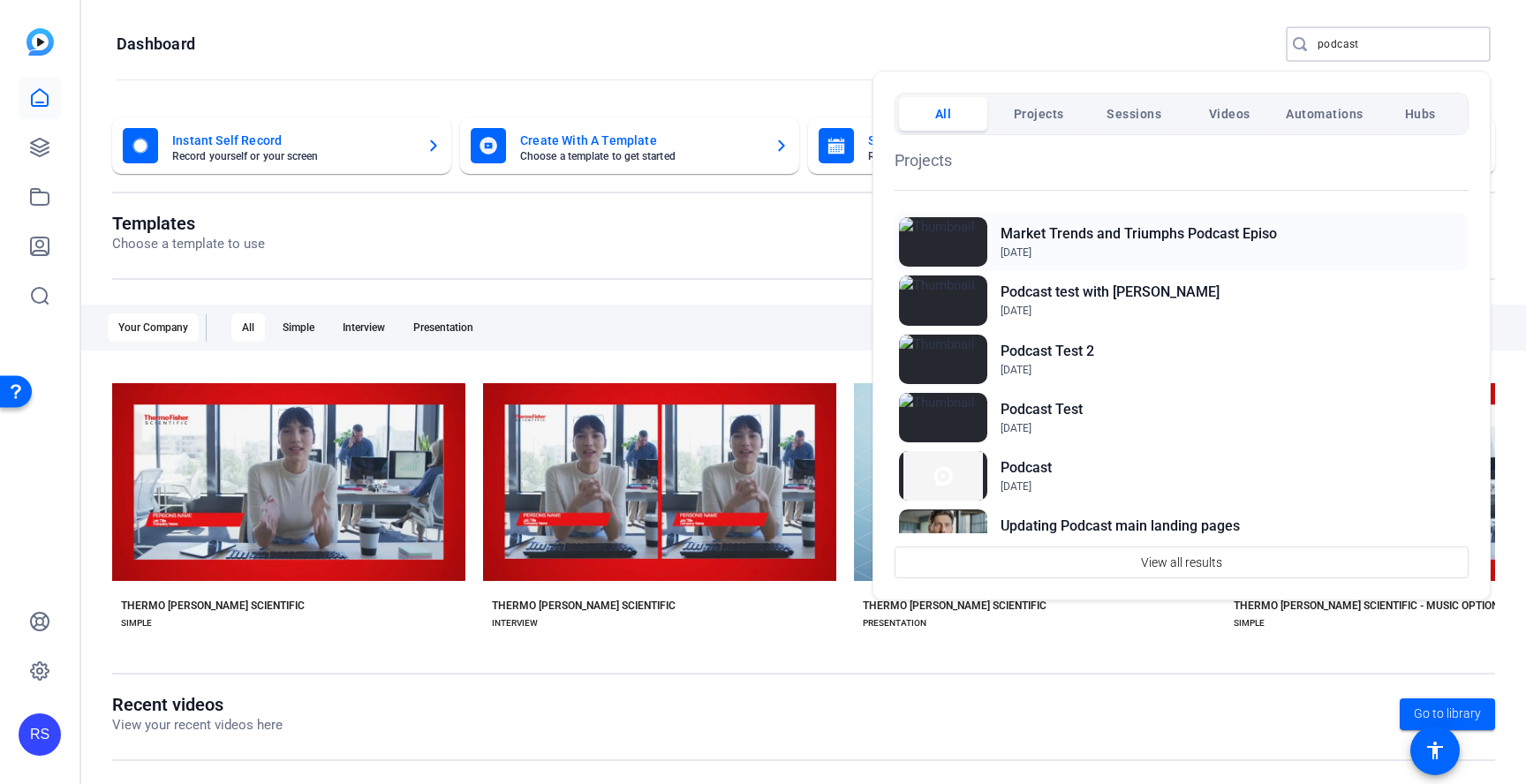
click at [1103, 241] on h2 "Market Trends and Triumphs Podcast Episo" at bounding box center [1138, 234] width 277 height 21
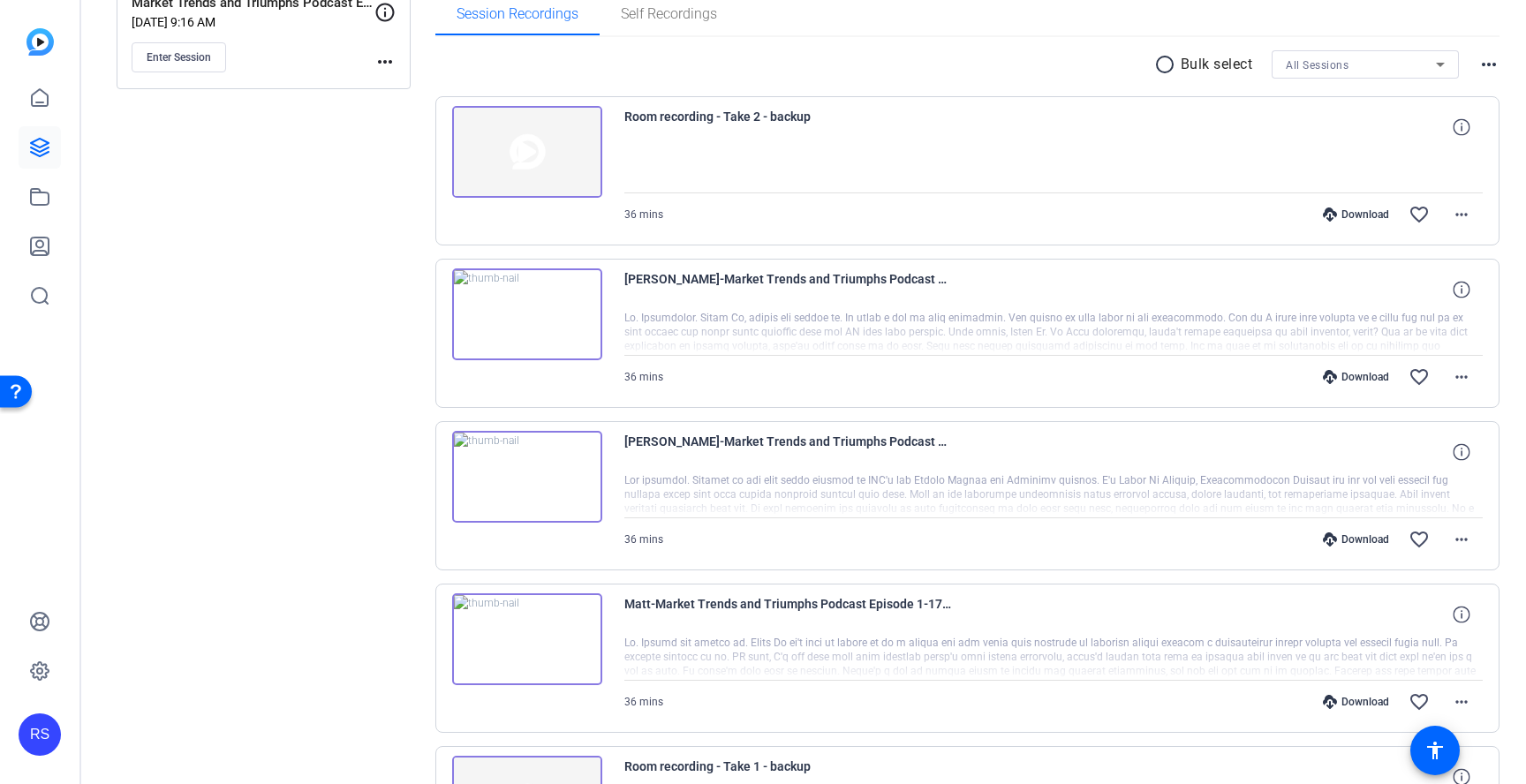
scroll to position [296, 0]
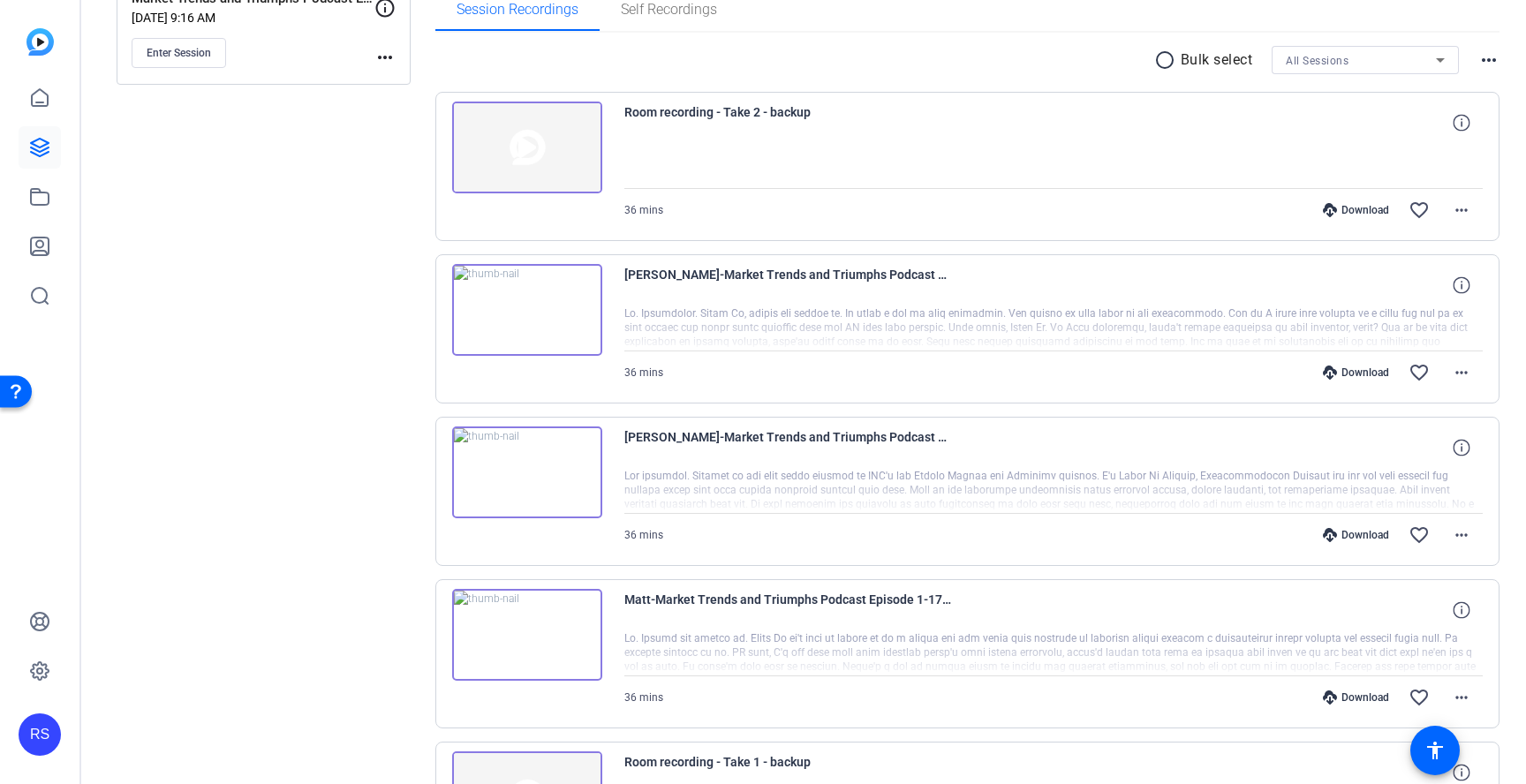
click at [533, 473] on img at bounding box center [527, 472] width 150 height 92
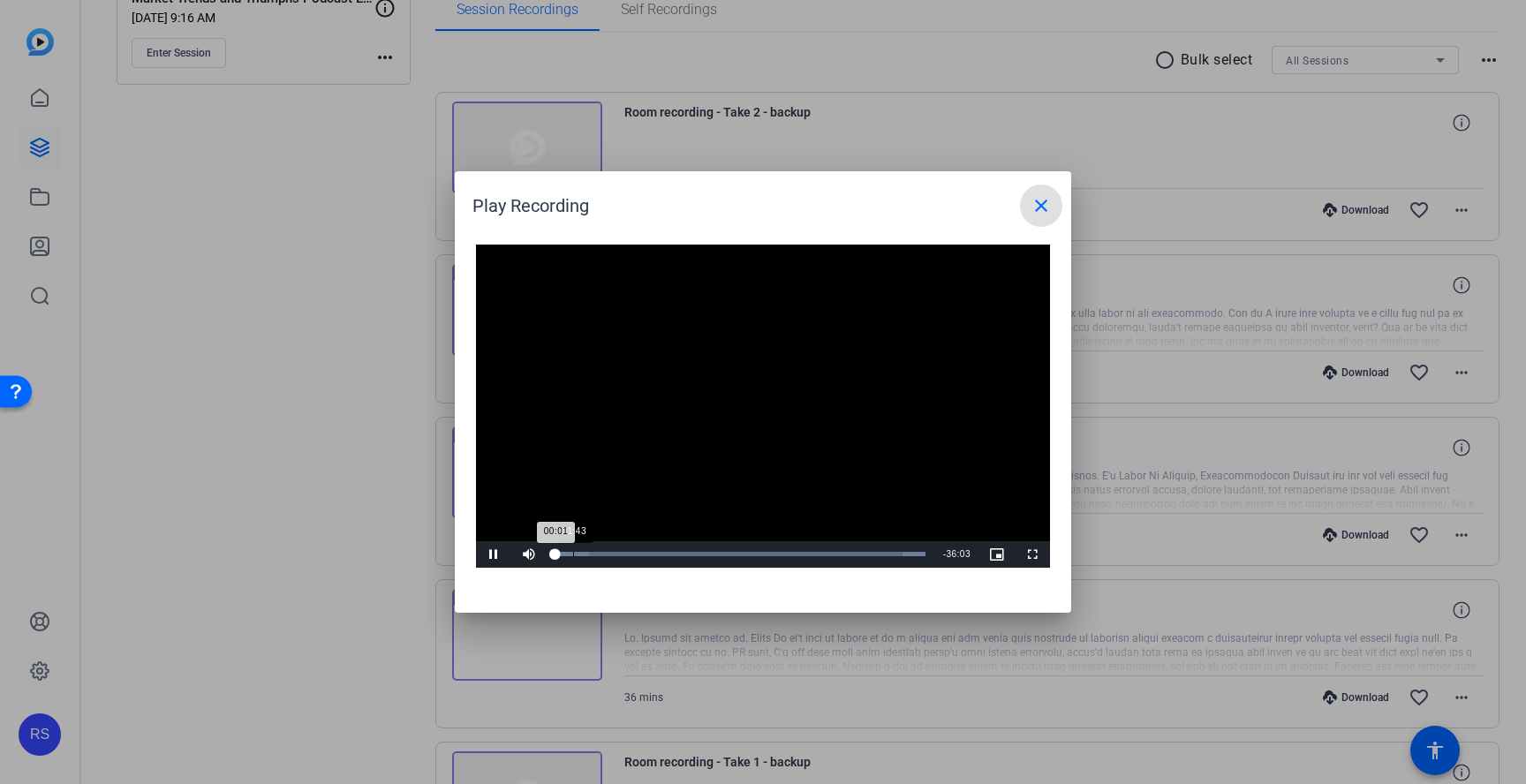
click at [572, 556] on div "Loaded : 100.00% 01:43 00:01" at bounding box center [741, 554] width 388 height 27
click at [591, 552] on div "Loaded : 100.00% 03:36 01:45" at bounding box center [740, 553] width 370 height 5
click at [881, 551] on div "31:46" at bounding box center [881, 553] width 1 height 5
click at [926, 552] on div "Loaded : 100.00% 35:08 31:46" at bounding box center [743, 553] width 376 height 5
click at [493, 554] on span "Video Player" at bounding box center [493, 554] width 35 height 0
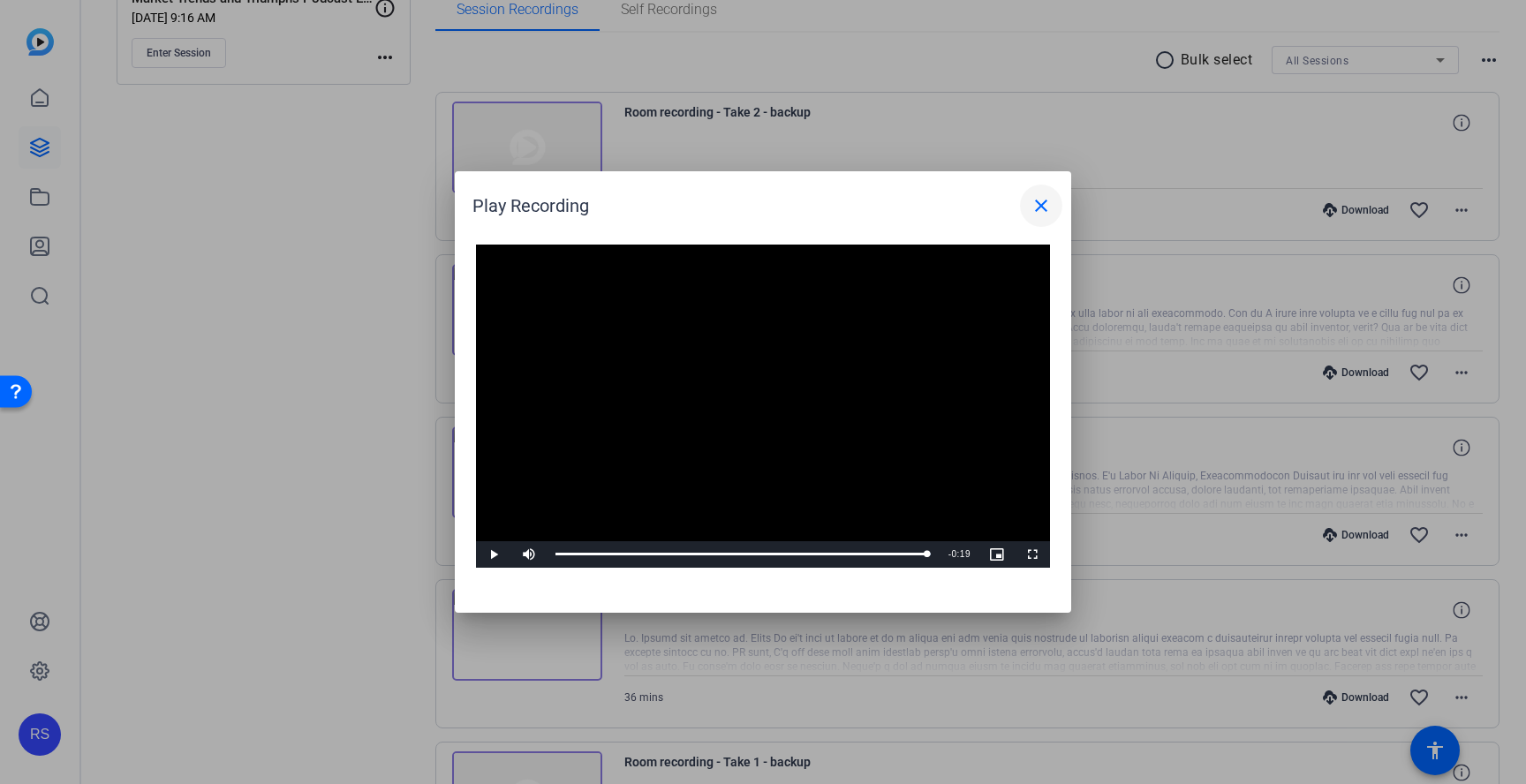
click at [1046, 202] on mat-icon "close" at bounding box center [1041, 205] width 21 height 21
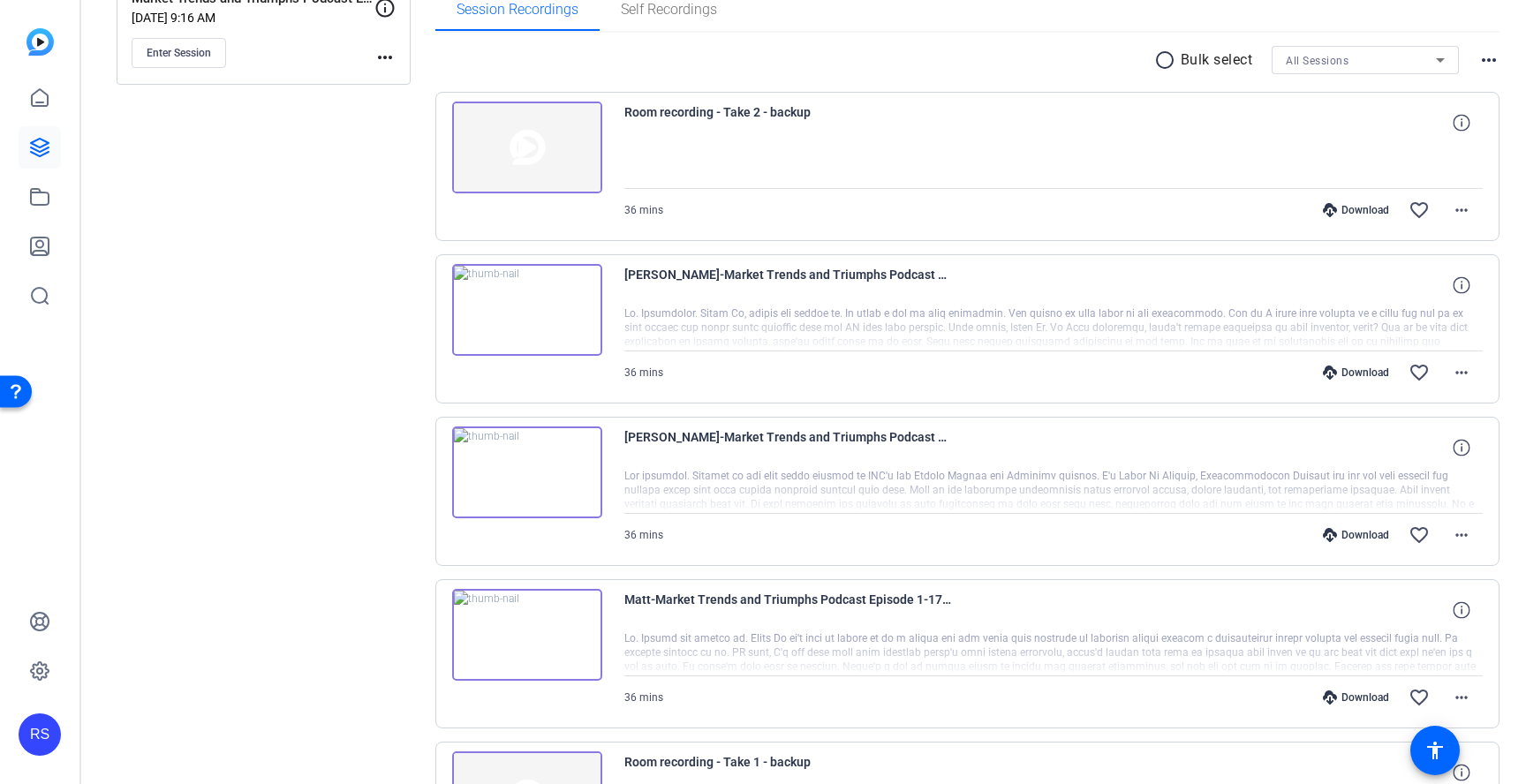
click at [1370, 541] on div "Download" at bounding box center [1356, 534] width 84 height 14
click at [1458, 542] on mat-icon "more_horiz" at bounding box center [1461, 535] width 21 height 21
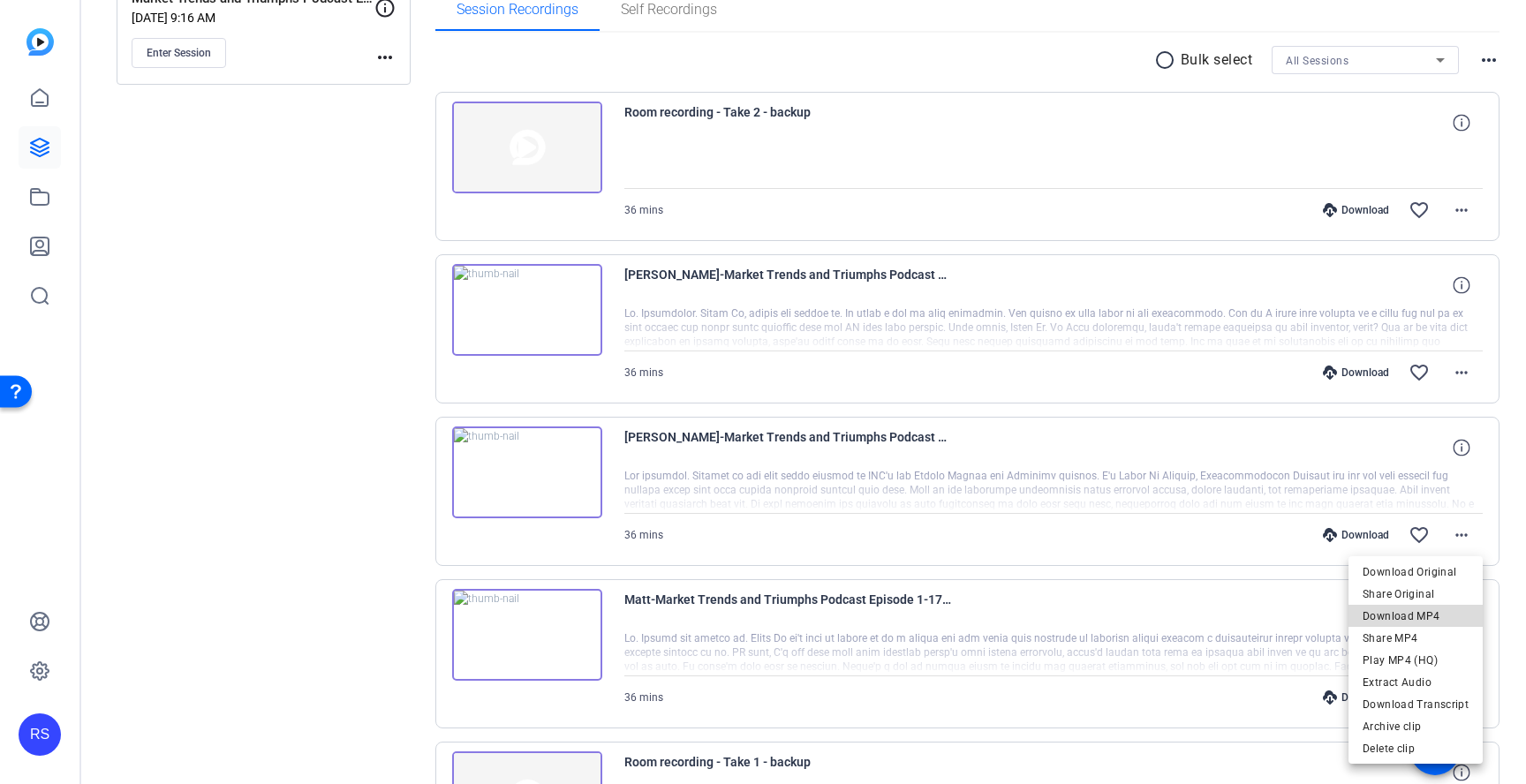
click at [1450, 614] on span "Download MP4" at bounding box center [1415, 616] width 106 height 21
